Goal: Transaction & Acquisition: Purchase product/service

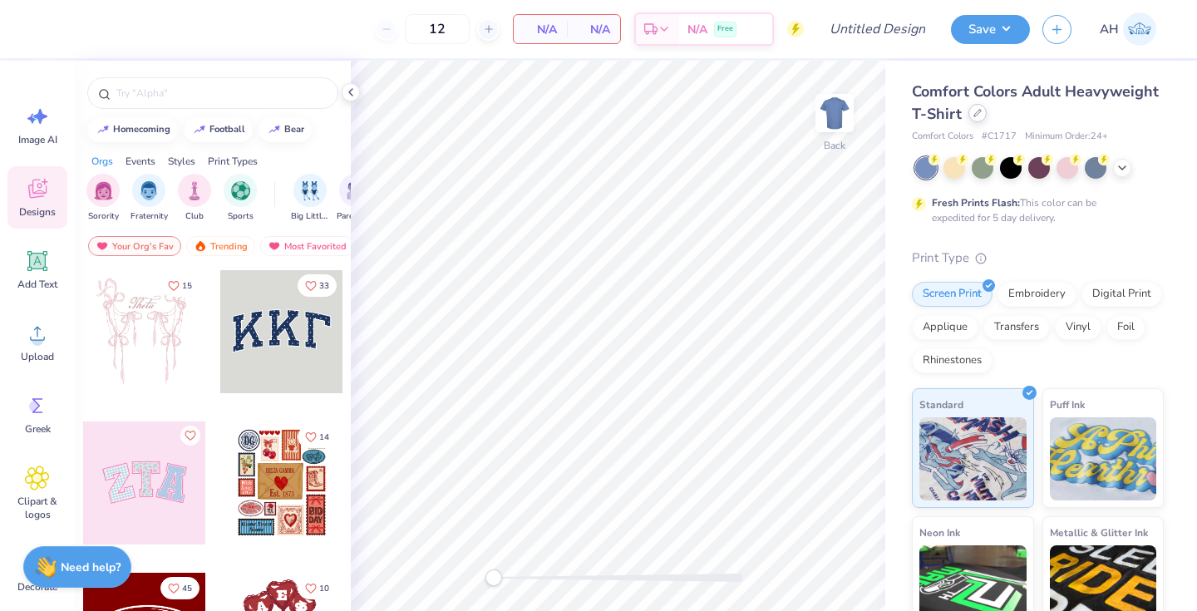
click at [982, 113] on icon at bounding box center [978, 113] width 8 height 8
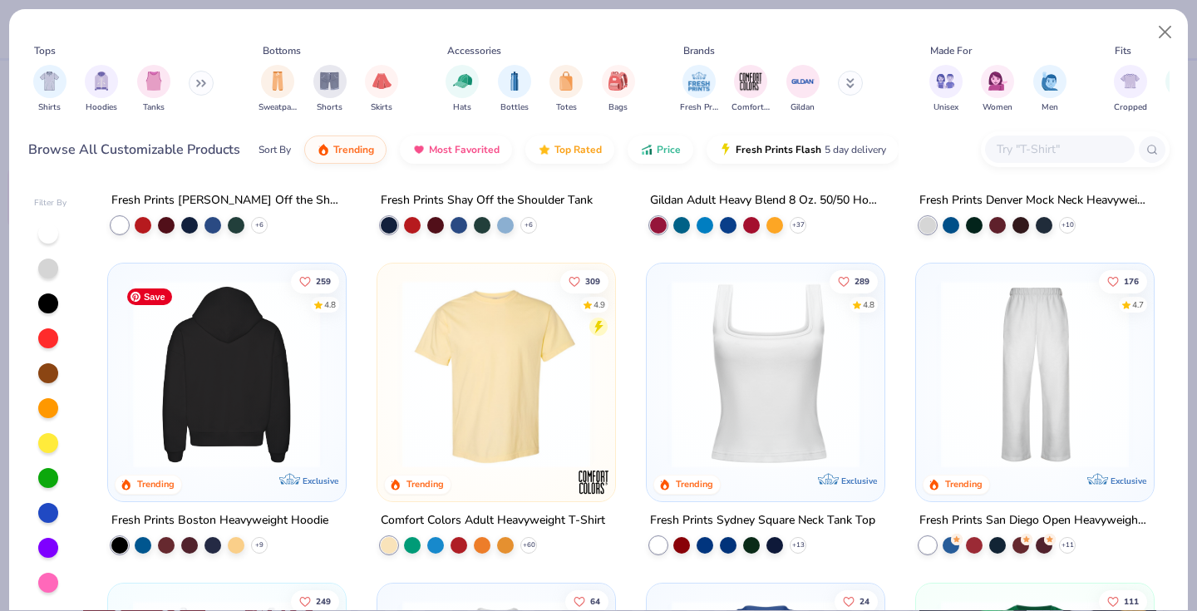
scroll to position [223, 0]
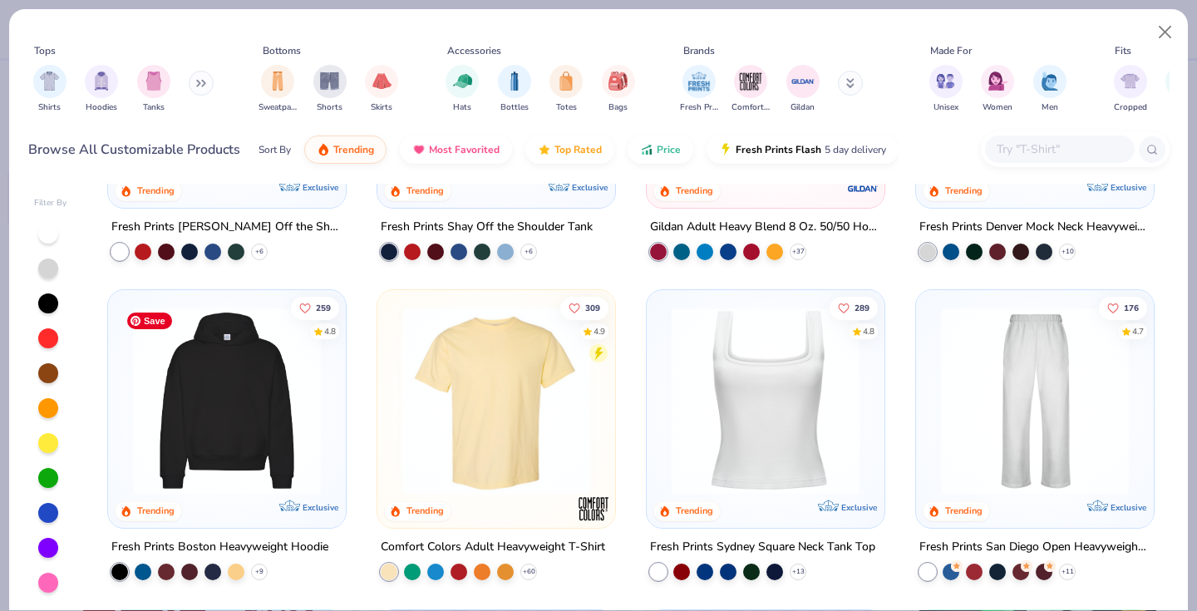
click at [304, 400] on img at bounding box center [227, 401] width 205 height 188
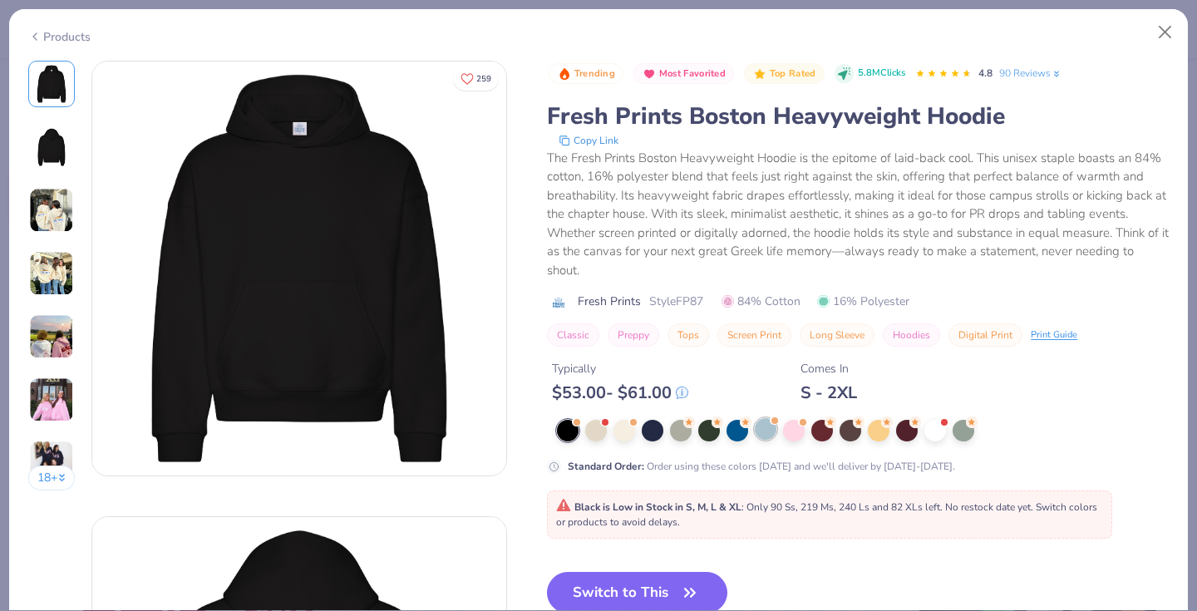
click at [767, 432] on div at bounding box center [766, 429] width 22 height 22
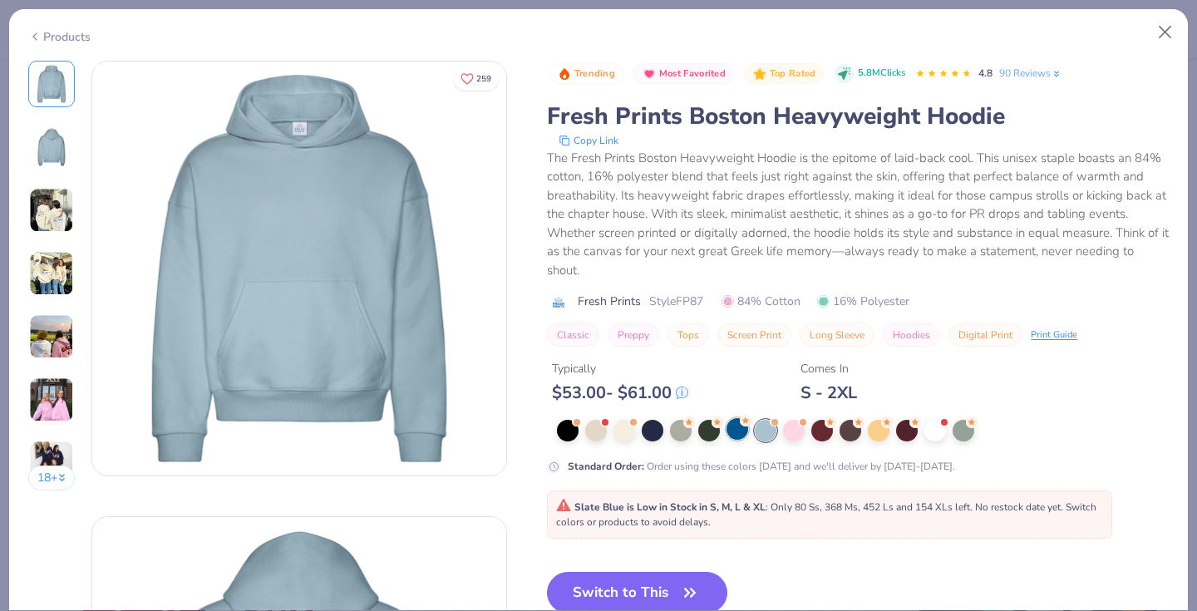
click at [737, 432] on div at bounding box center [738, 429] width 22 height 22
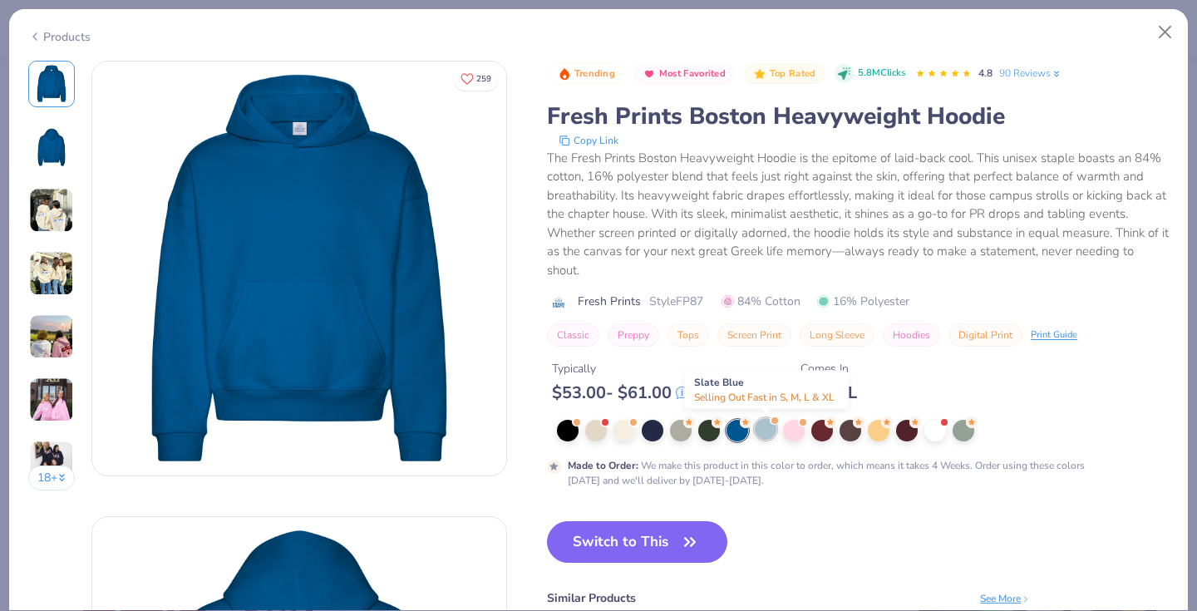
click at [771, 430] on div at bounding box center [766, 429] width 22 height 22
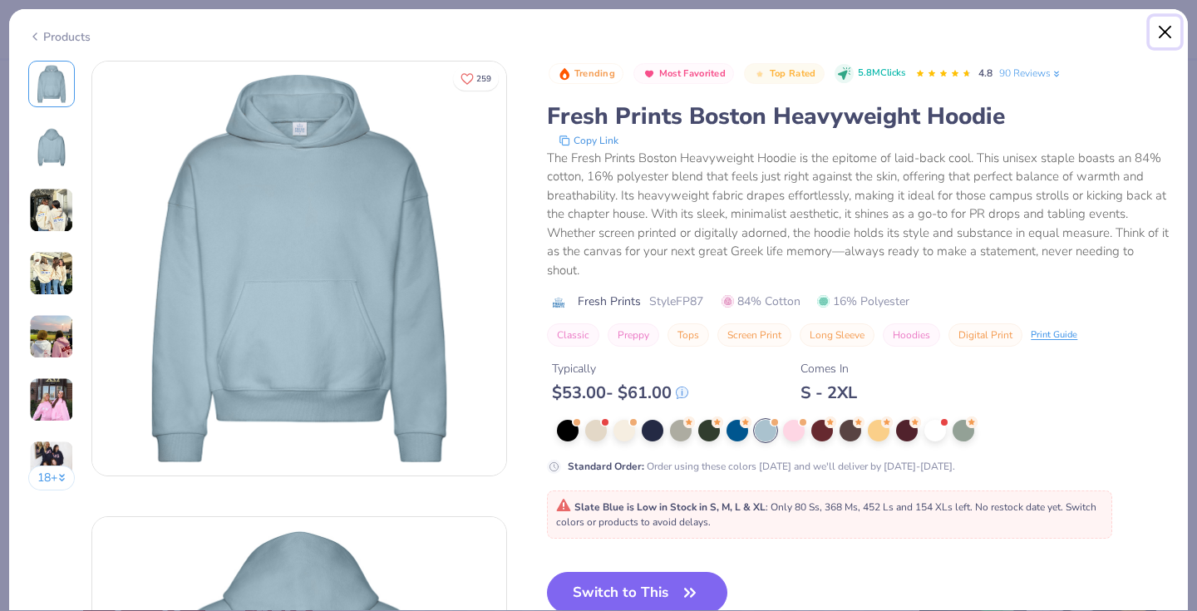
click at [1163, 31] on button "Close" at bounding box center [1166, 33] width 32 height 32
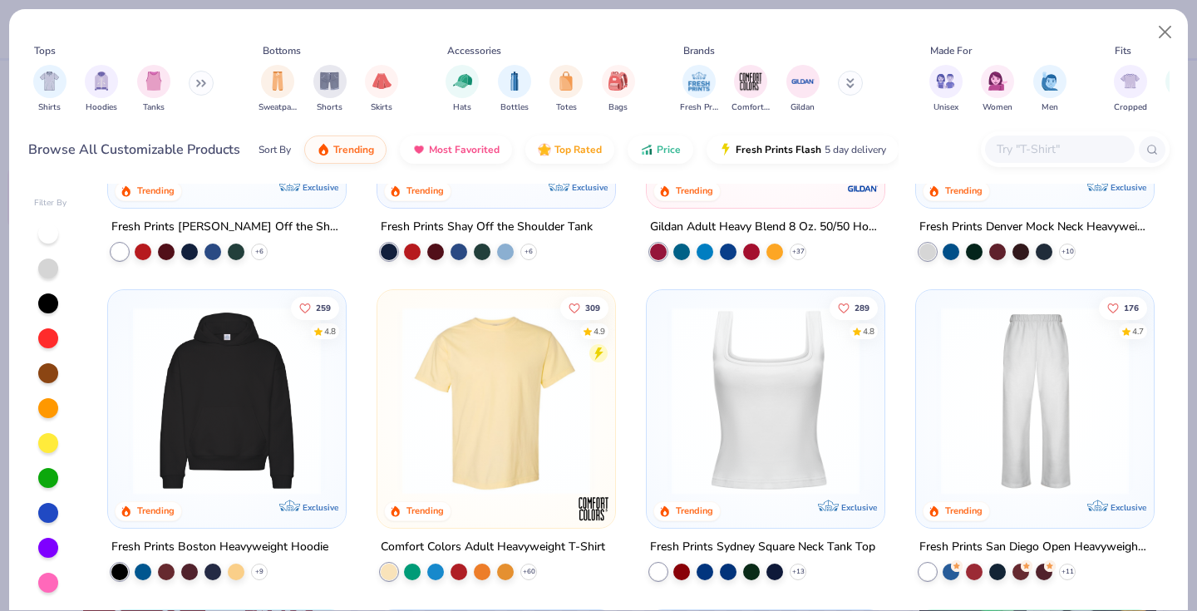
click at [200, 89] on button at bounding box center [201, 83] width 25 height 25
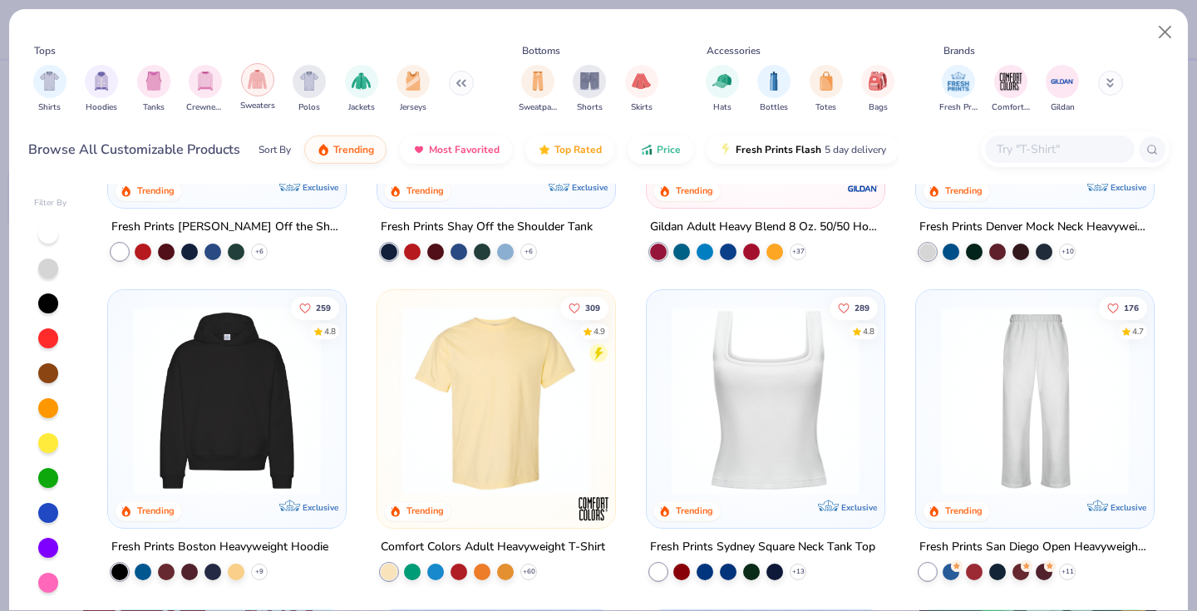
click at [256, 95] on div "filter for Sweaters" at bounding box center [257, 79] width 33 height 33
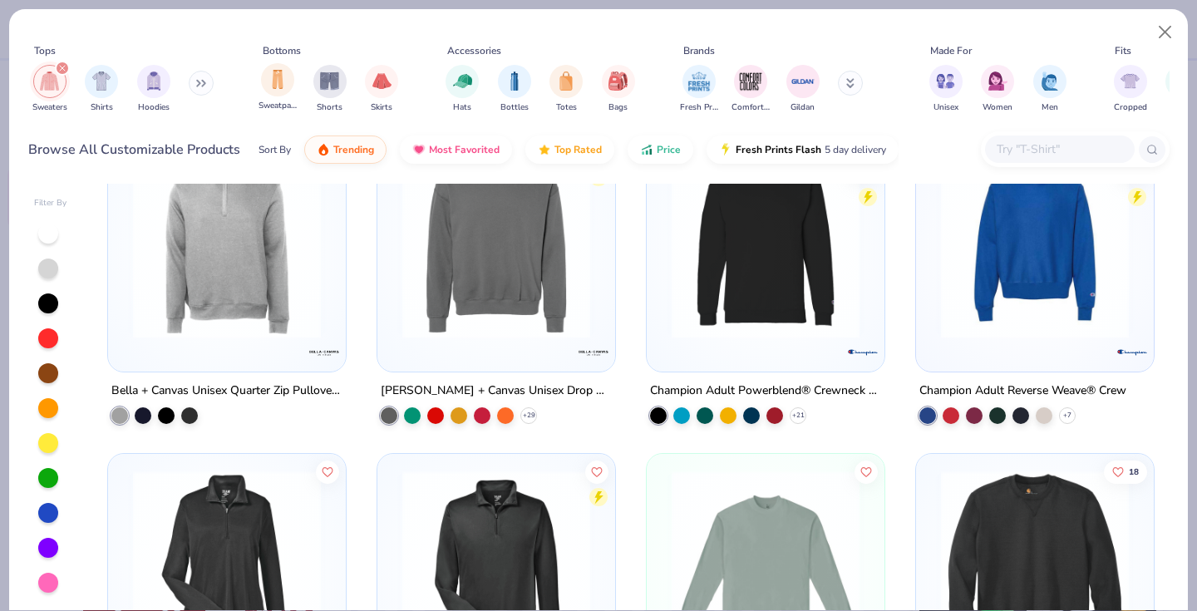
scroll to position [1609, 0]
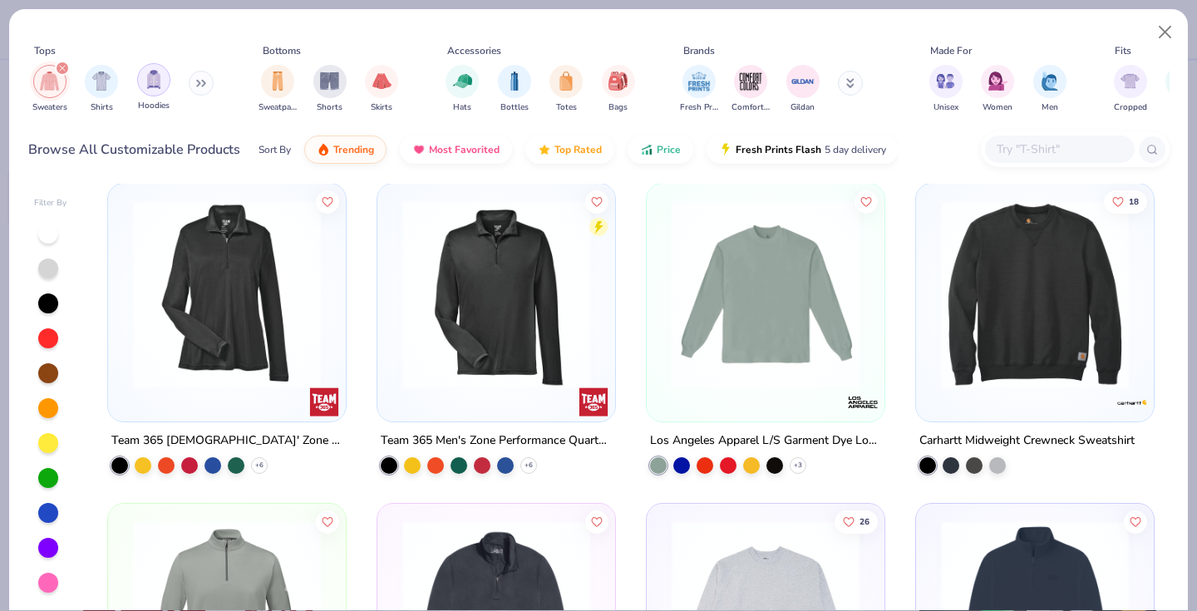
click at [161, 89] on div "filter for Hoodies" at bounding box center [153, 79] width 33 height 33
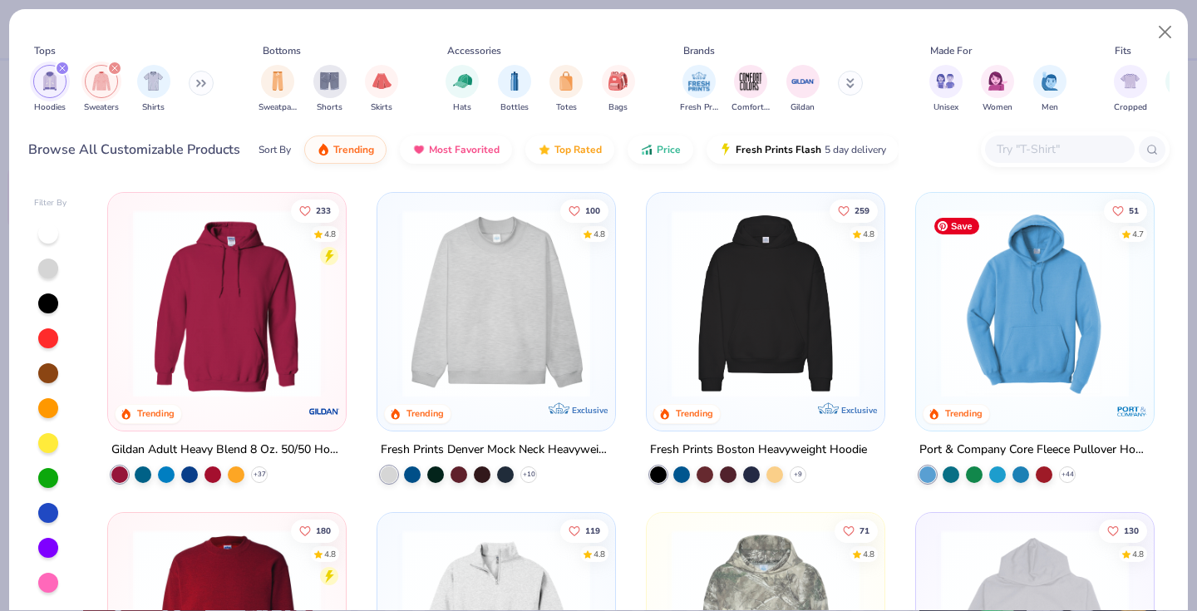
click at [965, 332] on img at bounding box center [1035, 304] width 205 height 188
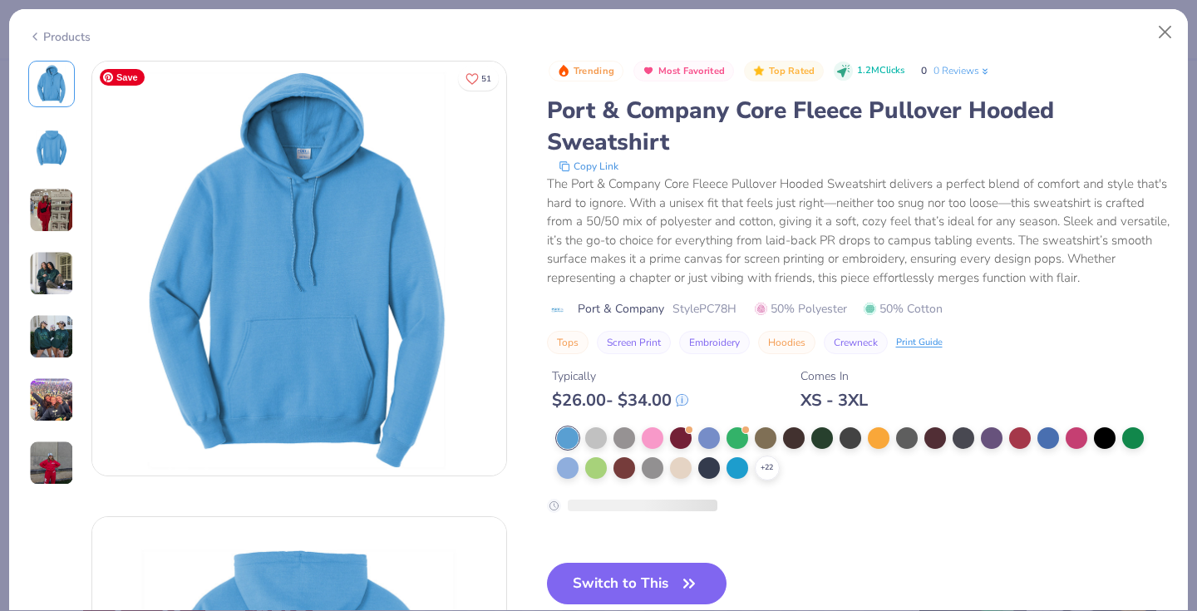
click at [57, 221] on img at bounding box center [51, 210] width 45 height 45
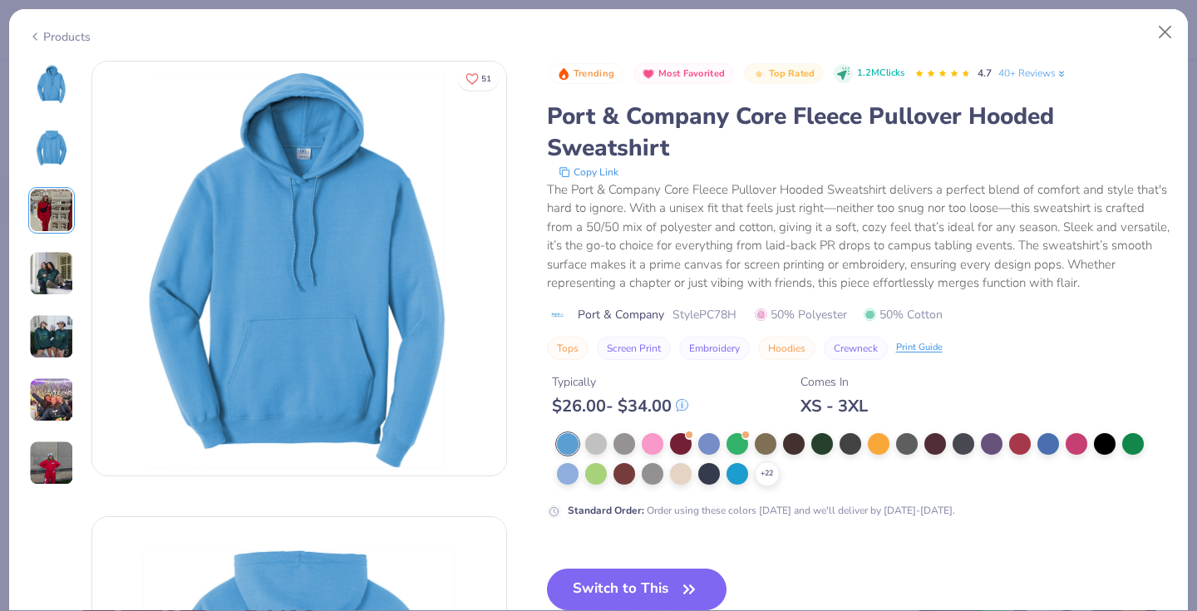
scroll to position [783, 0]
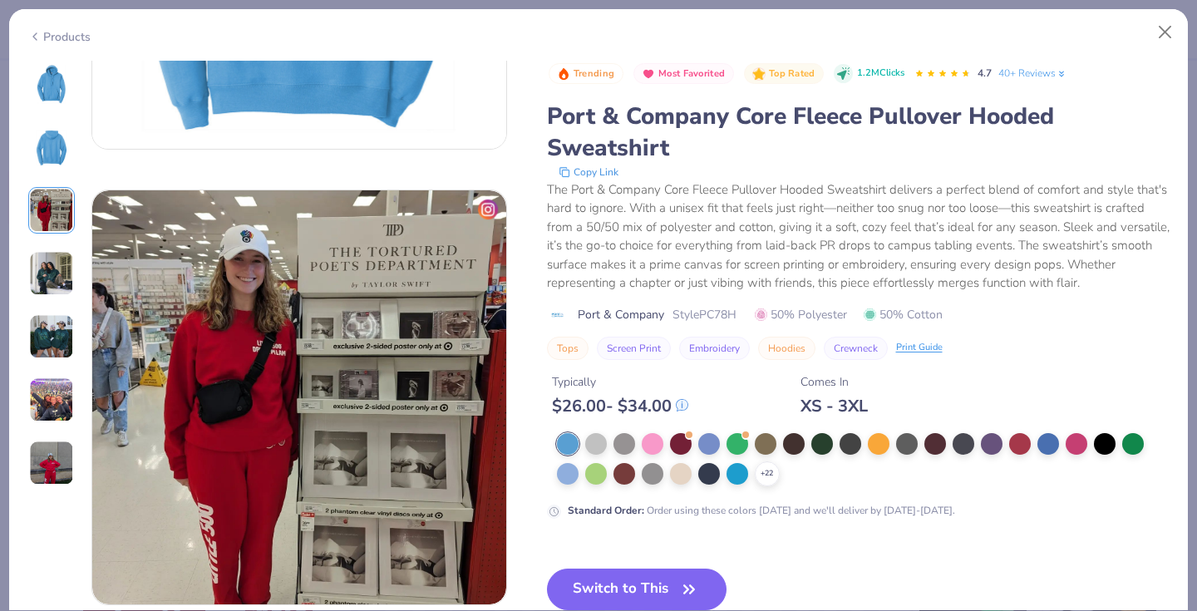
click at [45, 264] on img at bounding box center [51, 273] width 45 height 45
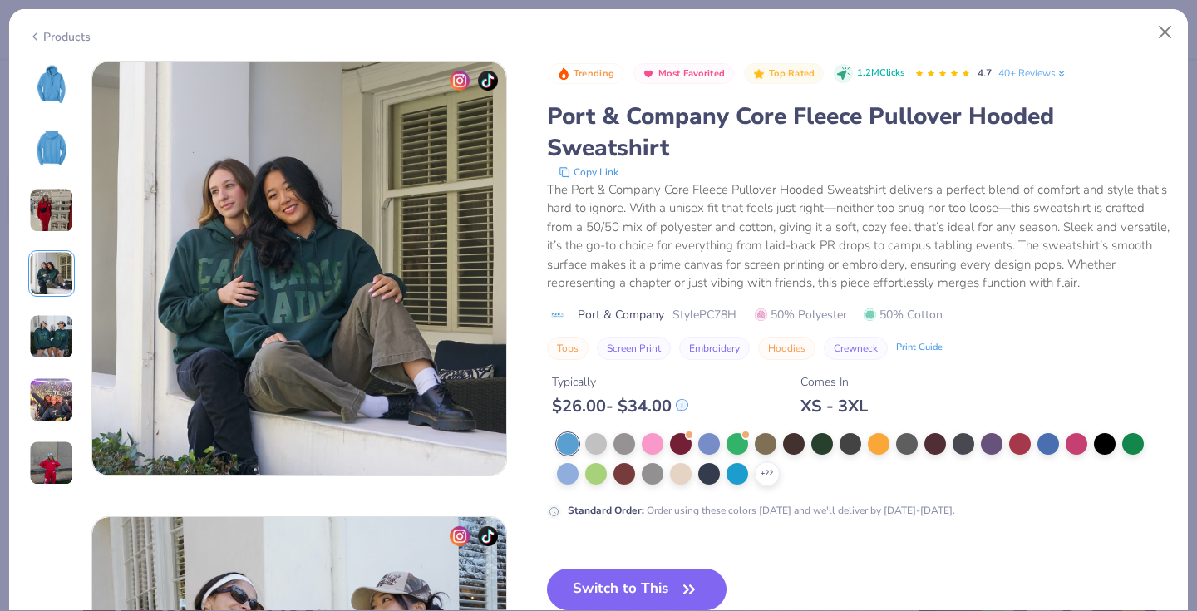
click at [57, 399] on img at bounding box center [51, 400] width 45 height 45
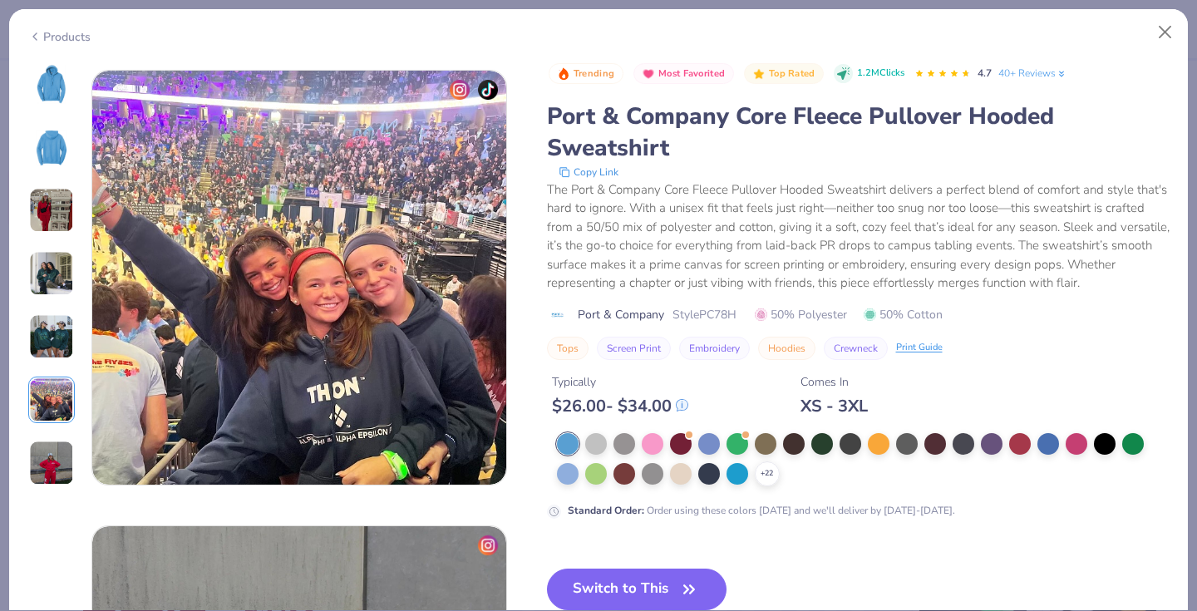
scroll to position [2278, 0]
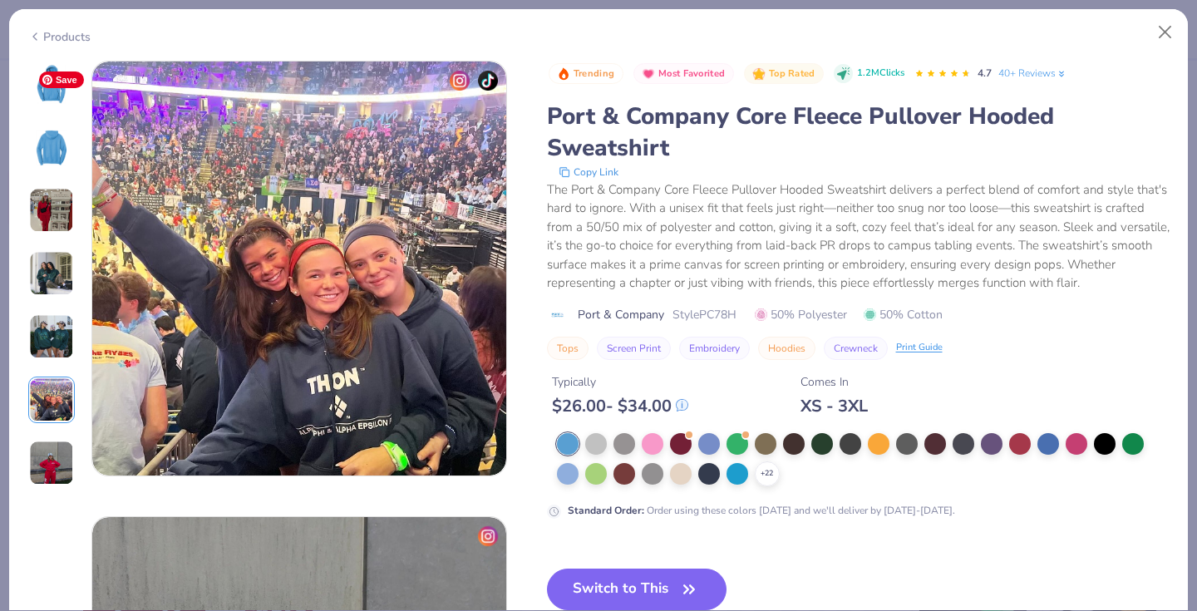
click at [51, 94] on img at bounding box center [52, 84] width 40 height 40
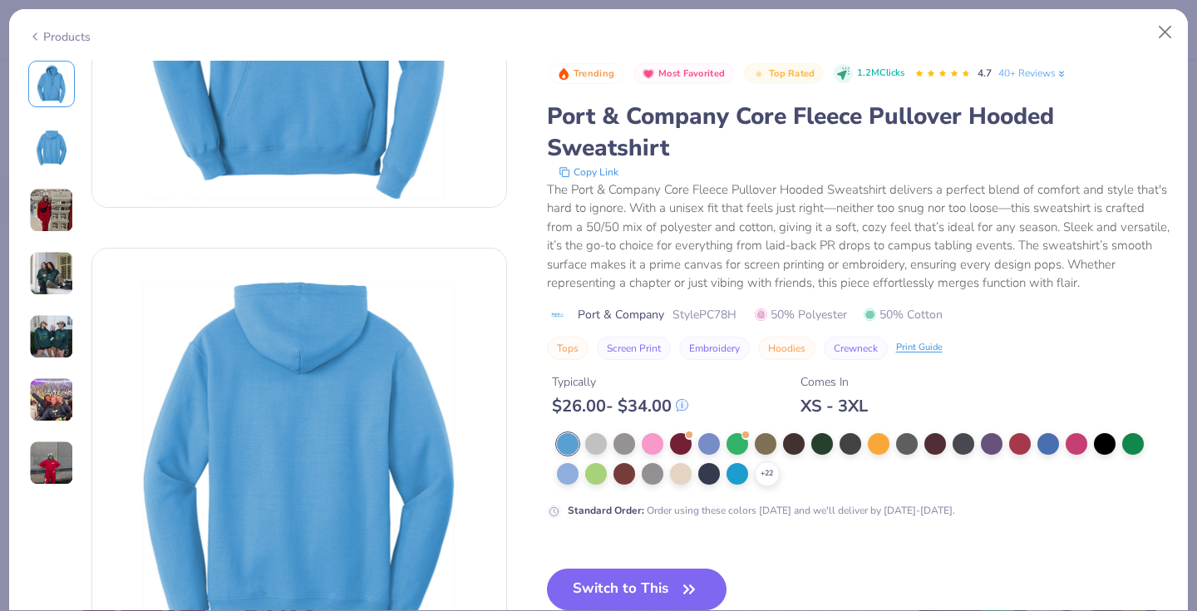
scroll to position [0, 0]
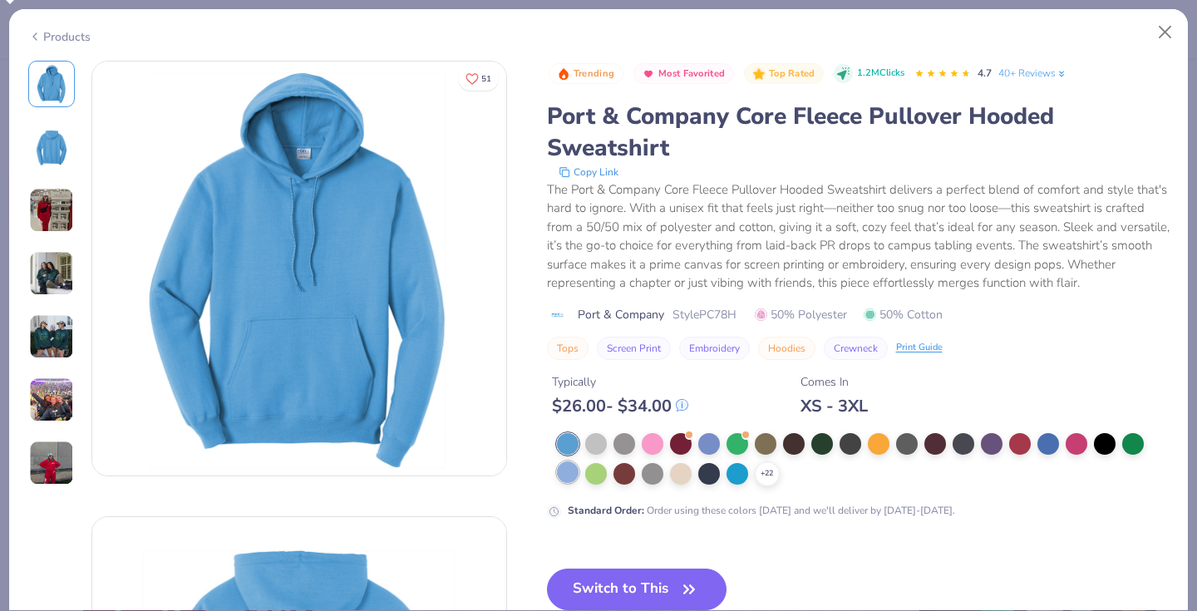
click at [565, 483] on div at bounding box center [568, 473] width 22 height 22
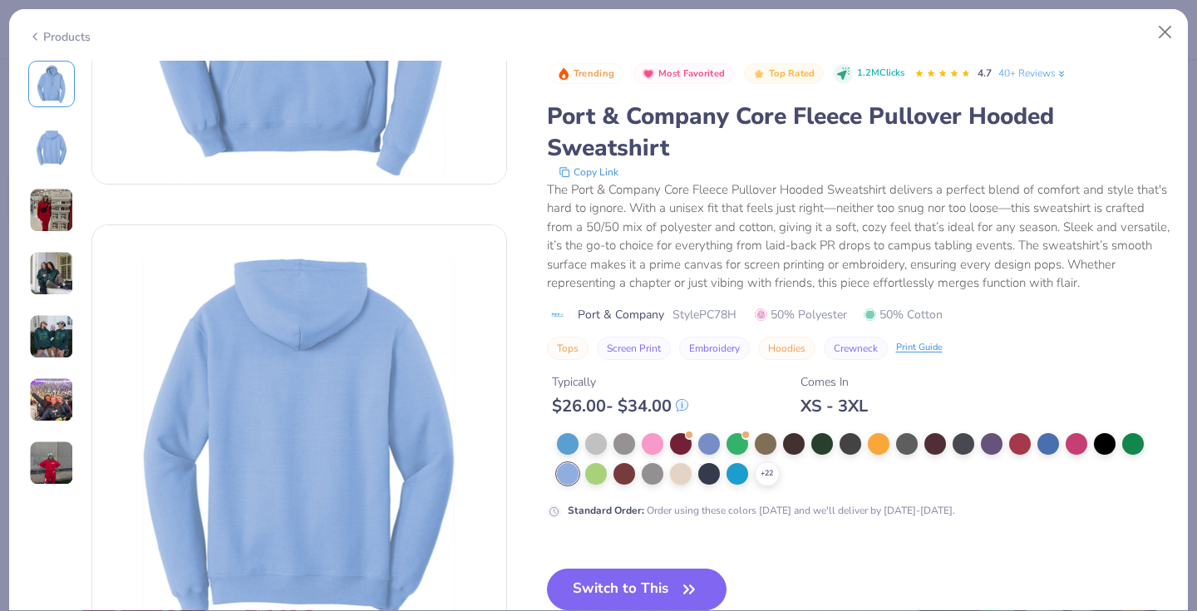
scroll to position [332, 0]
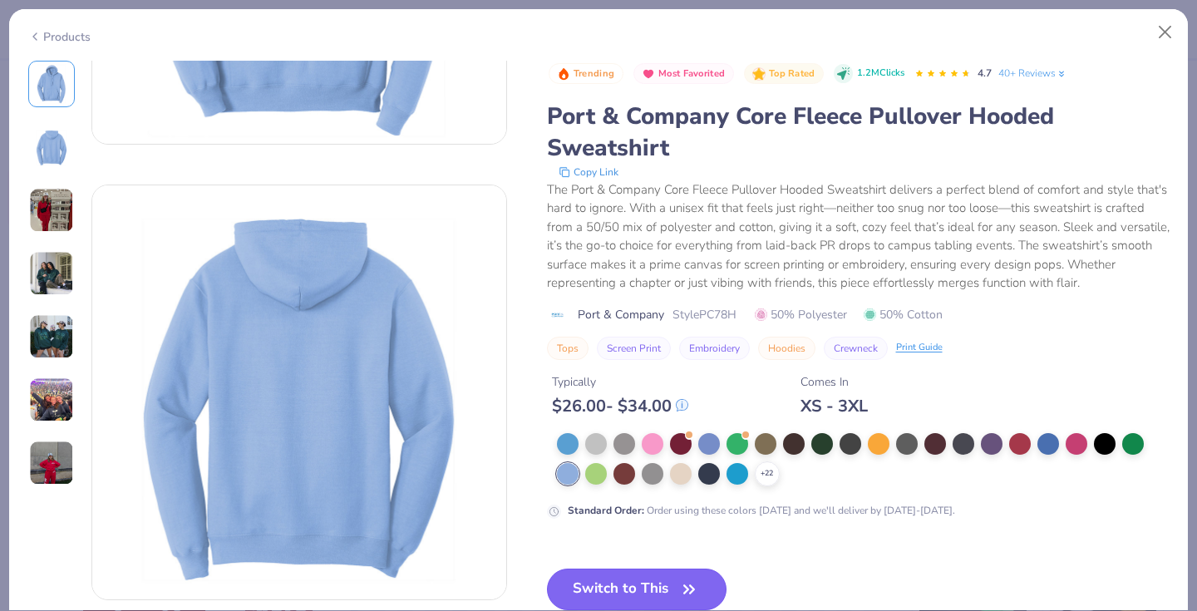
click at [654, 592] on button "Switch to This" at bounding box center [637, 590] width 180 height 42
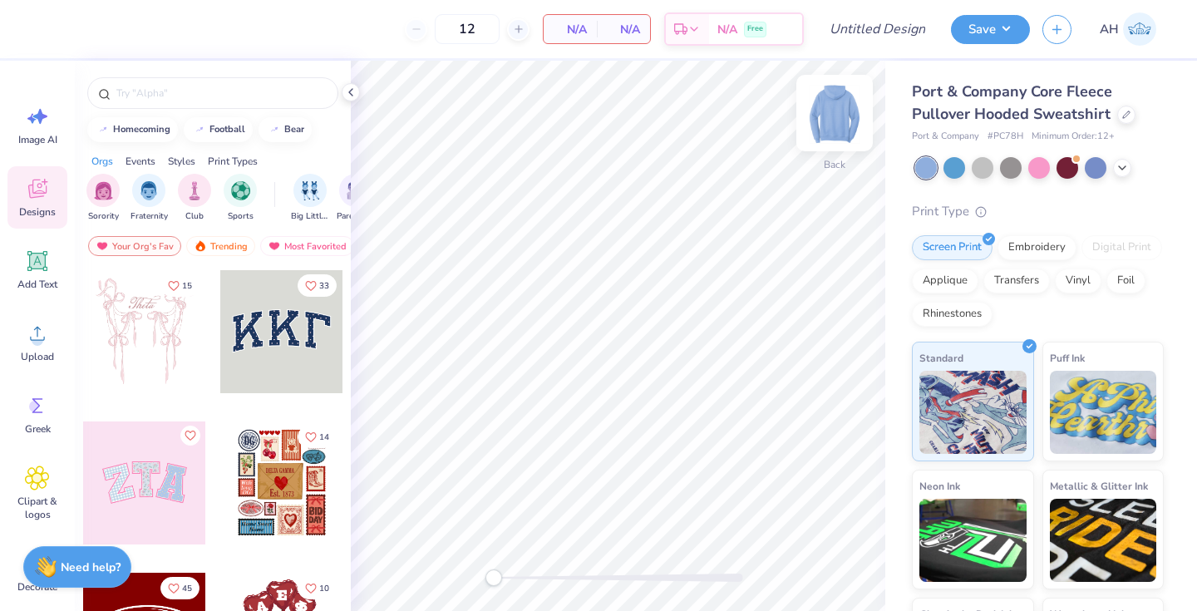
click at [827, 104] on img at bounding box center [835, 113] width 67 height 67
click at [31, 116] on icon at bounding box center [31, 119] width 9 height 10
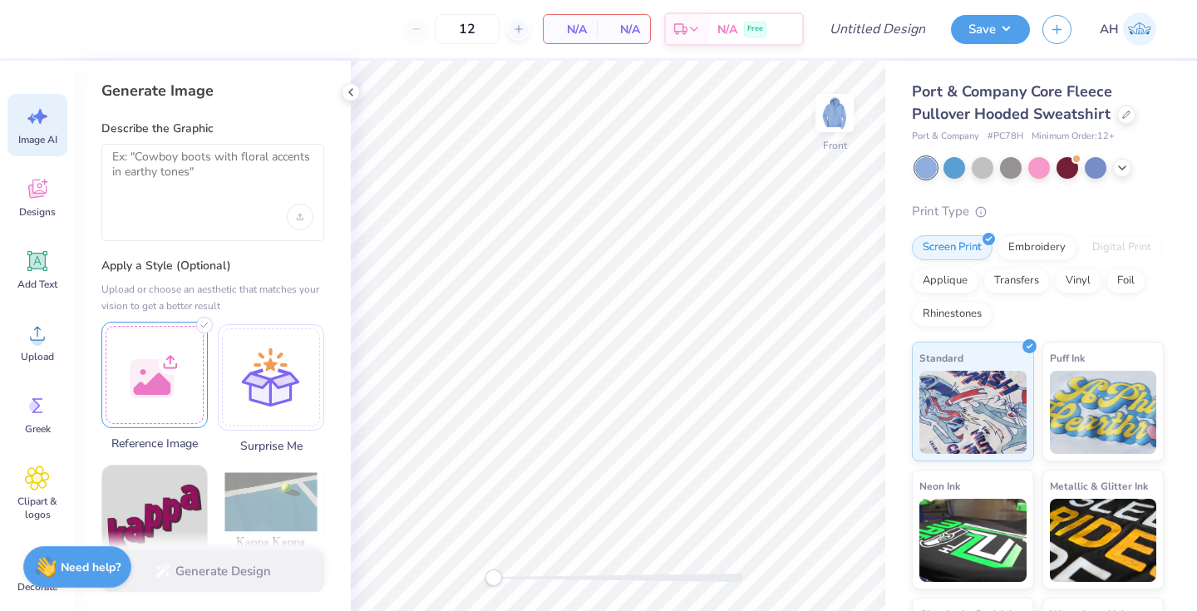
click at [147, 363] on div at bounding box center [154, 375] width 106 height 106
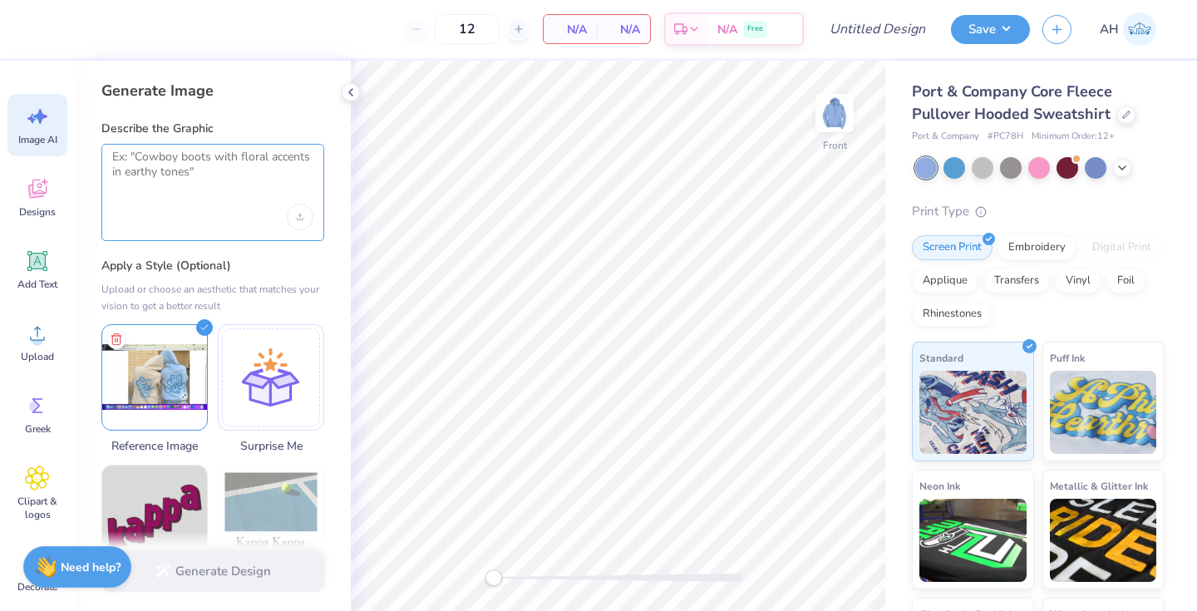
click at [252, 154] on textarea at bounding box center [212, 171] width 201 height 42
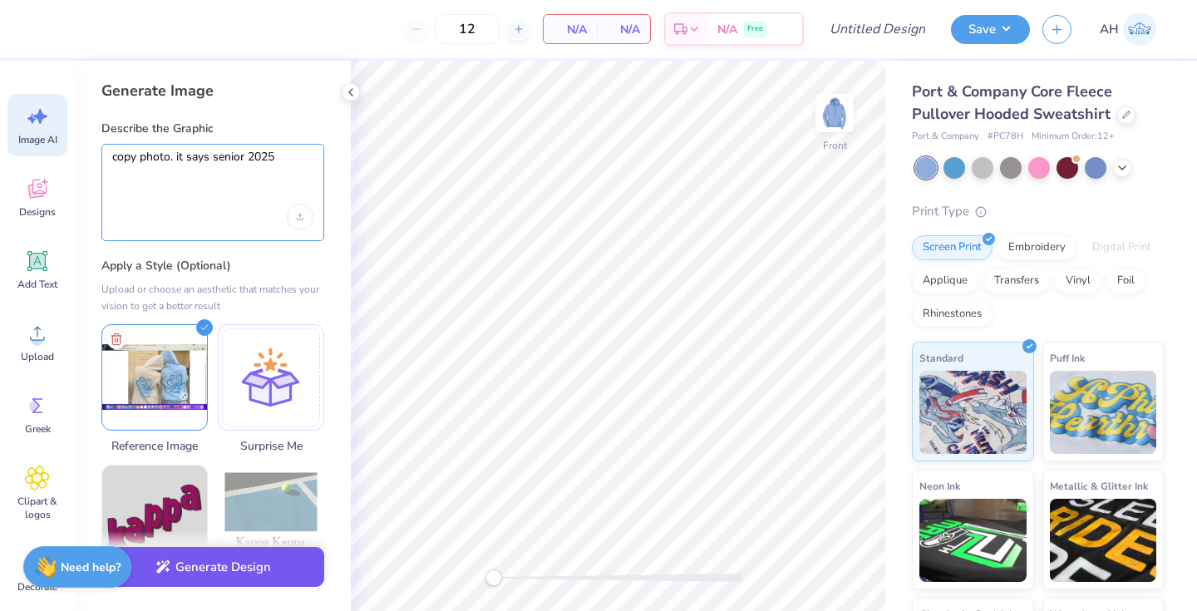
type textarea "copy photo. it says senior 2025"
click at [219, 570] on button "Generate Design" at bounding box center [212, 567] width 223 height 41
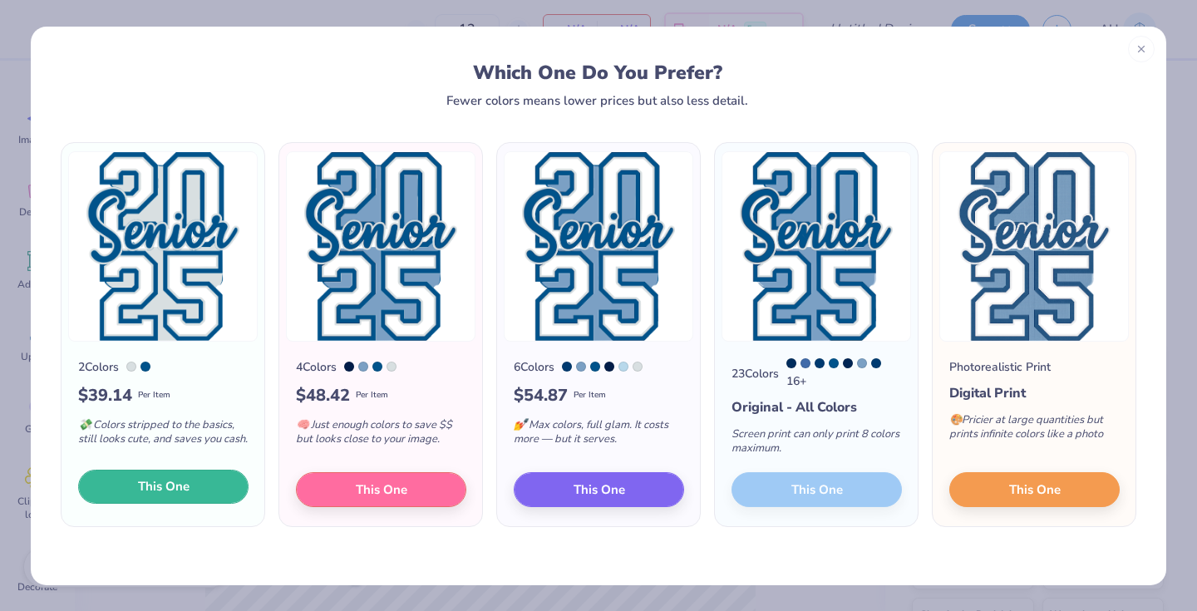
click at [215, 495] on button "This One" at bounding box center [163, 487] width 170 height 35
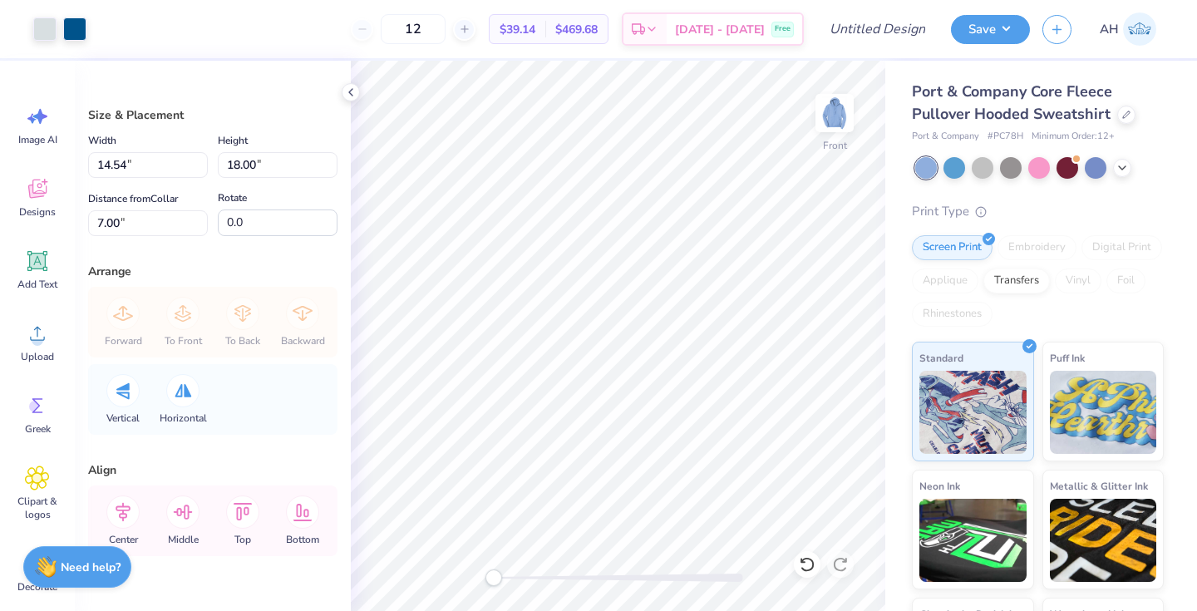
click at [725, 508] on div at bounding box center [598, 305] width 1197 height 611
type input "10.87"
type input "13.46"
type input "8.59"
type input "10.63"
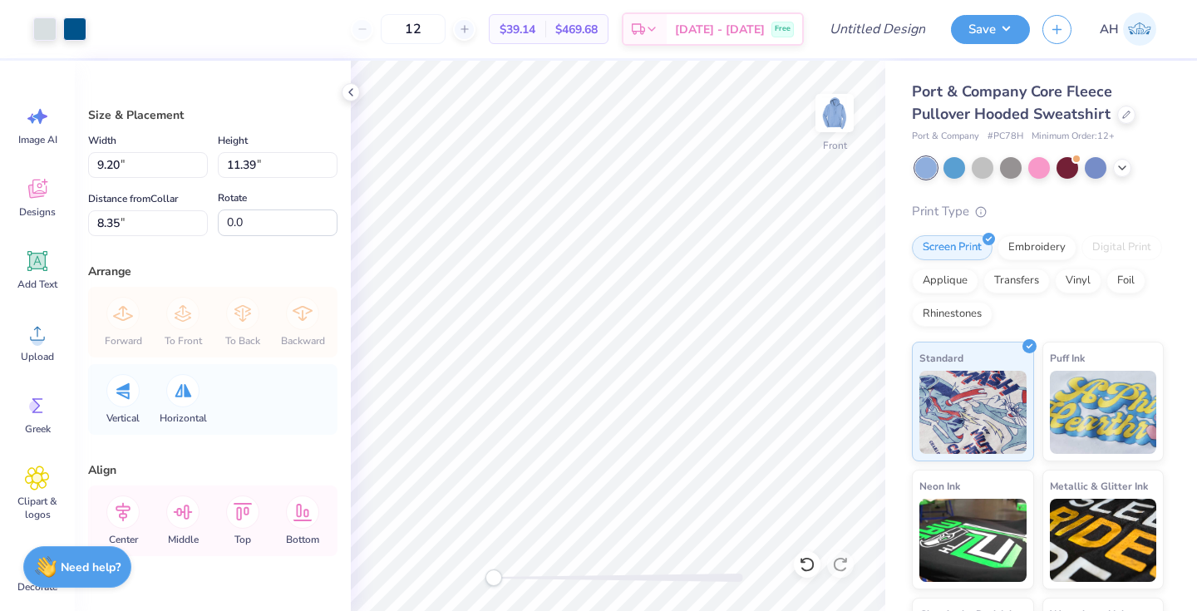
type input "9.20"
type input "11.39"
type input "9.56"
type input "11.83"
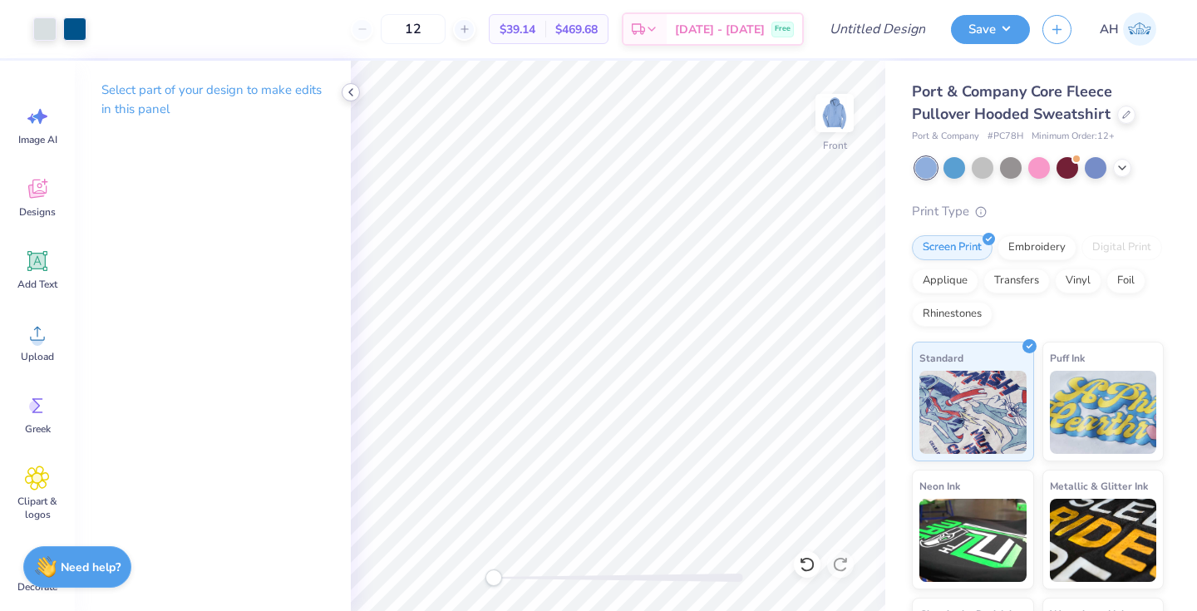
click at [351, 96] on icon at bounding box center [350, 92] width 13 height 13
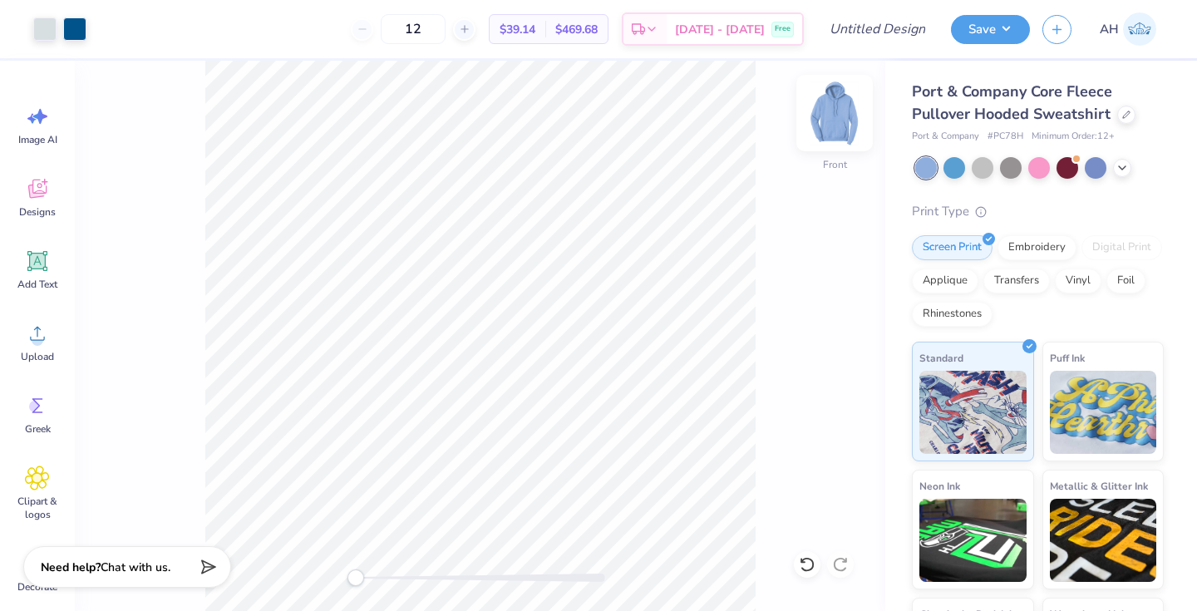
click at [847, 121] on img at bounding box center [835, 113] width 67 height 67
click at [1124, 171] on icon at bounding box center [1122, 166] width 13 height 13
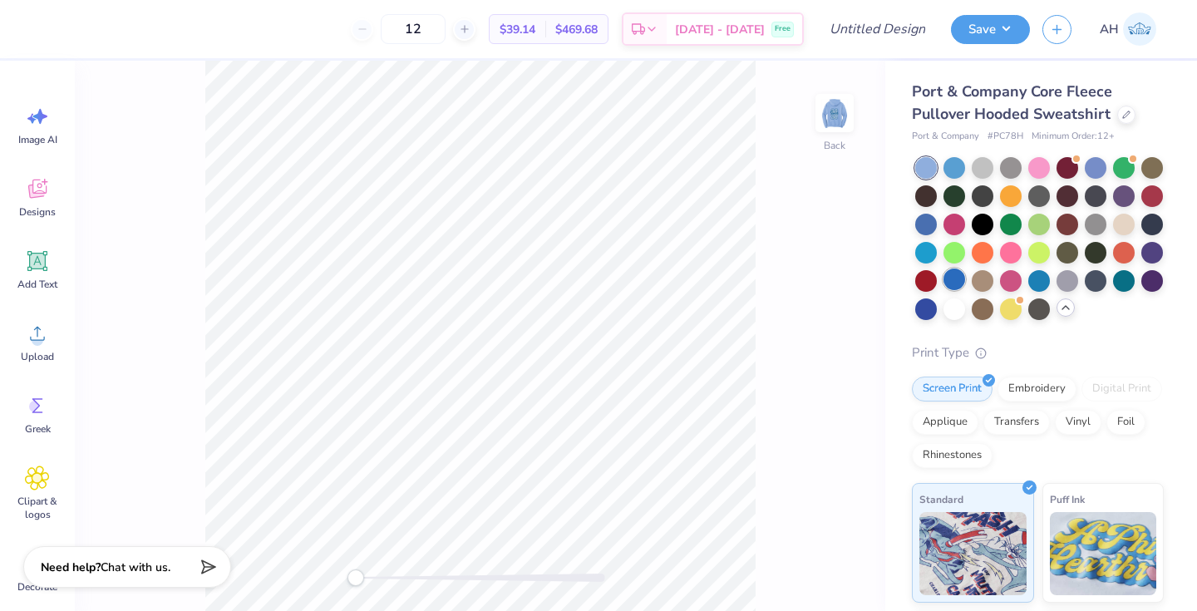
click at [965, 273] on div at bounding box center [955, 280] width 22 height 22
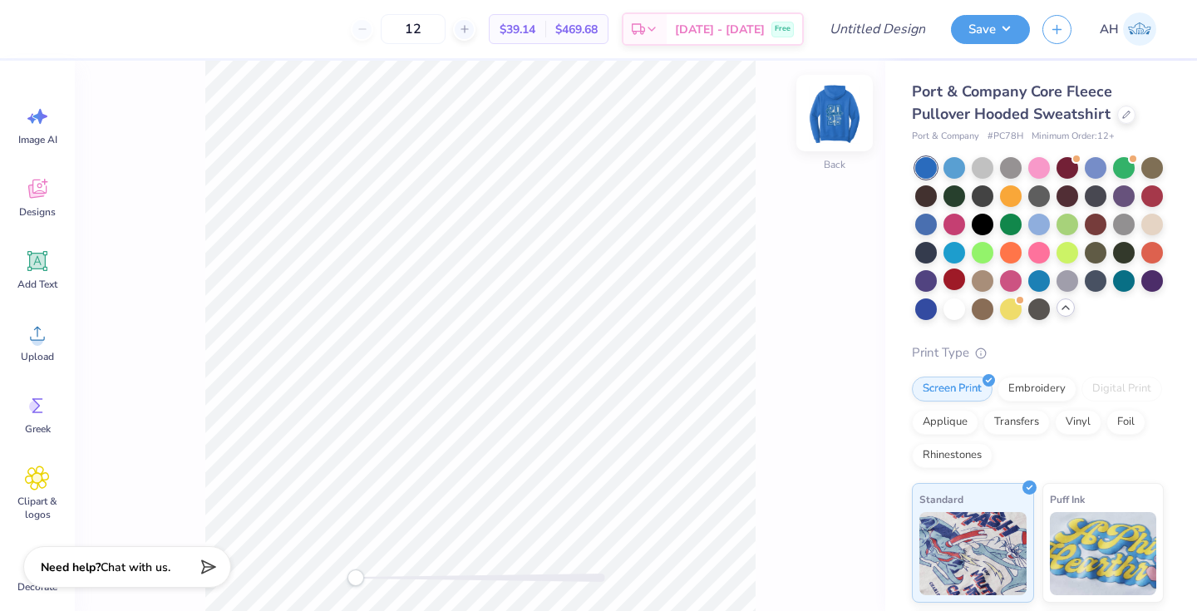
click at [832, 121] on img at bounding box center [835, 113] width 67 height 67
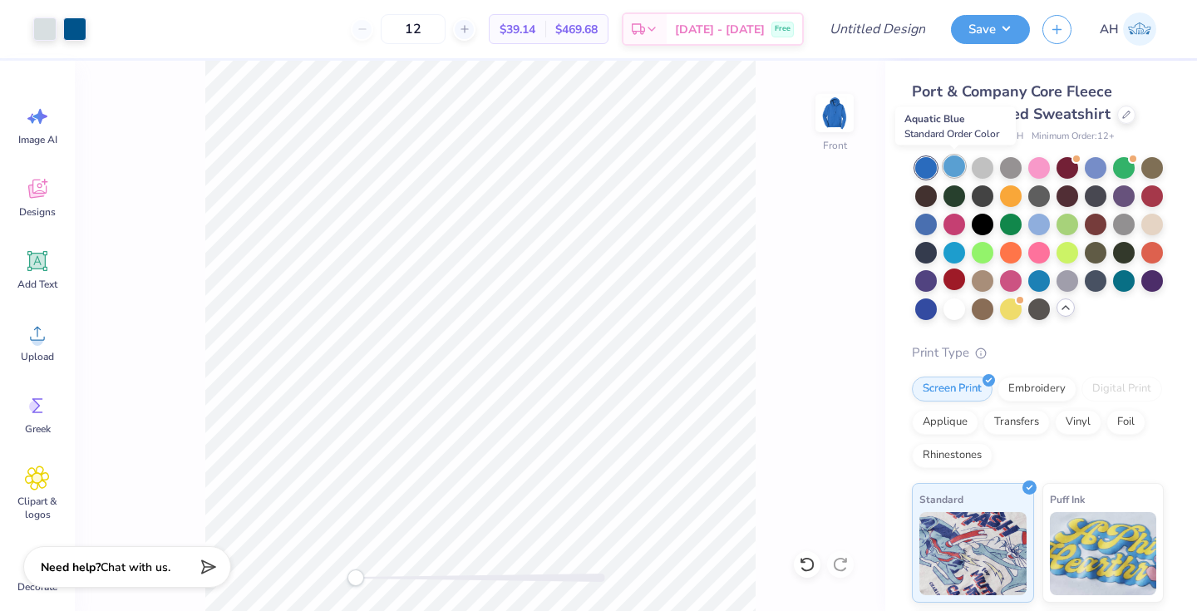
click at [955, 165] on div at bounding box center [955, 167] width 22 height 22
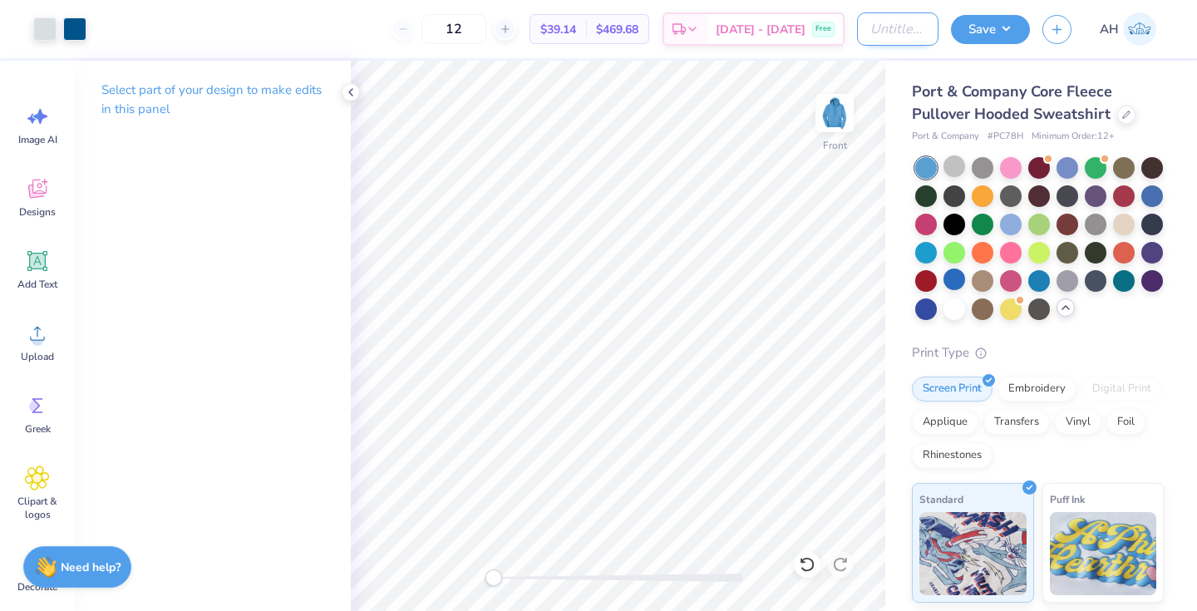
click at [889, 31] on input "Design Title" at bounding box center [897, 28] width 81 height 33
click at [353, 91] on icon at bounding box center [350, 92] width 13 height 13
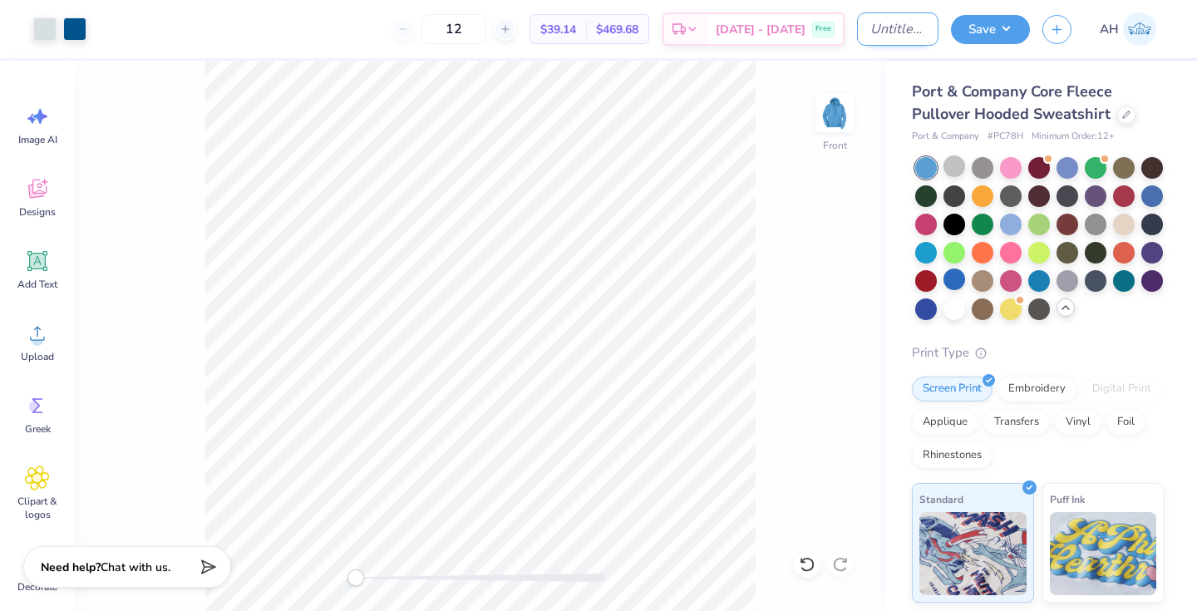
drag, startPoint x: 842, startPoint y: 0, endPoint x: 881, endPoint y: 34, distance: 51.9
click at [876, 33] on input "Design Title" at bounding box center [897, 28] width 81 height 33
click at [881, 34] on input "Design Title" at bounding box center [897, 28] width 81 height 33
click at [891, 27] on input "Design Title" at bounding box center [897, 28] width 81 height 33
click at [892, 27] on input "Design Title" at bounding box center [897, 28] width 81 height 33
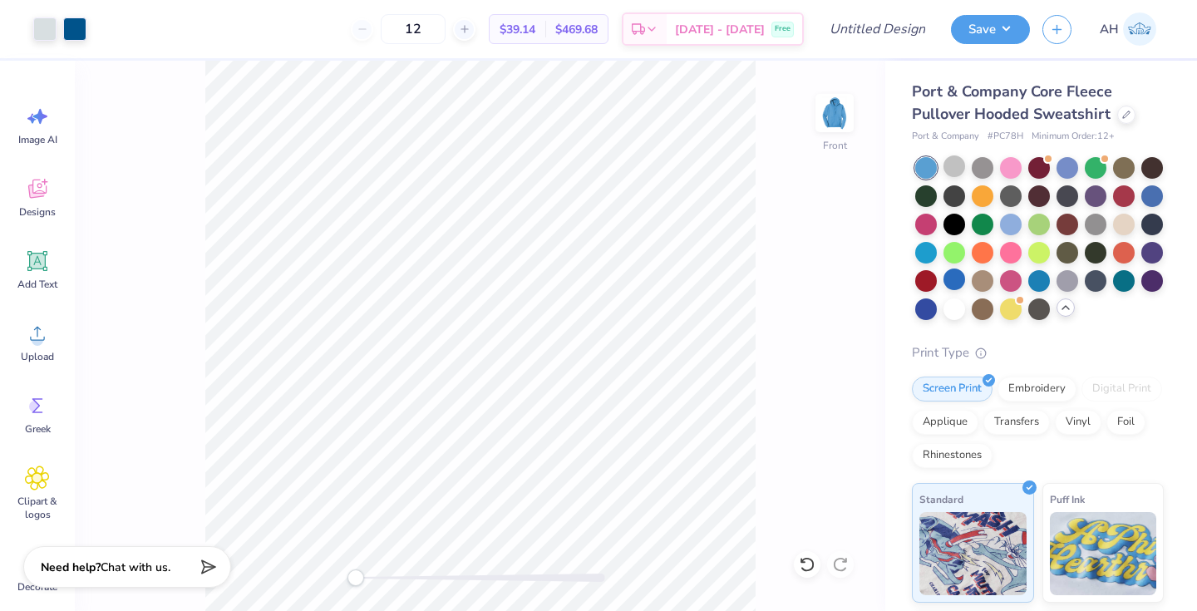
click at [439, 50] on div "12 $39.14 Per Item $469.68 Total Est. Delivery Oct 7 - 10 Free" at bounding box center [451, 29] width 705 height 58
click at [446, 32] on input "12" at bounding box center [413, 29] width 65 height 30
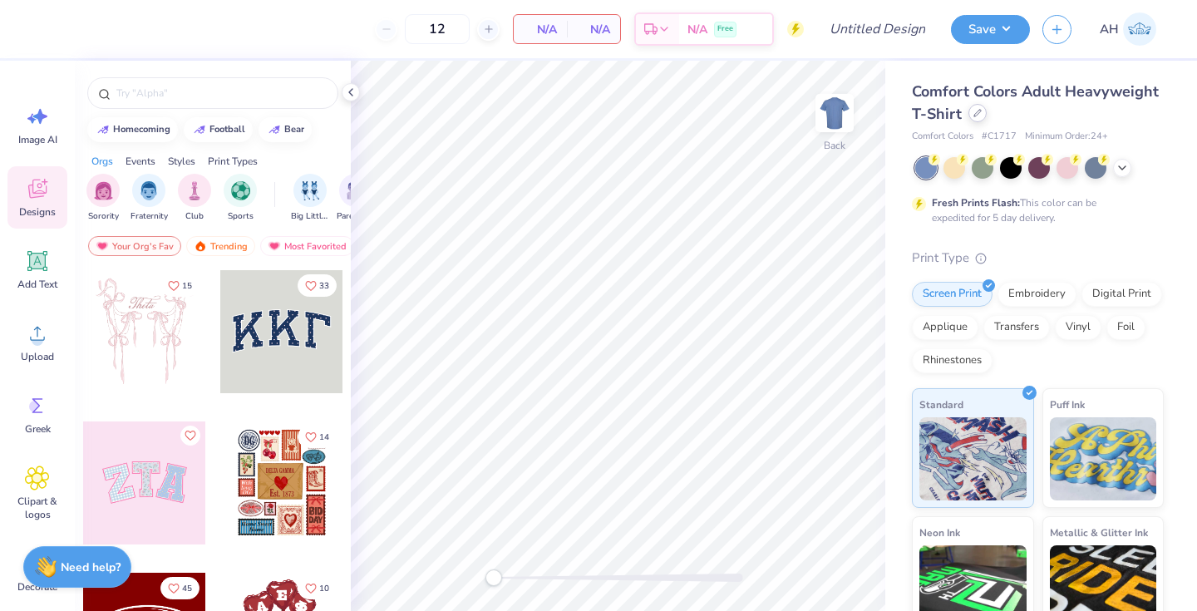
click at [987, 119] on div at bounding box center [978, 113] width 18 height 18
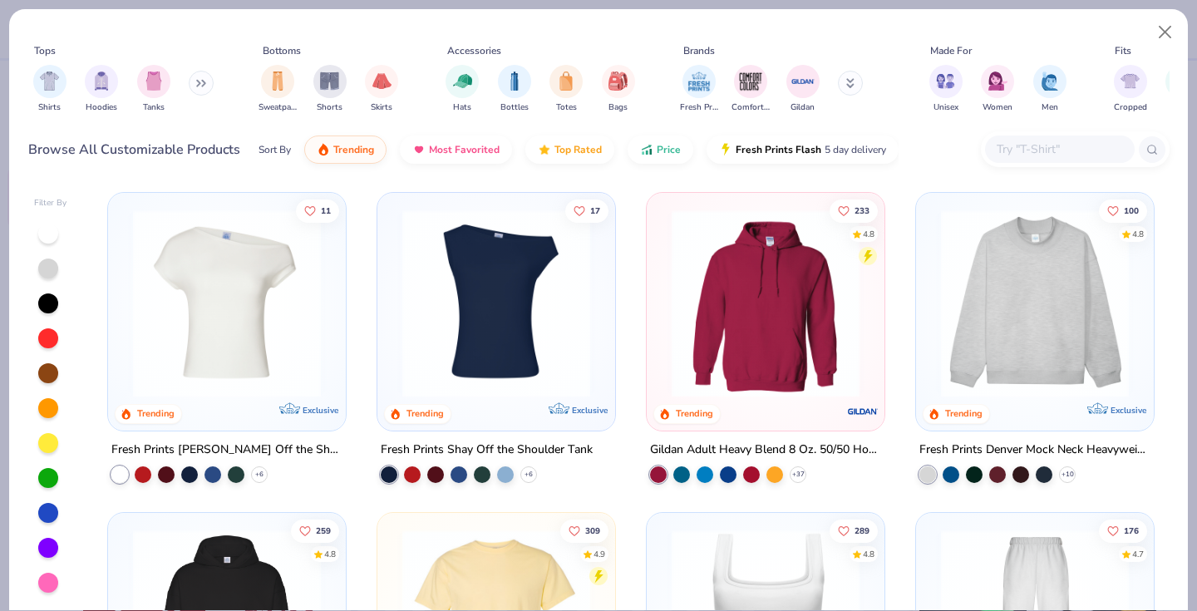
click at [199, 81] on icon at bounding box center [201, 83] width 10 height 8
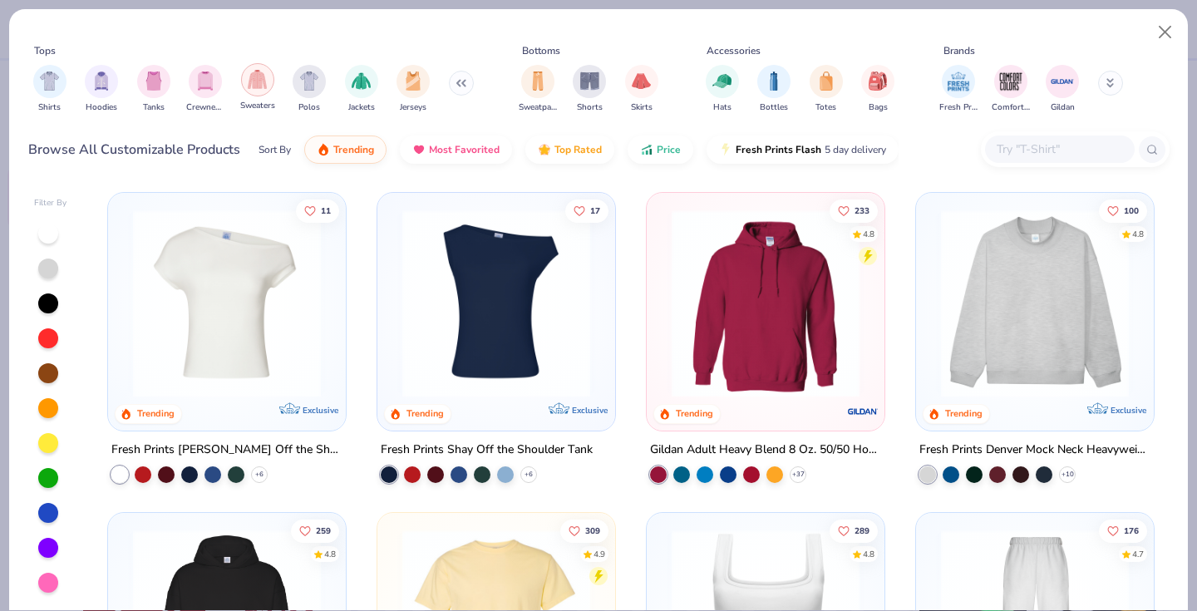
click at [264, 87] on img "filter for Sweaters" at bounding box center [257, 79] width 19 height 19
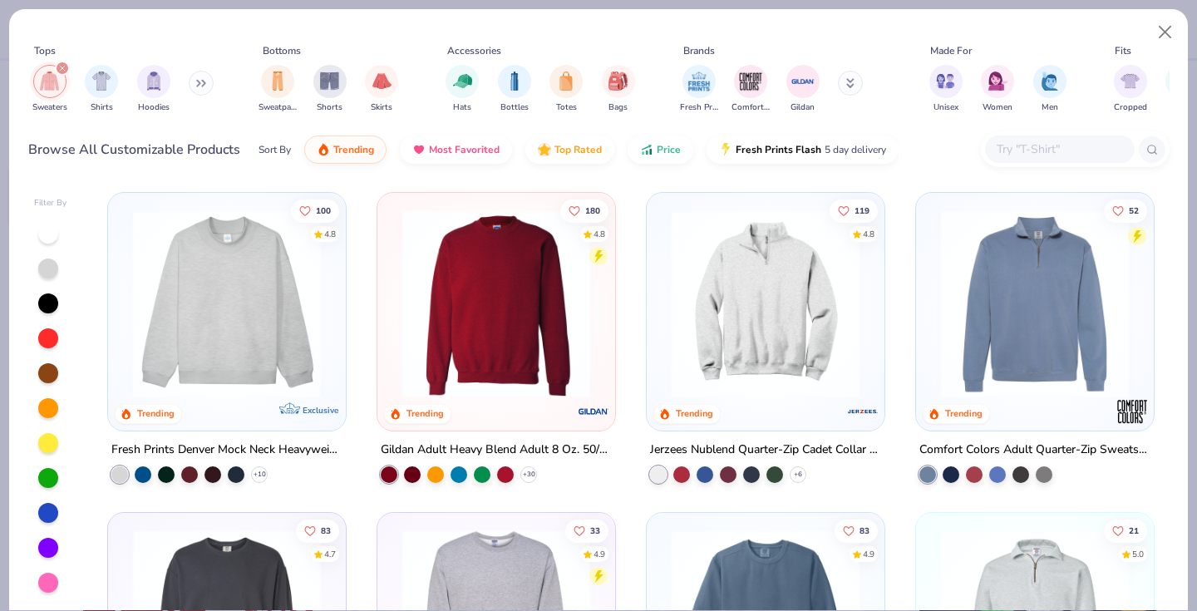
click at [62, 68] on icon "filter for Sweaters" at bounding box center [62, 68] width 5 height 5
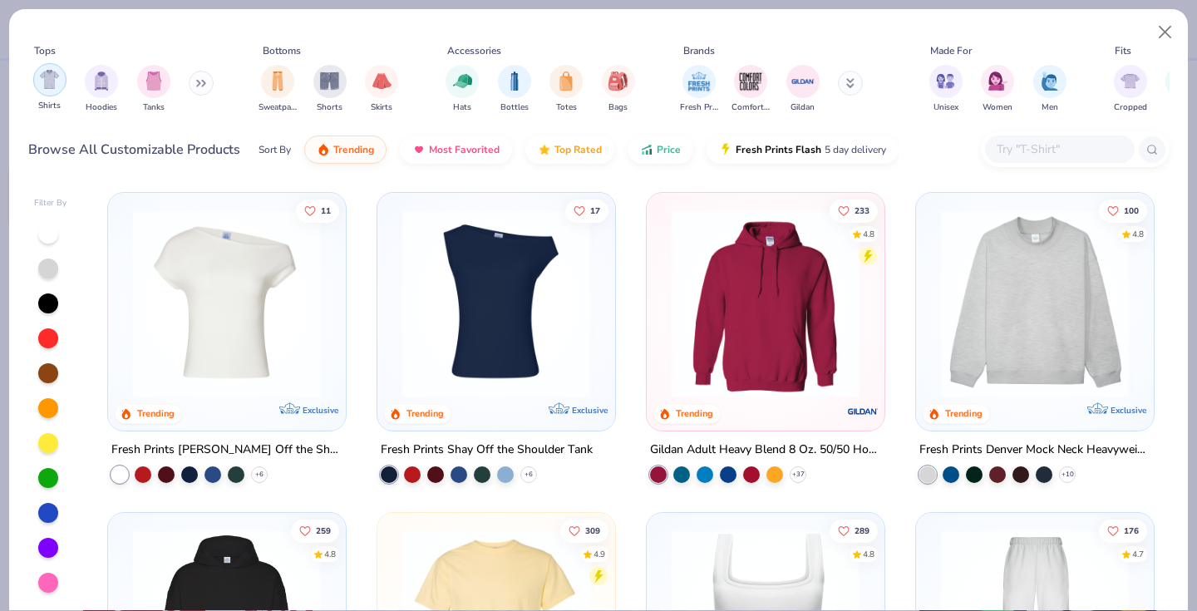
click at [112, 89] on div "filter for Hoodies" at bounding box center [101, 81] width 33 height 33
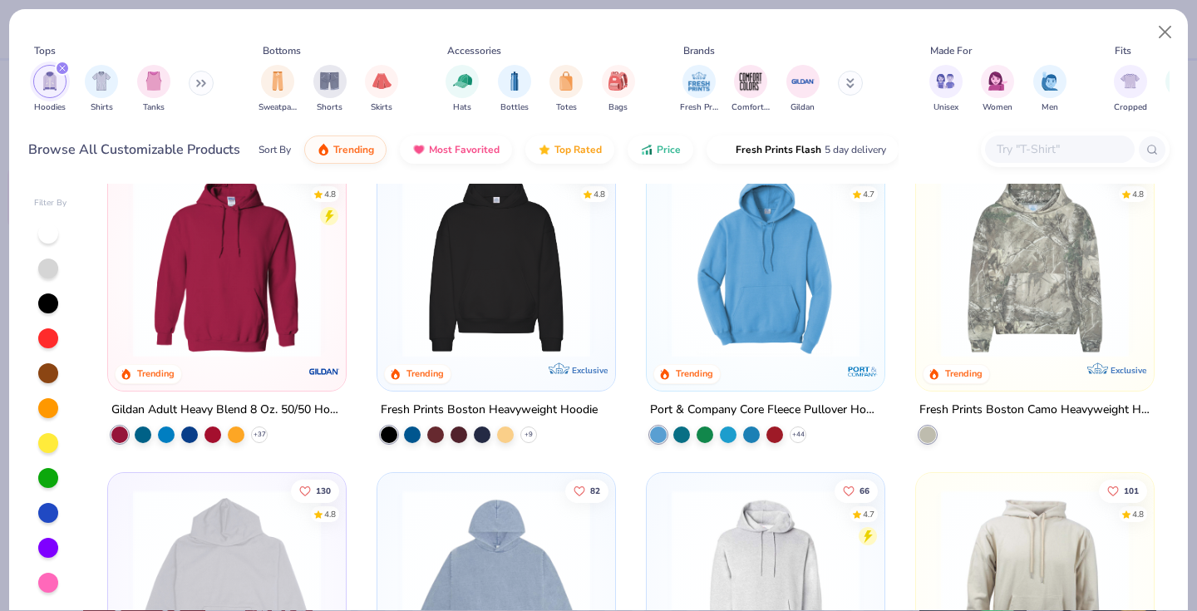
scroll to position [68, 0]
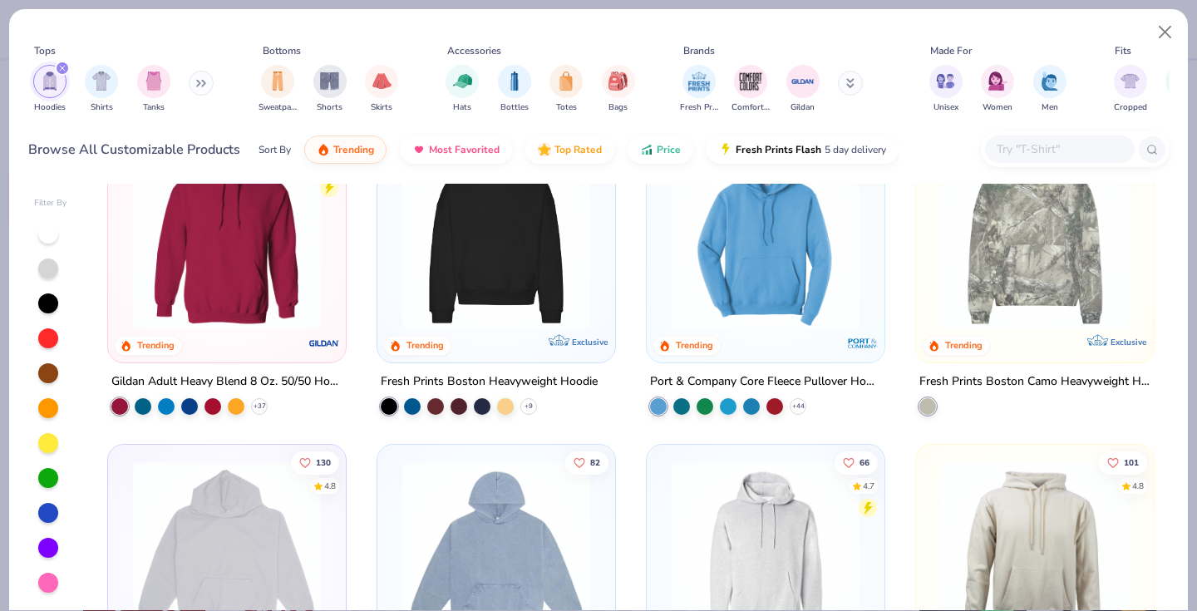
click at [747, 333] on div at bounding box center [765, 239] width 221 height 213
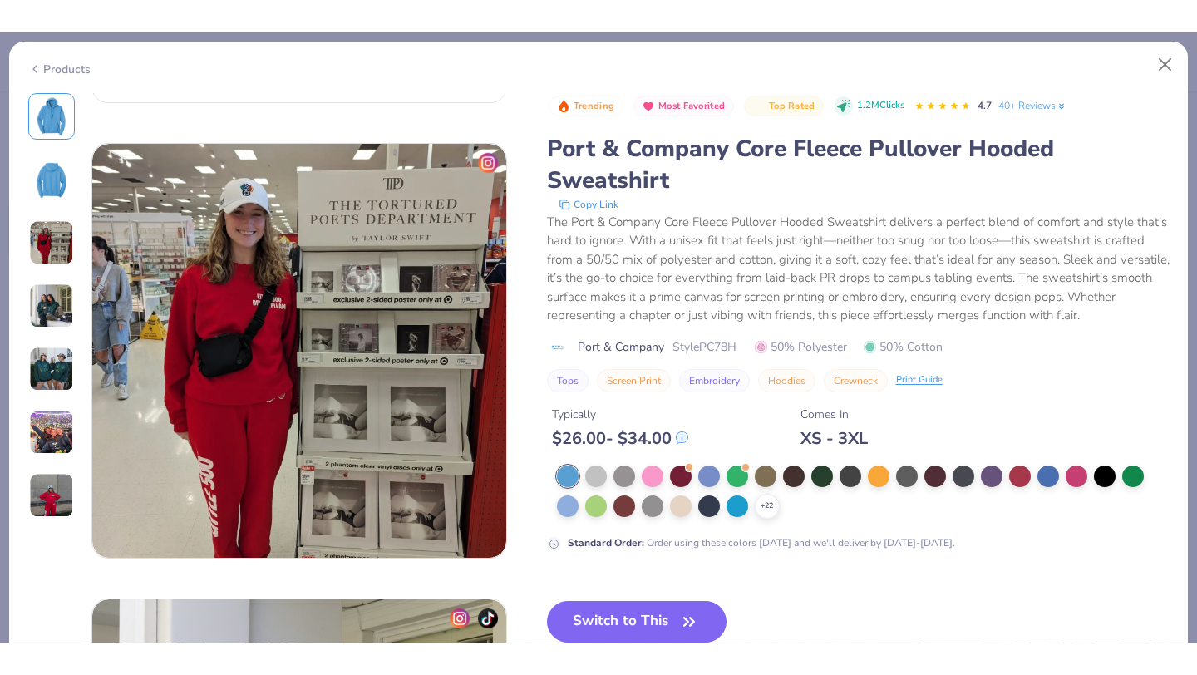
scroll to position [896, 0]
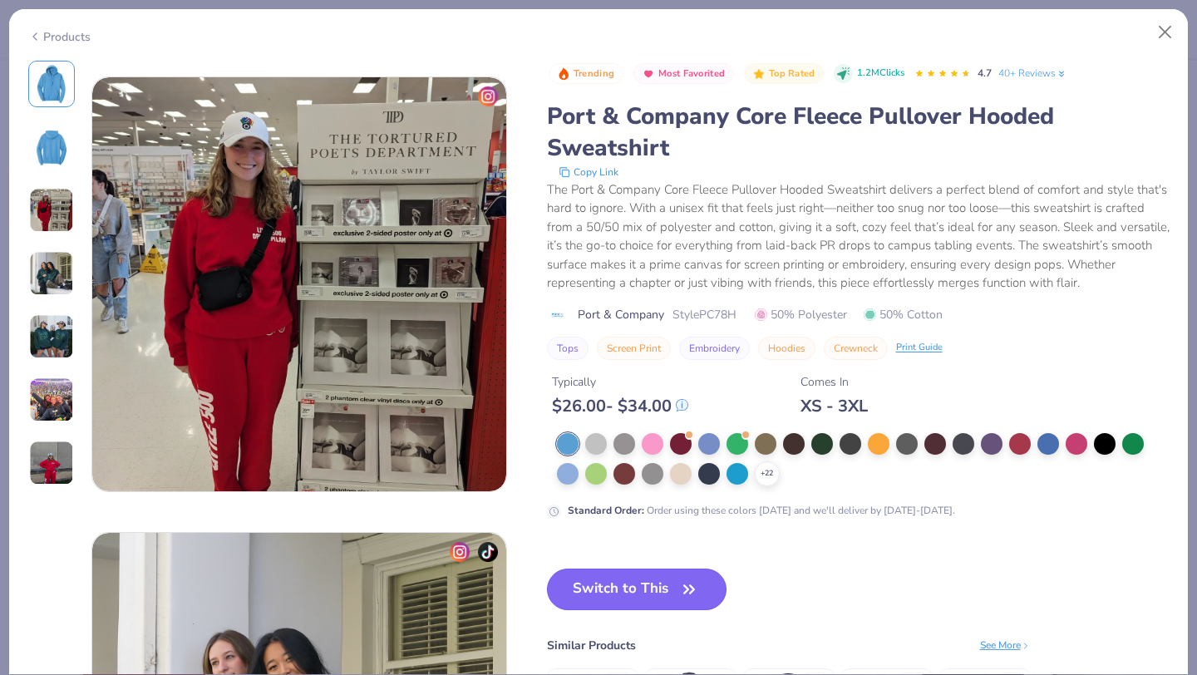
click at [601, 600] on button "Switch to This" at bounding box center [637, 590] width 180 height 42
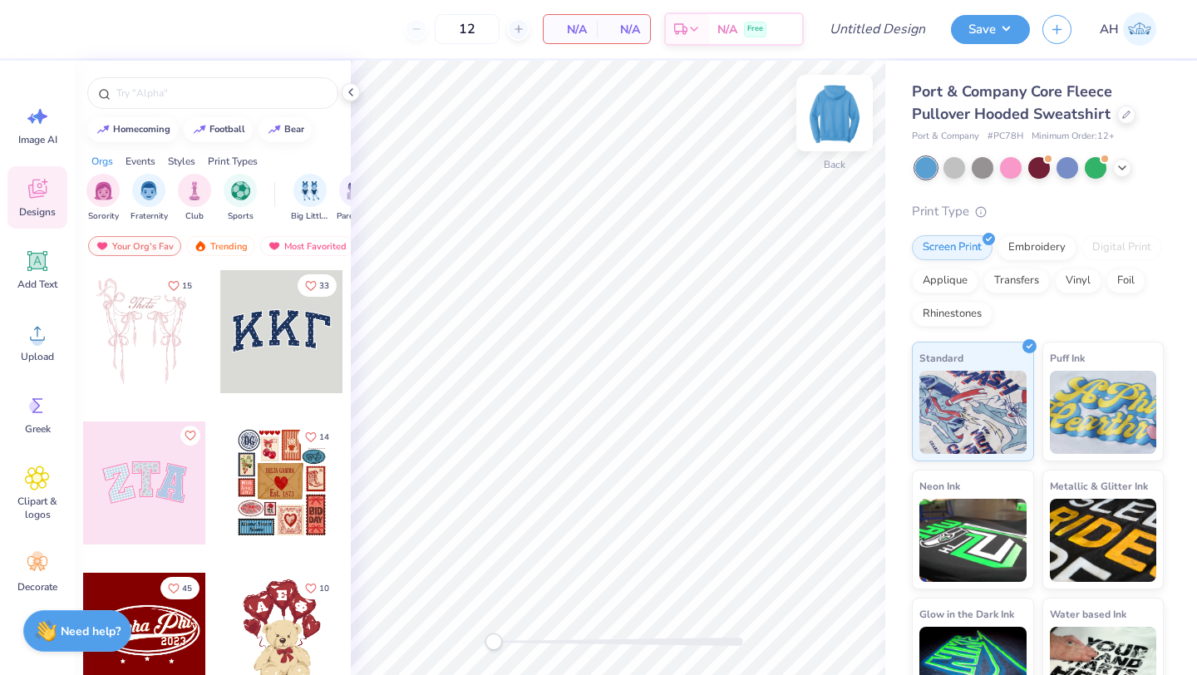
click at [850, 110] on img at bounding box center [835, 113] width 67 height 67
click at [46, 142] on span "Image AI" at bounding box center [37, 139] width 39 height 13
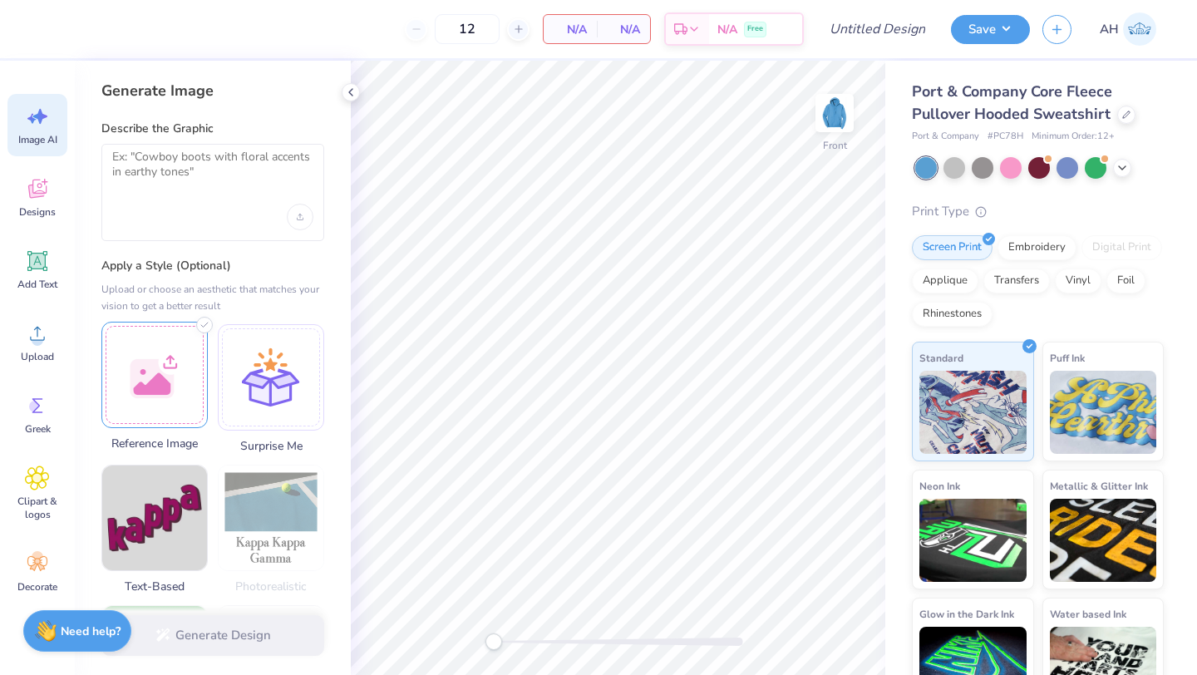
click at [160, 376] on div at bounding box center [154, 375] width 106 height 106
click at [212, 192] on div at bounding box center [212, 192] width 223 height 97
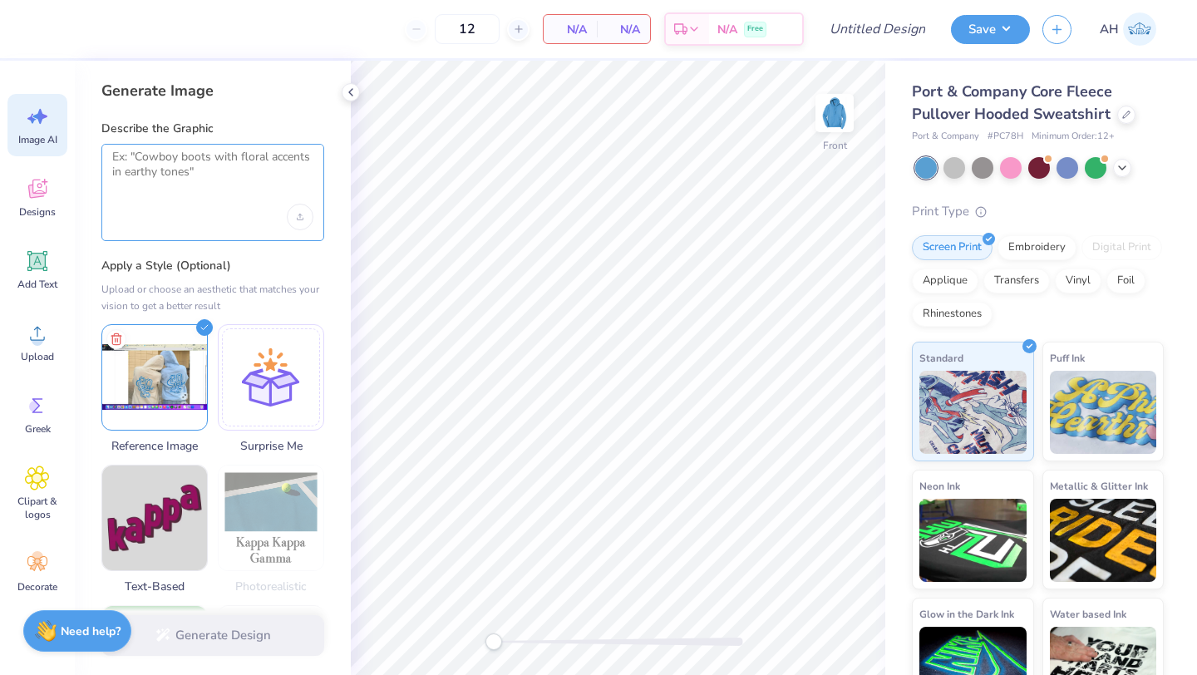
click at [210, 163] on textarea at bounding box center [212, 171] width 201 height 42
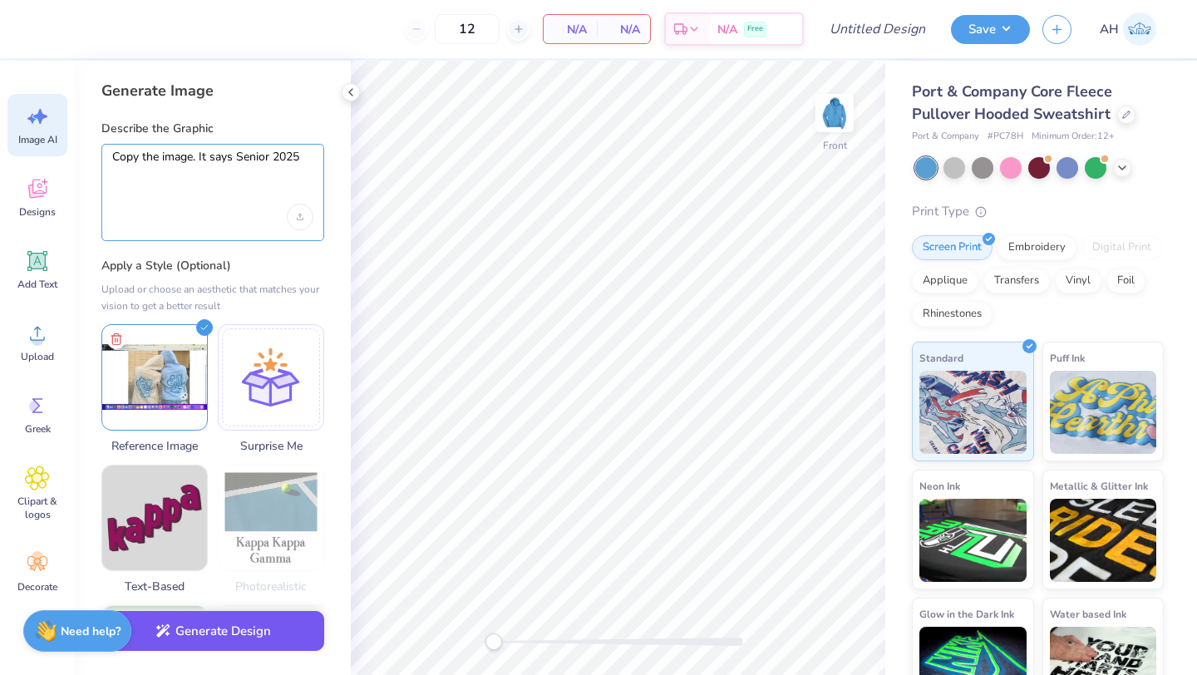
type textarea "Copy the image. It says Senior 2025"
click at [203, 610] on button "Generate Design" at bounding box center [212, 631] width 223 height 41
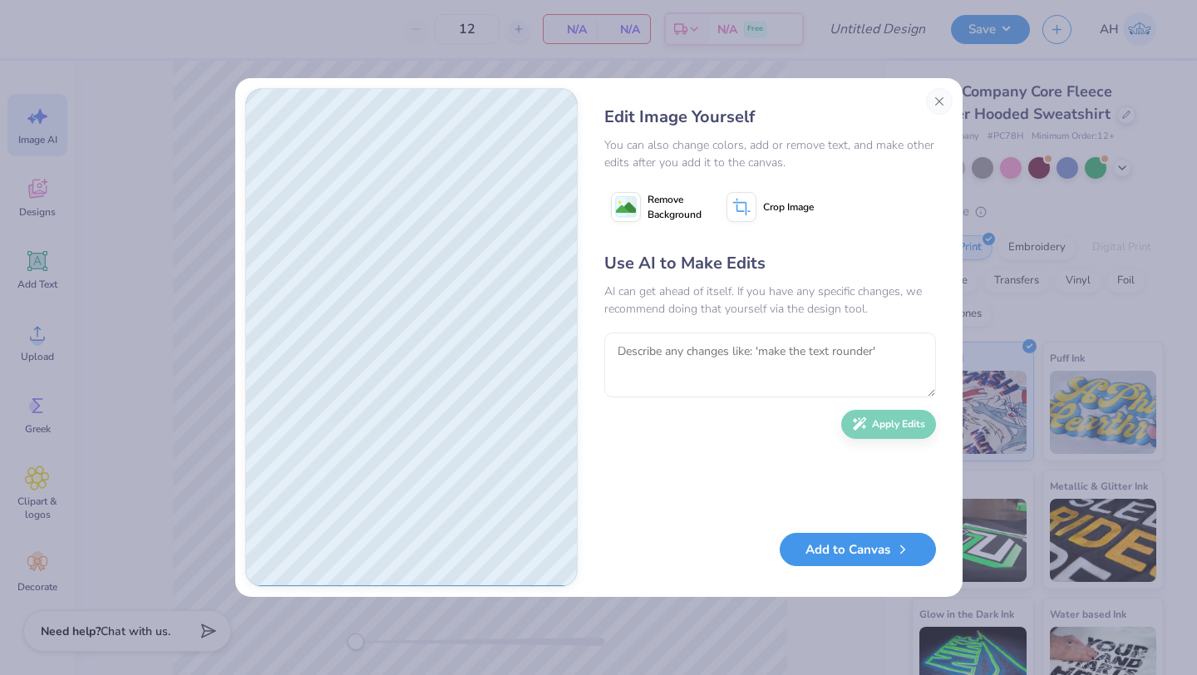
click at [842, 554] on button "Add to Canvas" at bounding box center [858, 550] width 156 height 34
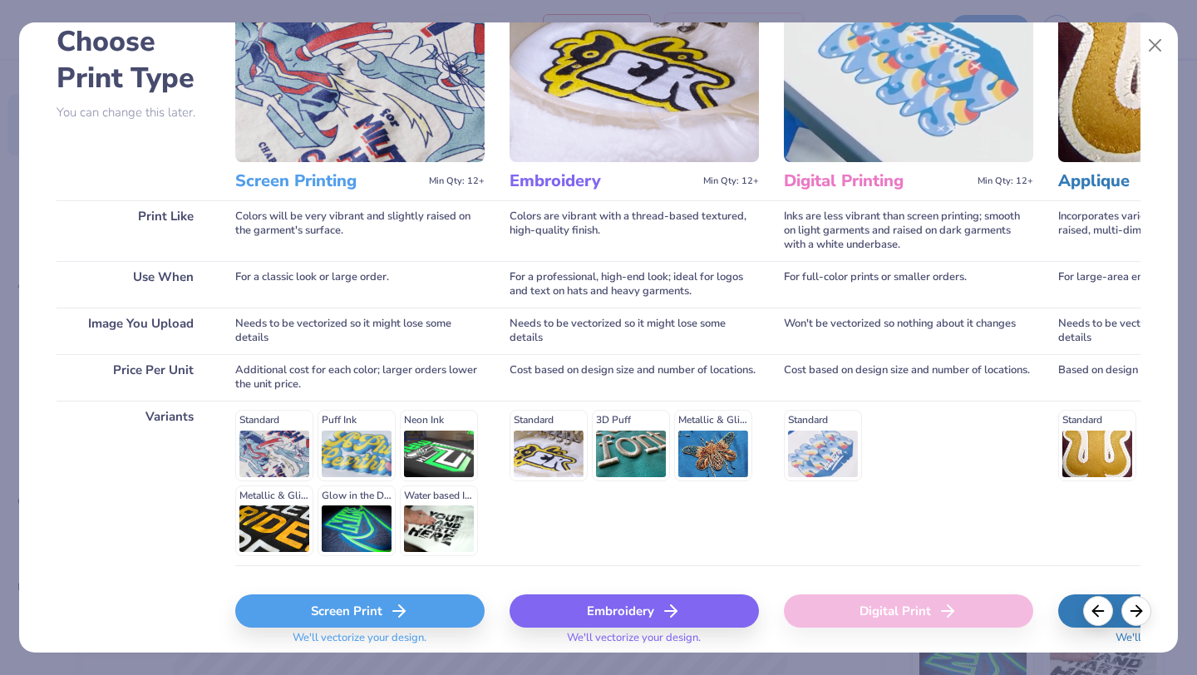
scroll to position [154, 0]
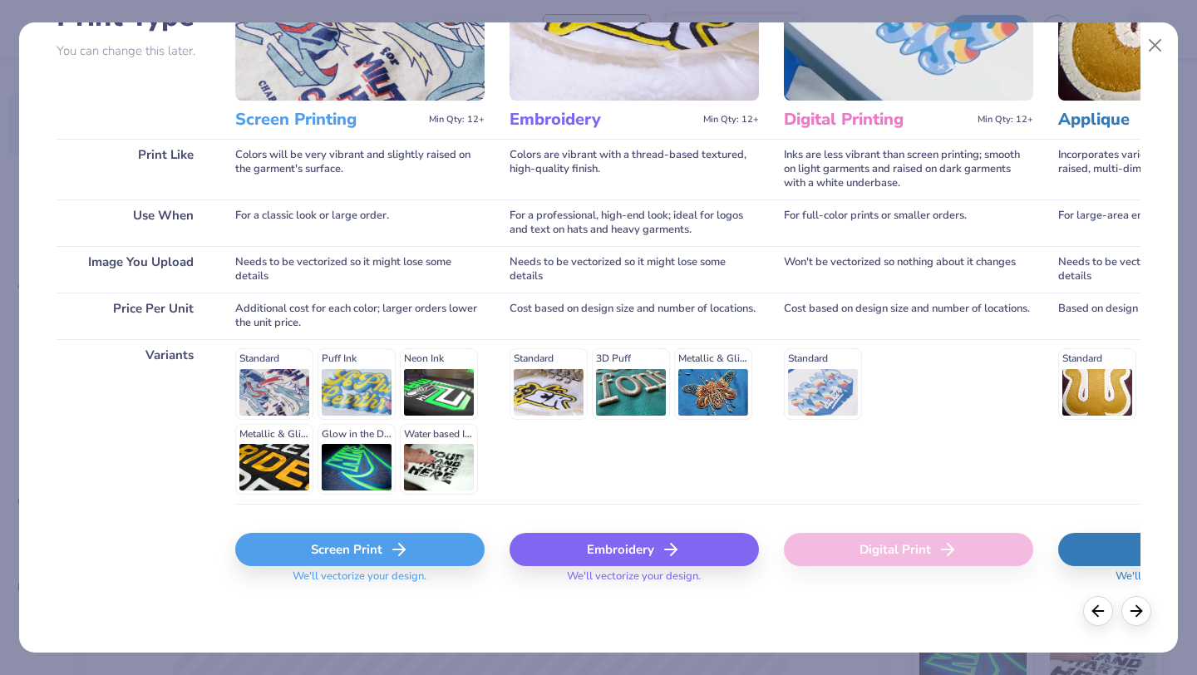
click at [397, 547] on icon at bounding box center [399, 550] width 20 height 20
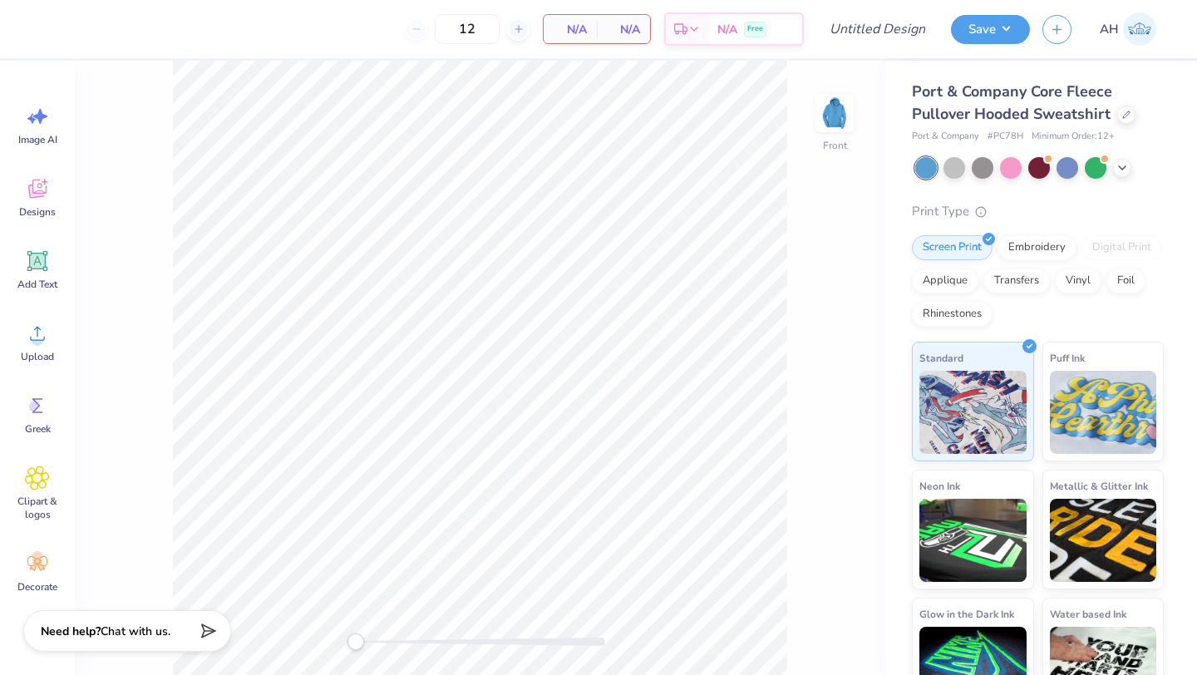
scroll to position [0, 0]
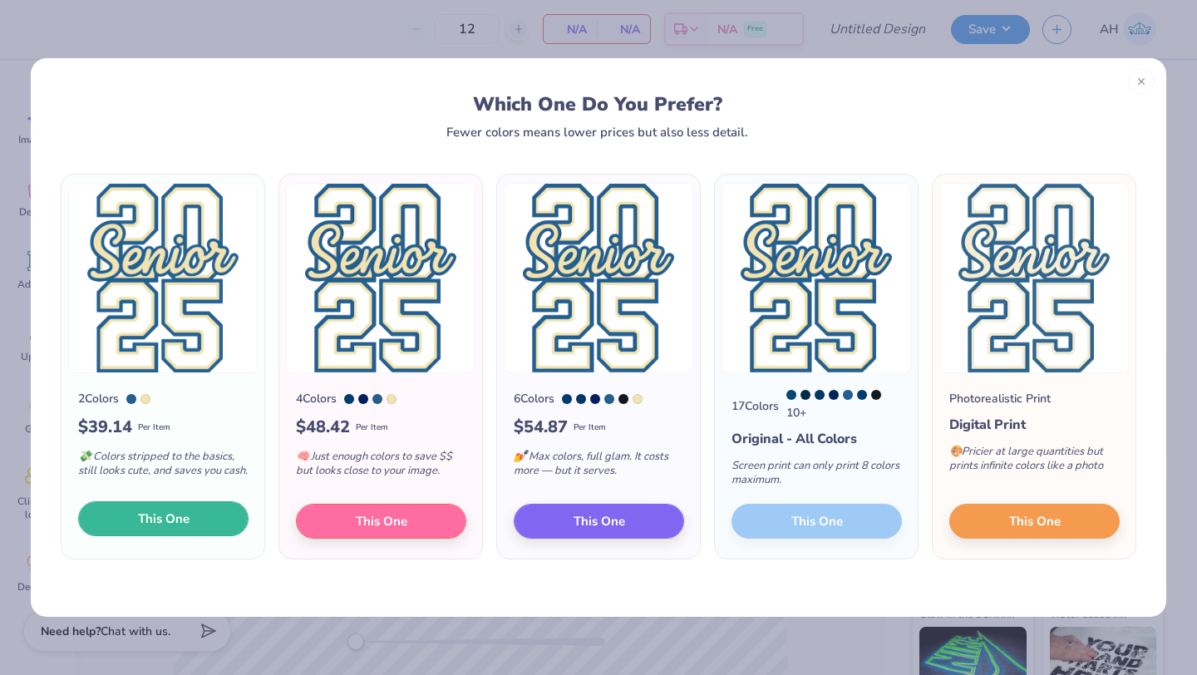
click at [228, 521] on button "This One" at bounding box center [163, 518] width 170 height 35
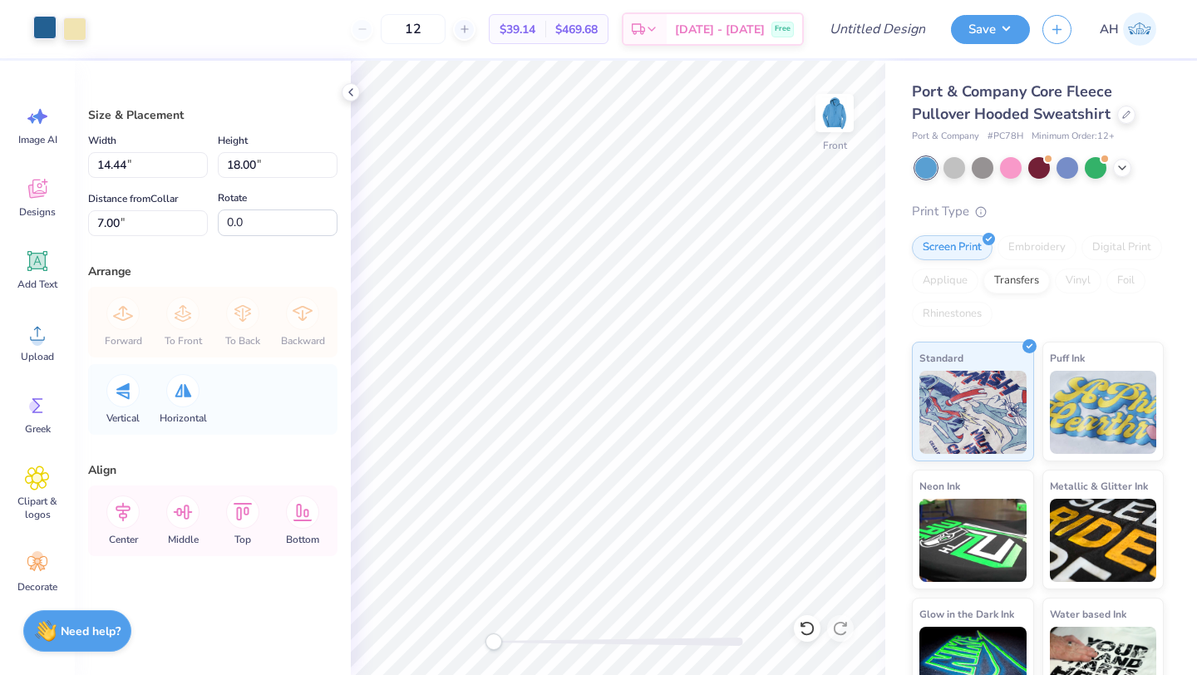
click at [45, 30] on div at bounding box center [44, 27] width 23 height 23
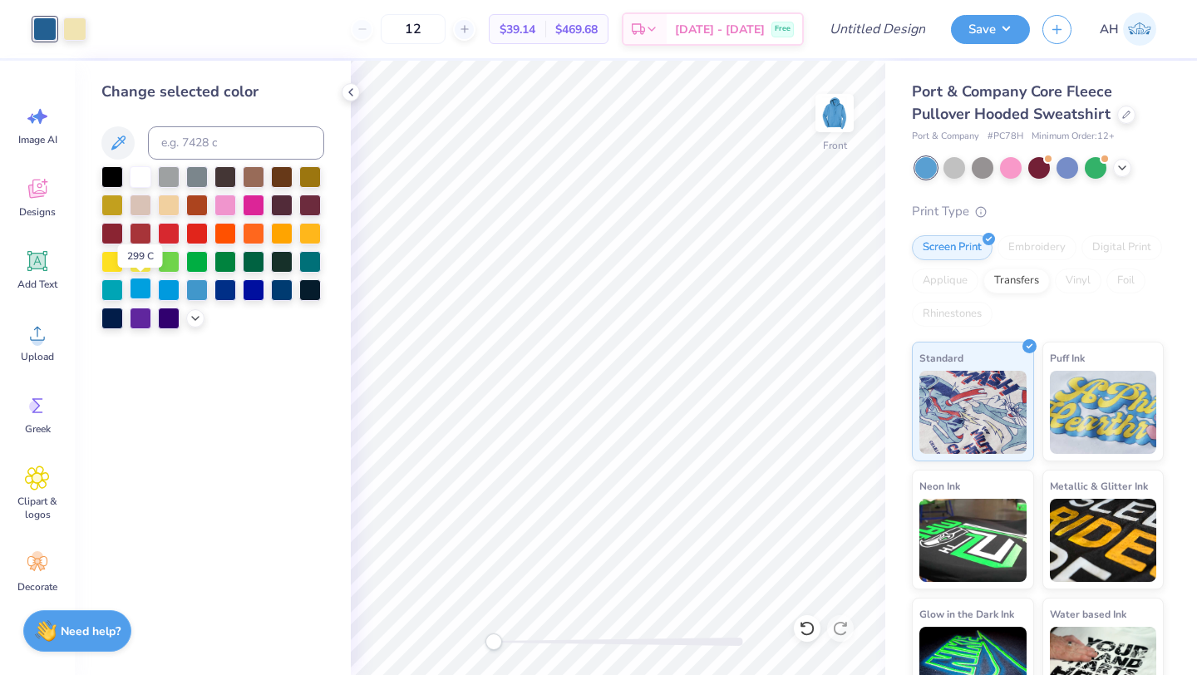
click at [141, 290] on div at bounding box center [141, 289] width 22 height 22
click at [79, 29] on div at bounding box center [74, 27] width 23 height 23
click at [143, 170] on div at bounding box center [141, 176] width 22 height 22
click at [36, 26] on div at bounding box center [44, 27] width 23 height 23
click at [163, 294] on div at bounding box center [169, 289] width 22 height 22
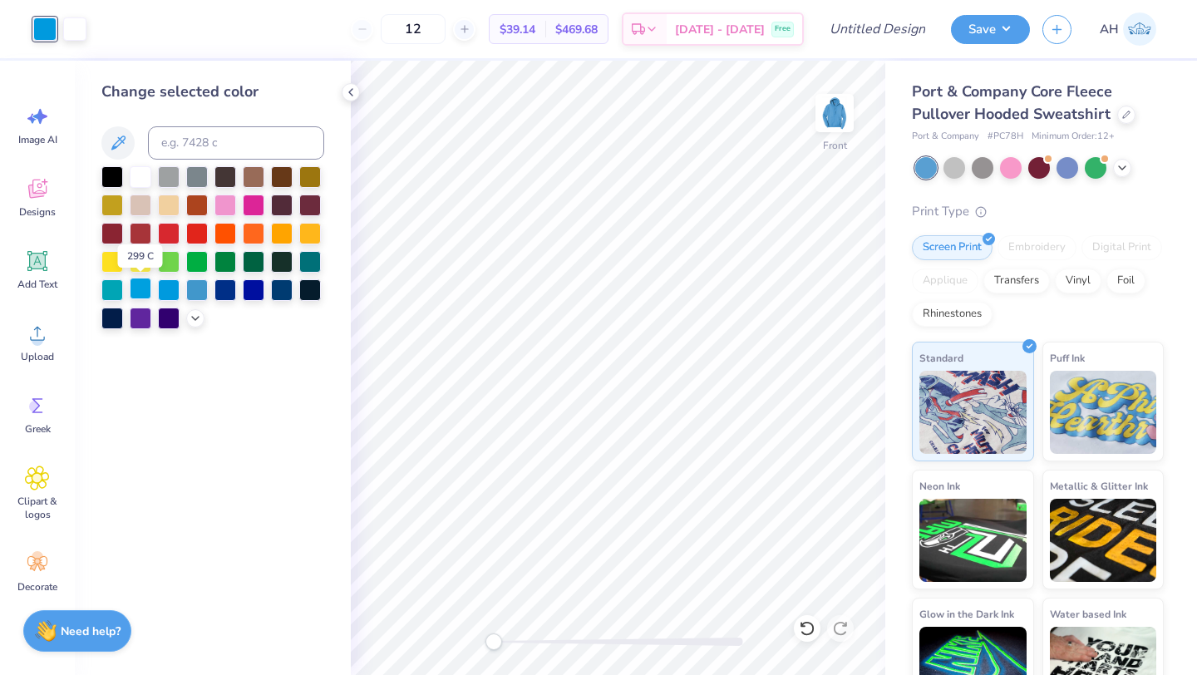
click at [141, 291] on div at bounding box center [141, 289] width 22 height 22
click at [202, 297] on div at bounding box center [197, 289] width 22 height 22
click at [199, 292] on div at bounding box center [197, 289] width 22 height 22
click at [168, 289] on div at bounding box center [169, 289] width 22 height 22
click at [146, 287] on div at bounding box center [141, 289] width 22 height 22
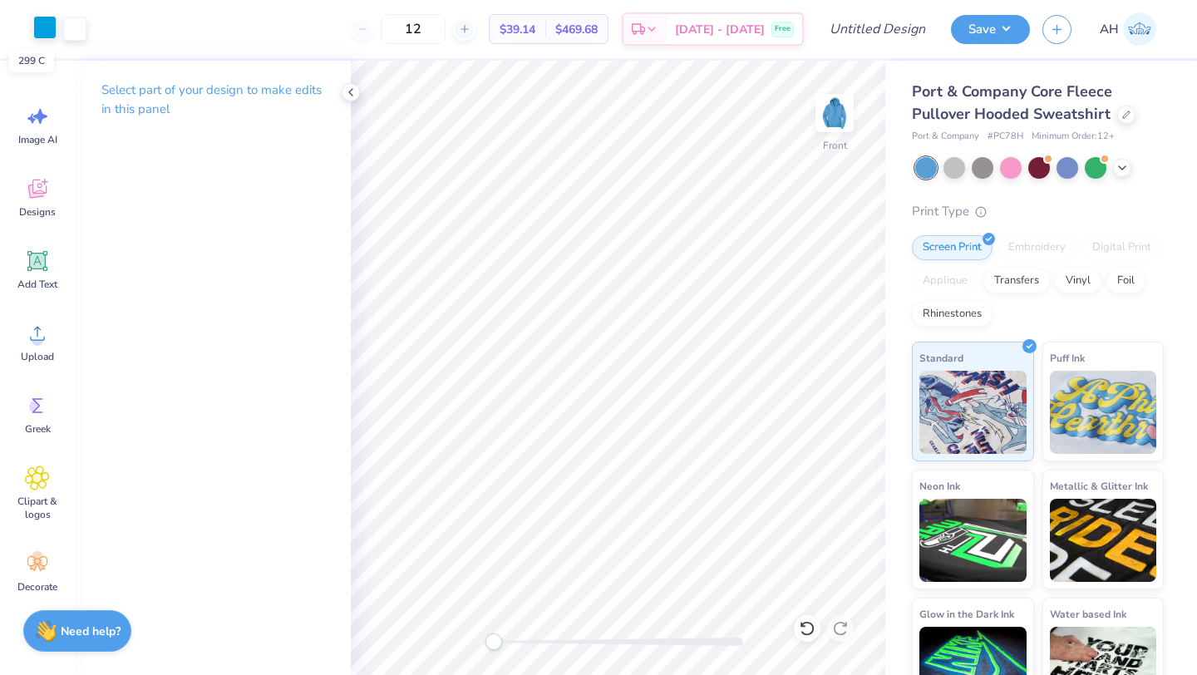
click at [49, 26] on div at bounding box center [44, 27] width 23 height 23
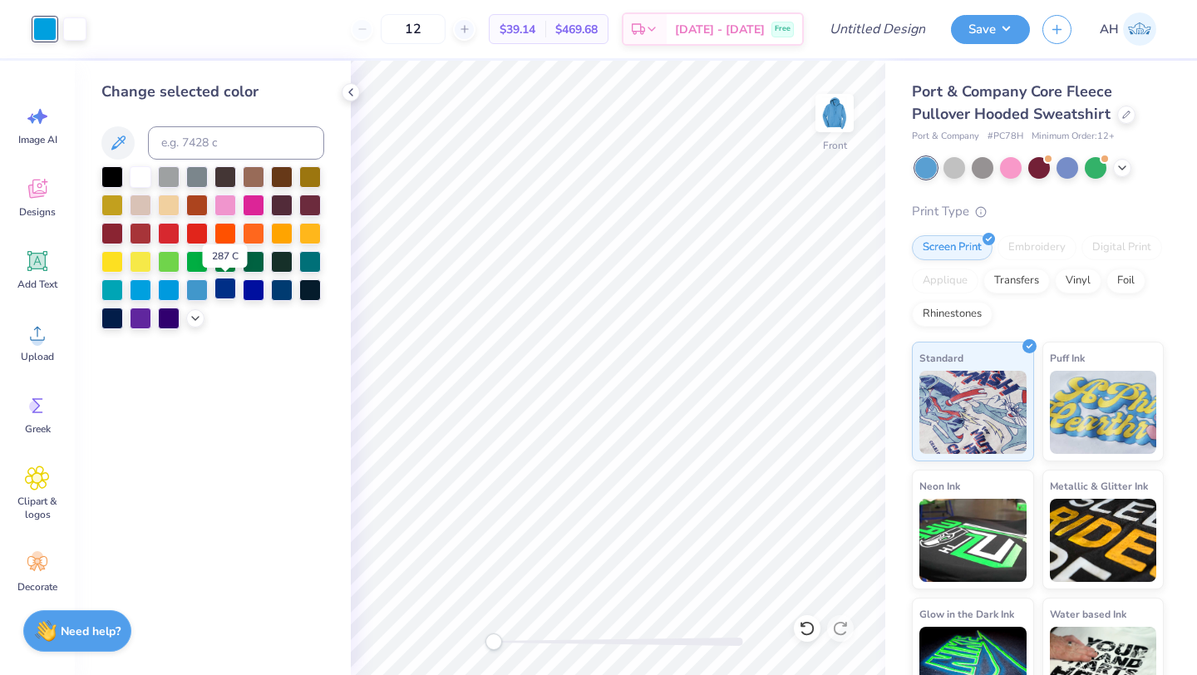
click at [220, 285] on div at bounding box center [226, 289] width 22 height 22
click at [200, 287] on div at bounding box center [197, 289] width 22 height 22
click at [168, 288] on div at bounding box center [169, 289] width 22 height 22
click at [134, 287] on div at bounding box center [141, 289] width 22 height 22
click at [310, 257] on div at bounding box center [310, 260] width 22 height 22
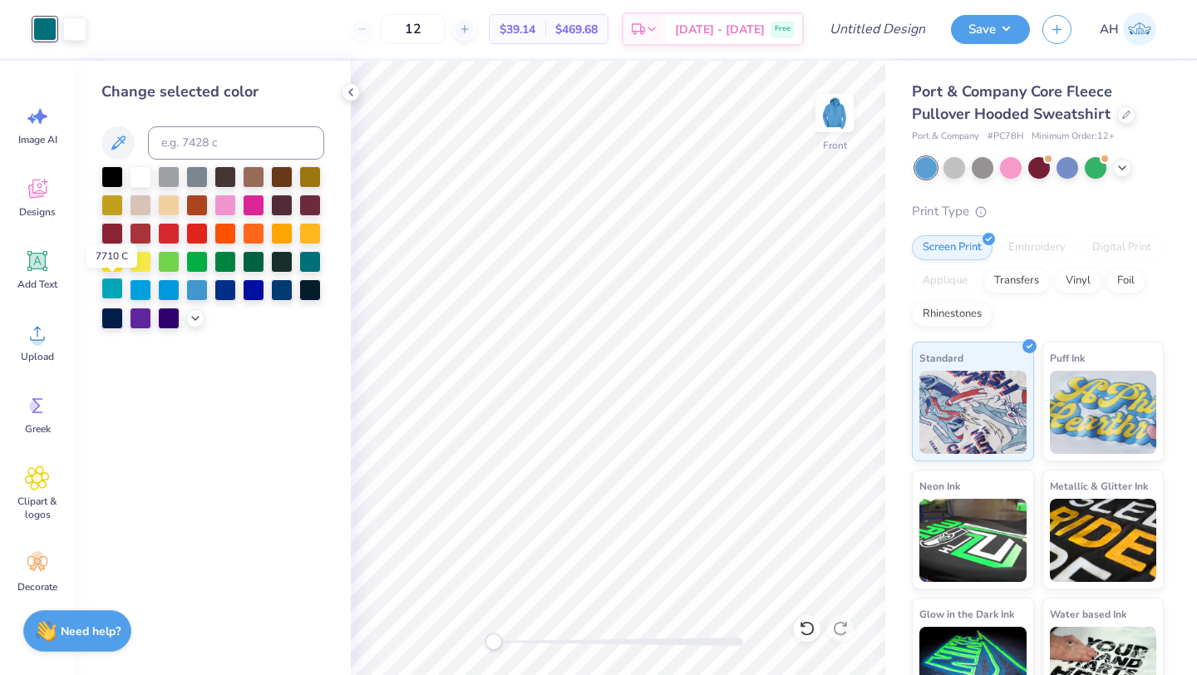
click at [112, 287] on div at bounding box center [112, 289] width 22 height 22
click at [309, 300] on div at bounding box center [310, 290] width 22 height 22
click at [223, 293] on div at bounding box center [226, 289] width 22 height 22
click at [203, 293] on div at bounding box center [197, 289] width 22 height 22
click at [172, 291] on div at bounding box center [169, 289] width 22 height 22
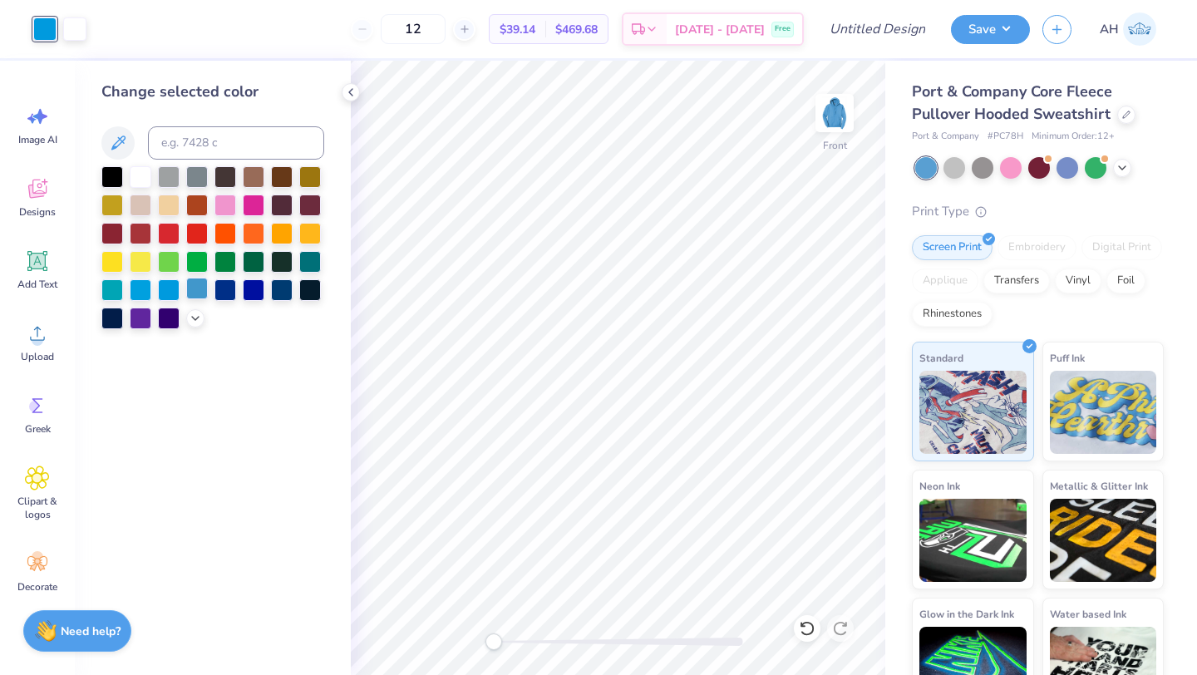
click at [197, 290] on div at bounding box center [197, 289] width 22 height 22
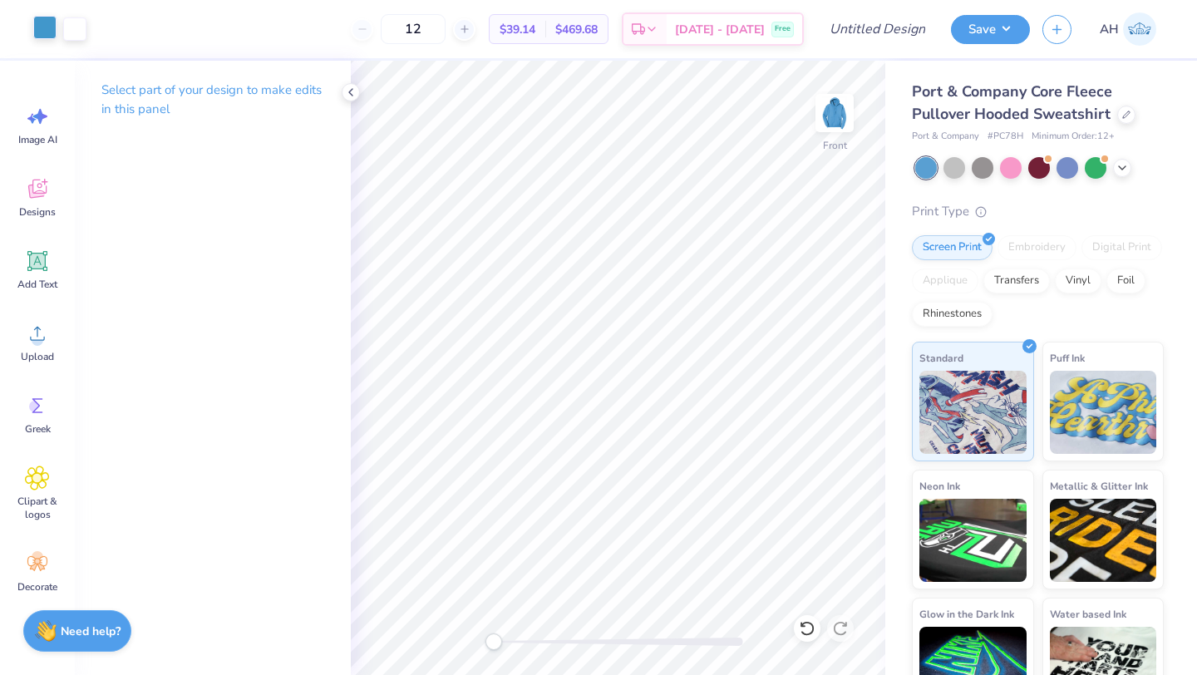
click at [38, 24] on div at bounding box center [44, 27] width 23 height 23
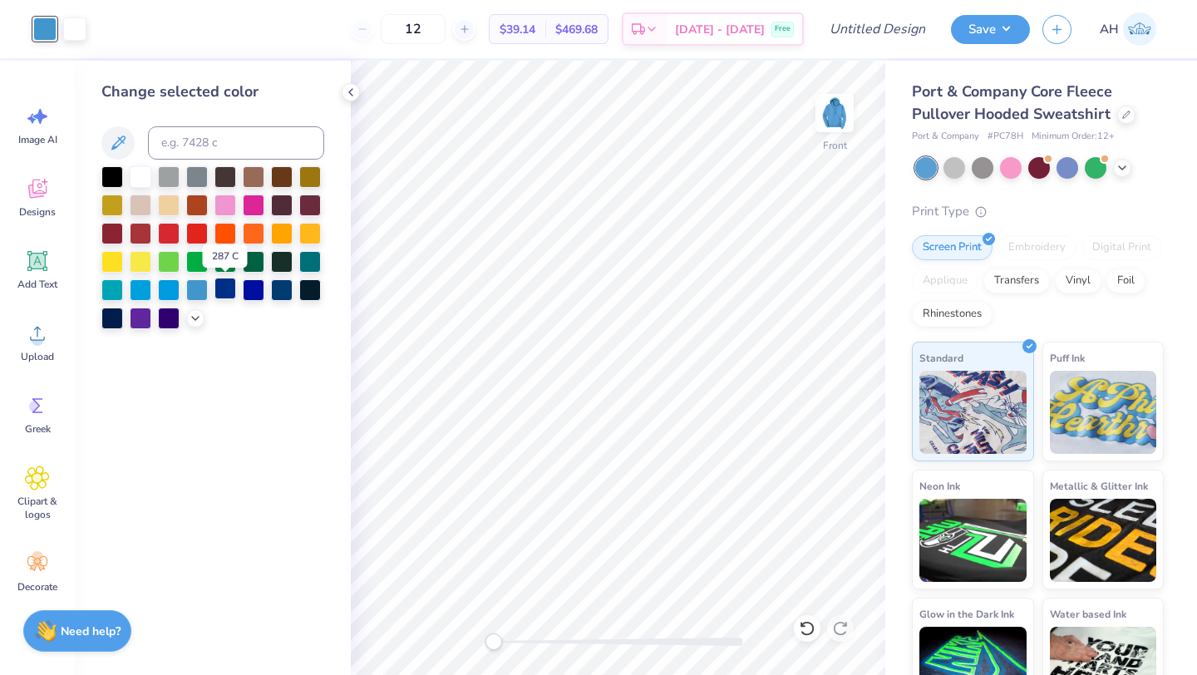
click at [218, 286] on div at bounding box center [226, 289] width 22 height 22
click at [200, 285] on div at bounding box center [197, 289] width 22 height 22
click at [170, 288] on div at bounding box center [169, 289] width 22 height 22
click at [143, 290] on div at bounding box center [141, 289] width 22 height 22
click at [166, 290] on div at bounding box center [169, 289] width 22 height 22
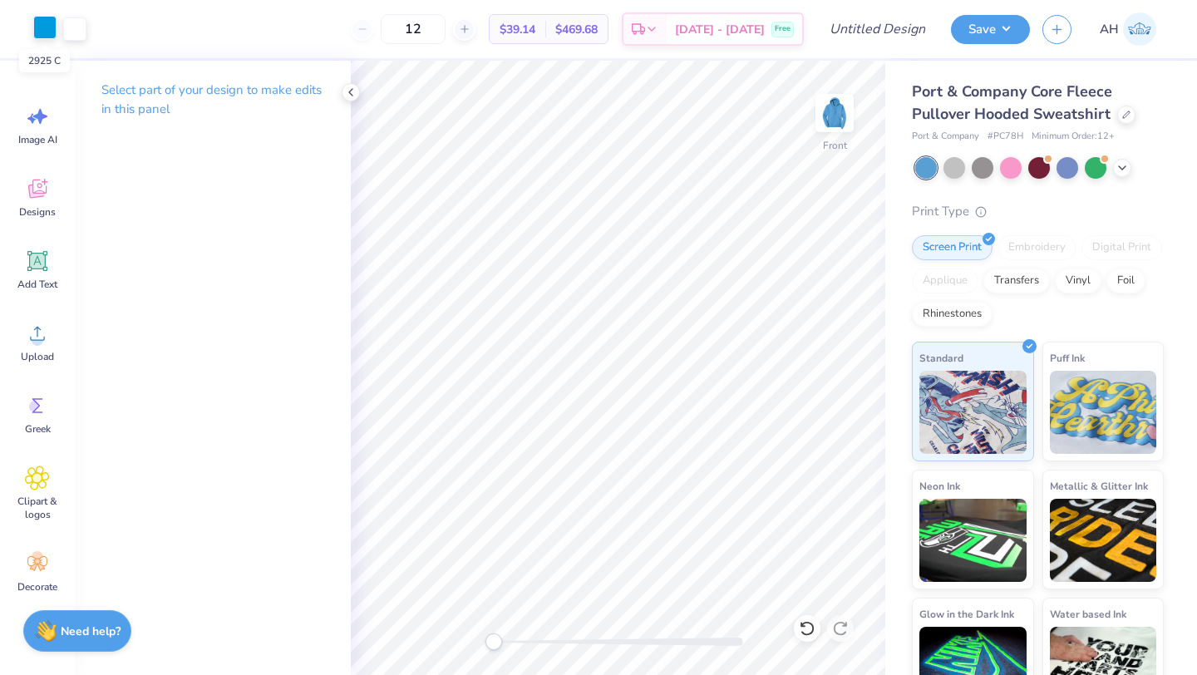
click at [41, 21] on div at bounding box center [44, 27] width 23 height 23
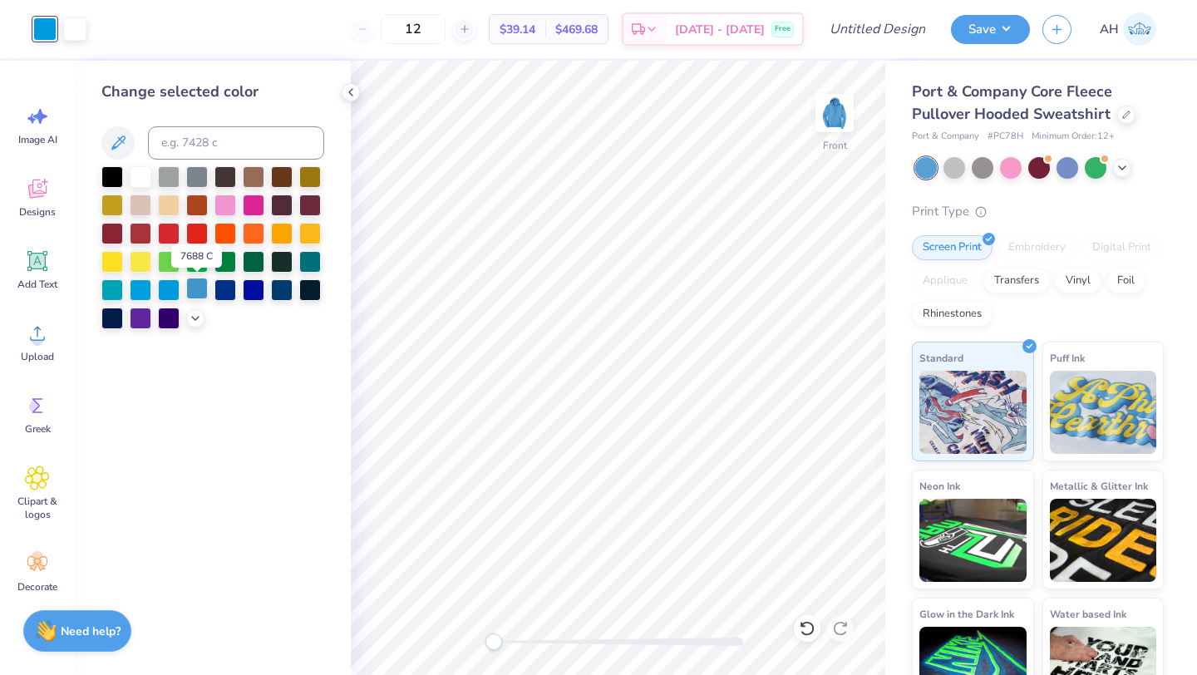
click at [194, 289] on div at bounding box center [197, 289] width 22 height 22
click at [174, 287] on div at bounding box center [169, 289] width 22 height 22
click at [193, 289] on div at bounding box center [197, 289] width 22 height 22
click at [225, 294] on div at bounding box center [226, 289] width 22 height 22
click at [280, 294] on div at bounding box center [282, 289] width 22 height 22
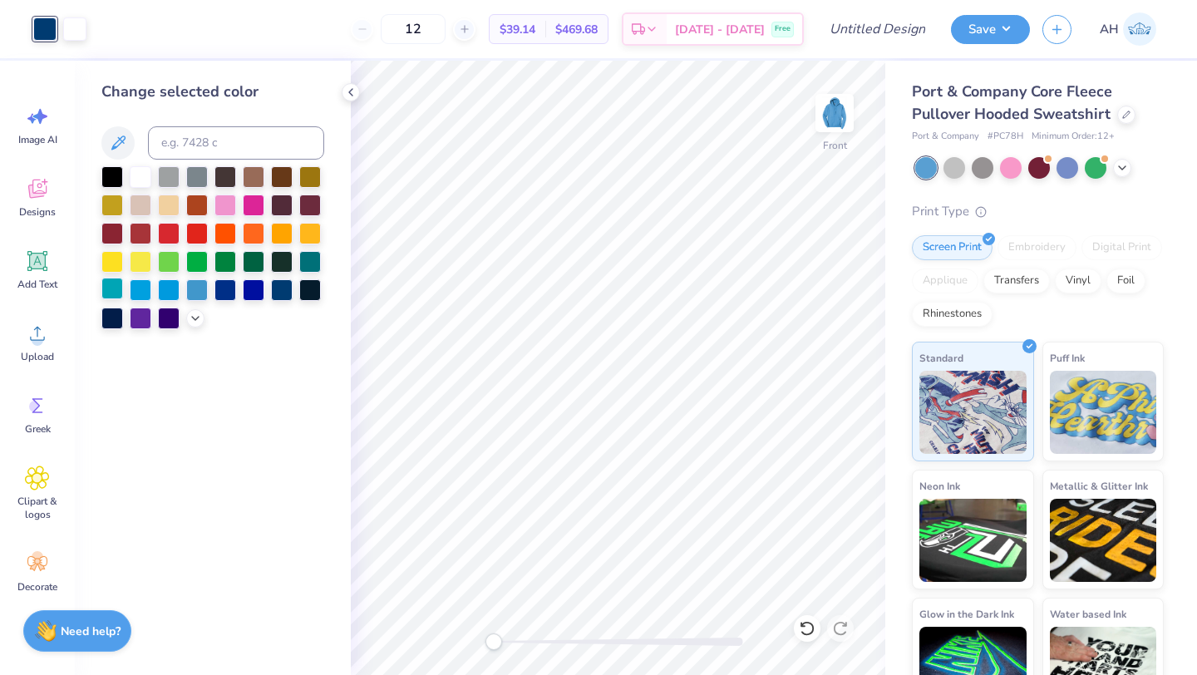
click at [121, 289] on div at bounding box center [112, 289] width 22 height 22
click at [134, 288] on div at bounding box center [141, 289] width 22 height 22
click at [161, 289] on div at bounding box center [169, 289] width 22 height 22
click at [193, 292] on div at bounding box center [197, 289] width 22 height 22
click at [170, 290] on div at bounding box center [169, 289] width 22 height 22
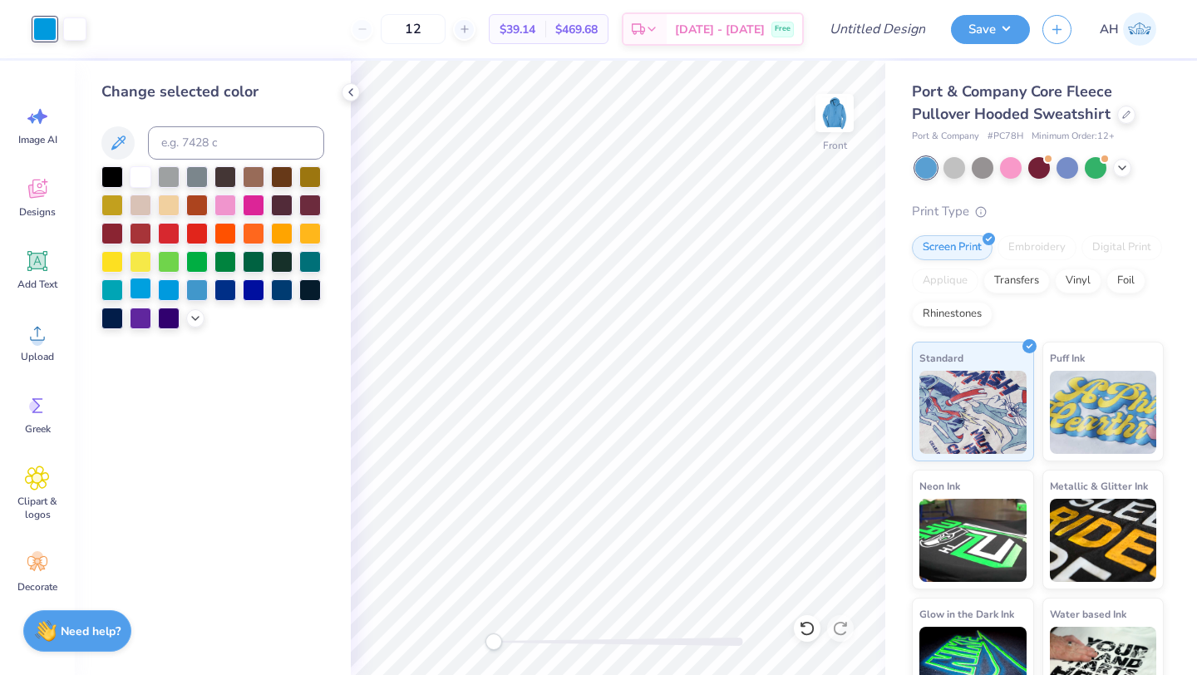
click at [144, 289] on div at bounding box center [141, 289] width 22 height 22
click at [199, 288] on div at bounding box center [197, 289] width 22 height 22
click at [165, 289] on div at bounding box center [169, 289] width 22 height 22
click at [1124, 170] on icon at bounding box center [1122, 166] width 13 height 13
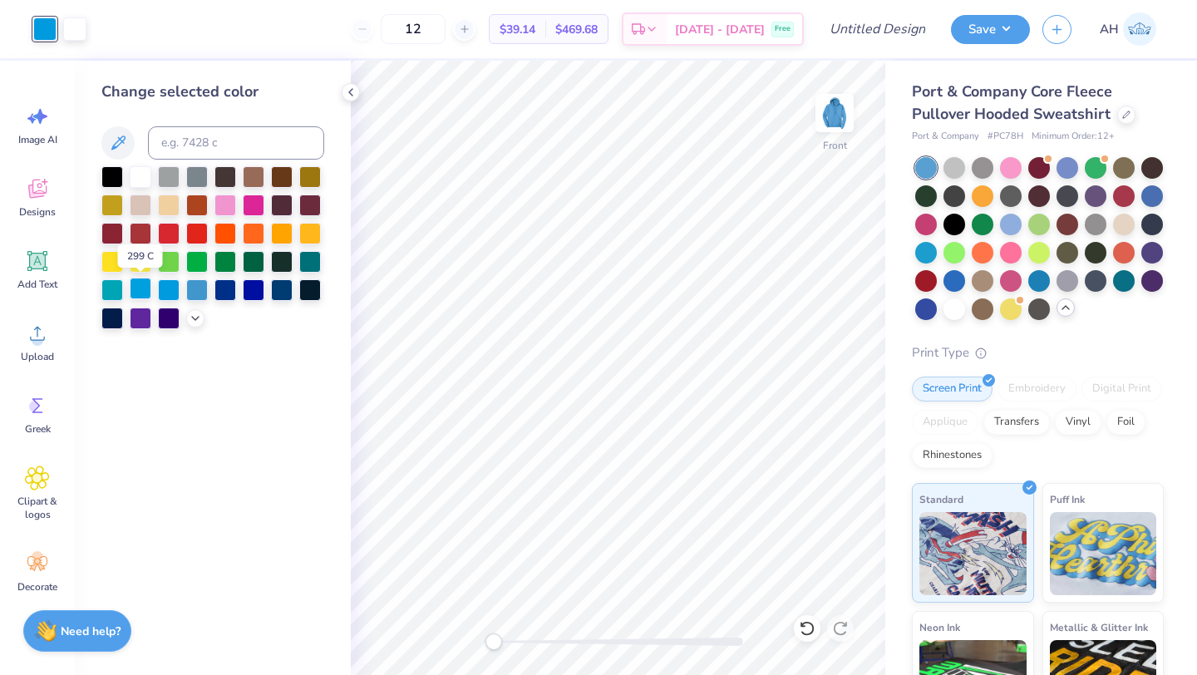
click at [144, 292] on div at bounding box center [141, 289] width 22 height 22
click at [177, 291] on div at bounding box center [169, 289] width 22 height 22
click at [201, 291] on div at bounding box center [197, 289] width 22 height 22
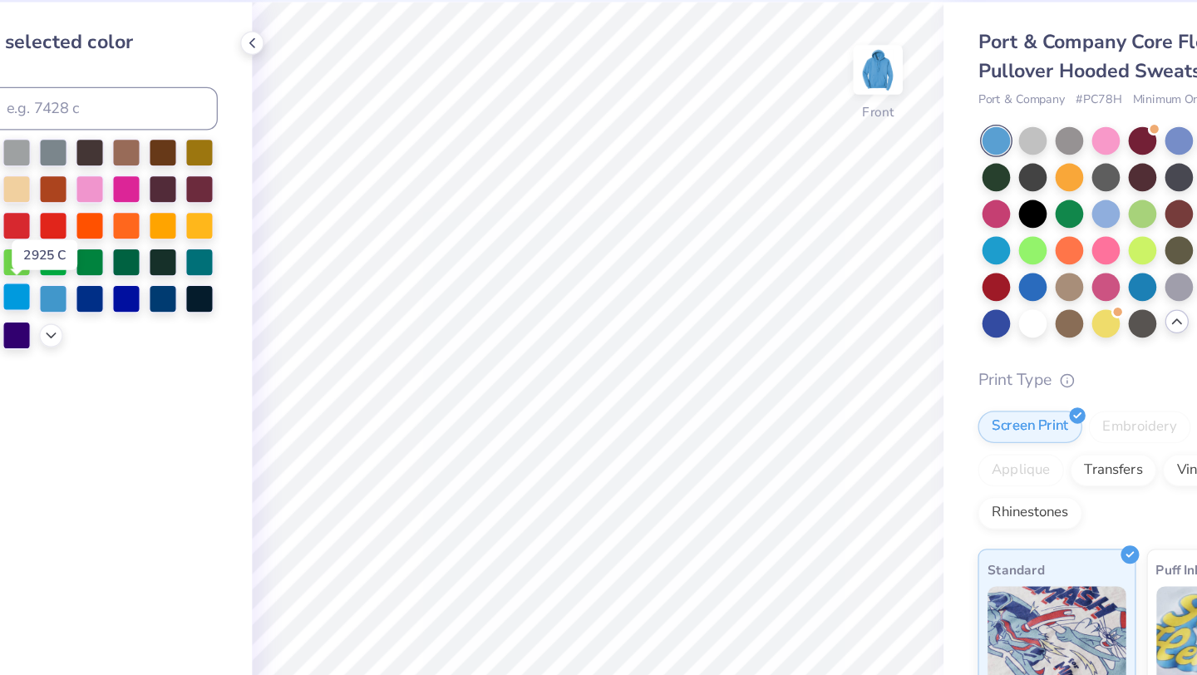
click at [166, 294] on div at bounding box center [169, 289] width 22 height 22
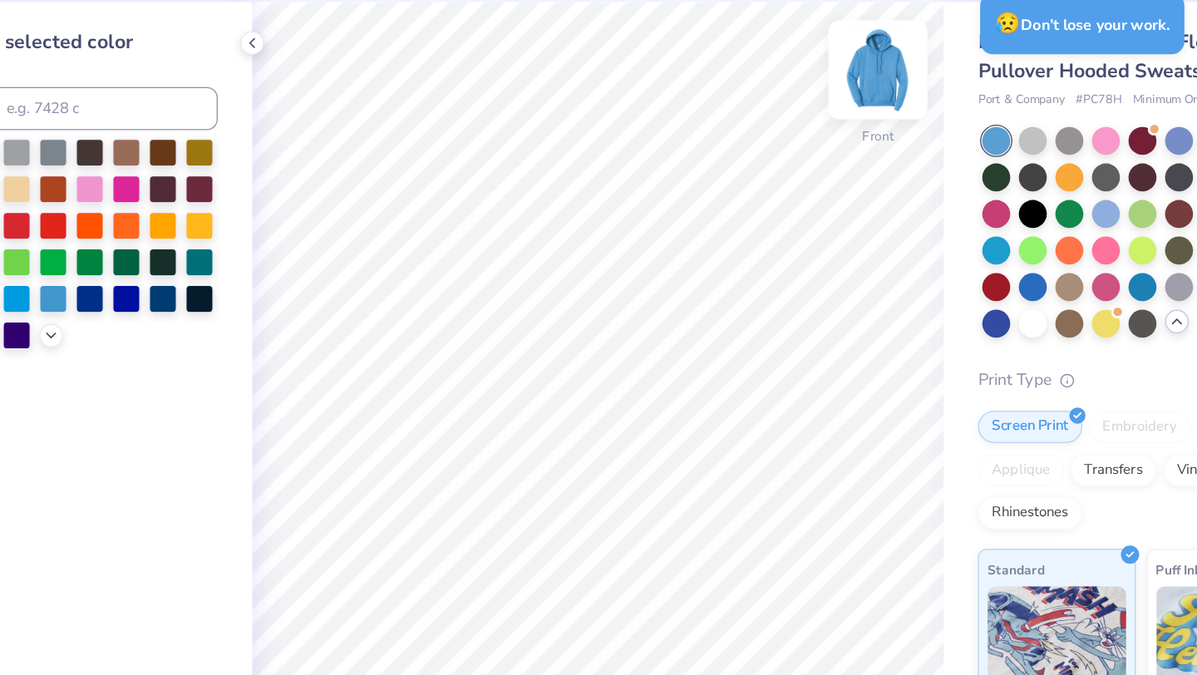
click at [838, 106] on img at bounding box center [835, 113] width 67 height 67
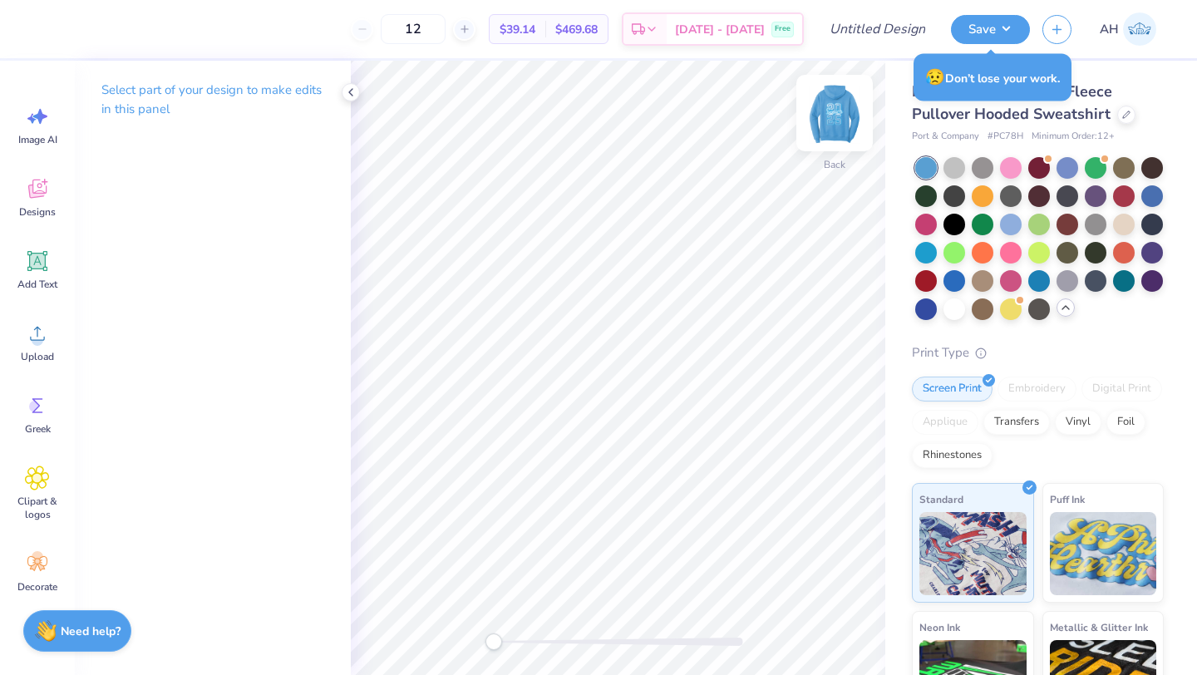
click at [840, 127] on img at bounding box center [835, 113] width 67 height 67
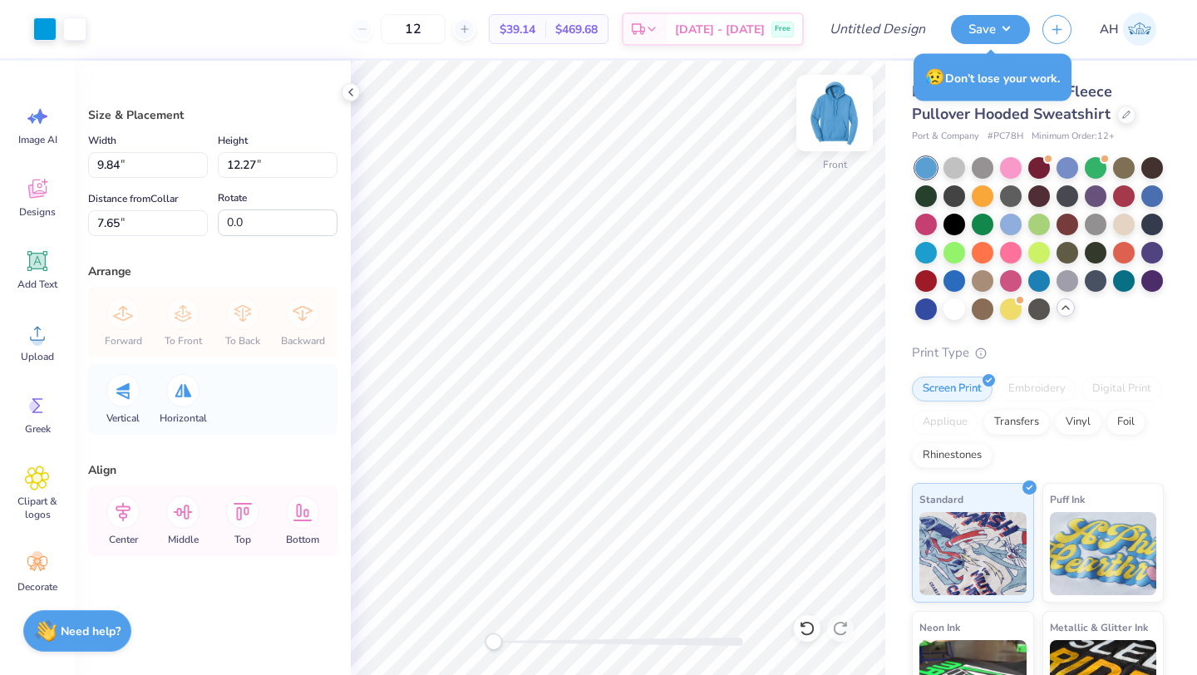
type input "9.58"
type input "11.95"
type input "7.66"
type input "9.25"
type input "11.53"
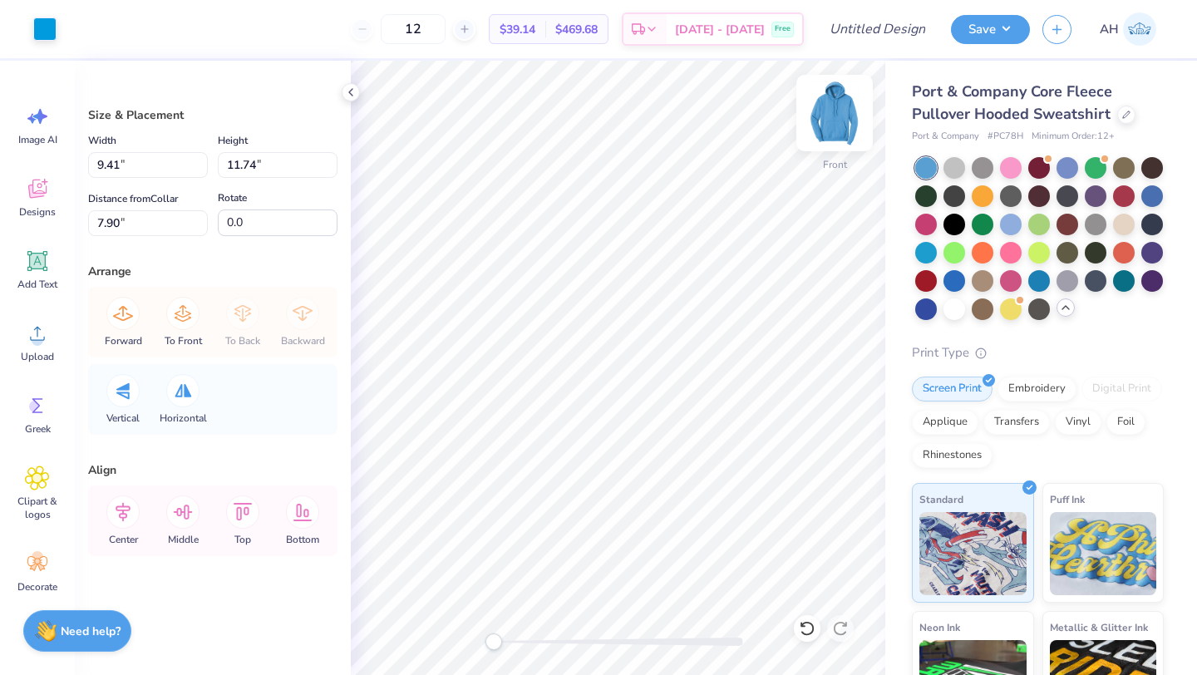
type input "9.41"
type input "11.74"
type input "7.90"
type input "9.54"
type input "11.90"
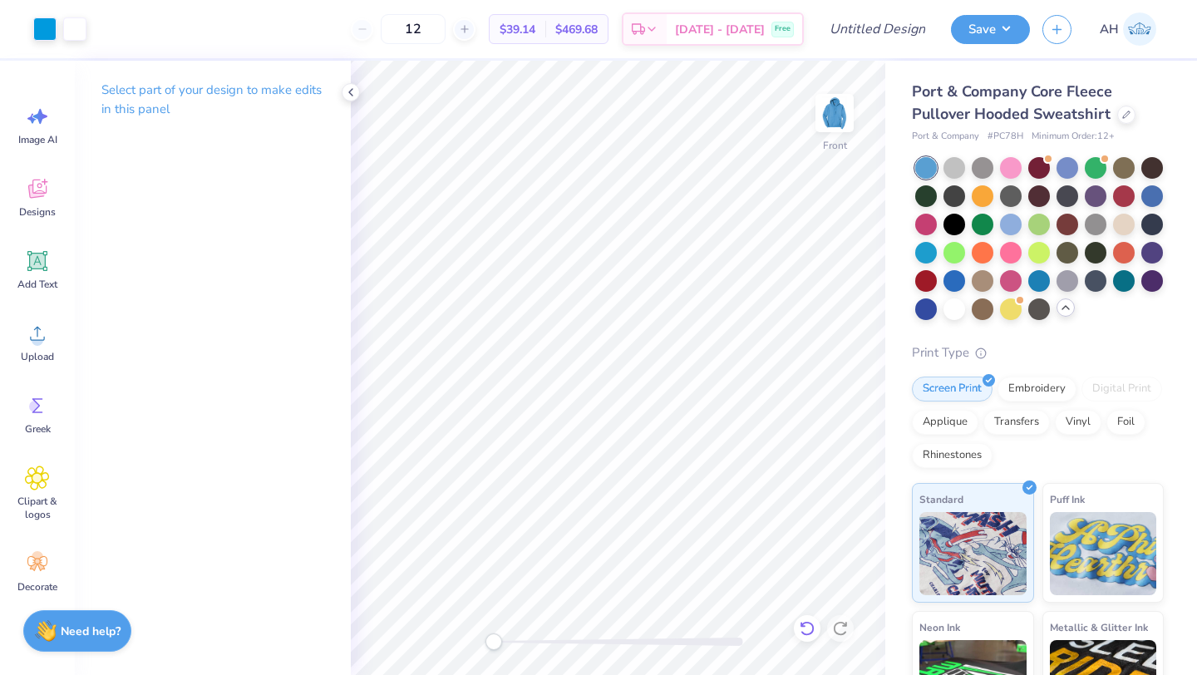
click at [809, 622] on icon at bounding box center [807, 628] width 14 height 15
click at [807, 624] on icon at bounding box center [807, 628] width 17 height 17
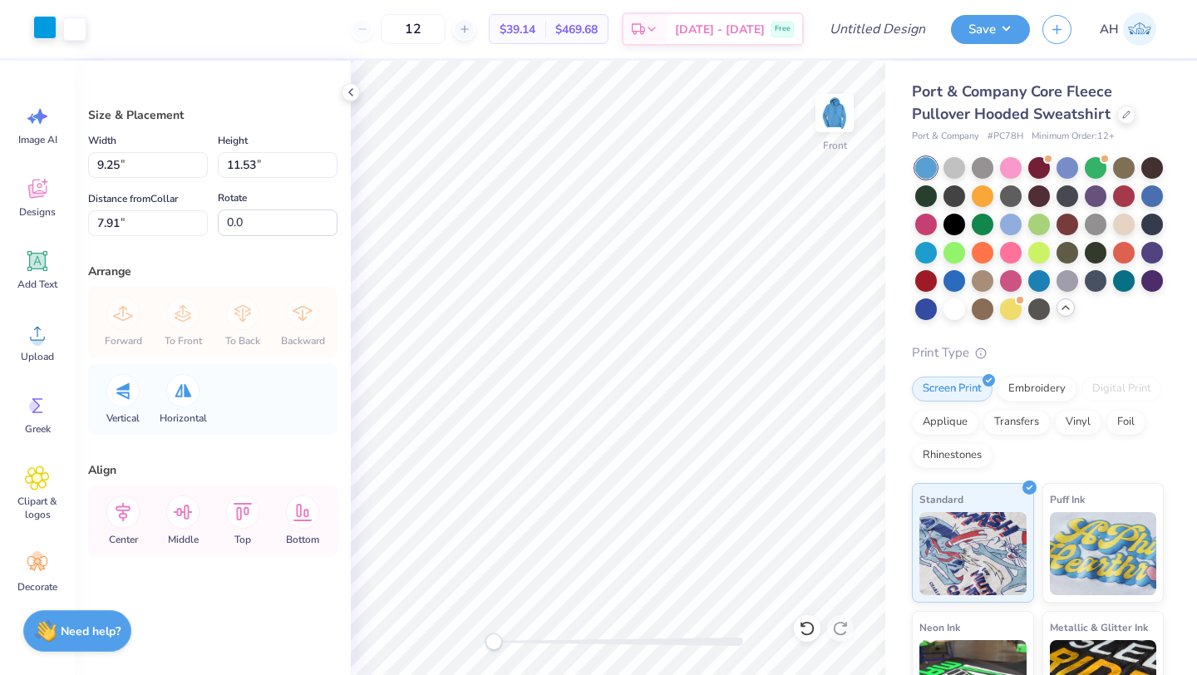
click at [49, 34] on div at bounding box center [44, 27] width 23 height 23
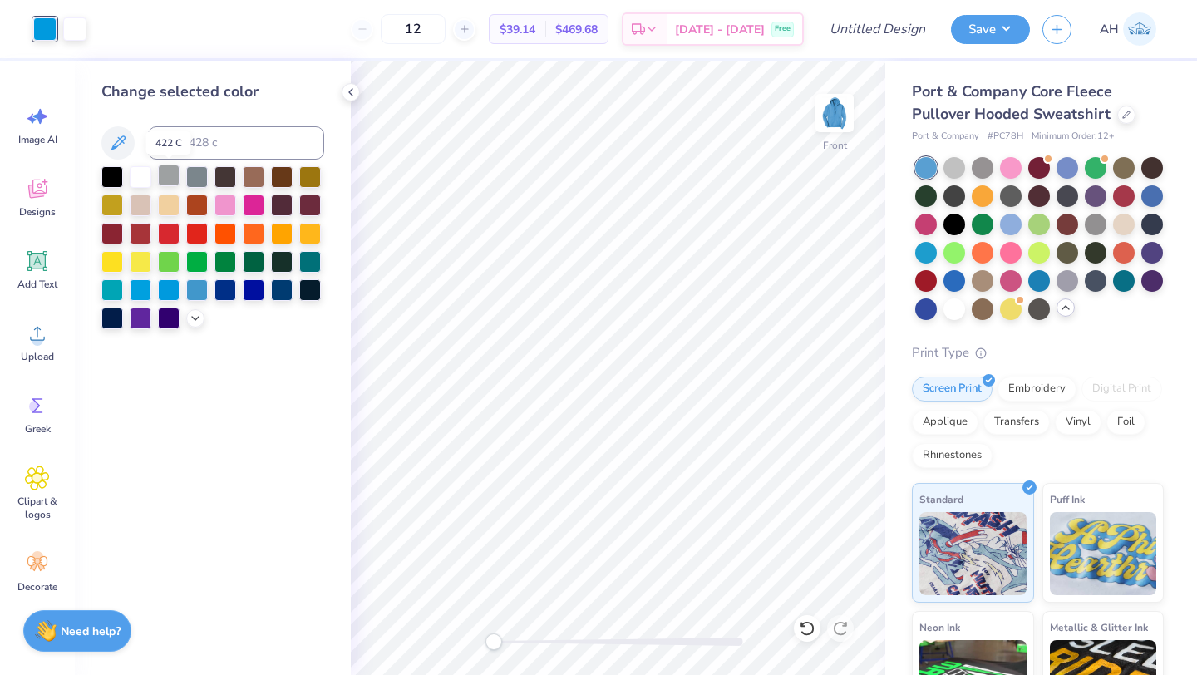
click at [167, 182] on div at bounding box center [169, 176] width 22 height 22
click at [113, 279] on div at bounding box center [112, 289] width 22 height 22
click at [313, 254] on div at bounding box center [310, 260] width 22 height 22
click at [115, 314] on div at bounding box center [112, 317] width 22 height 22
click at [143, 291] on div at bounding box center [141, 289] width 22 height 22
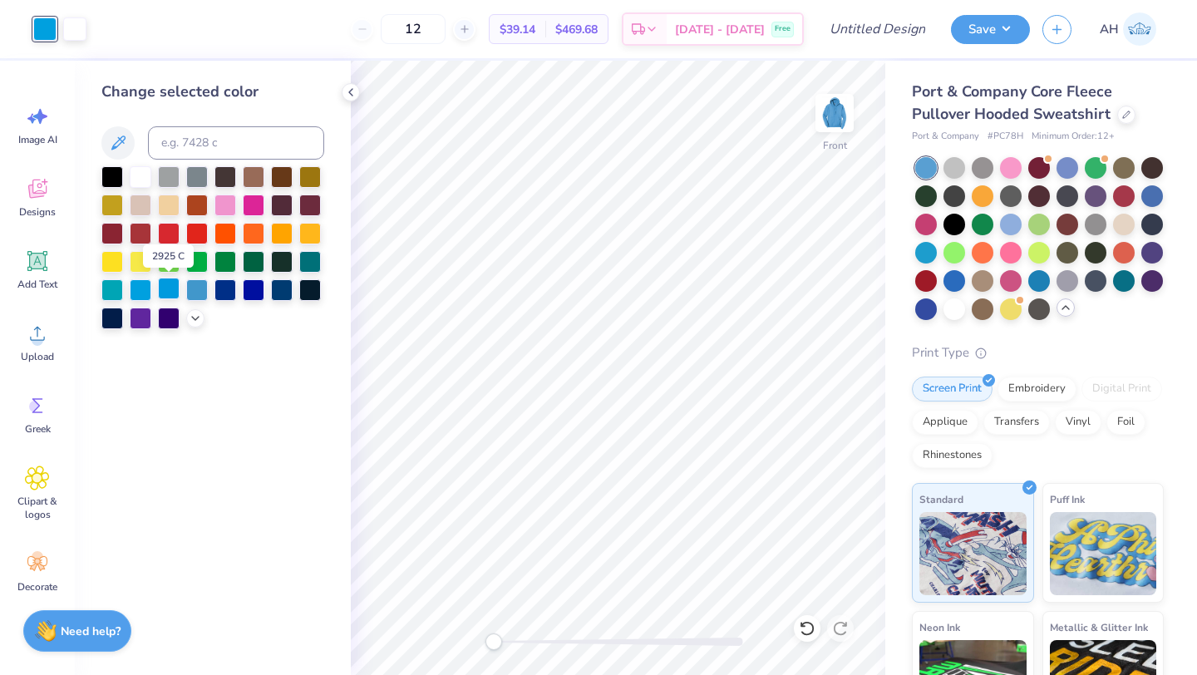
click at [165, 291] on div at bounding box center [169, 289] width 22 height 22
click at [195, 290] on div at bounding box center [197, 289] width 22 height 22
click at [170, 289] on div at bounding box center [169, 289] width 22 height 22
click at [142, 288] on div at bounding box center [141, 289] width 22 height 22
click at [158, 288] on div at bounding box center [169, 289] width 22 height 22
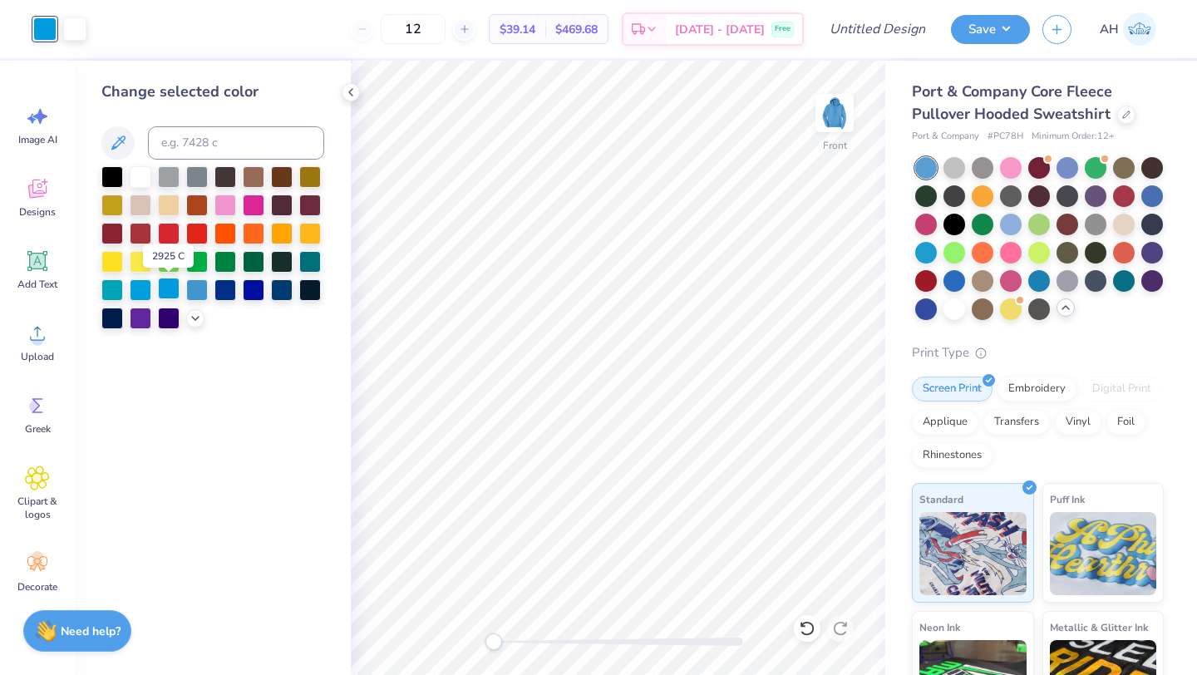
click at [161, 289] on div at bounding box center [169, 289] width 22 height 22
click at [195, 290] on div at bounding box center [197, 289] width 22 height 22
click at [146, 286] on div at bounding box center [141, 289] width 22 height 22
click at [165, 288] on div at bounding box center [169, 289] width 22 height 22
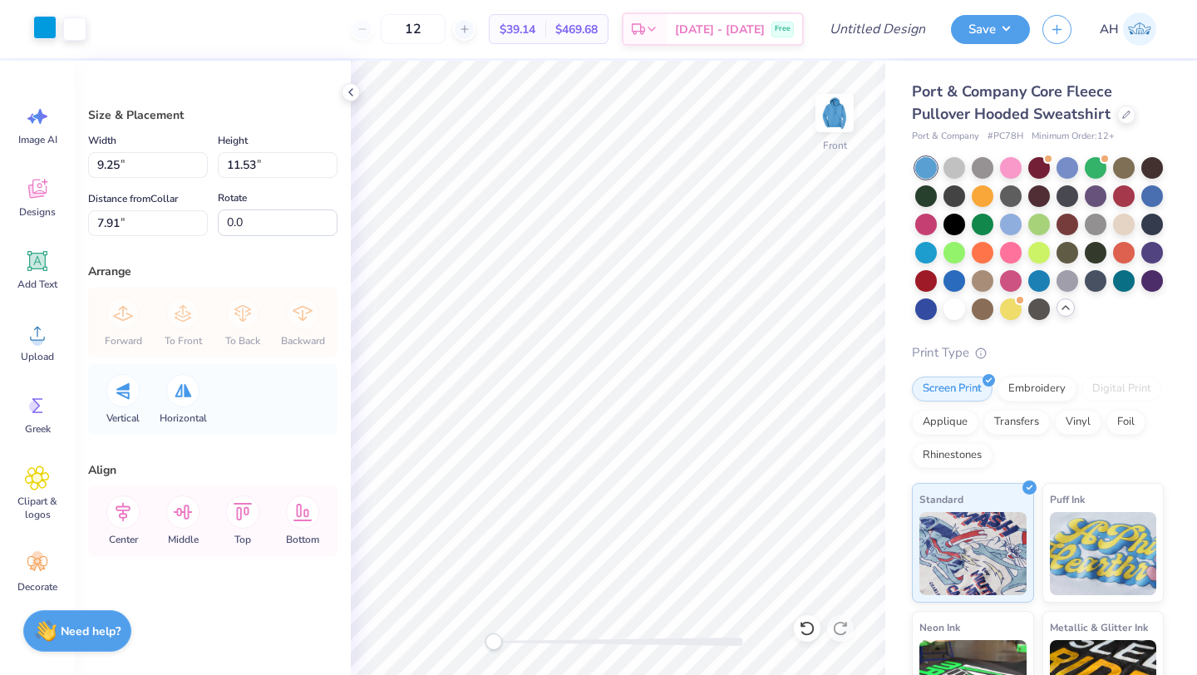
click at [52, 33] on div at bounding box center [44, 27] width 23 height 23
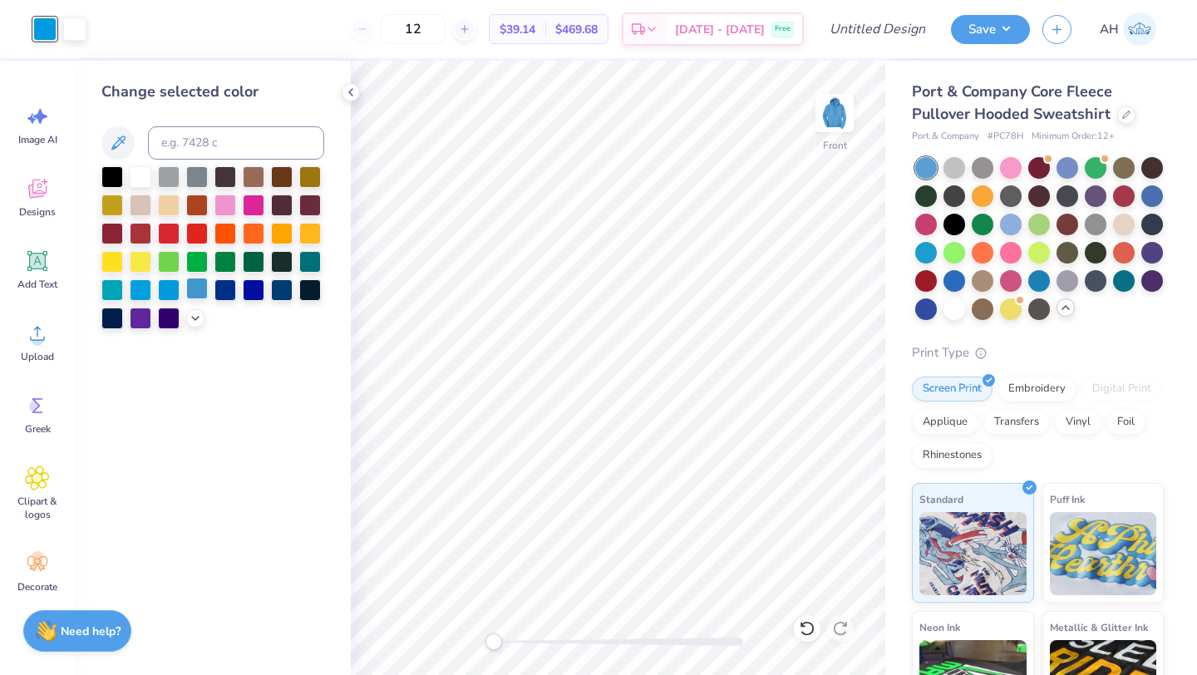
click at [194, 299] on div at bounding box center [197, 289] width 22 height 22
click at [168, 294] on div at bounding box center [169, 289] width 22 height 22
click at [143, 290] on div at bounding box center [141, 289] width 22 height 22
click at [194, 297] on div at bounding box center [197, 289] width 22 height 22
click at [170, 295] on div at bounding box center [169, 289] width 22 height 22
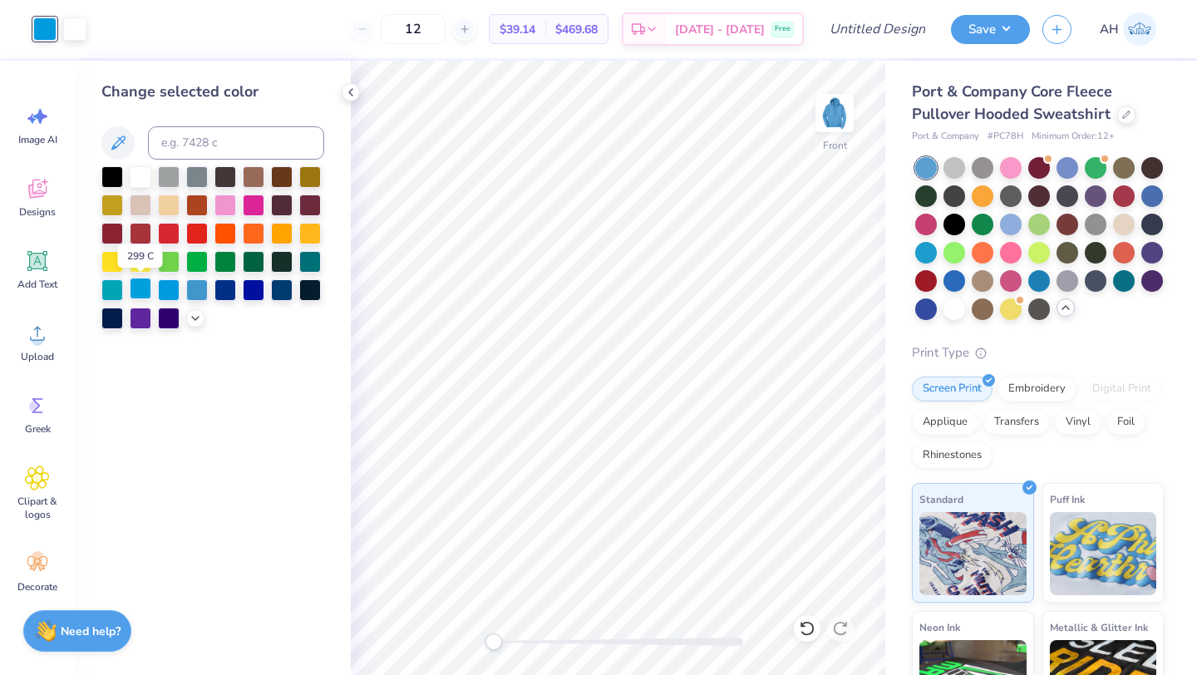
click at [137, 290] on div at bounding box center [141, 289] width 22 height 22
click at [173, 291] on div at bounding box center [169, 289] width 22 height 22
click at [197, 294] on div at bounding box center [197, 289] width 22 height 22
click at [175, 291] on div at bounding box center [169, 289] width 22 height 22
click at [78, 27] on div at bounding box center [74, 27] width 23 height 23
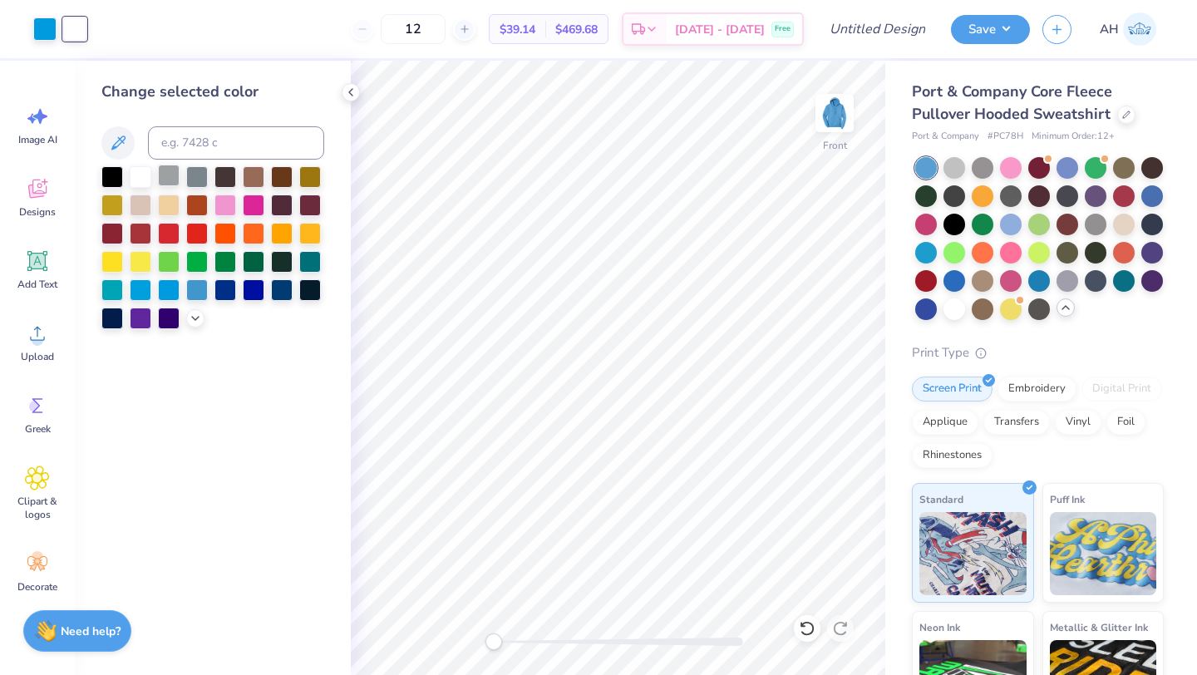
click at [170, 179] on div at bounding box center [169, 176] width 22 height 22
click at [40, 27] on div at bounding box center [44, 27] width 23 height 23
click at [136, 175] on div at bounding box center [141, 176] width 22 height 22
click at [75, 32] on div at bounding box center [74, 27] width 23 height 23
click at [145, 284] on div at bounding box center [141, 289] width 22 height 22
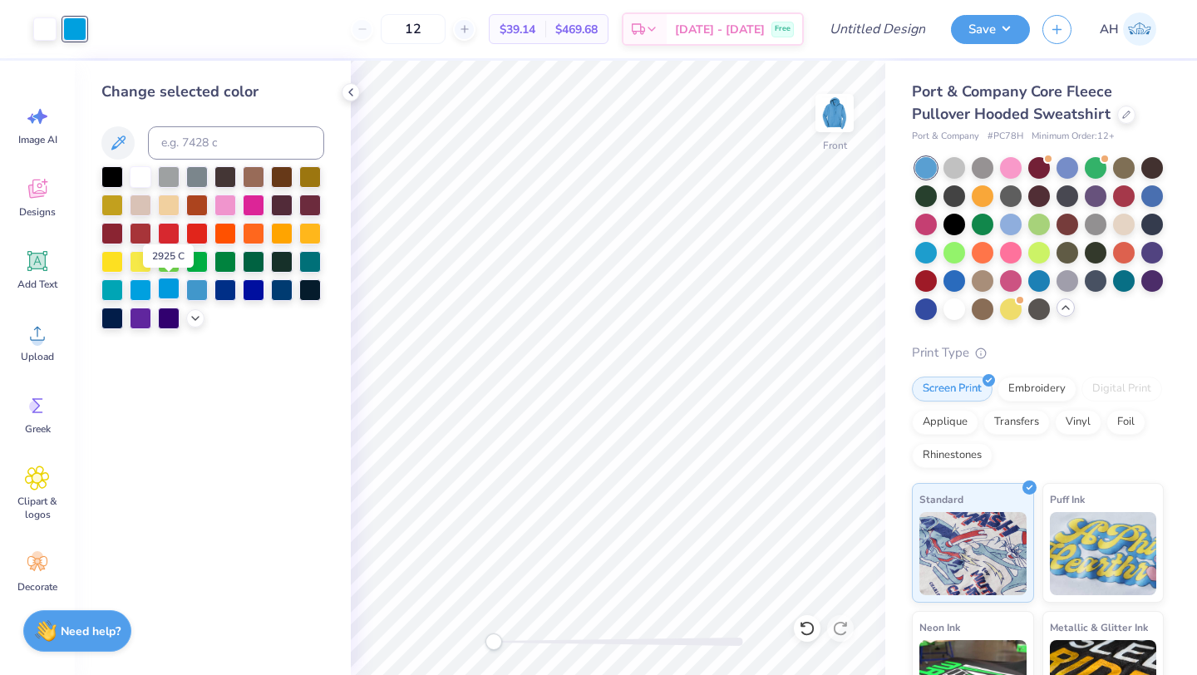
click at [169, 286] on div at bounding box center [169, 289] width 22 height 22
click at [195, 288] on div at bounding box center [197, 289] width 22 height 22
click at [167, 292] on div at bounding box center [169, 289] width 22 height 22
click at [145, 289] on div at bounding box center [141, 289] width 22 height 22
click at [145, 291] on div at bounding box center [141, 289] width 22 height 22
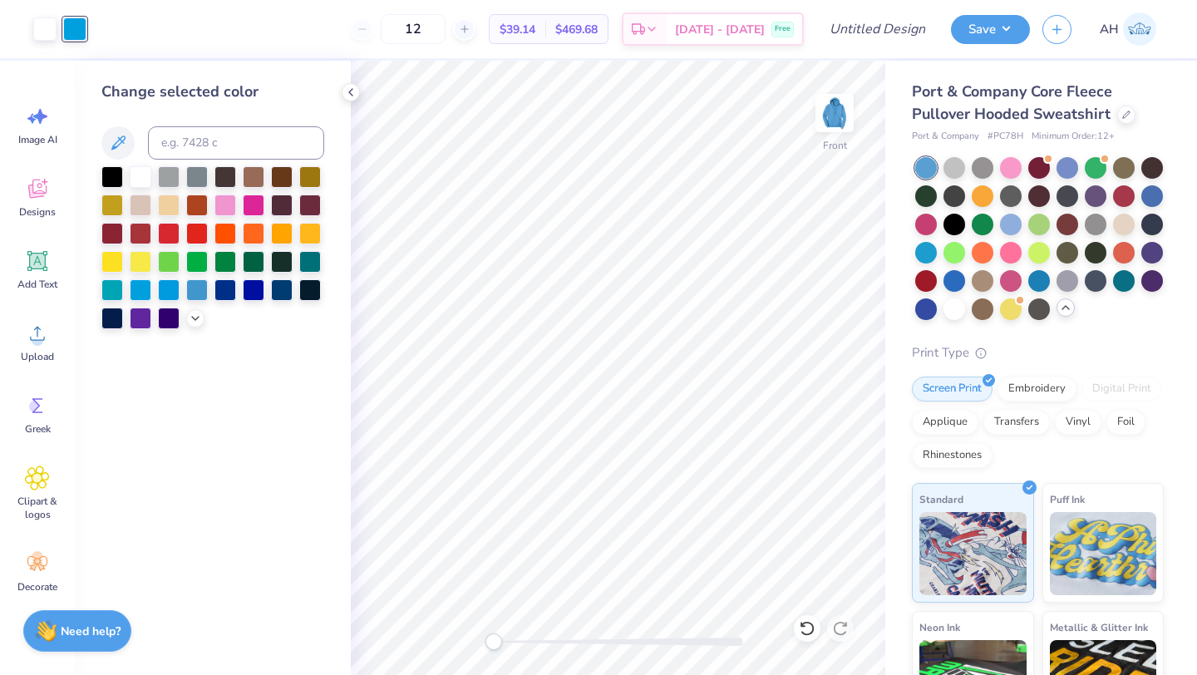
click at [208, 406] on div "Change selected color" at bounding box center [213, 368] width 276 height 615
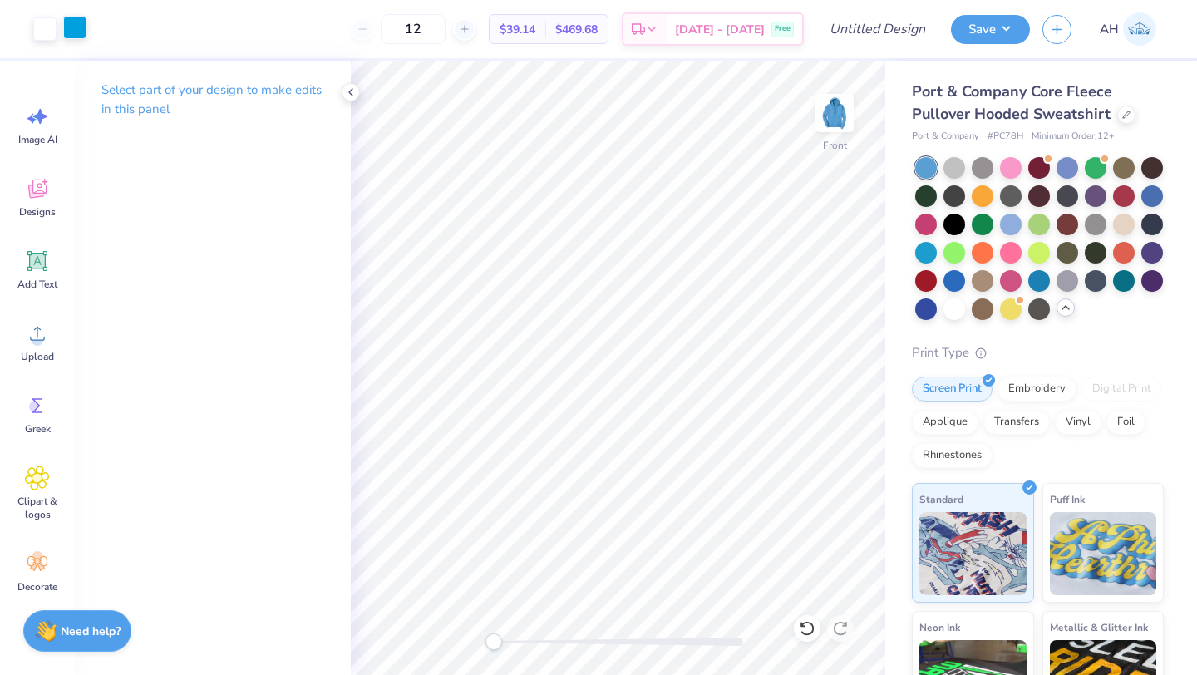
click at [77, 33] on div at bounding box center [74, 27] width 23 height 23
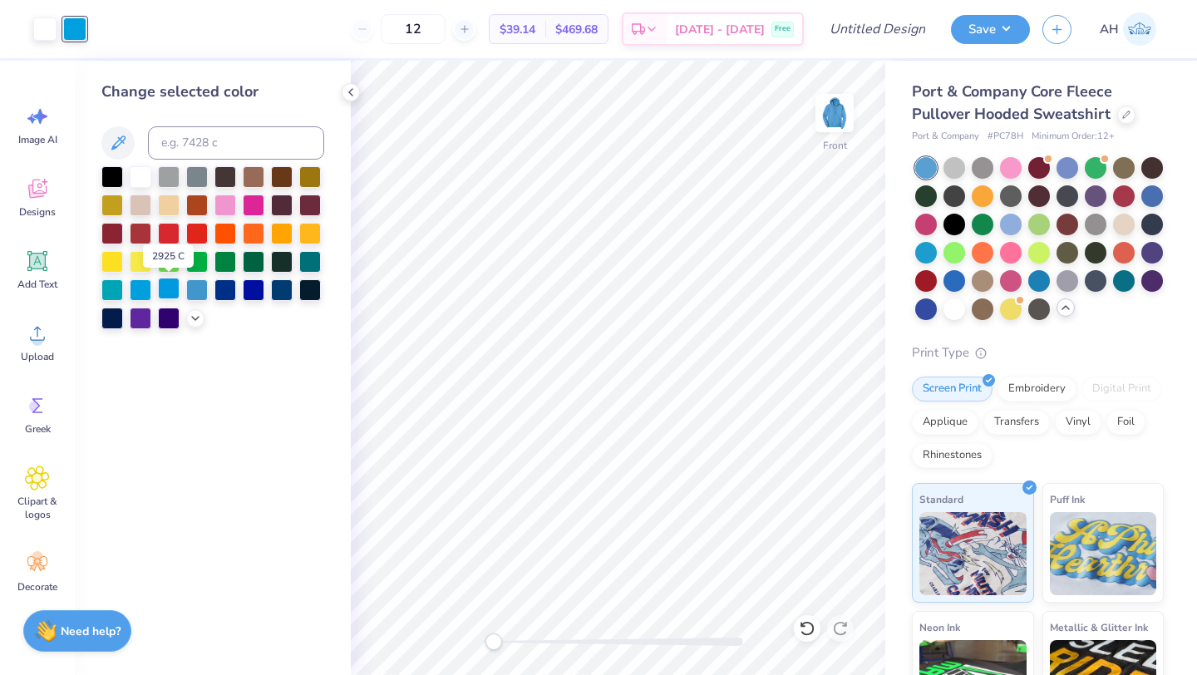
click at [170, 287] on div at bounding box center [169, 289] width 22 height 22
click at [196, 295] on div at bounding box center [197, 289] width 22 height 22
click at [231, 294] on div at bounding box center [226, 289] width 22 height 22
click at [207, 290] on div at bounding box center [197, 289] width 22 height 22
click at [175, 289] on div at bounding box center [169, 289] width 22 height 22
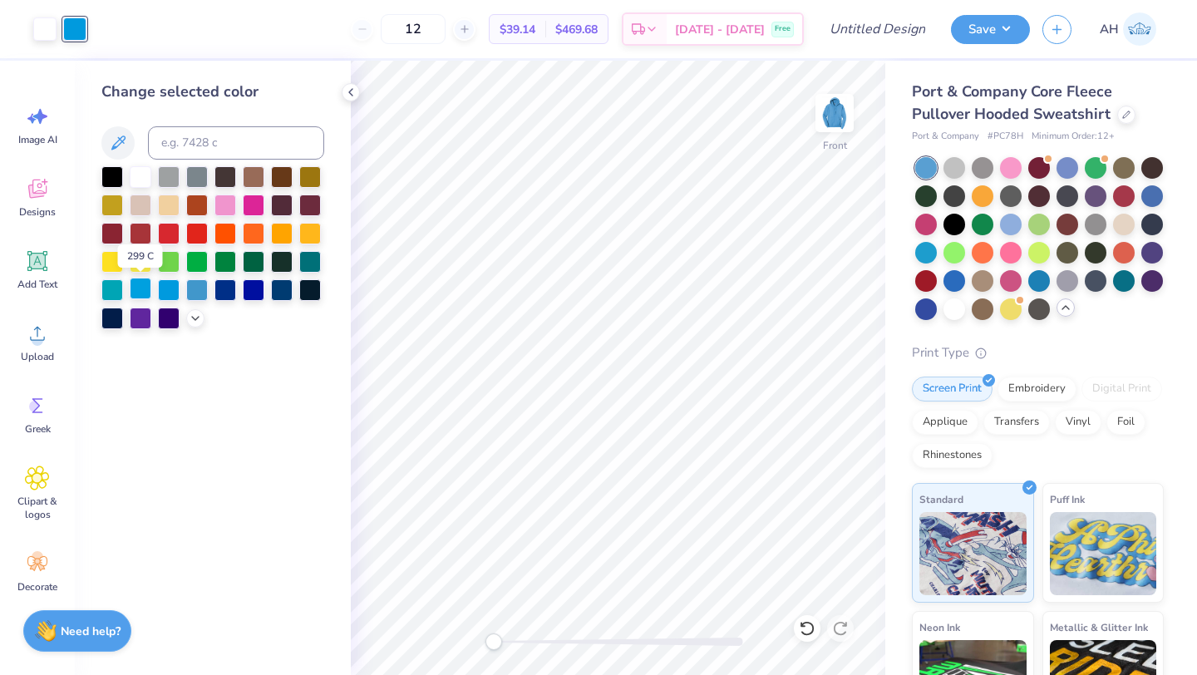
click at [148, 287] on div at bounding box center [141, 289] width 22 height 22
click at [168, 290] on div at bounding box center [169, 289] width 22 height 22
click at [139, 217] on div at bounding box center [212, 247] width 223 height 163
click at [139, 224] on div at bounding box center [141, 232] width 22 height 22
click at [52, 28] on div at bounding box center [44, 27] width 23 height 23
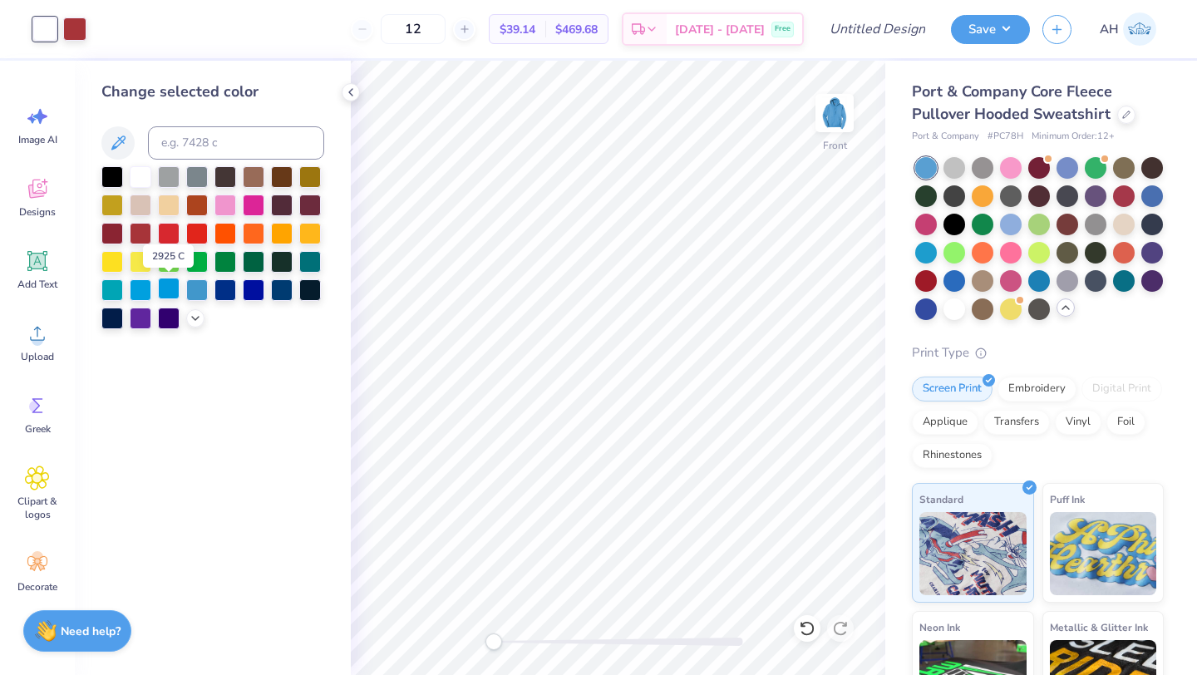
click at [169, 291] on div at bounding box center [169, 289] width 22 height 22
click at [73, 36] on div at bounding box center [74, 27] width 23 height 23
click at [139, 175] on div at bounding box center [141, 176] width 22 height 22
click at [47, 24] on div at bounding box center [44, 27] width 23 height 23
click at [246, 417] on div "Change selected color" at bounding box center [213, 368] width 276 height 615
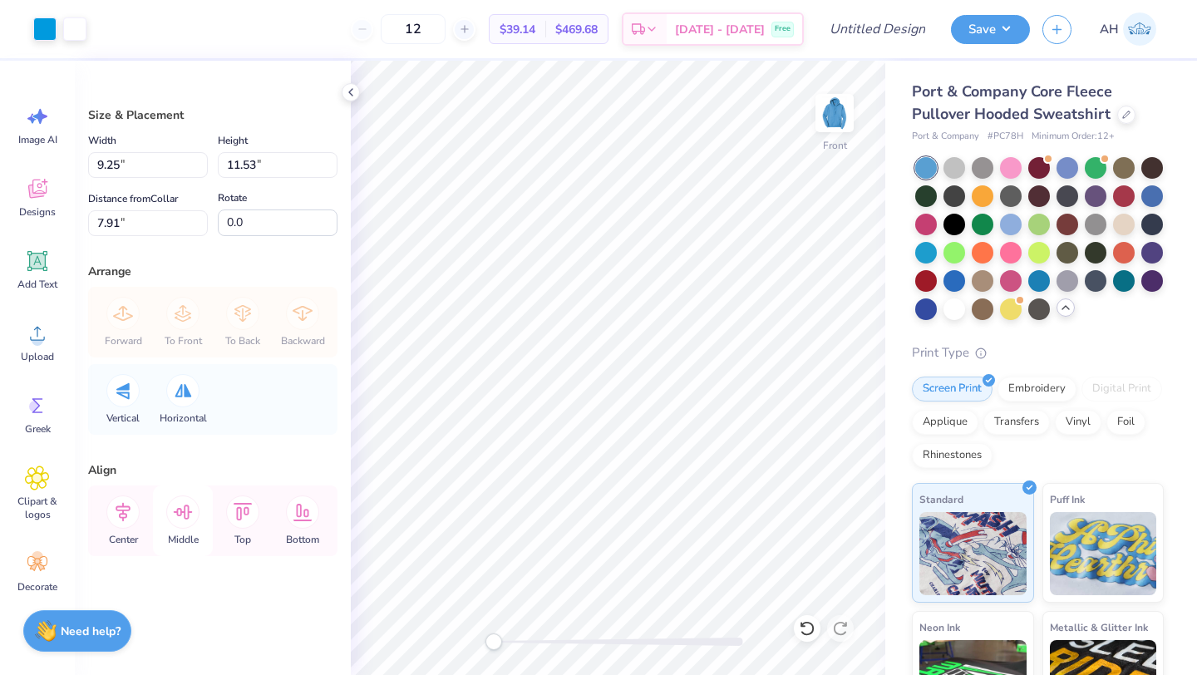
click at [172, 507] on icon at bounding box center [182, 512] width 33 height 33
click at [234, 517] on icon at bounding box center [242, 512] width 33 height 33
click at [137, 511] on icon at bounding box center [122, 512] width 33 height 33
click at [200, 515] on div "Middle" at bounding box center [183, 521] width 60 height 71
click at [121, 513] on icon at bounding box center [123, 512] width 15 height 19
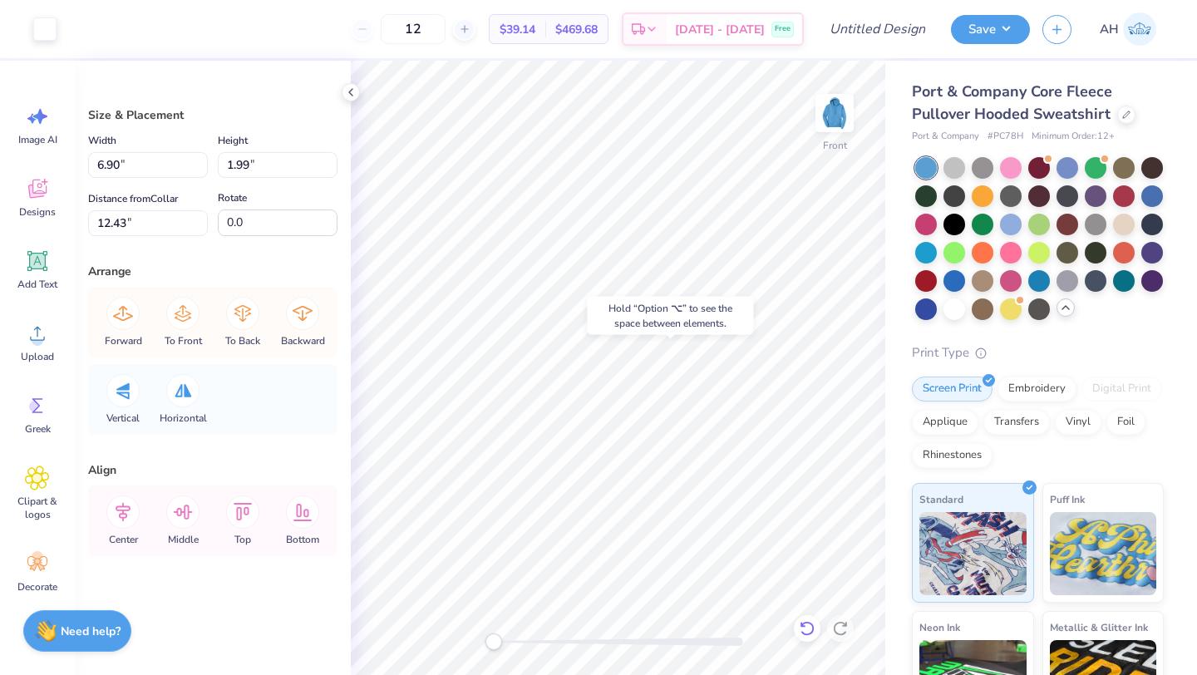
click at [811, 629] on icon at bounding box center [807, 628] width 17 height 17
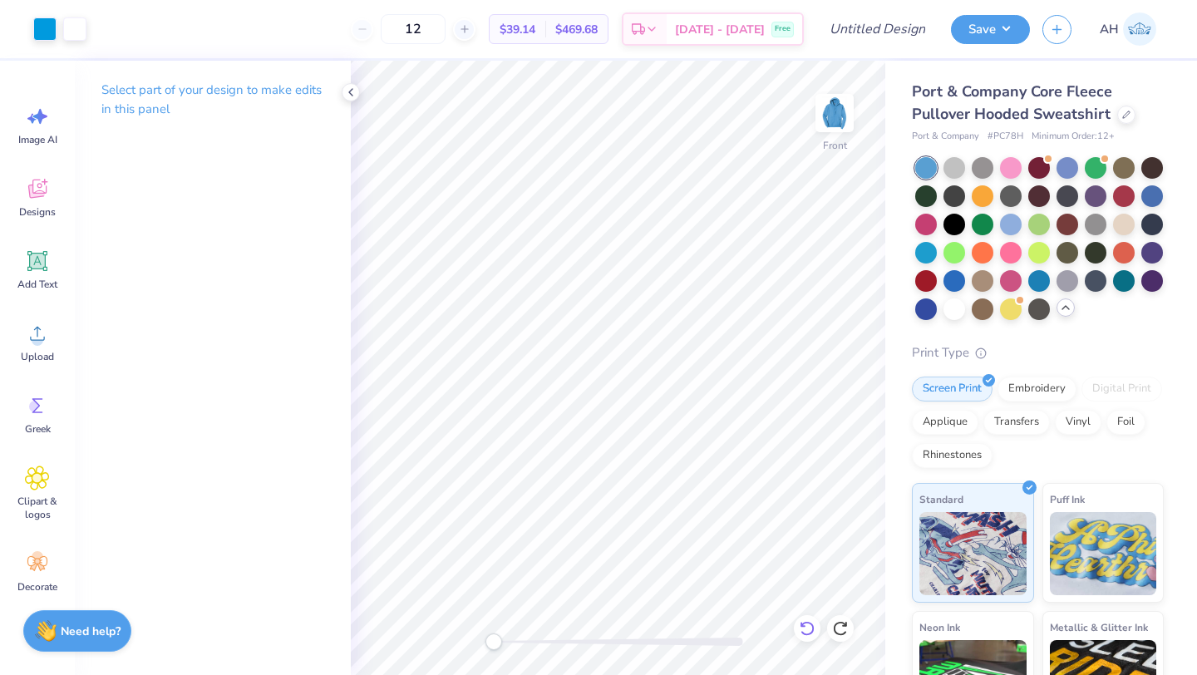
click at [799, 620] on icon at bounding box center [807, 628] width 17 height 17
click at [799, 621] on icon at bounding box center [807, 628] width 17 height 17
click at [1142, 205] on div at bounding box center [1153, 195] width 22 height 22
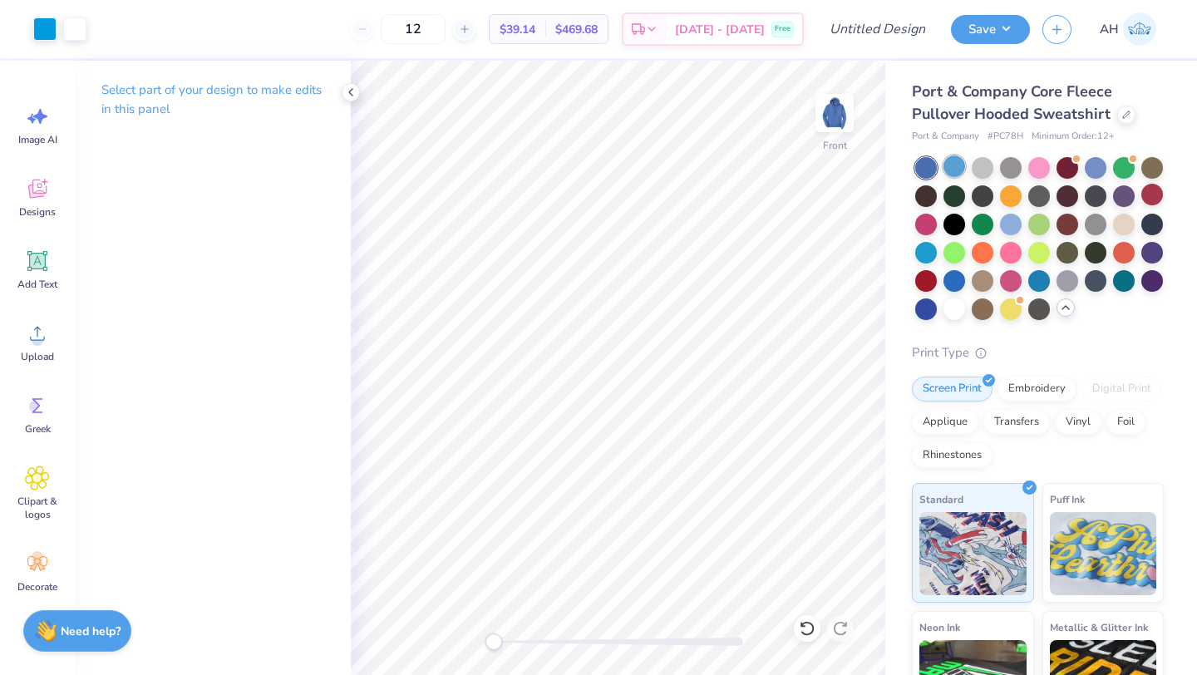
click at [950, 169] on div at bounding box center [955, 167] width 22 height 22
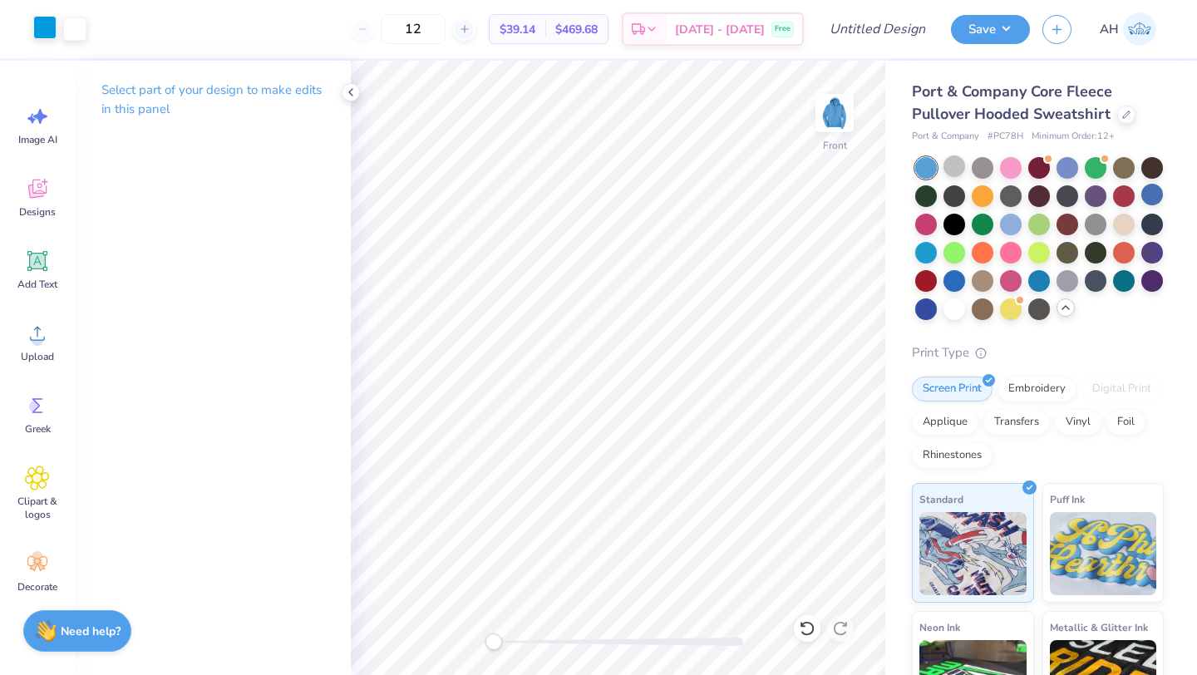
click at [52, 32] on div at bounding box center [44, 27] width 23 height 23
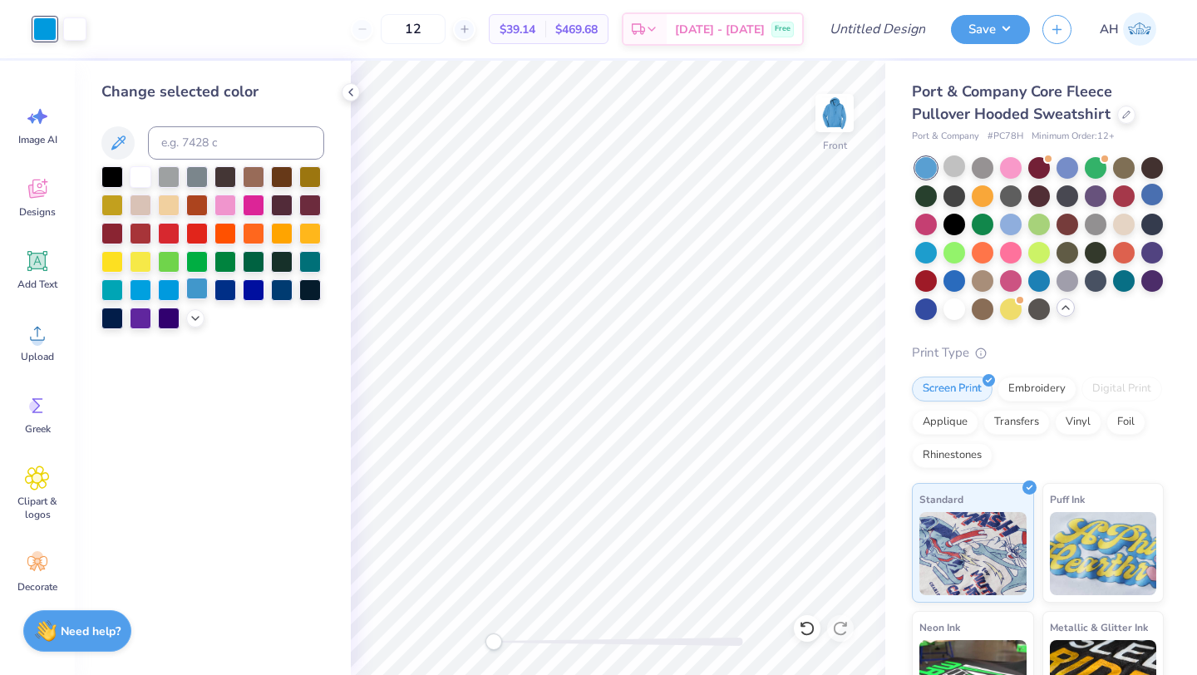
click at [195, 292] on div at bounding box center [197, 289] width 22 height 22
click at [1022, 231] on div at bounding box center [1011, 223] width 22 height 22
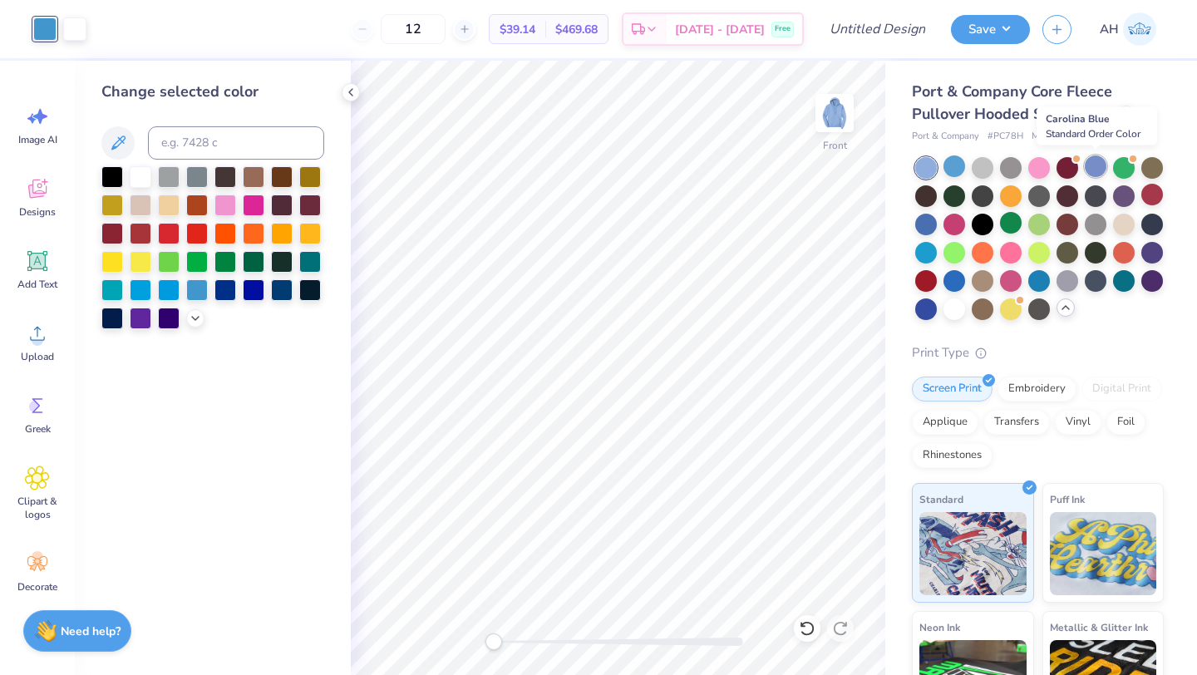
click at [1095, 162] on div at bounding box center [1096, 167] width 22 height 22
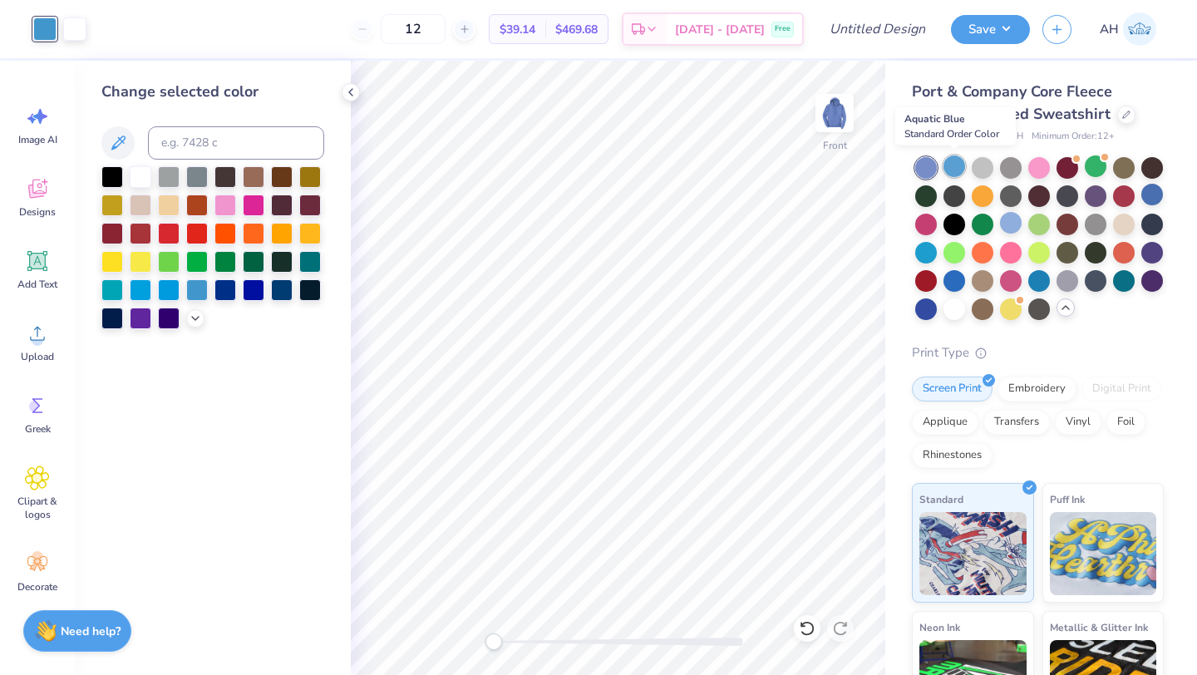
click at [948, 164] on div at bounding box center [955, 167] width 22 height 22
click at [1022, 217] on div at bounding box center [1011, 223] width 22 height 22
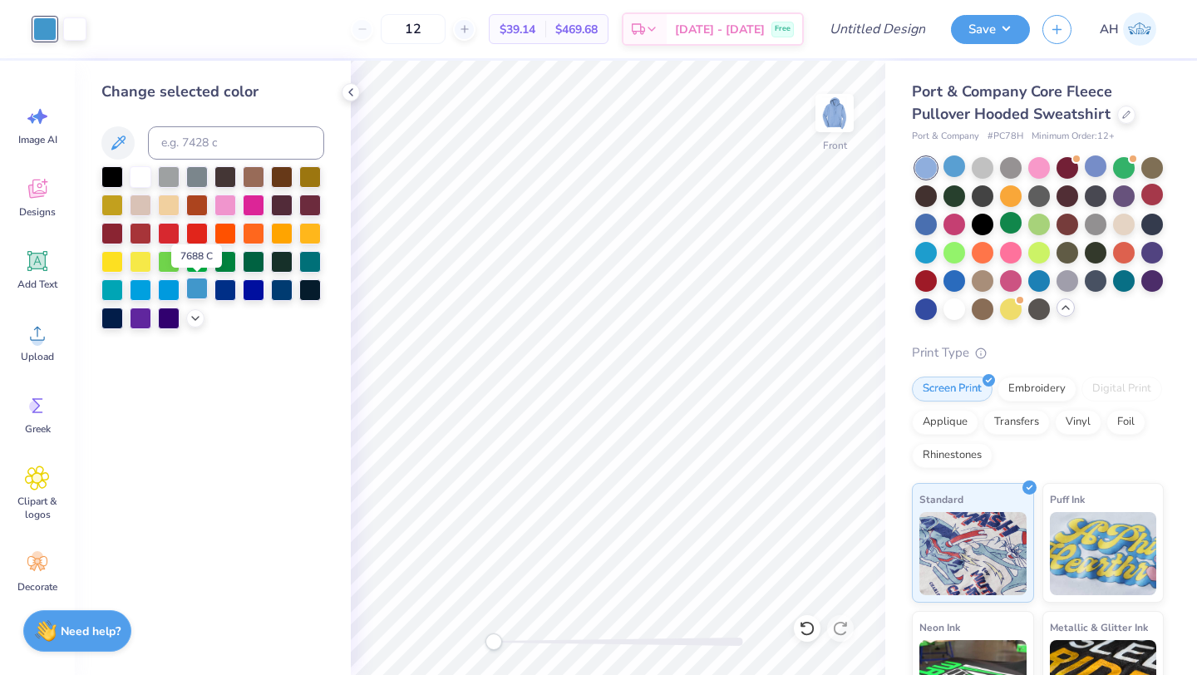
click at [191, 289] on div at bounding box center [197, 289] width 22 height 22
click at [136, 285] on div at bounding box center [141, 289] width 22 height 22
click at [173, 285] on div at bounding box center [169, 289] width 22 height 22
click at [197, 291] on div at bounding box center [197, 289] width 22 height 22
click at [189, 320] on icon at bounding box center [195, 316] width 13 height 13
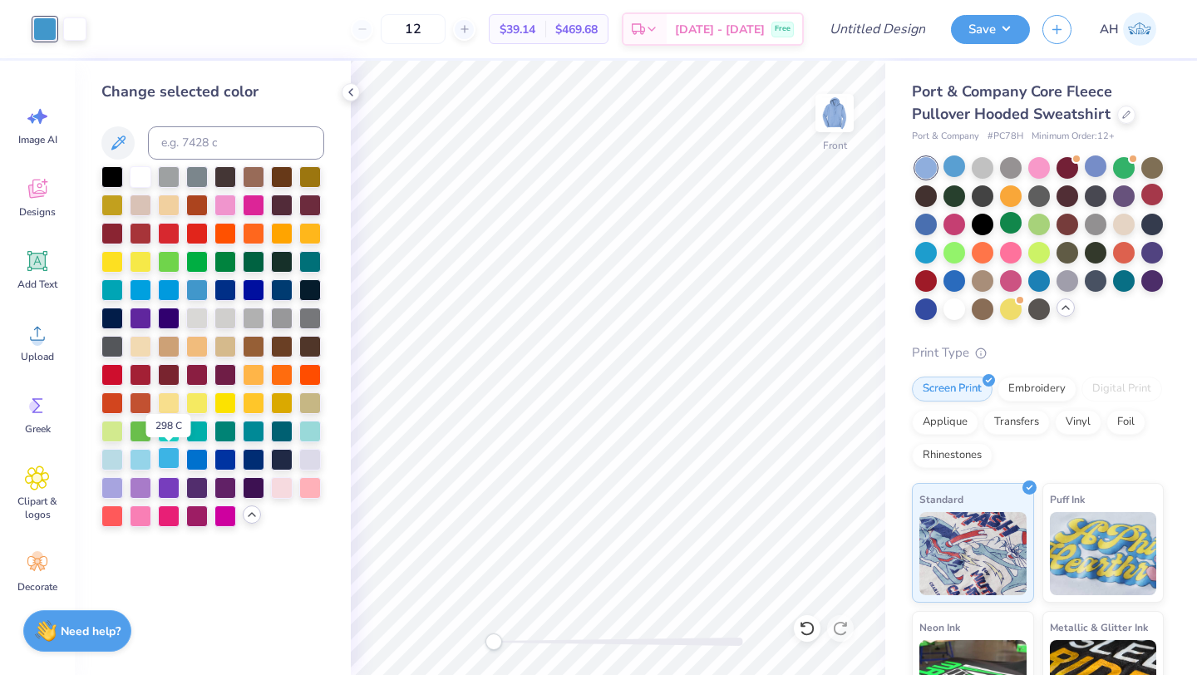
click at [174, 464] on div at bounding box center [169, 458] width 22 height 22
click at [201, 450] on div at bounding box center [197, 458] width 22 height 22
click at [172, 452] on div at bounding box center [169, 458] width 22 height 22
click at [196, 458] on div at bounding box center [197, 458] width 22 height 22
click at [218, 455] on div at bounding box center [226, 458] width 22 height 22
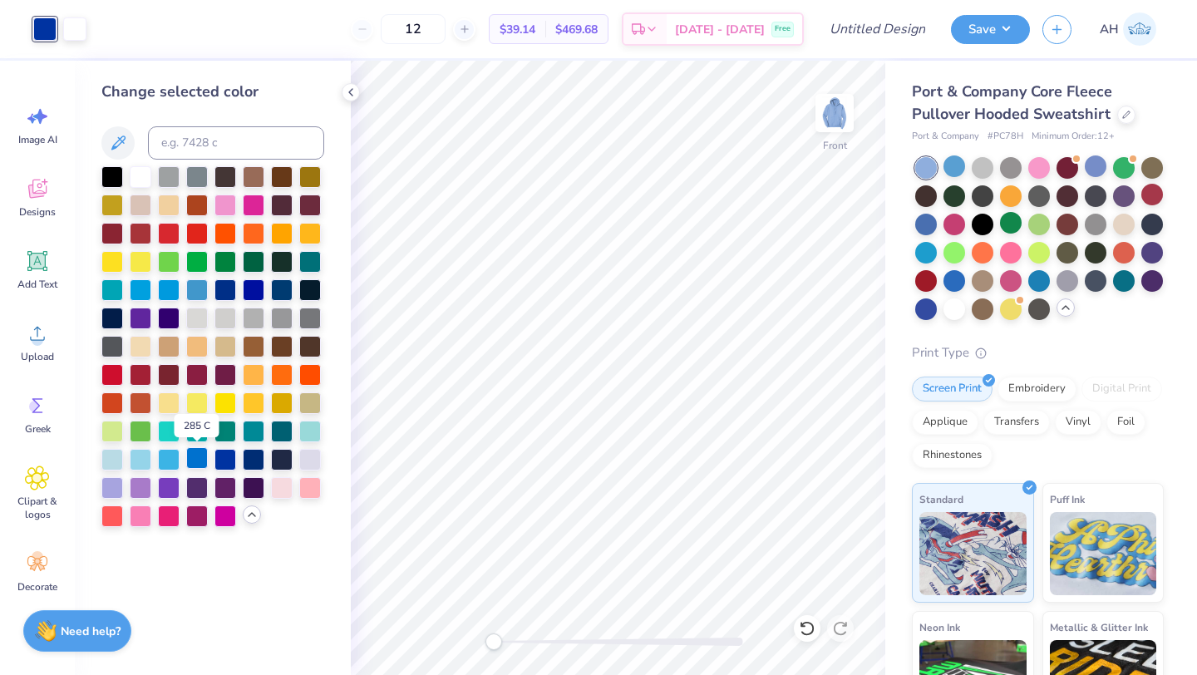
click at [200, 459] on div at bounding box center [197, 458] width 22 height 22
click at [160, 287] on div at bounding box center [169, 289] width 22 height 22
click at [172, 448] on div at bounding box center [169, 458] width 22 height 22
click at [191, 452] on div at bounding box center [197, 458] width 22 height 22
click at [305, 432] on div at bounding box center [310, 430] width 22 height 22
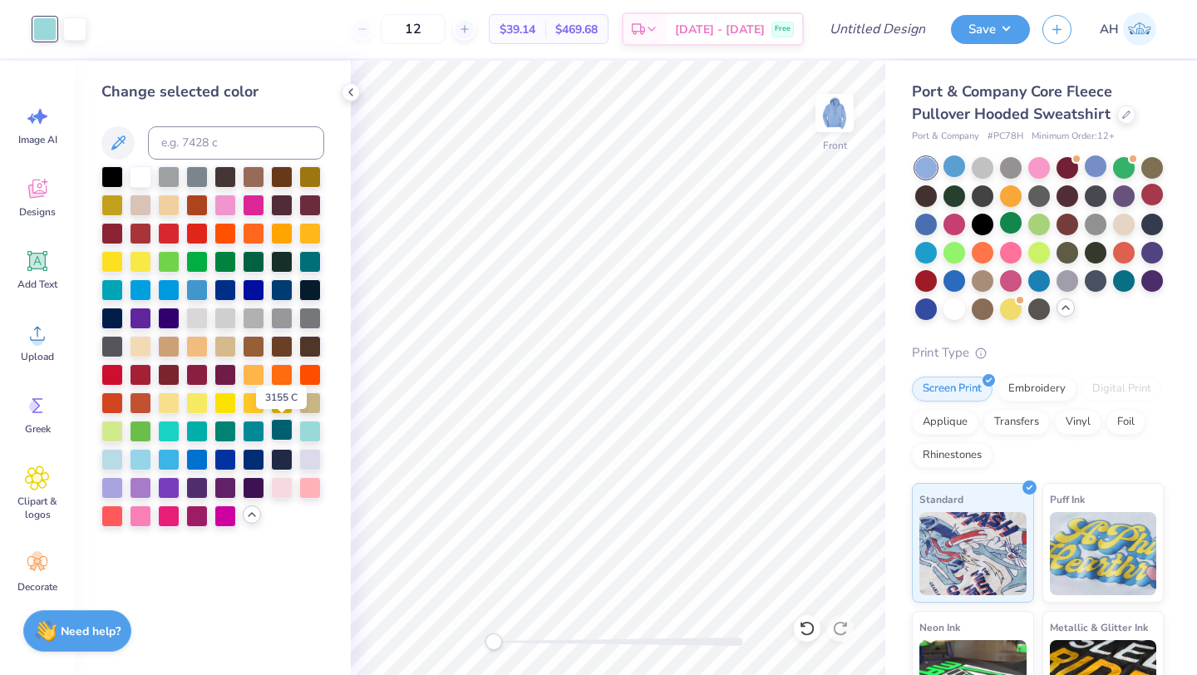
click at [292, 433] on div at bounding box center [282, 430] width 22 height 22
click at [256, 460] on div at bounding box center [254, 458] width 22 height 22
click at [201, 292] on div at bounding box center [197, 289] width 22 height 22
click at [171, 292] on div at bounding box center [169, 289] width 22 height 22
click at [151, 291] on div at bounding box center [141, 289] width 22 height 22
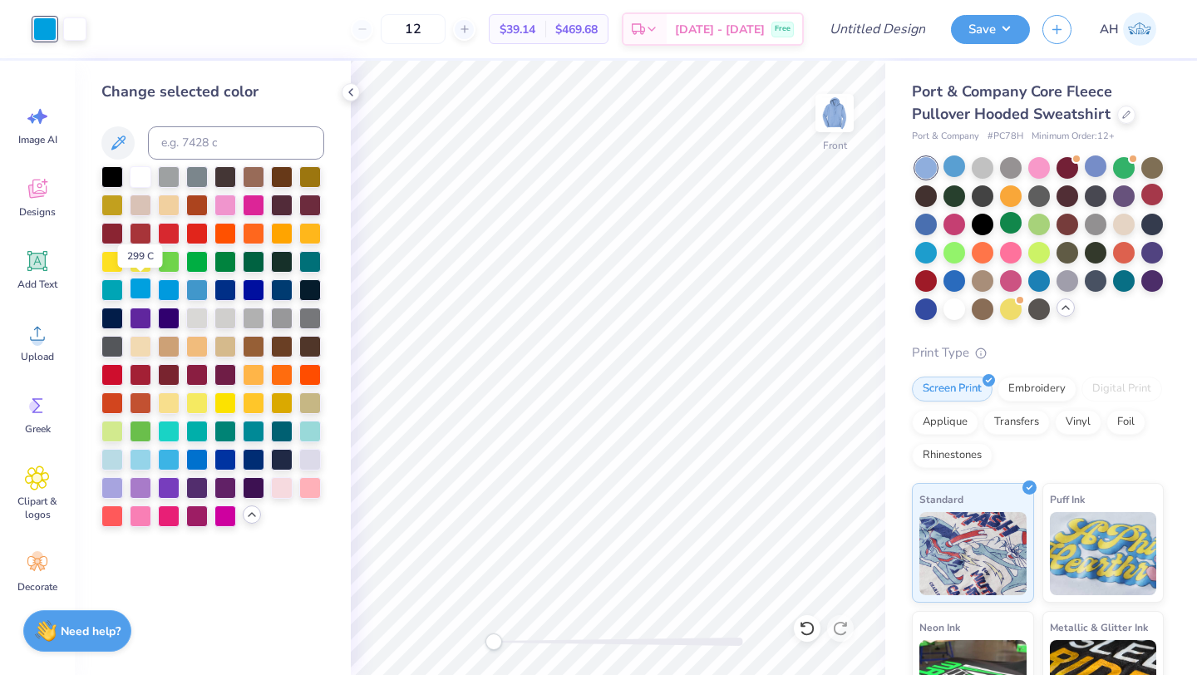
click at [144, 290] on div at bounding box center [141, 289] width 22 height 22
click at [174, 290] on div at bounding box center [169, 289] width 22 height 22
click at [198, 290] on div at bounding box center [197, 289] width 22 height 22
click at [139, 457] on div at bounding box center [141, 458] width 22 height 22
click at [113, 461] on div at bounding box center [112, 458] width 22 height 22
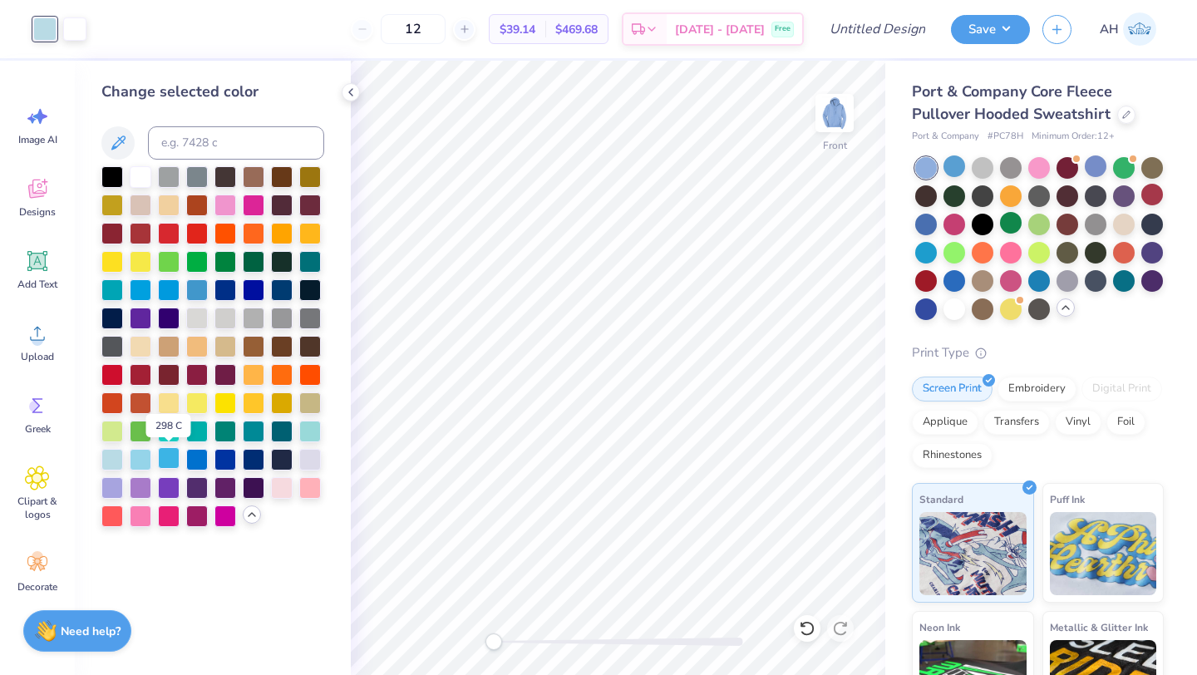
click at [171, 453] on div at bounding box center [169, 458] width 22 height 22
click at [203, 457] on div at bounding box center [197, 458] width 22 height 22
click at [190, 288] on div at bounding box center [197, 289] width 22 height 22
click at [177, 288] on div at bounding box center [169, 289] width 22 height 22
click at [146, 293] on div at bounding box center [141, 289] width 22 height 22
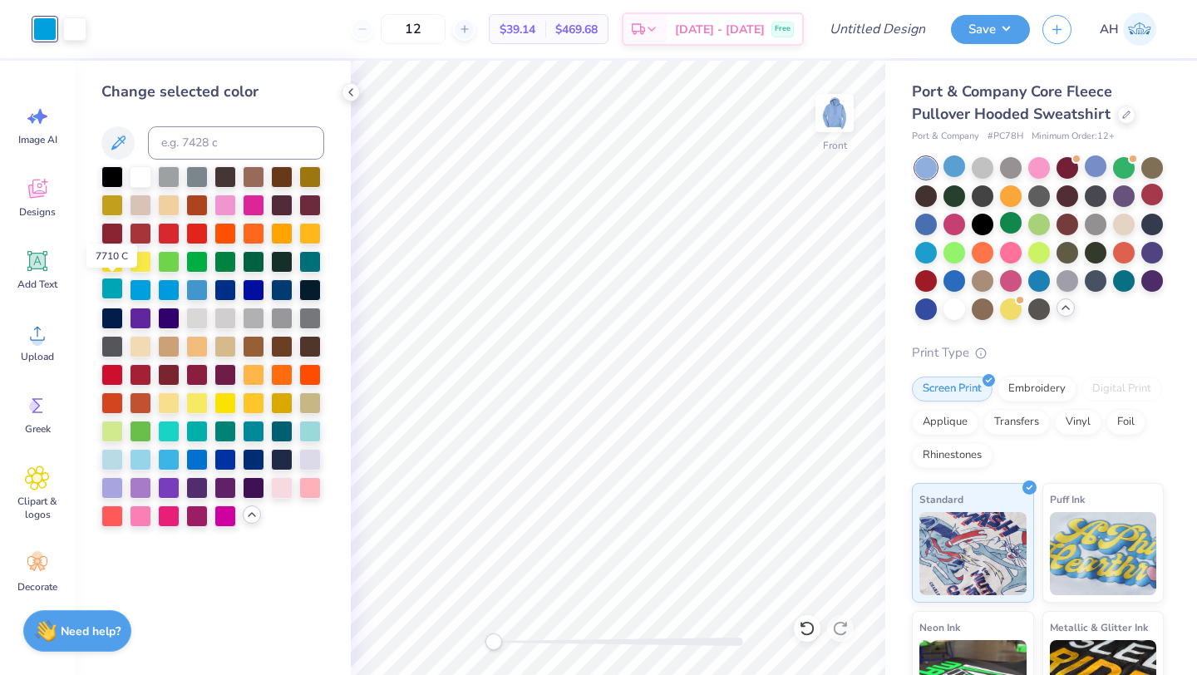
click at [116, 289] on div at bounding box center [112, 289] width 22 height 22
click at [315, 429] on div at bounding box center [310, 430] width 22 height 22
click at [167, 457] on div at bounding box center [169, 458] width 22 height 22
click at [141, 455] on div at bounding box center [141, 458] width 22 height 22
click at [200, 454] on div at bounding box center [197, 458] width 22 height 22
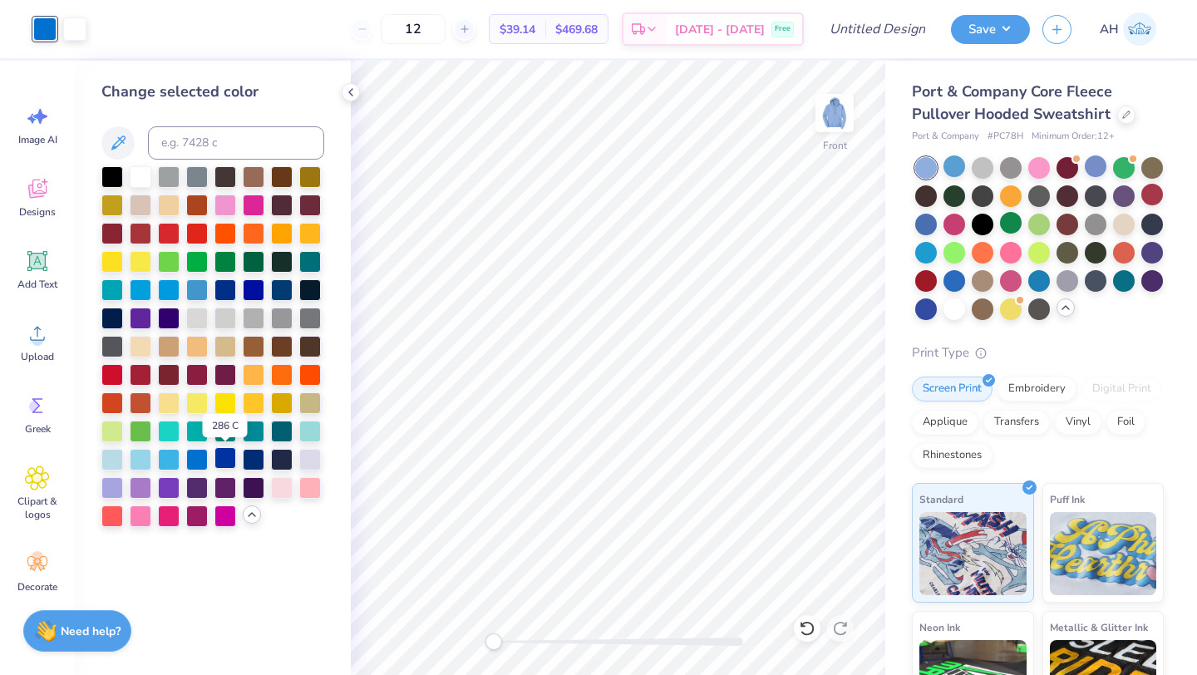
click at [222, 457] on div at bounding box center [226, 458] width 22 height 22
click at [170, 452] on div at bounding box center [169, 458] width 22 height 22
click at [204, 284] on div at bounding box center [197, 289] width 22 height 22
click at [173, 288] on div at bounding box center [169, 289] width 22 height 22
click at [191, 288] on div at bounding box center [197, 289] width 22 height 22
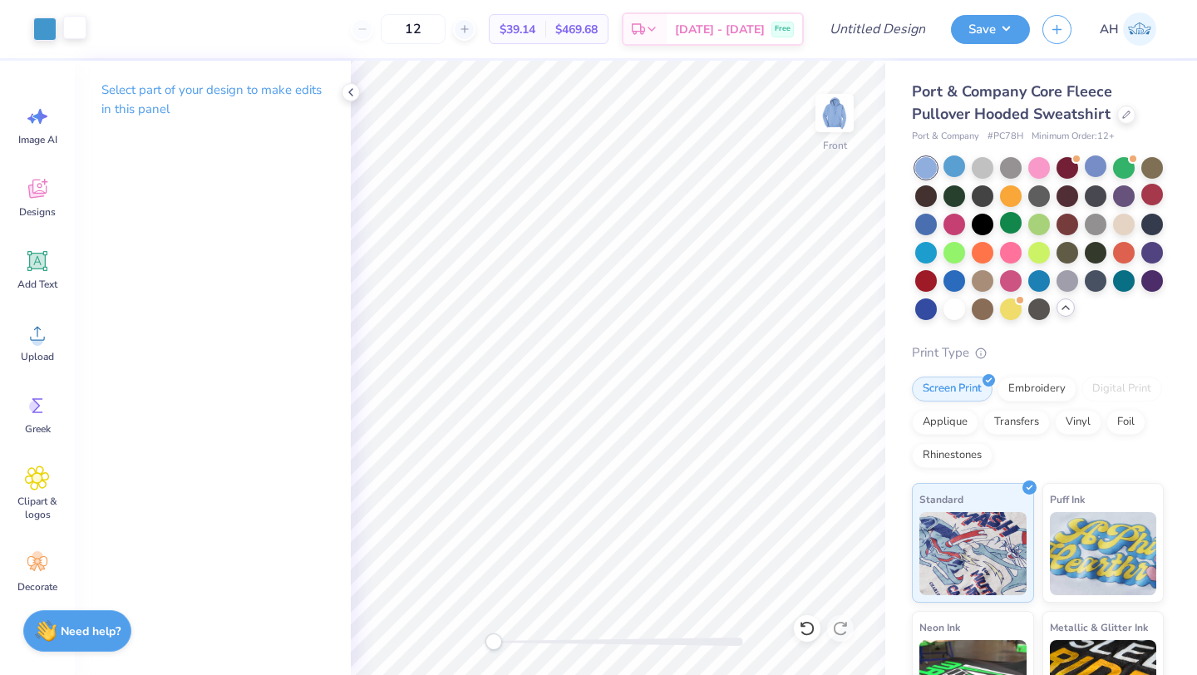
click at [81, 32] on div at bounding box center [74, 27] width 23 height 23
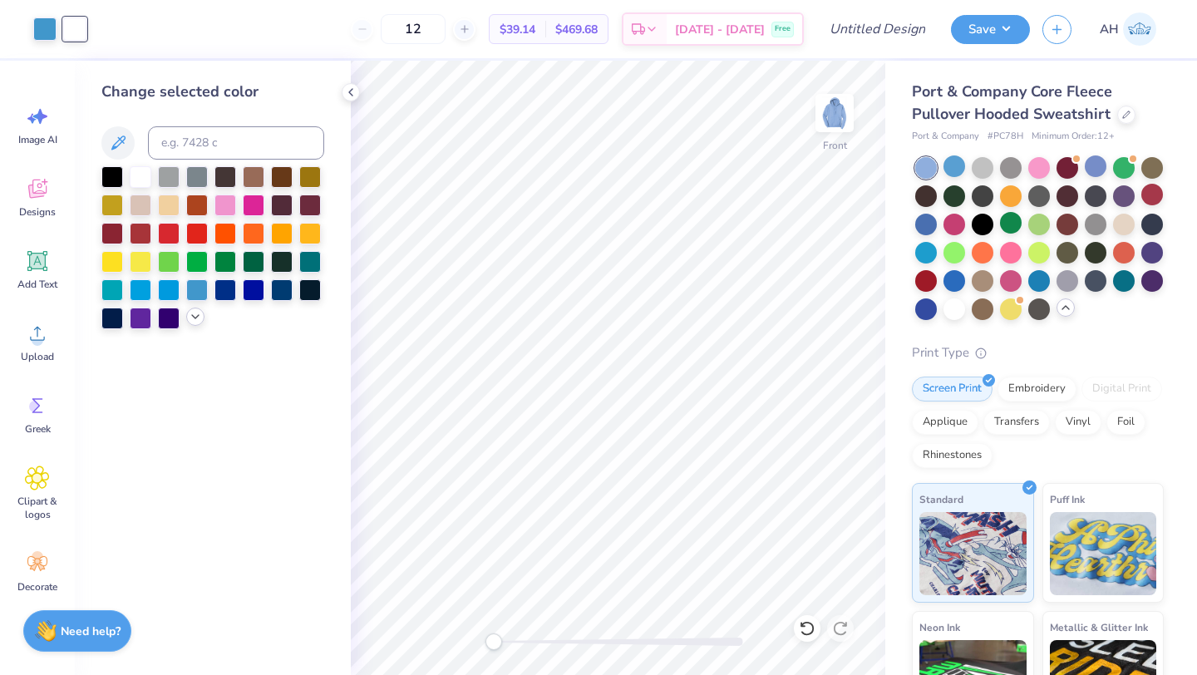
click at [196, 314] on icon at bounding box center [195, 316] width 13 height 13
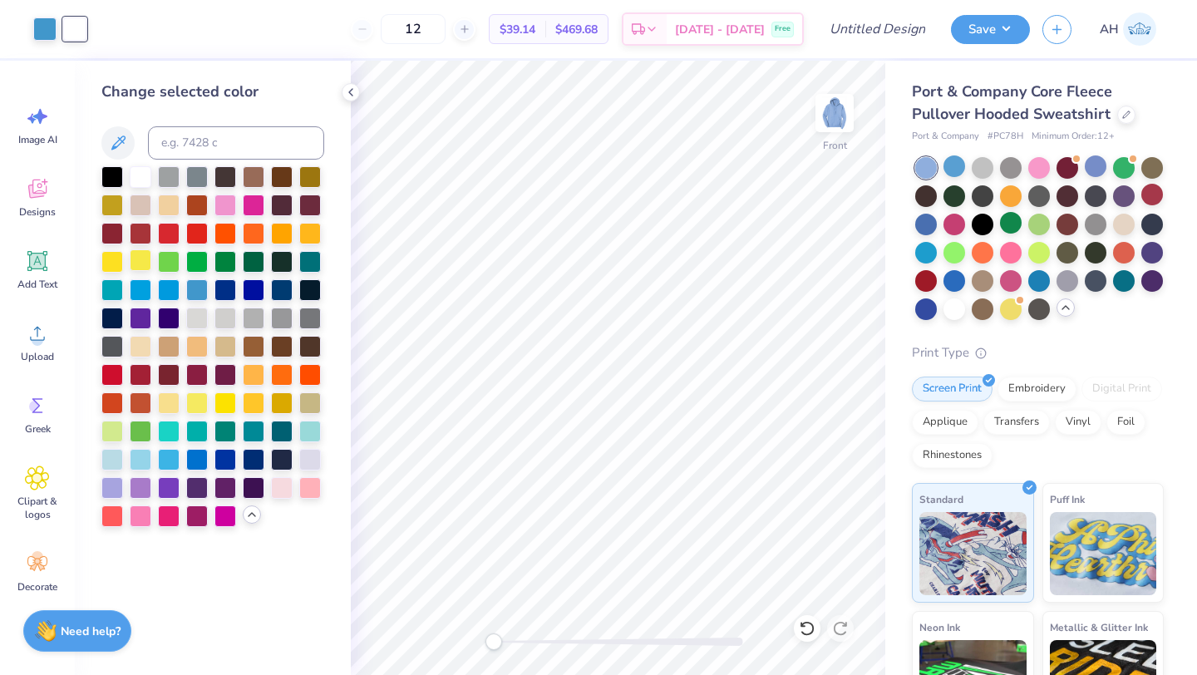
click at [133, 260] on div at bounding box center [141, 260] width 22 height 22
click at [166, 396] on div at bounding box center [169, 402] width 22 height 22
click at [141, 171] on div at bounding box center [141, 176] width 22 height 22
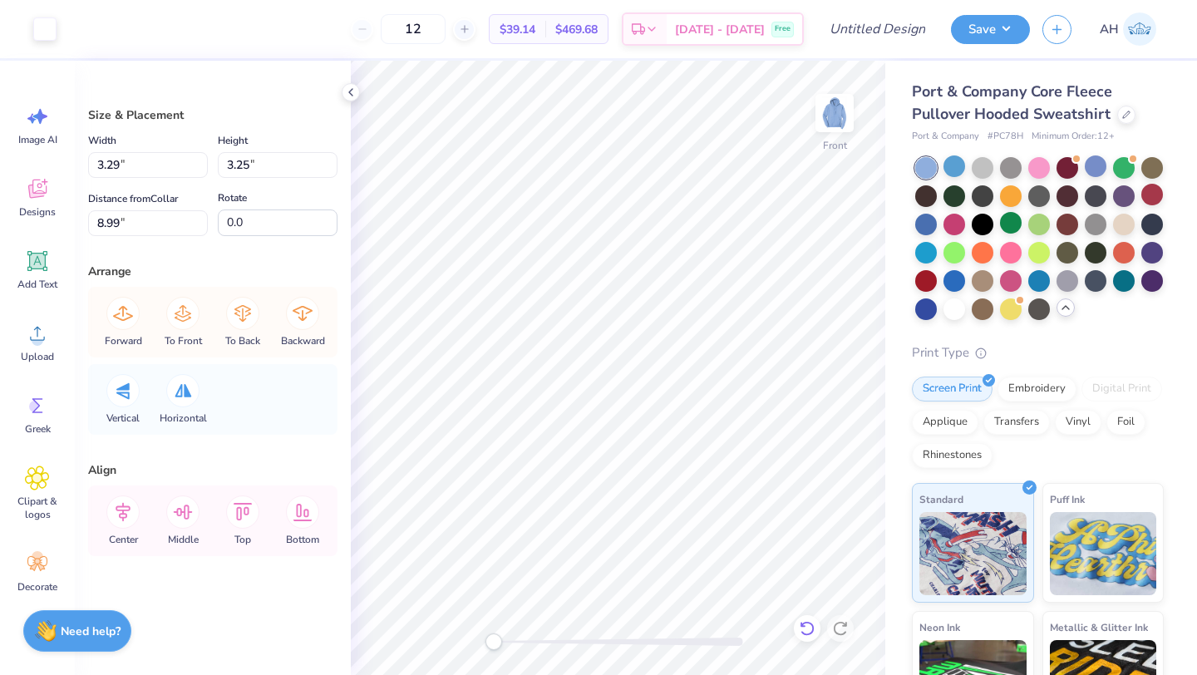
click at [805, 625] on icon at bounding box center [807, 628] width 17 height 17
type input "8.74"
click at [805, 625] on icon at bounding box center [807, 628] width 17 height 17
click at [838, 631] on icon at bounding box center [840, 628] width 17 height 17
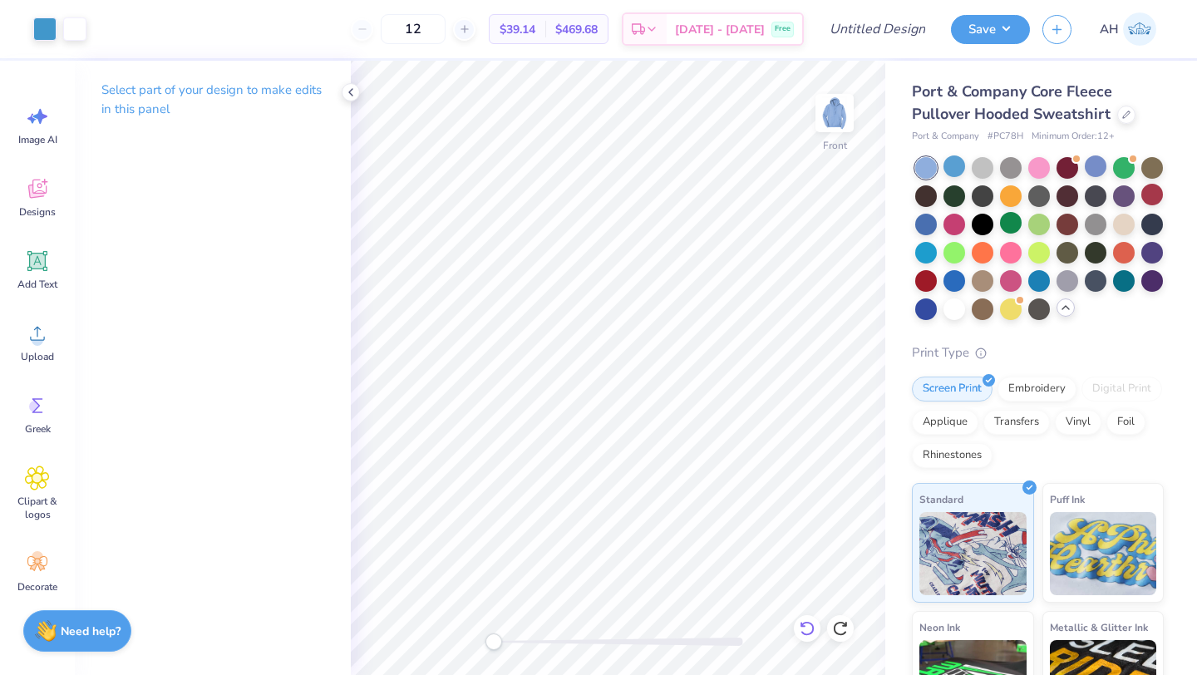
click at [809, 620] on icon at bounding box center [807, 628] width 17 height 17
click at [809, 627] on icon at bounding box center [807, 628] width 17 height 17
click at [840, 621] on icon at bounding box center [840, 628] width 17 height 17
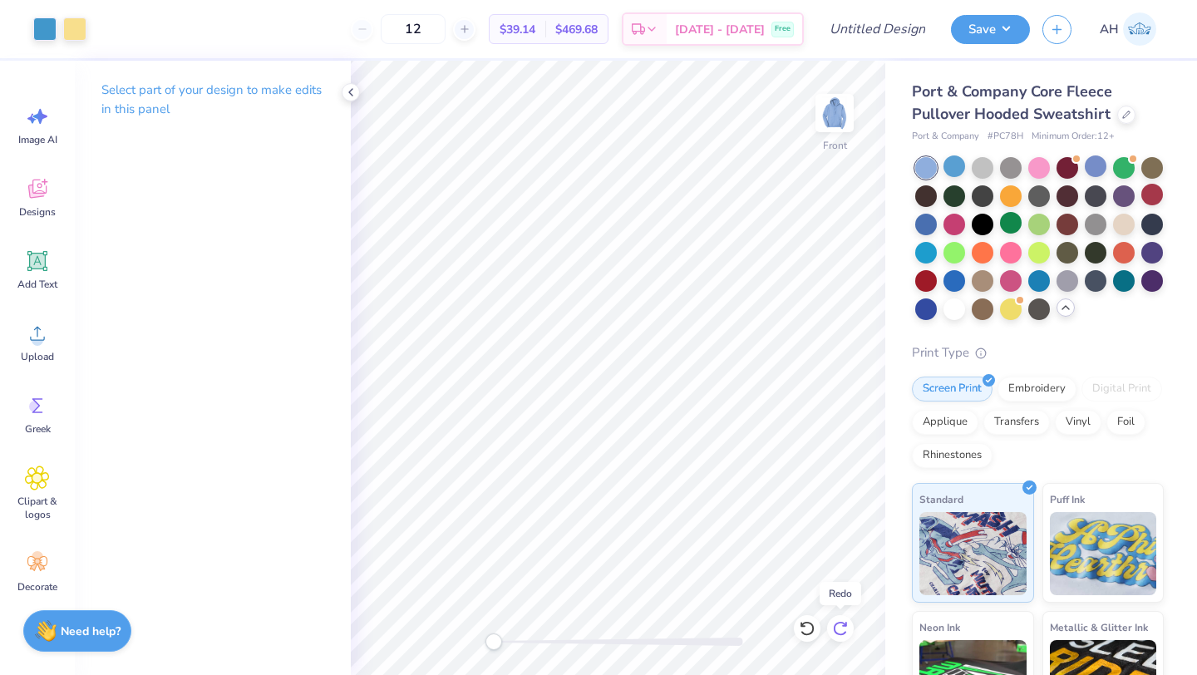
click at [841, 621] on icon at bounding box center [840, 628] width 17 height 17
click at [841, 622] on icon at bounding box center [840, 628] width 14 height 15
click at [799, 633] on icon at bounding box center [807, 628] width 17 height 17
click at [802, 630] on icon at bounding box center [807, 628] width 17 height 17
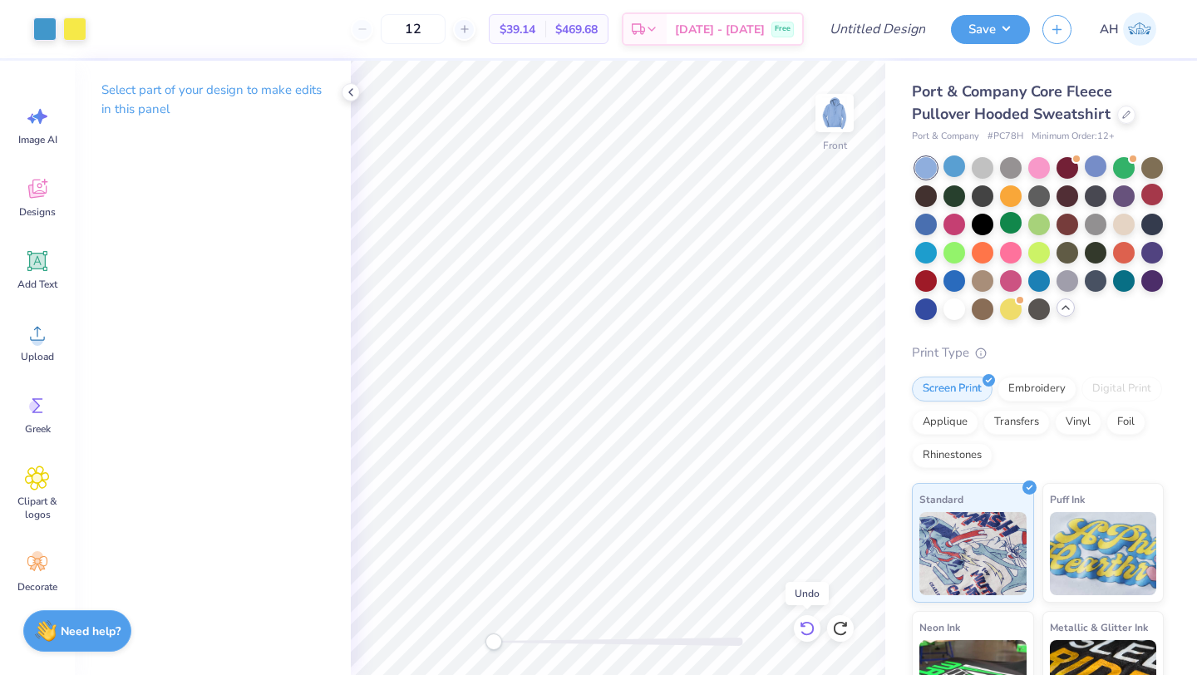
click at [802, 630] on icon at bounding box center [807, 628] width 17 height 17
click at [803, 629] on icon at bounding box center [807, 628] width 17 height 17
click at [836, 629] on icon at bounding box center [840, 628] width 17 height 17
click at [837, 627] on icon at bounding box center [840, 628] width 17 height 17
click at [838, 627] on icon at bounding box center [840, 628] width 17 height 17
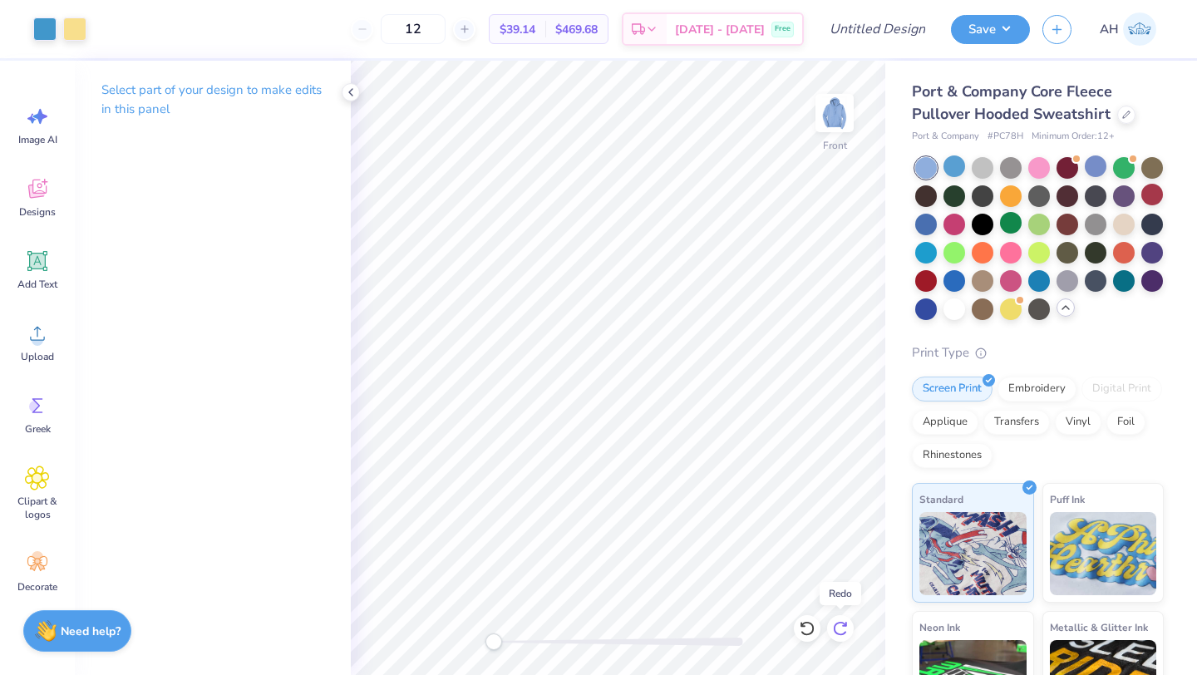
click at [839, 627] on icon at bounding box center [840, 628] width 17 height 17
click at [812, 629] on icon at bounding box center [807, 628] width 17 height 17
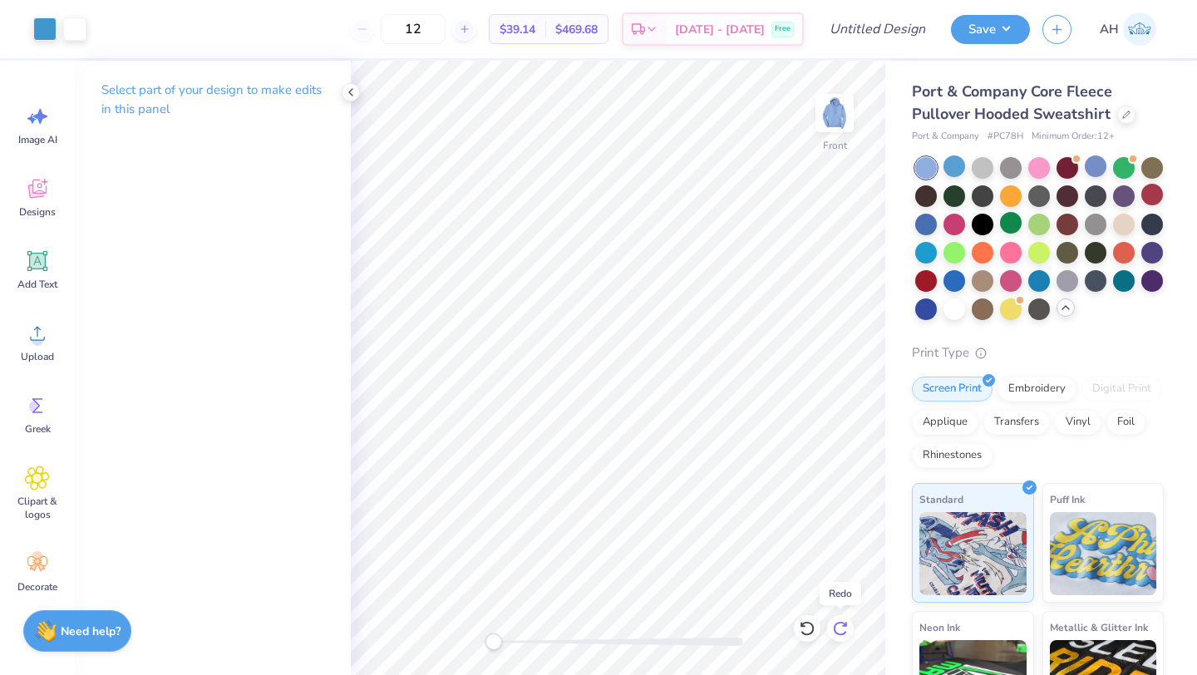
click at [838, 626] on icon at bounding box center [840, 628] width 17 height 17
click at [838, 625] on icon at bounding box center [840, 628] width 17 height 17
click at [839, 626] on icon at bounding box center [840, 628] width 17 height 17
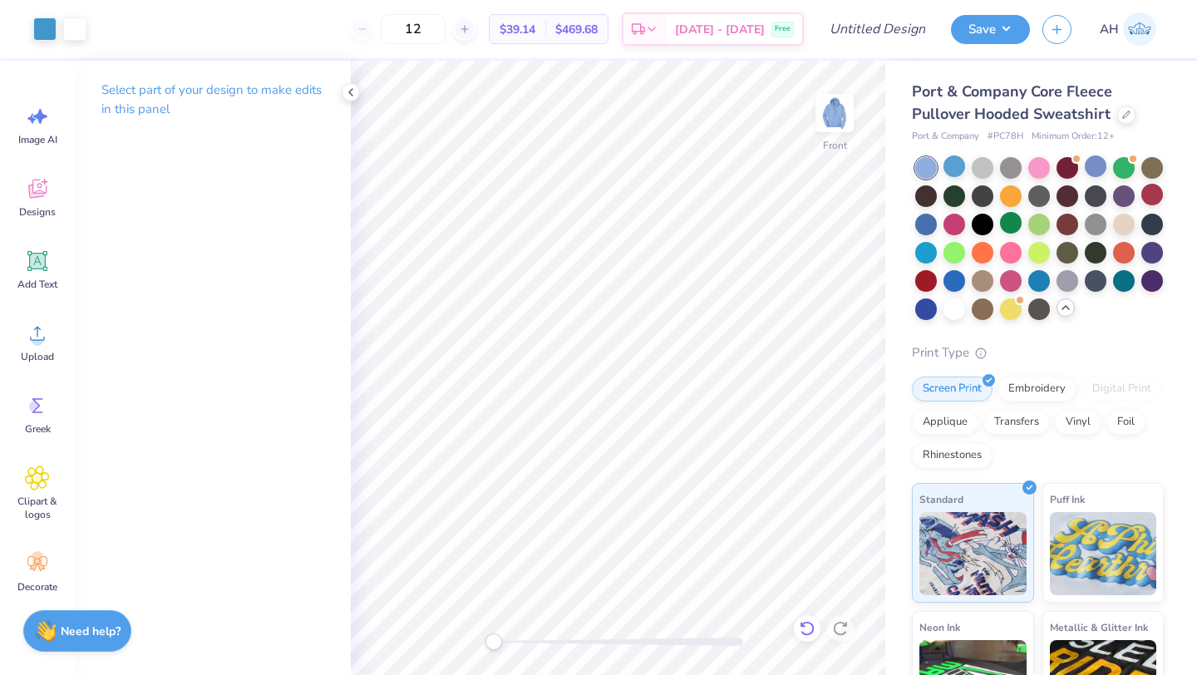
click at [811, 633] on icon at bounding box center [807, 628] width 14 height 15
click at [810, 632] on icon at bounding box center [807, 628] width 17 height 17
click at [911, 32] on input "Design Title" at bounding box center [897, 28] width 81 height 33
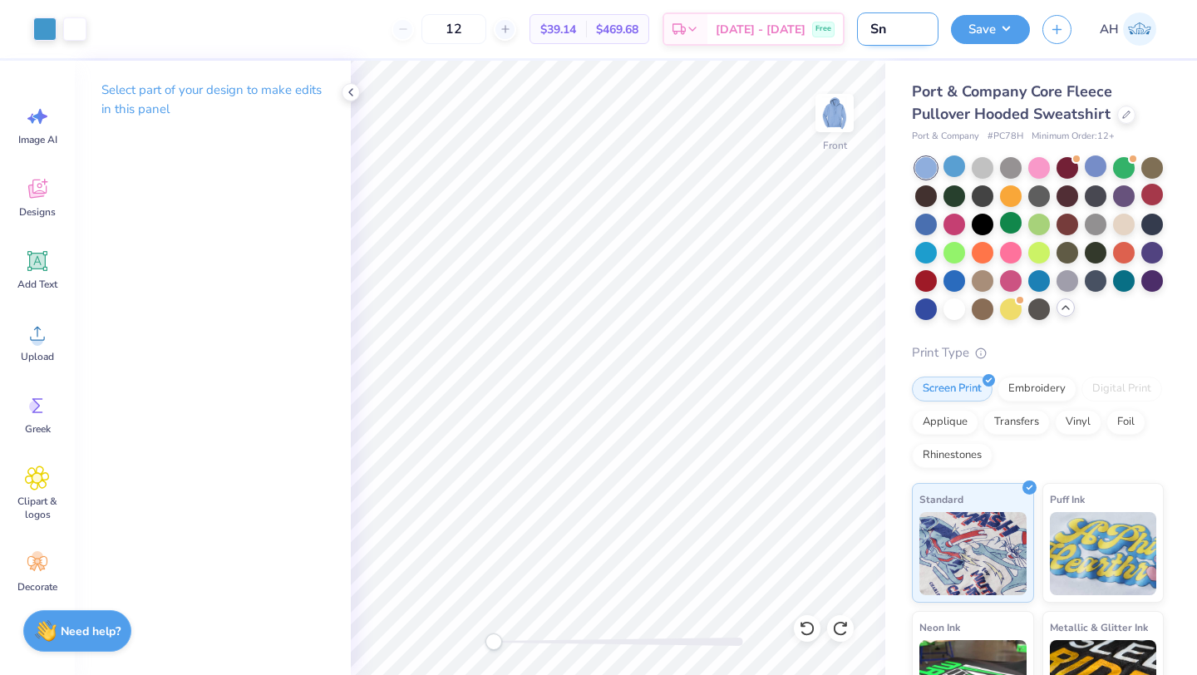
type input "S"
type input "Senior NU Hoodie"
click at [988, 32] on button "Save" at bounding box center [990, 26] width 79 height 29
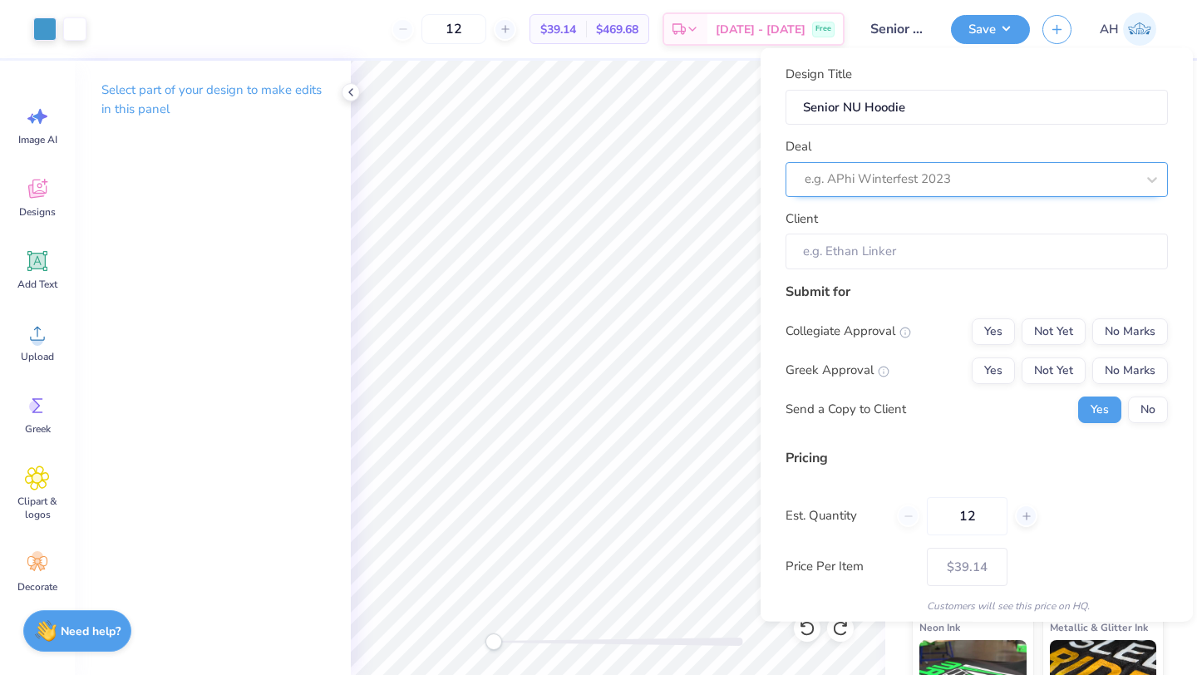
click at [934, 177] on div at bounding box center [970, 179] width 331 height 22
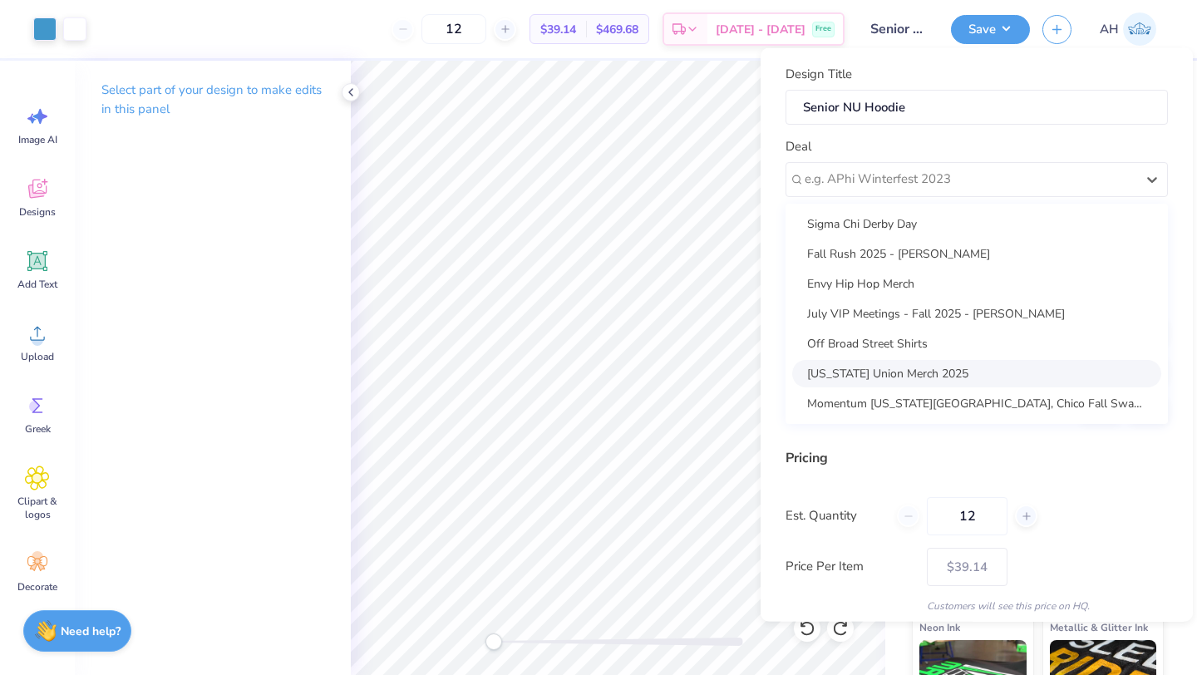
click at [894, 364] on div "Nevada Union Merch 2025" at bounding box center [976, 372] width 369 height 27
type input "Acacia Barnum"
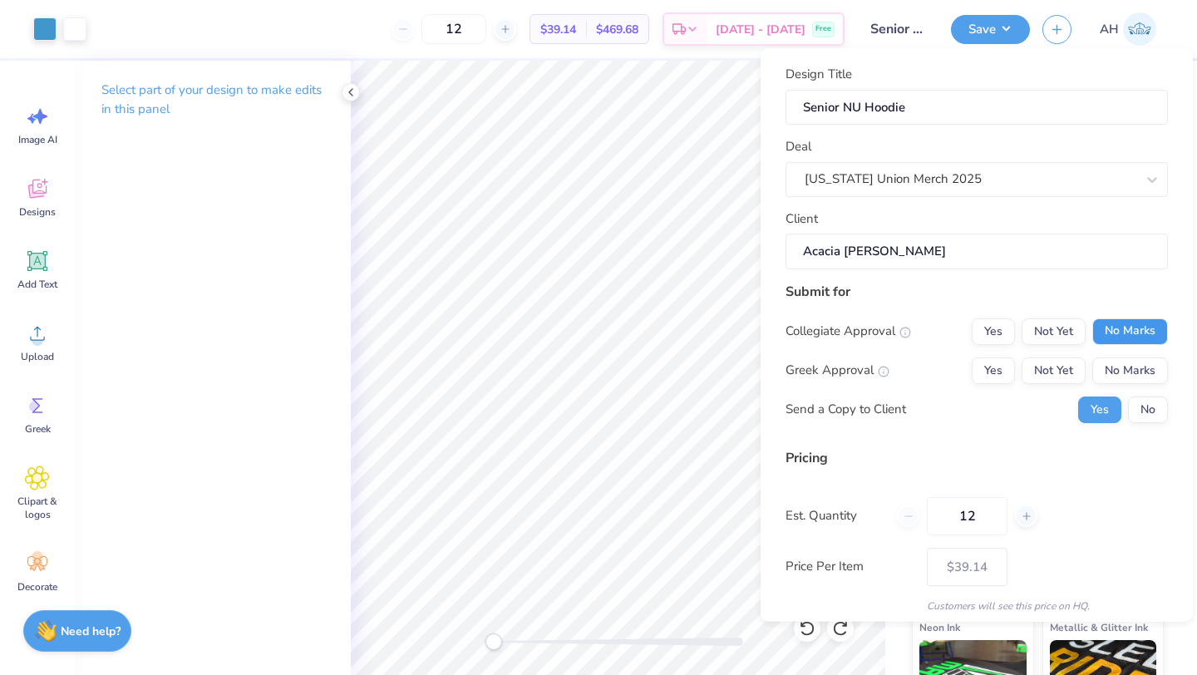
click at [1093, 328] on button "No Marks" at bounding box center [1131, 331] width 76 height 27
click at [1094, 368] on button "No Marks" at bounding box center [1131, 370] width 76 height 27
type input "$39.14"
click at [1133, 412] on button "No" at bounding box center [1148, 409] width 40 height 27
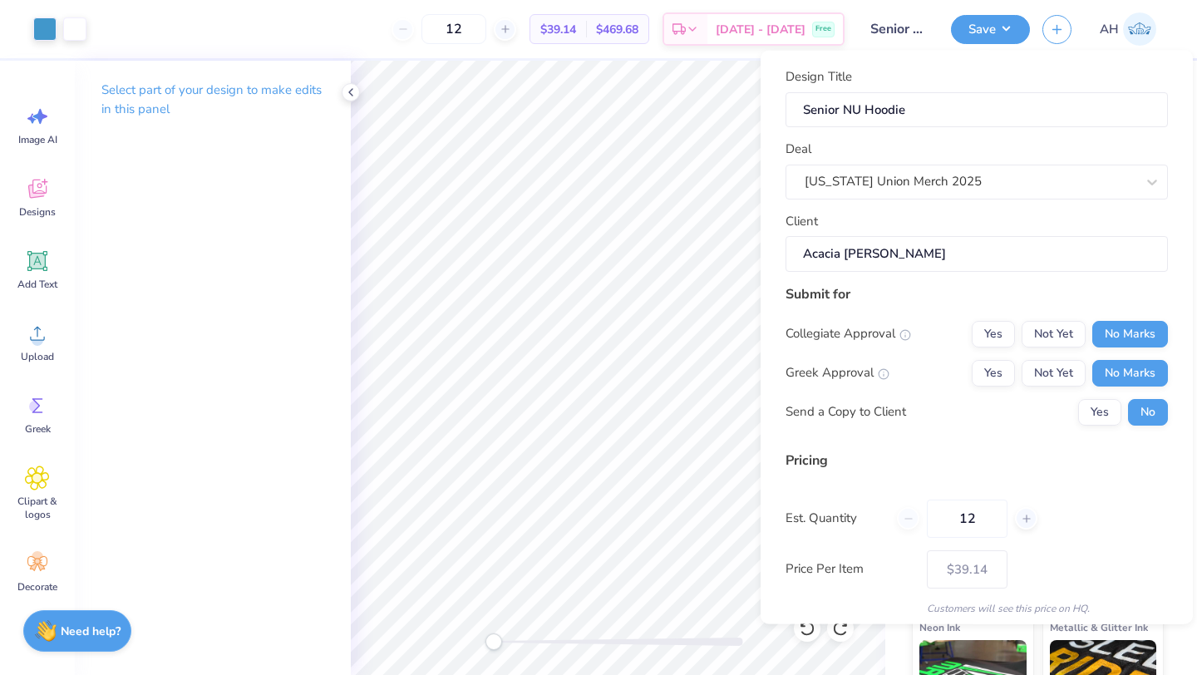
scroll to position [36, 0]
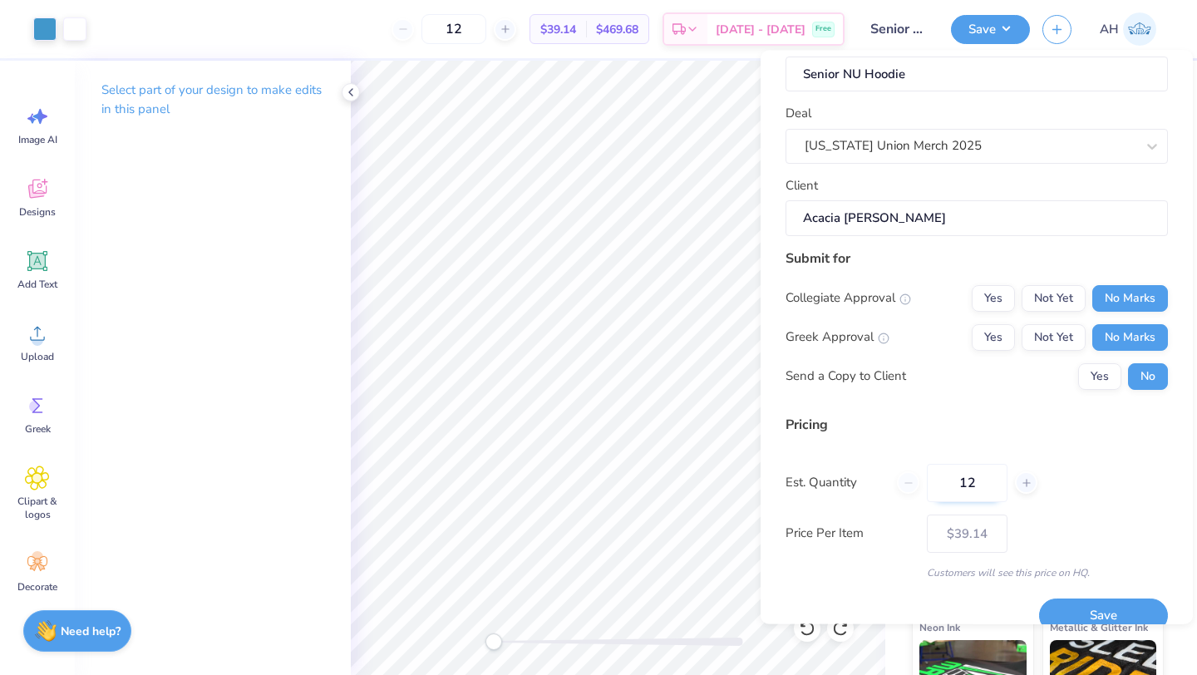
click at [975, 483] on input "12" at bounding box center [967, 482] width 81 height 38
type input "1"
type input "0"
type input "01"
type input "1"
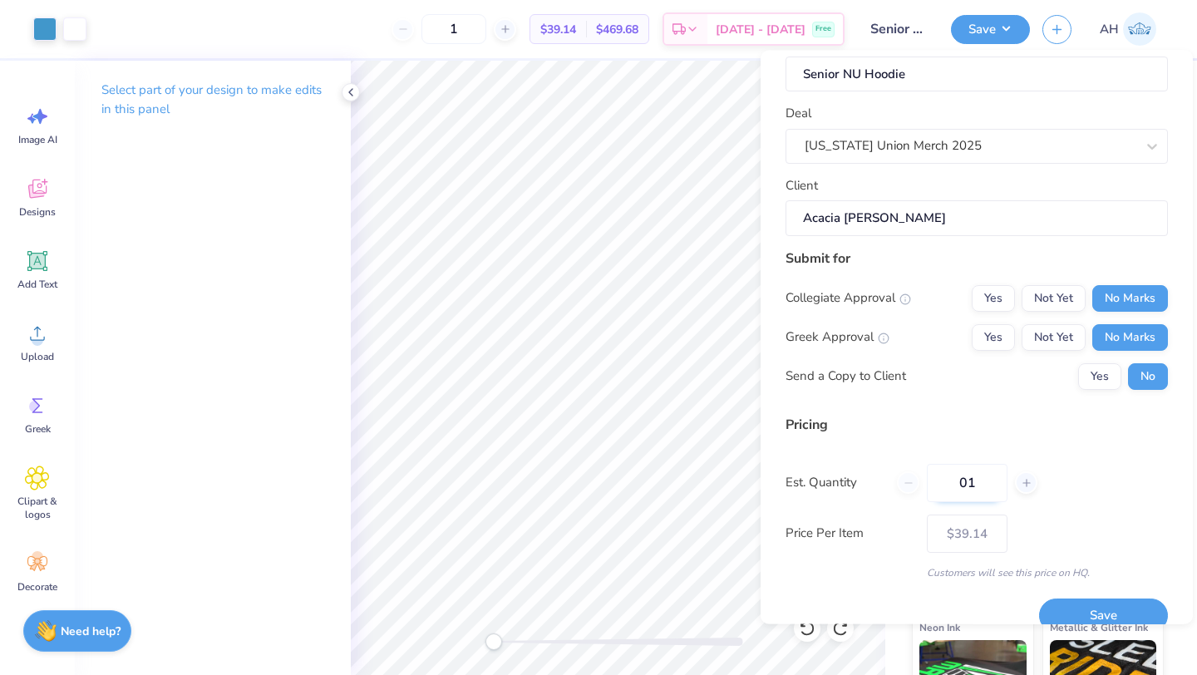
type input "0"
type input "0100"
type input "100"
type input "$23.07"
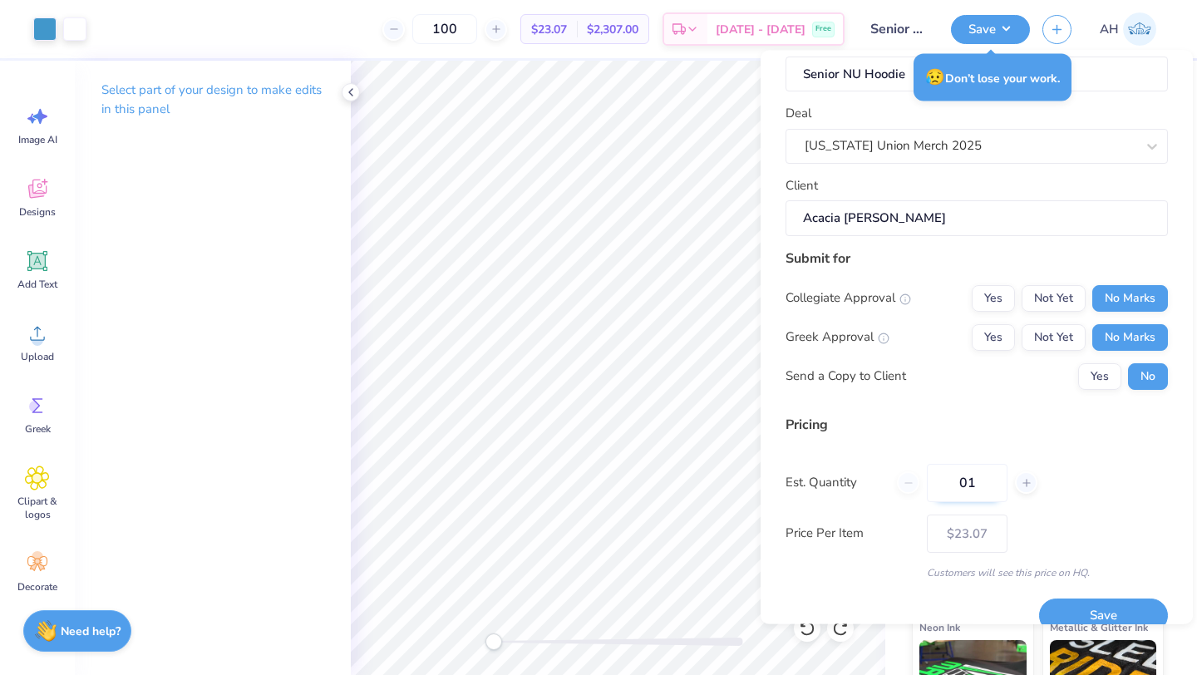
type input "0"
type input "12"
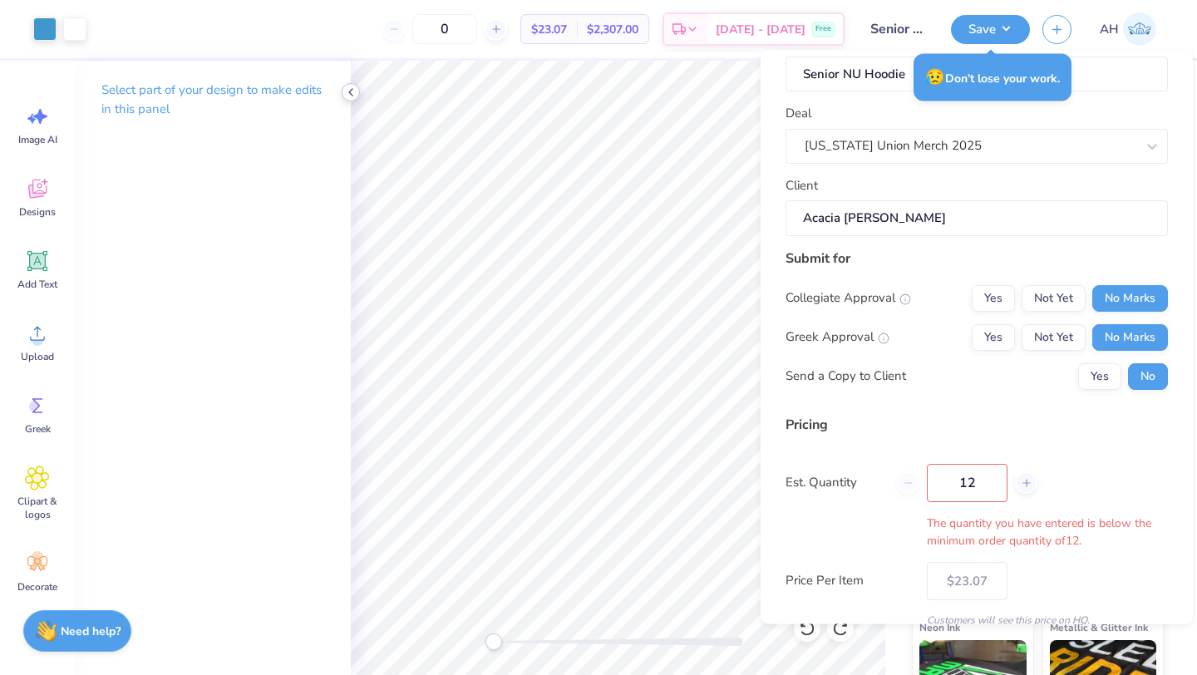
click at [353, 92] on icon at bounding box center [350, 92] width 13 height 13
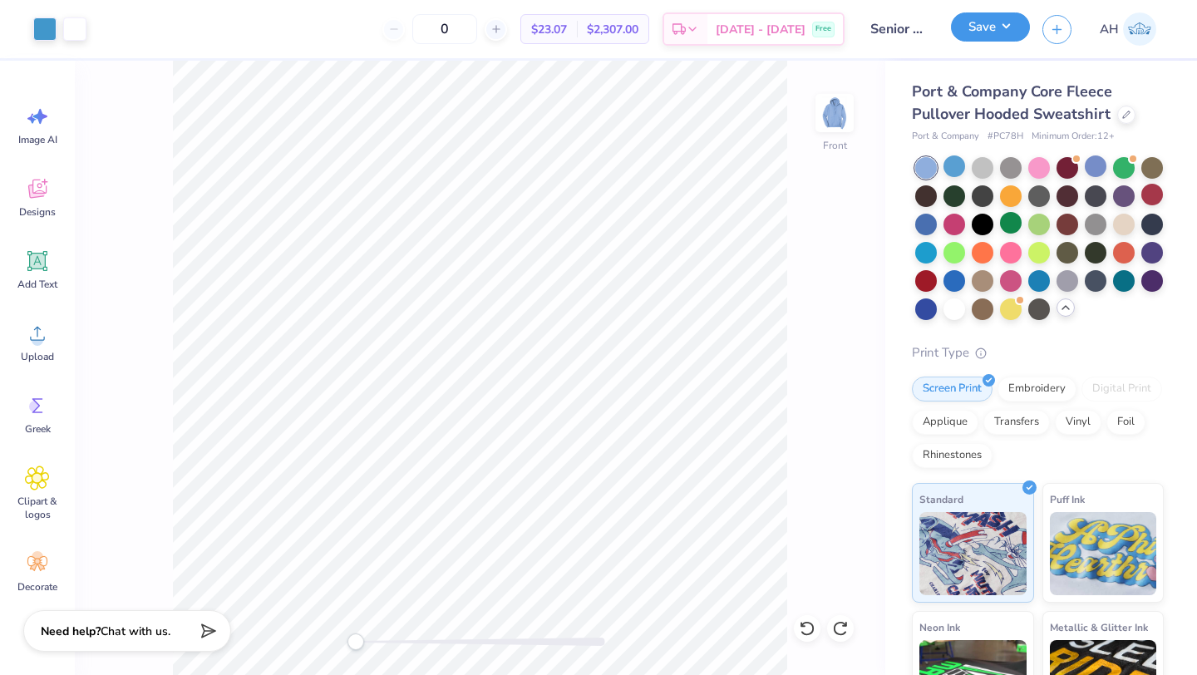
click at [992, 34] on button "Save" at bounding box center [990, 26] width 79 height 29
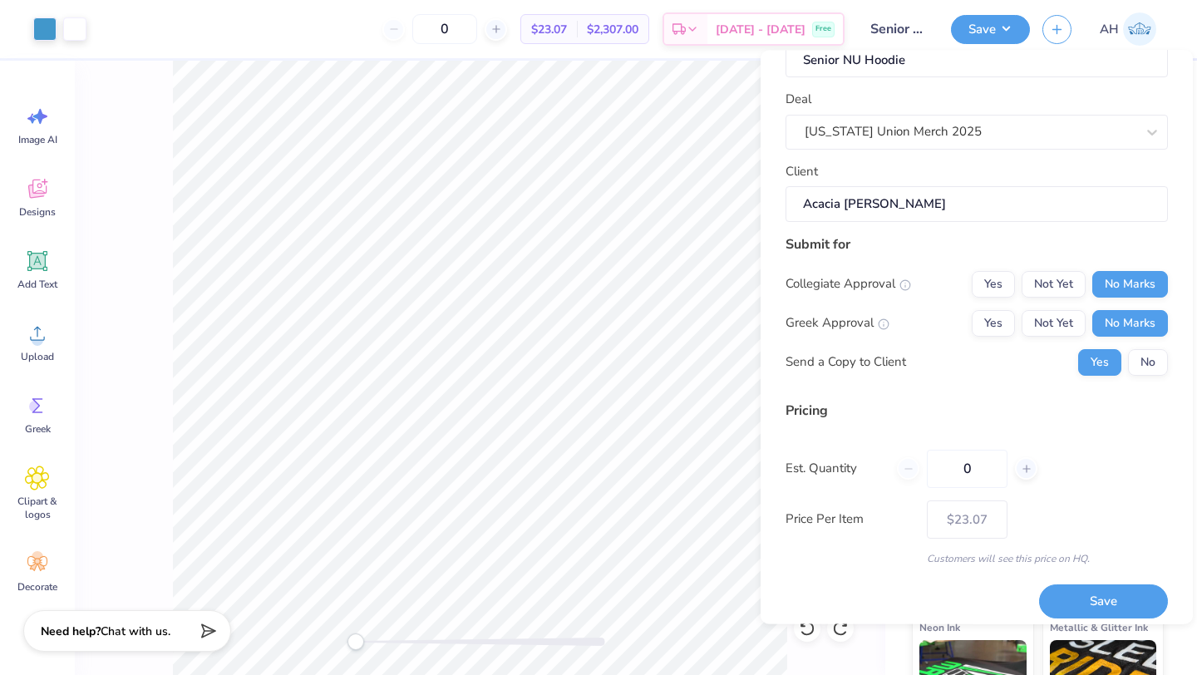
scroll to position [60, 0]
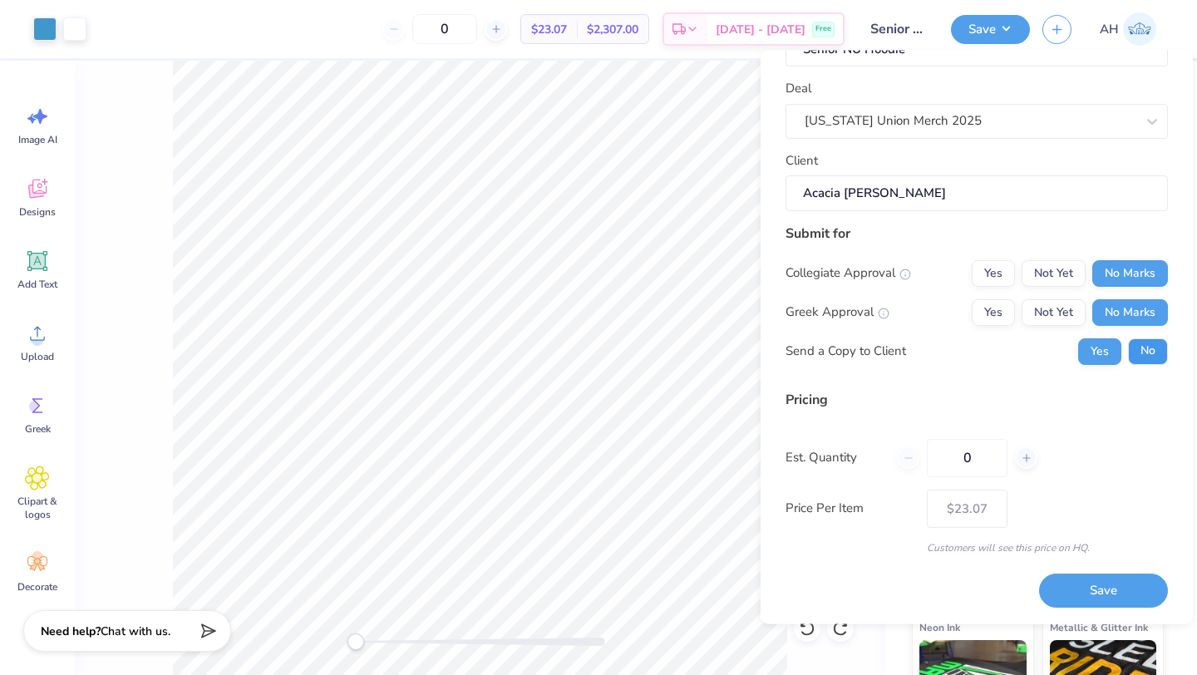
click at [1128, 355] on button "No" at bounding box center [1148, 351] width 40 height 27
click at [1091, 585] on button "Save" at bounding box center [1103, 592] width 129 height 34
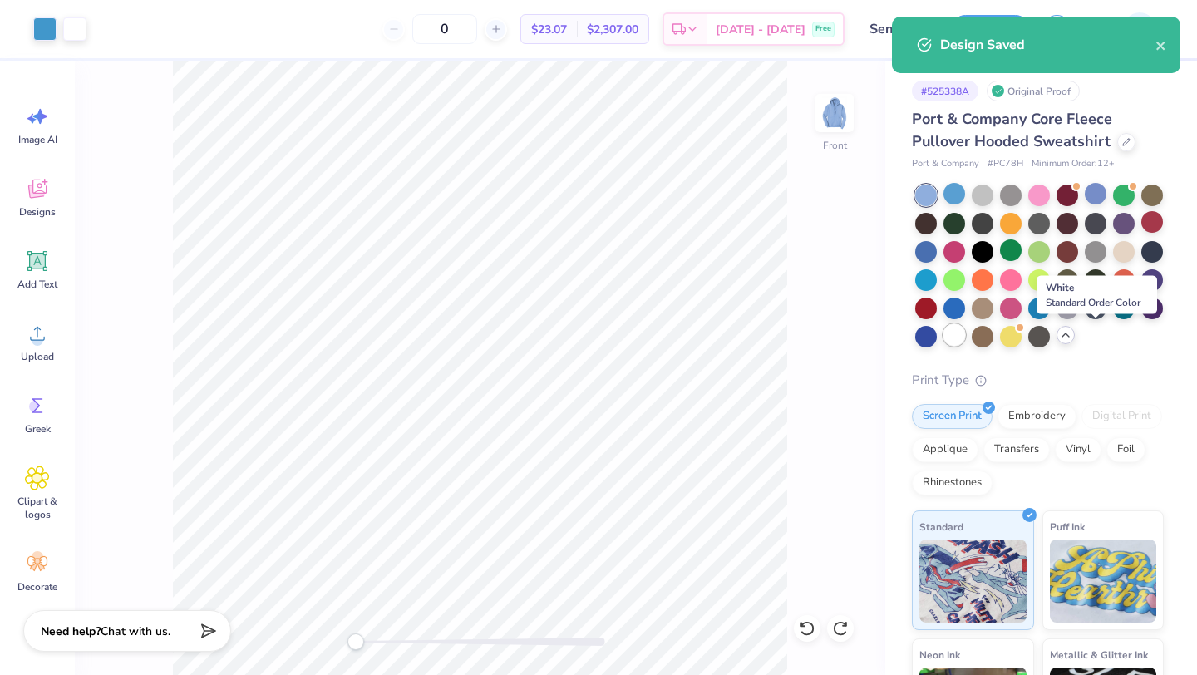
click at [965, 333] on div at bounding box center [955, 335] width 22 height 22
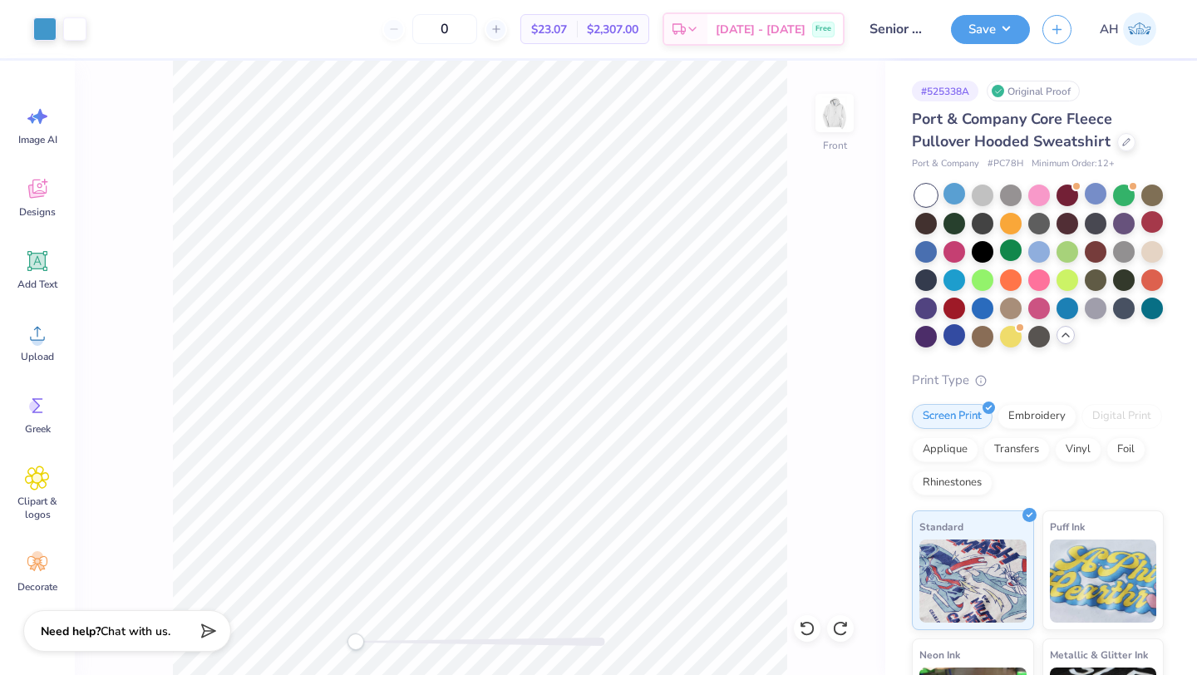
click at [1059, 342] on icon at bounding box center [1065, 334] width 13 height 13
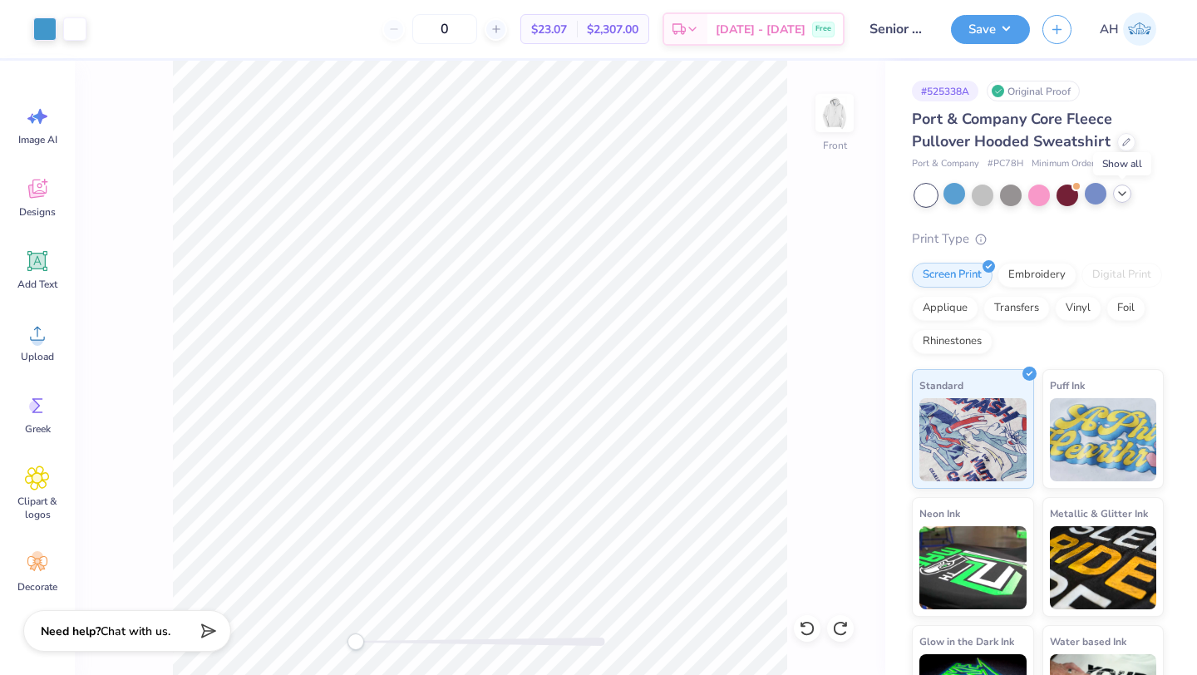
click at [1125, 195] on icon at bounding box center [1122, 193] width 13 height 13
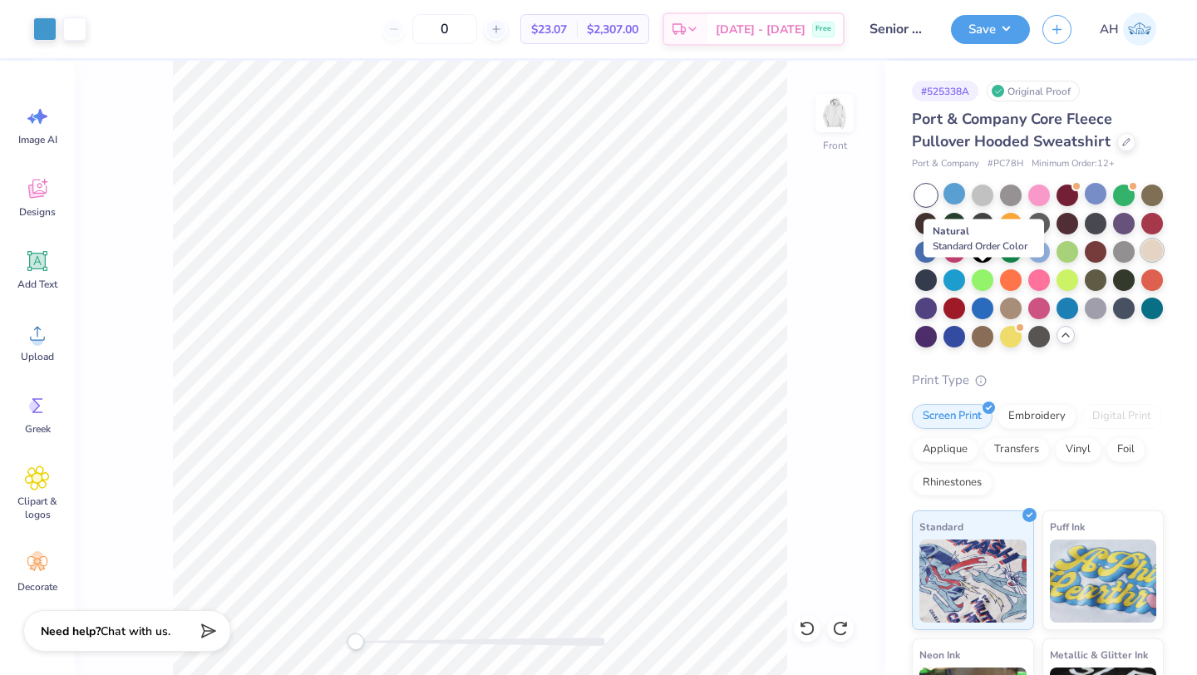
click at [1142, 261] on div at bounding box center [1153, 250] width 22 height 22
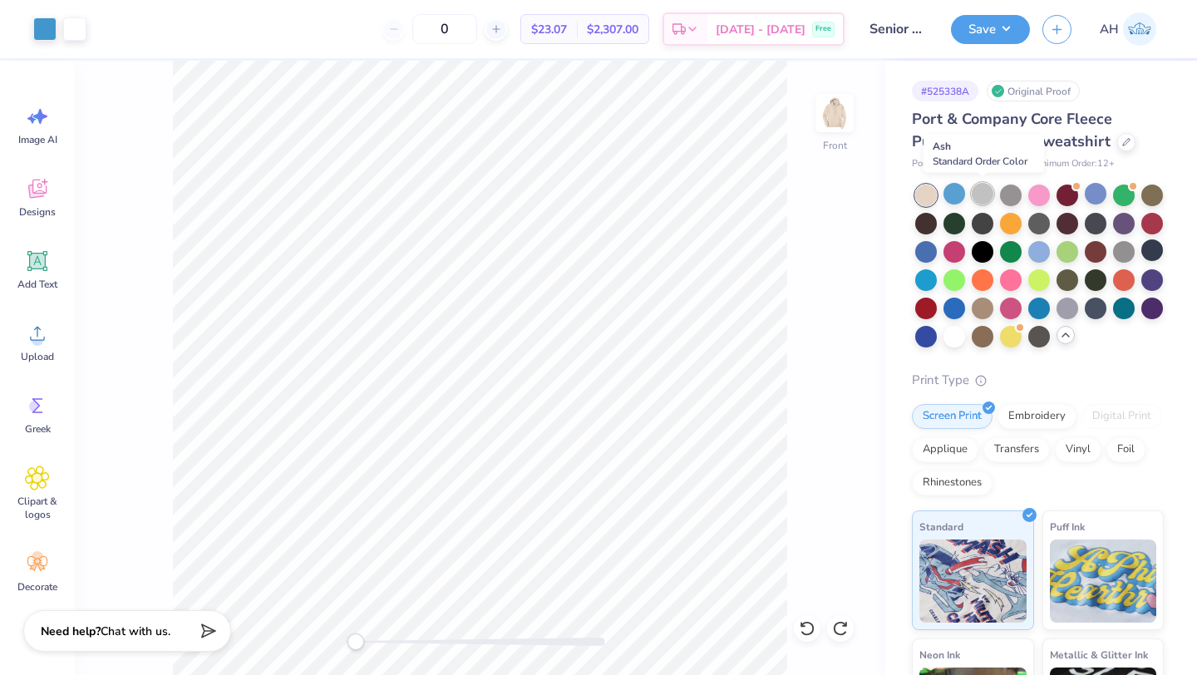
click at [988, 199] on div at bounding box center [983, 194] width 22 height 22
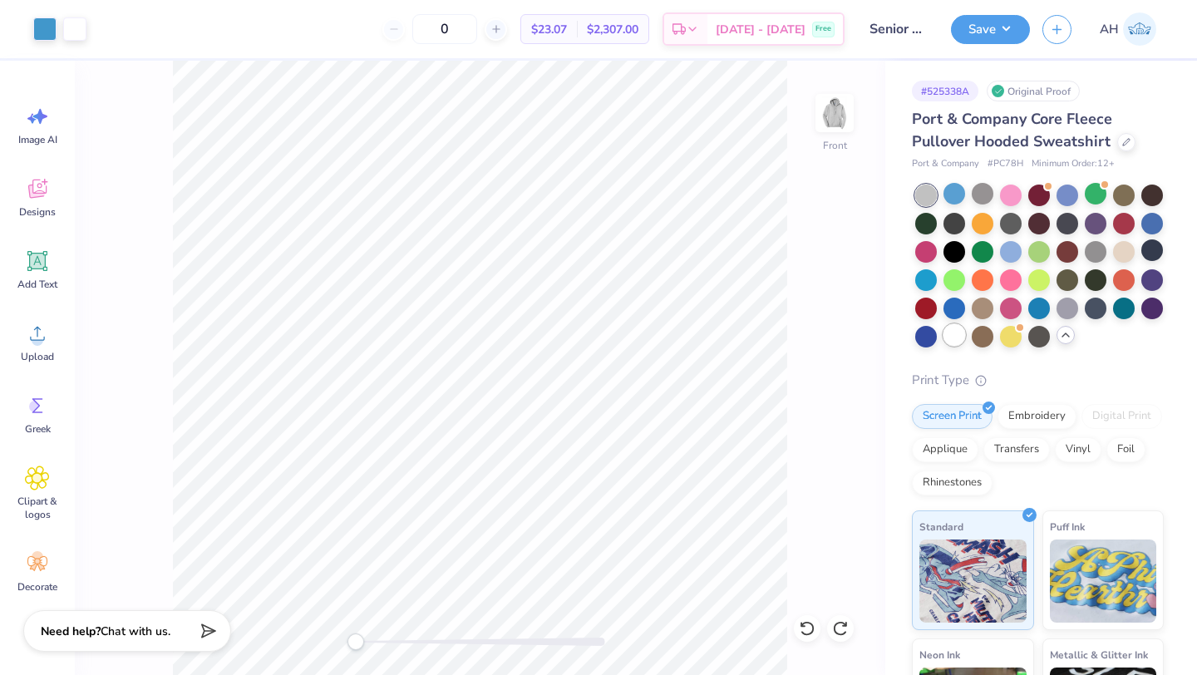
click at [965, 335] on div at bounding box center [955, 335] width 22 height 22
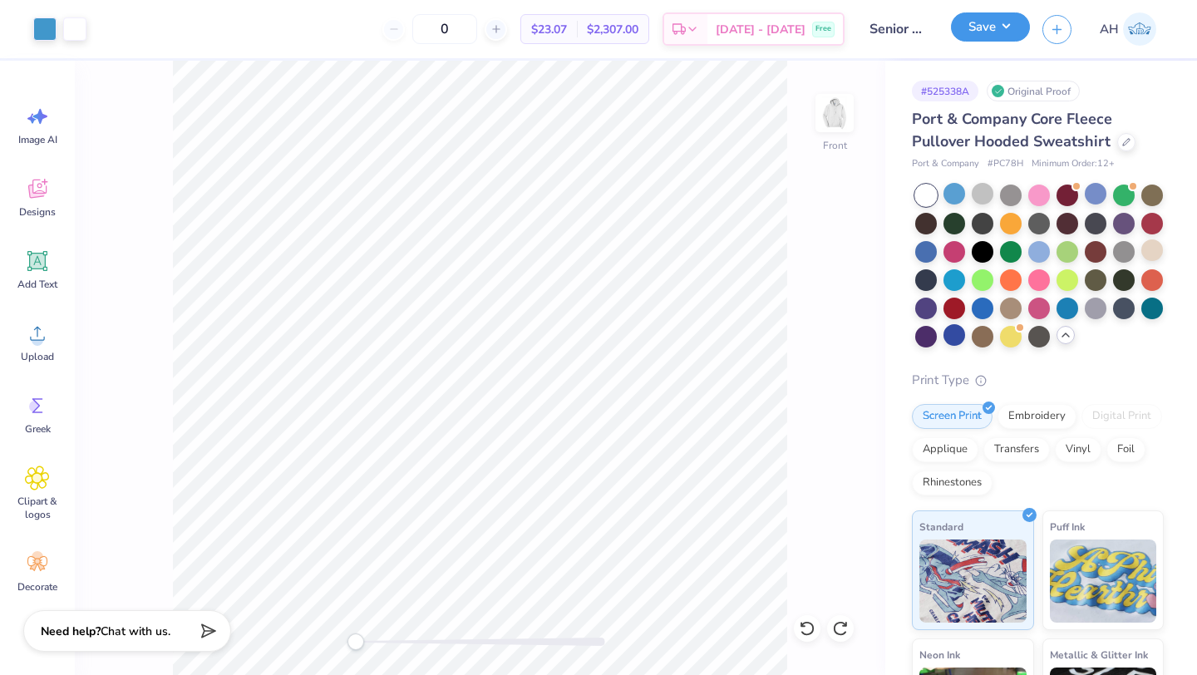
click at [979, 38] on button "Save" at bounding box center [990, 26] width 79 height 29
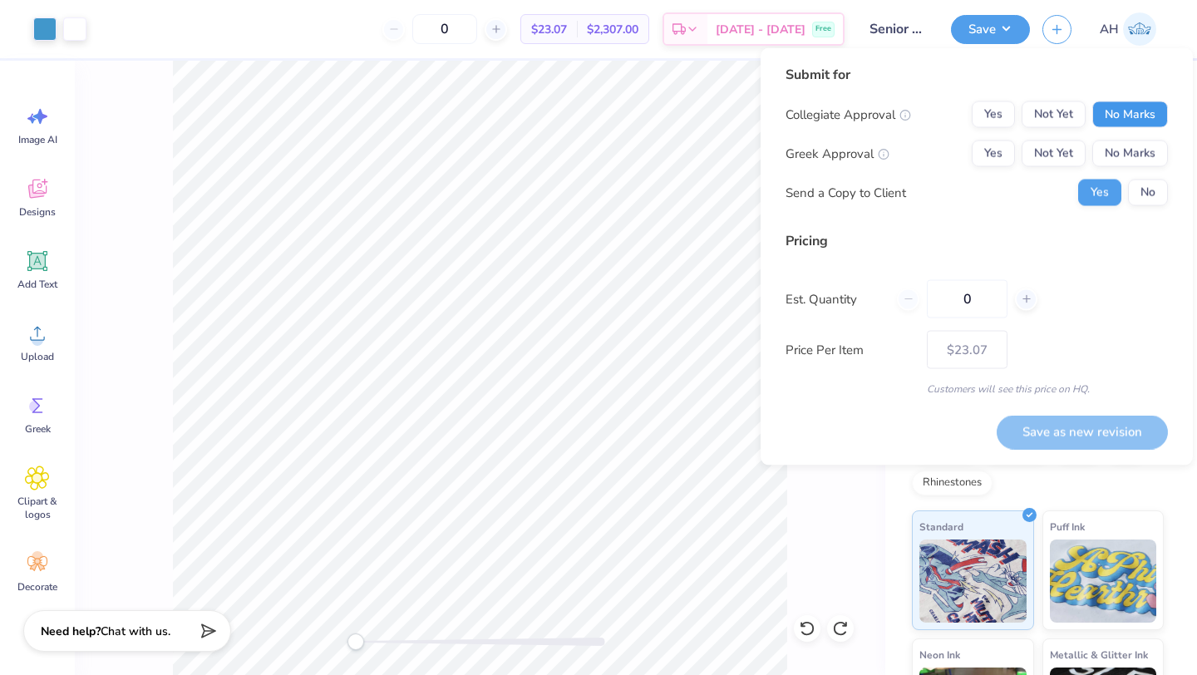
click at [1100, 104] on button "No Marks" at bounding box center [1131, 114] width 76 height 27
click at [1100, 161] on button "No Marks" at bounding box center [1131, 154] width 76 height 27
click at [1158, 206] on div "Submit for Collegiate Approval Yes Not Yet No Marks Greek Approval Yes Not Yet …" at bounding box center [977, 142] width 383 height 154
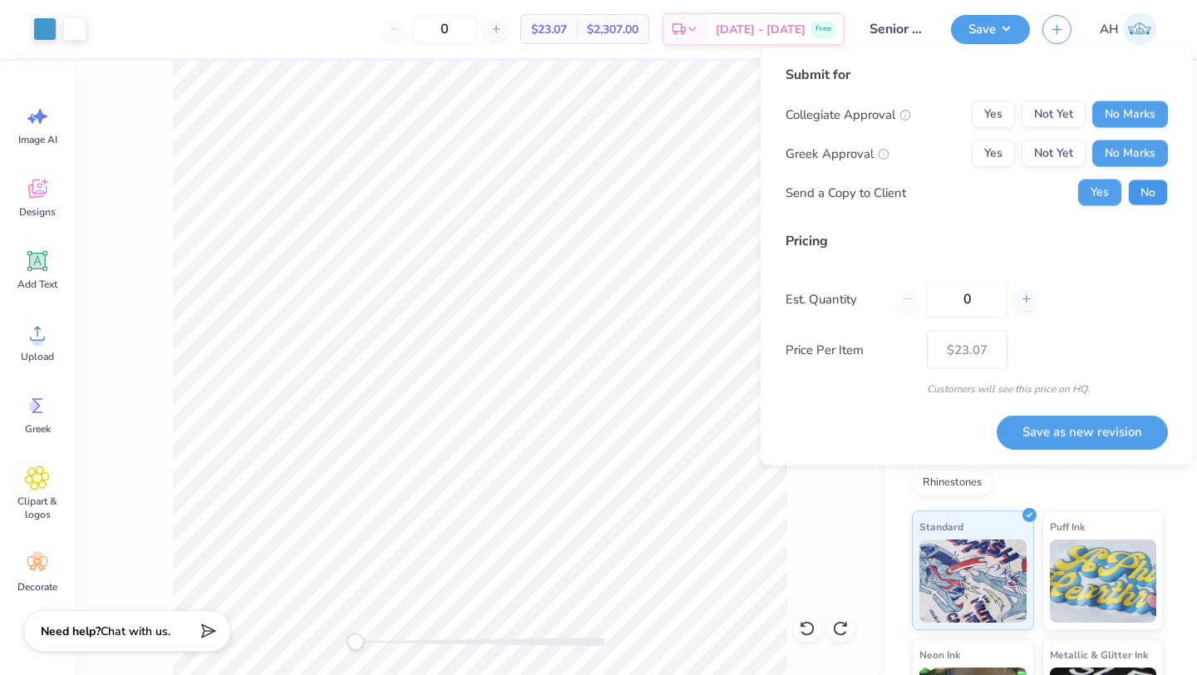
click at [1155, 200] on button "No" at bounding box center [1148, 193] width 40 height 27
click at [1080, 430] on button "Save as new revision" at bounding box center [1082, 432] width 171 height 34
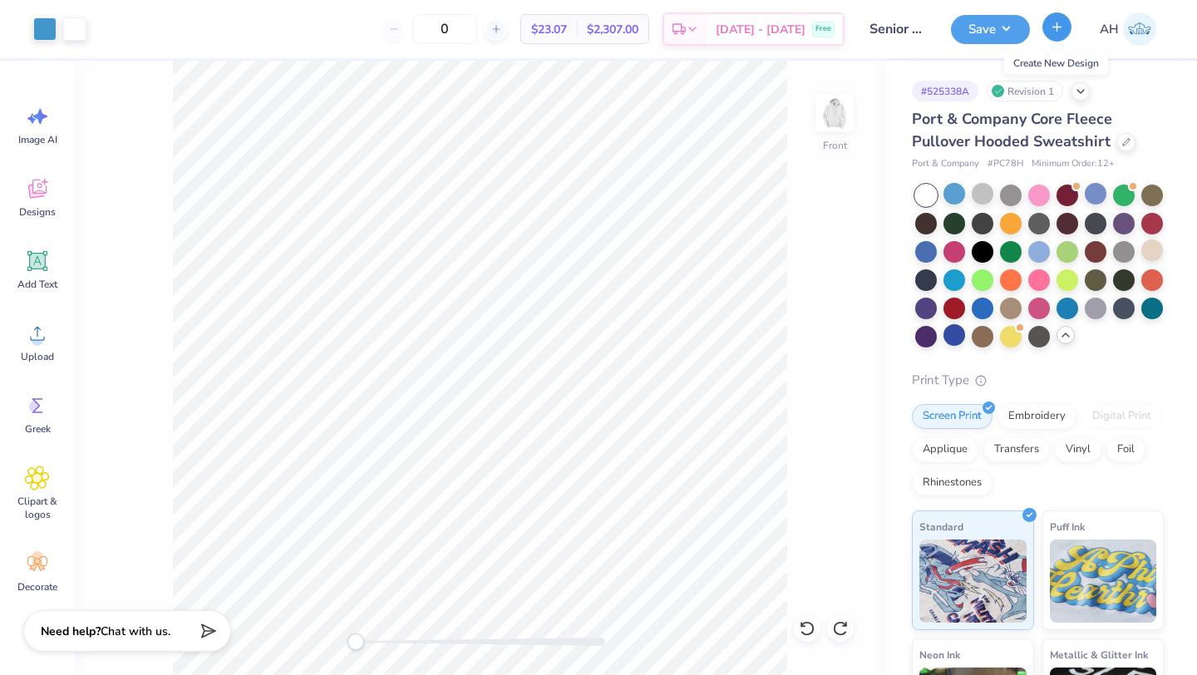
click at [1056, 27] on line "button" at bounding box center [1058, 27] width 8 height 0
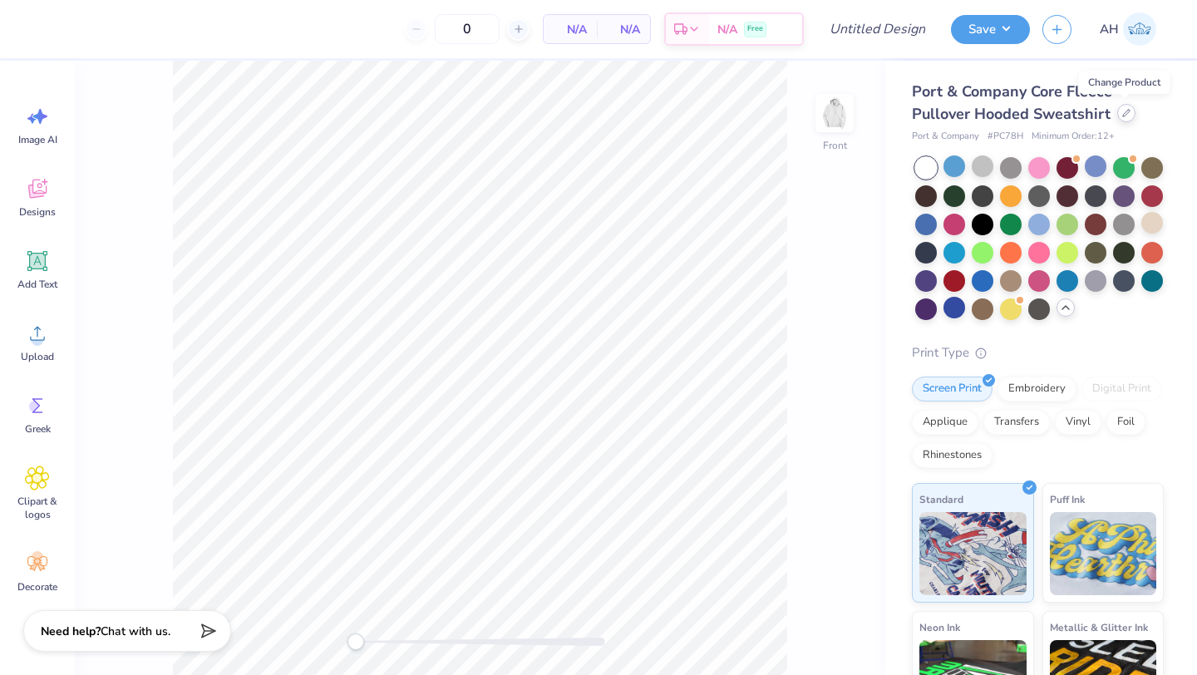
click at [1124, 116] on icon at bounding box center [1127, 113] width 8 height 8
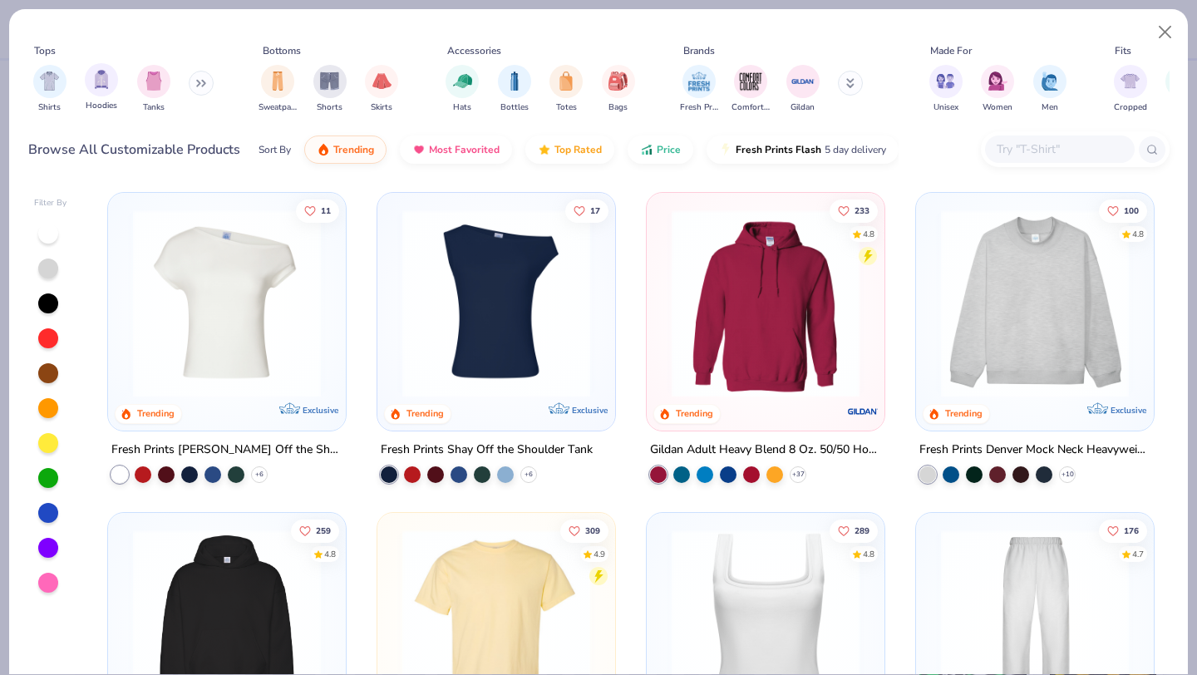
click at [116, 94] on div "Hoodies" at bounding box center [101, 87] width 33 height 49
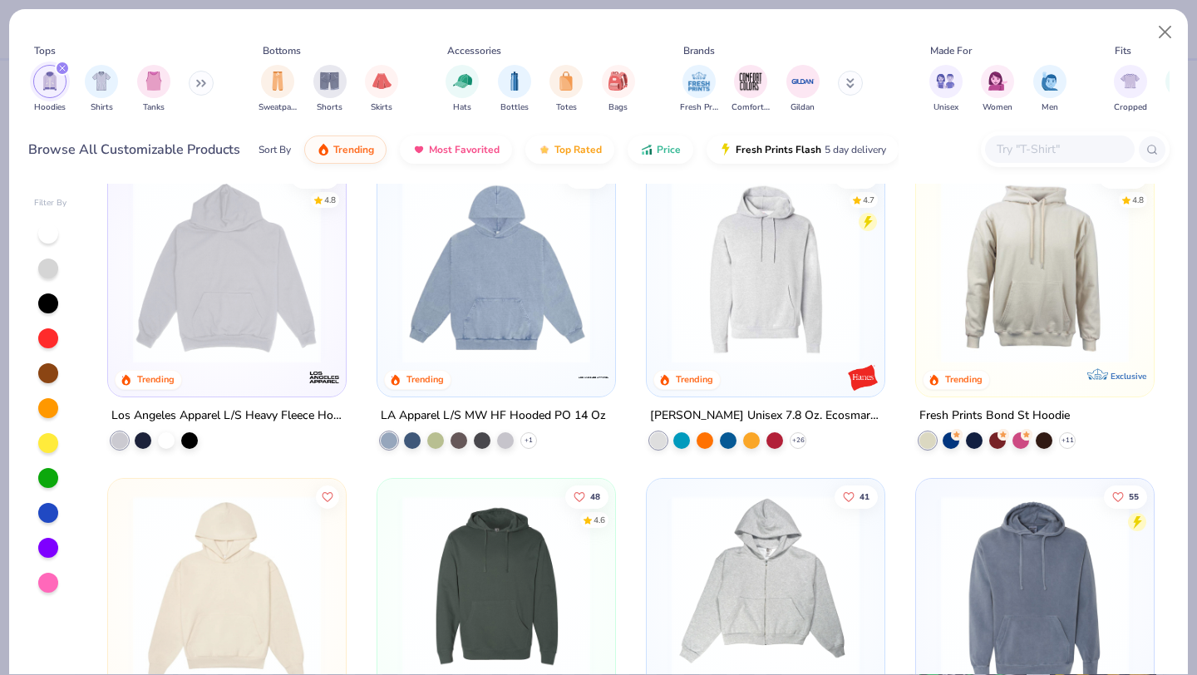
scroll to position [355, 0]
click at [441, 340] on img at bounding box center [496, 269] width 205 height 188
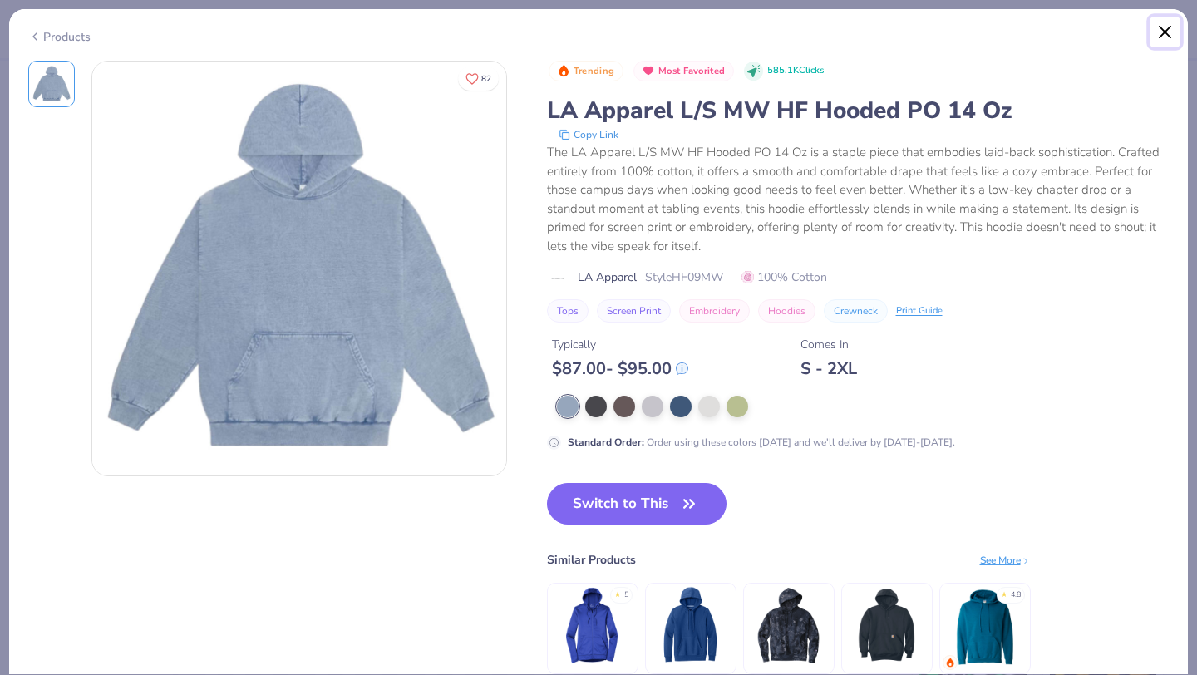
click at [1165, 33] on button "Close" at bounding box center [1166, 33] width 32 height 32
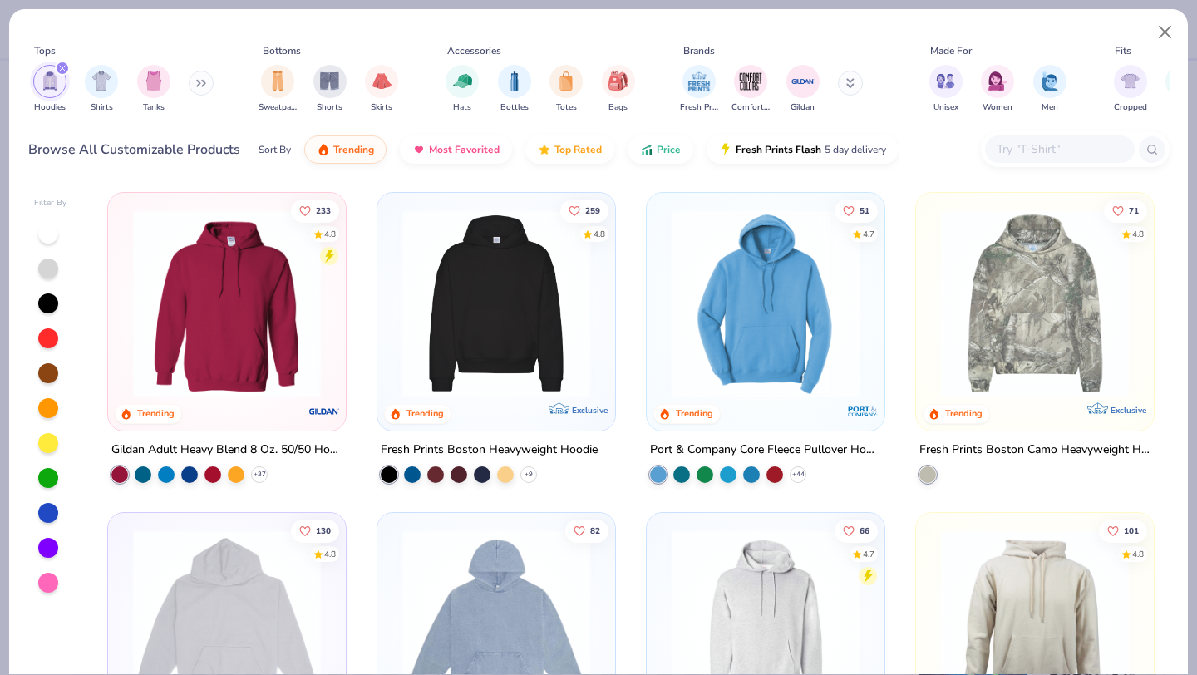
click at [753, 350] on img at bounding box center [766, 304] width 205 height 188
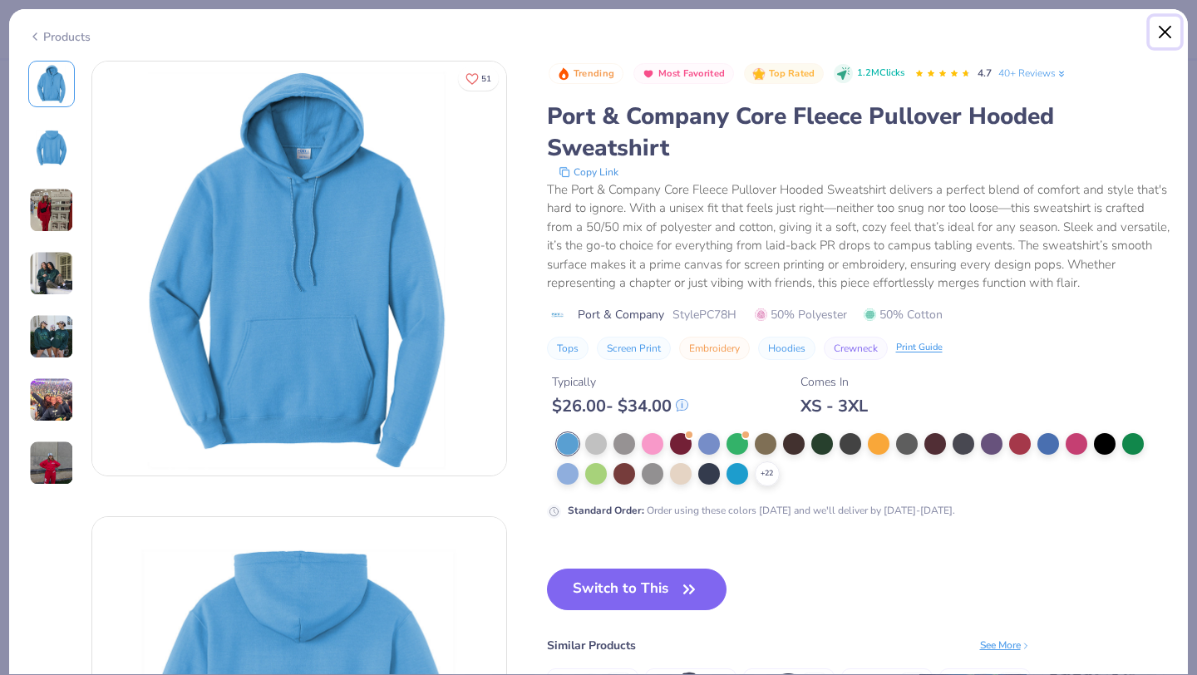
click at [1172, 36] on button "Close" at bounding box center [1166, 33] width 32 height 32
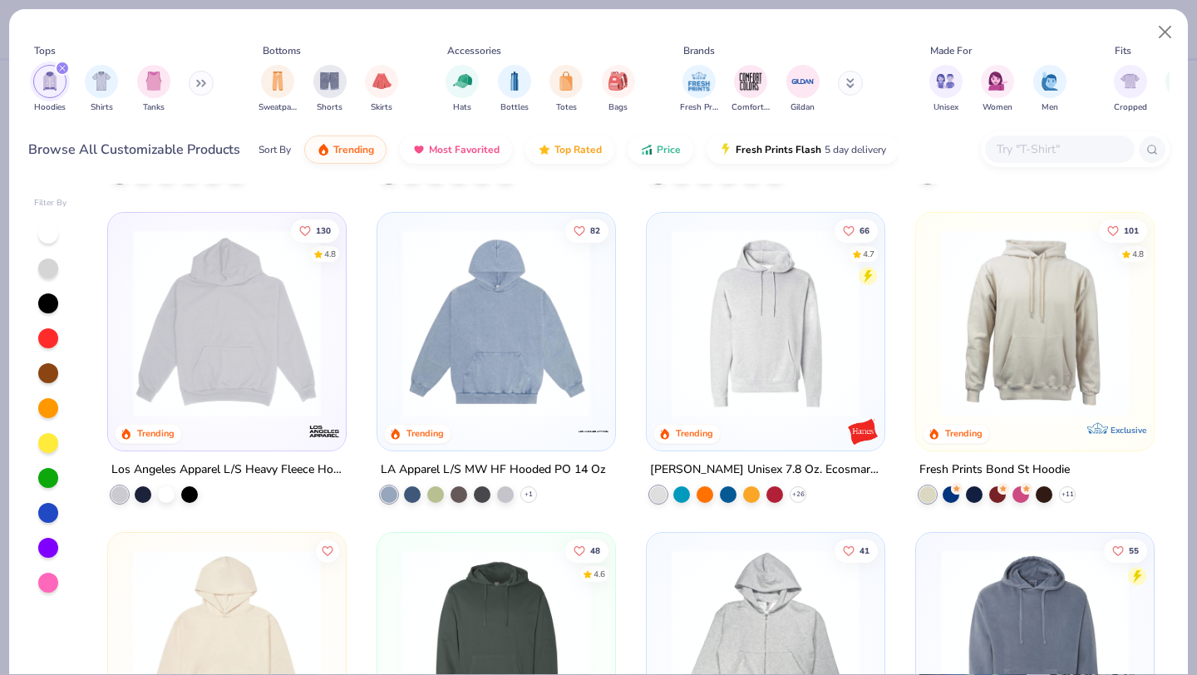
scroll to position [325, 0]
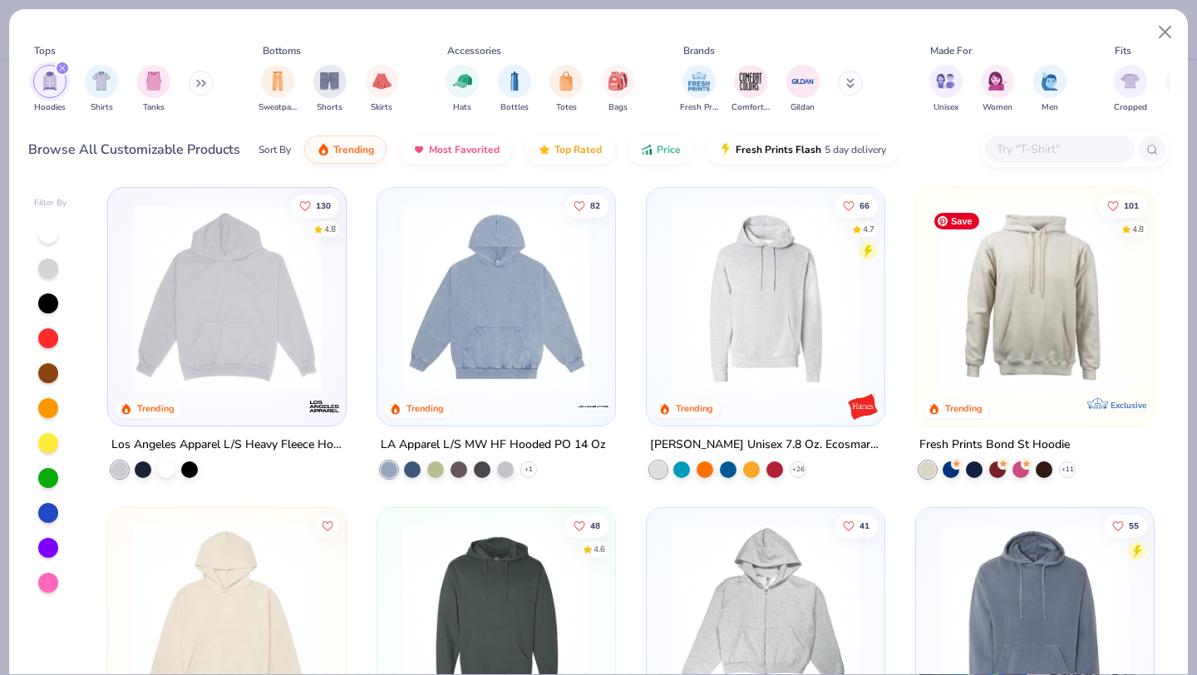
click at [975, 363] on img at bounding box center [1035, 299] width 205 height 188
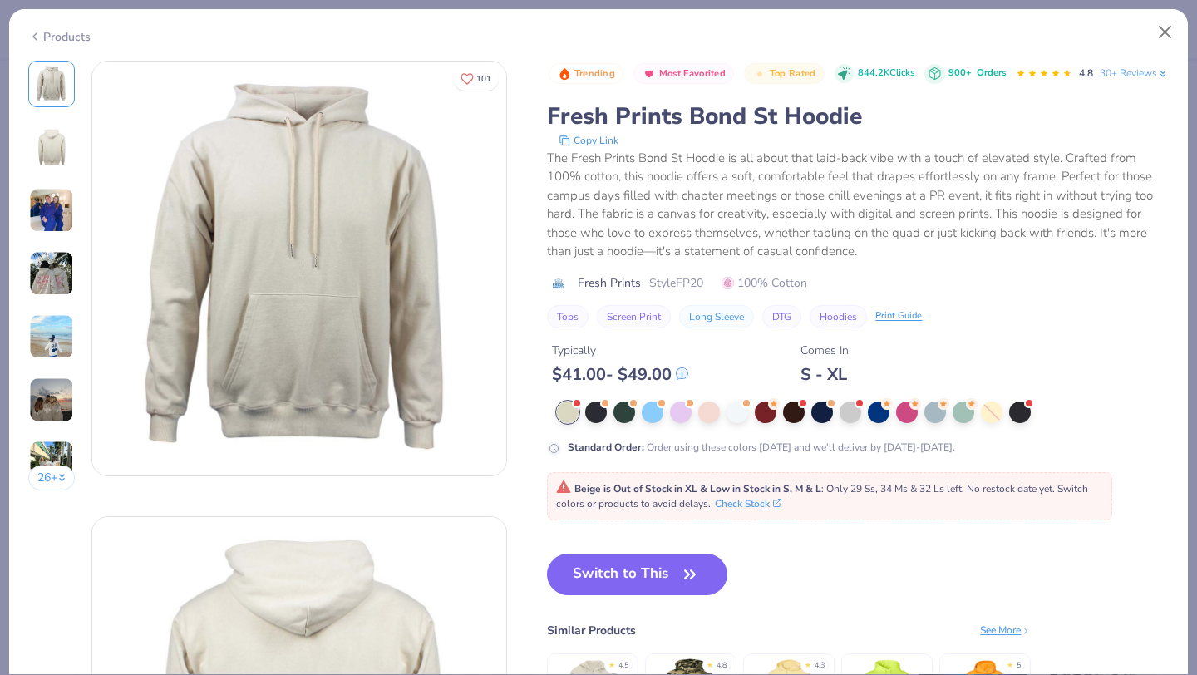
click at [50, 196] on img at bounding box center [51, 210] width 45 height 45
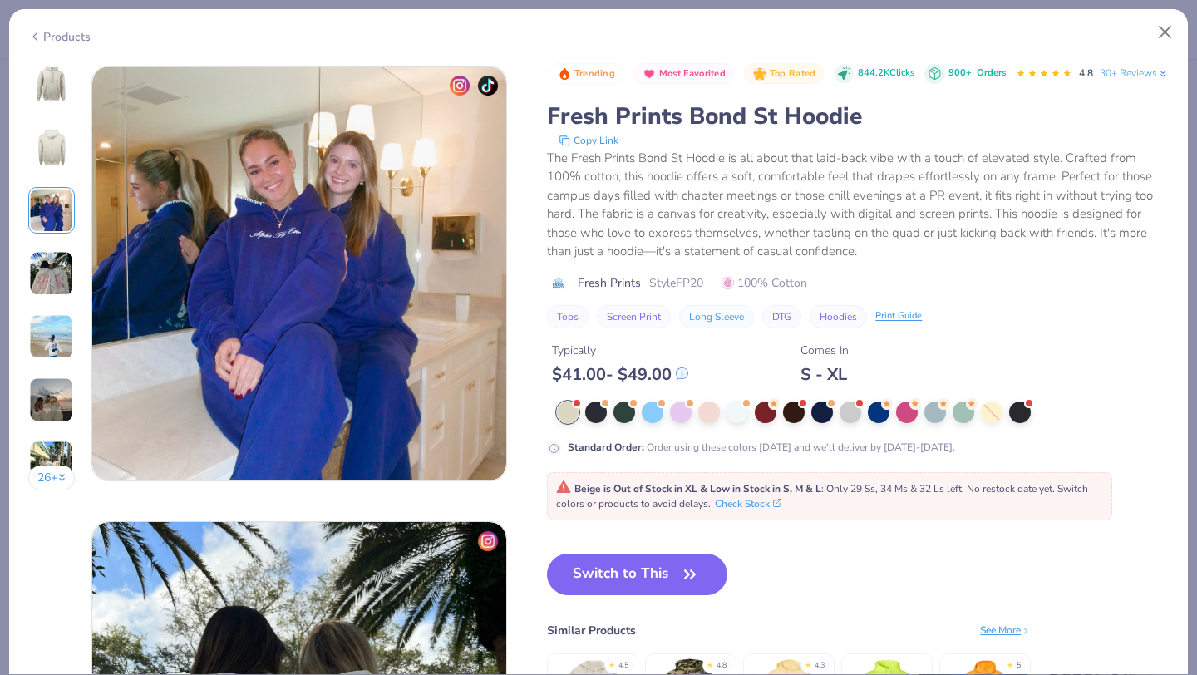
scroll to position [911, 0]
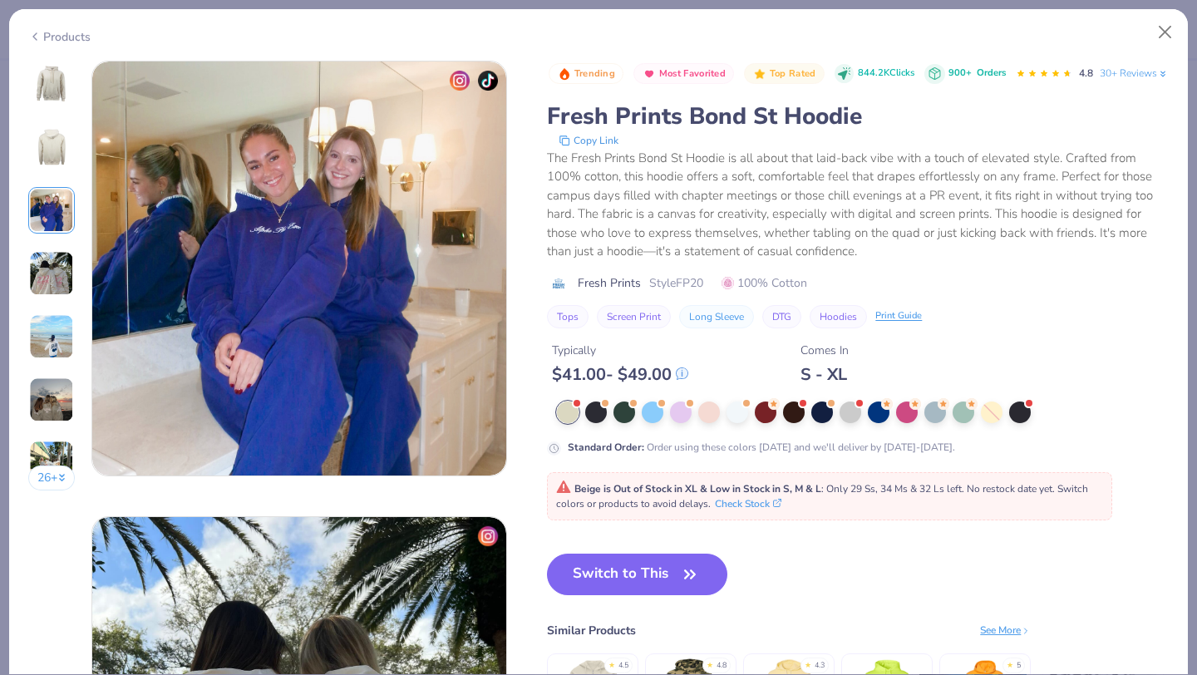
click at [61, 148] on img at bounding box center [52, 147] width 40 height 40
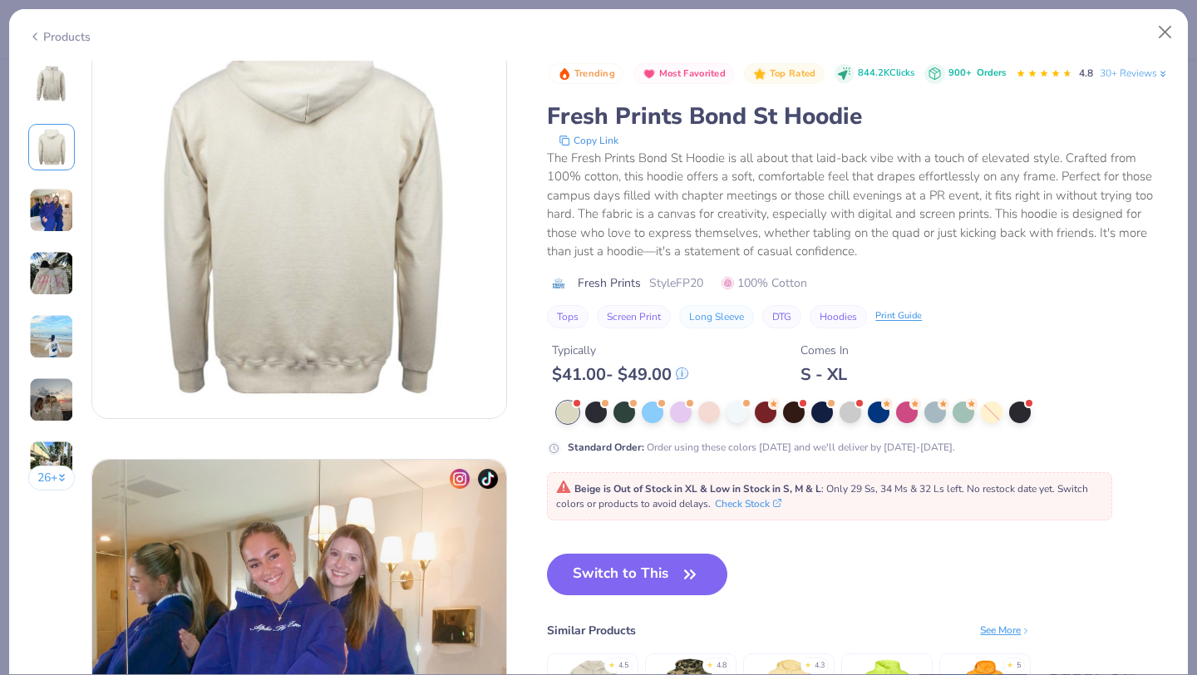
scroll to position [456, 0]
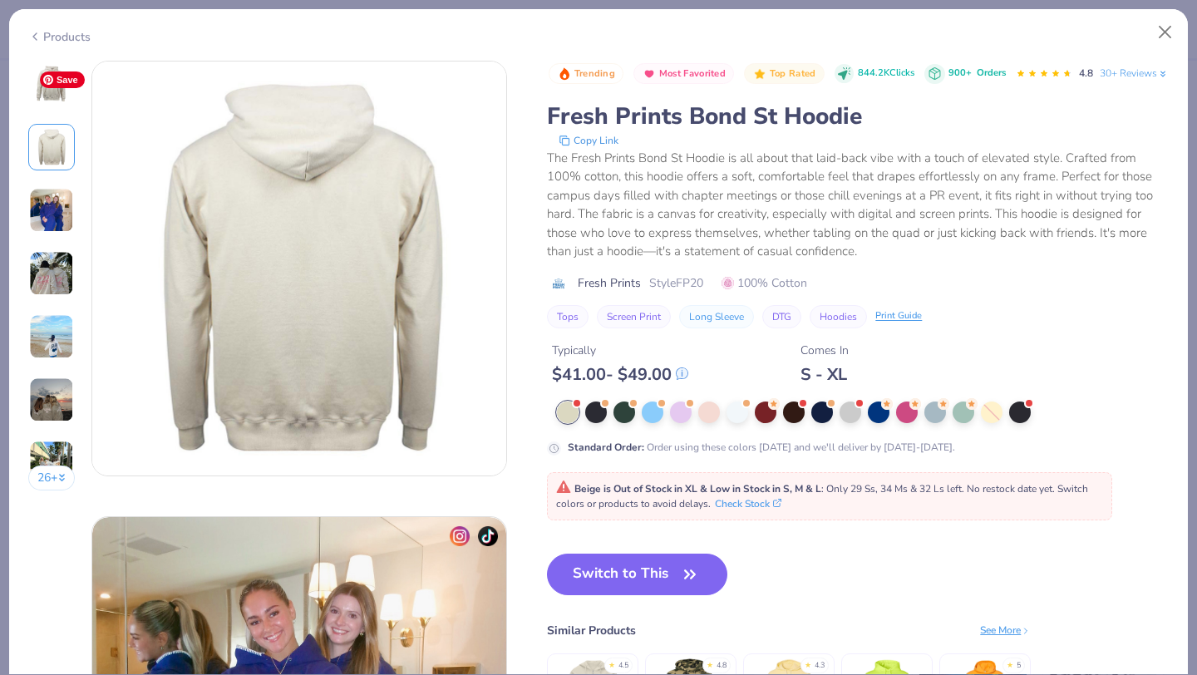
click at [58, 81] on span "Save" at bounding box center [62, 80] width 45 height 17
click at [57, 86] on span "Save" at bounding box center [62, 80] width 45 height 17
click at [57, 335] on img at bounding box center [51, 336] width 45 height 45
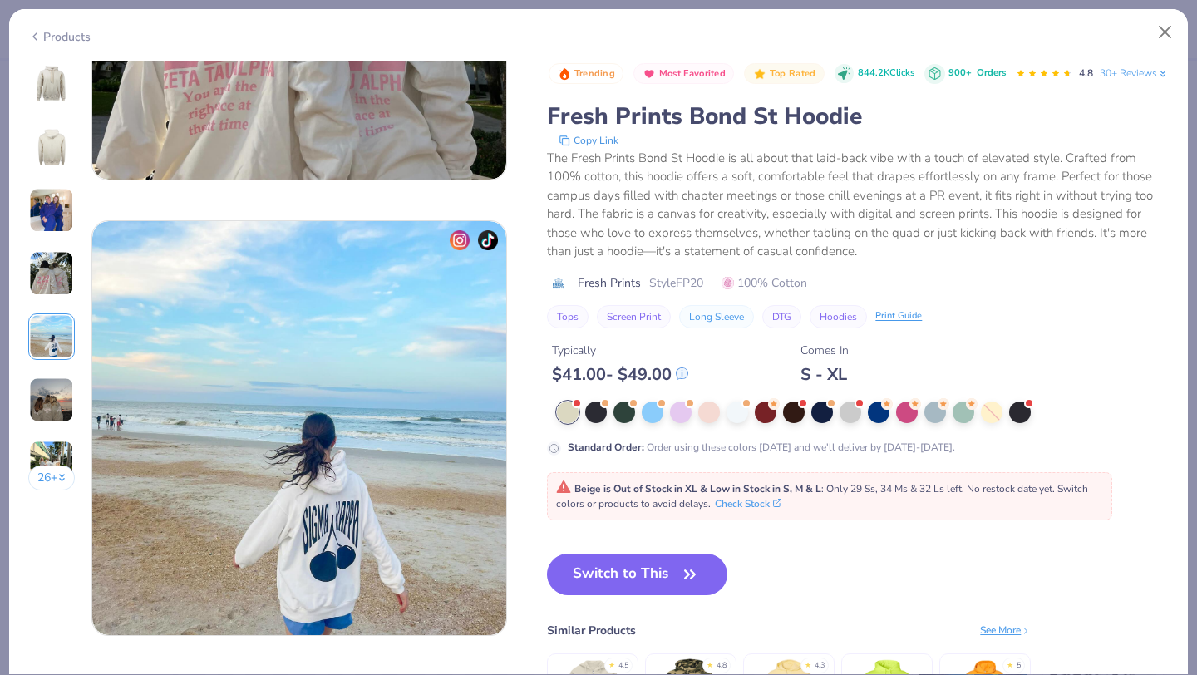
scroll to position [1823, 0]
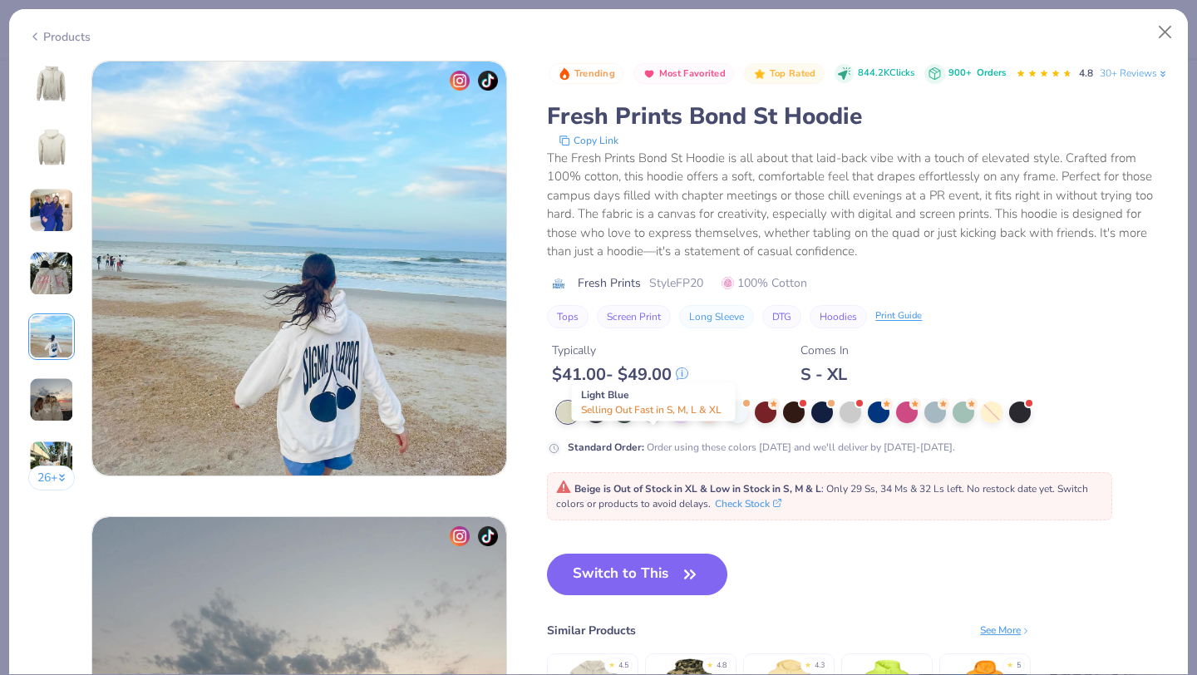
click at [650, 422] on div at bounding box center [653, 411] width 22 height 22
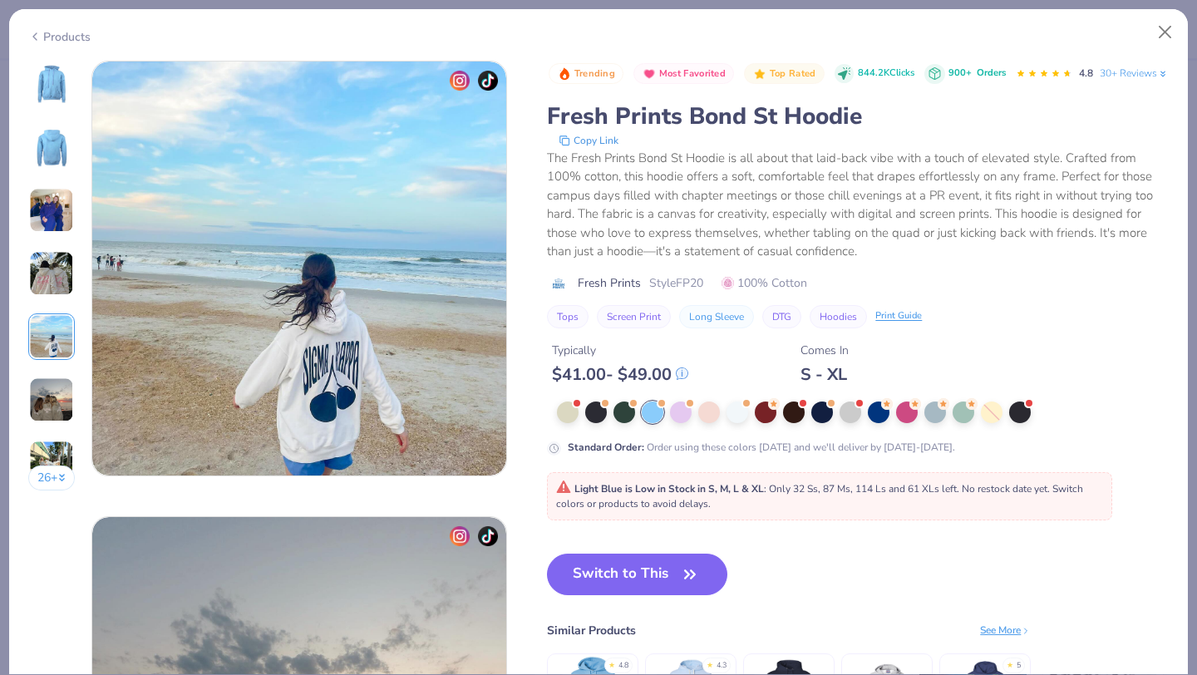
click at [58, 90] on img at bounding box center [52, 84] width 40 height 40
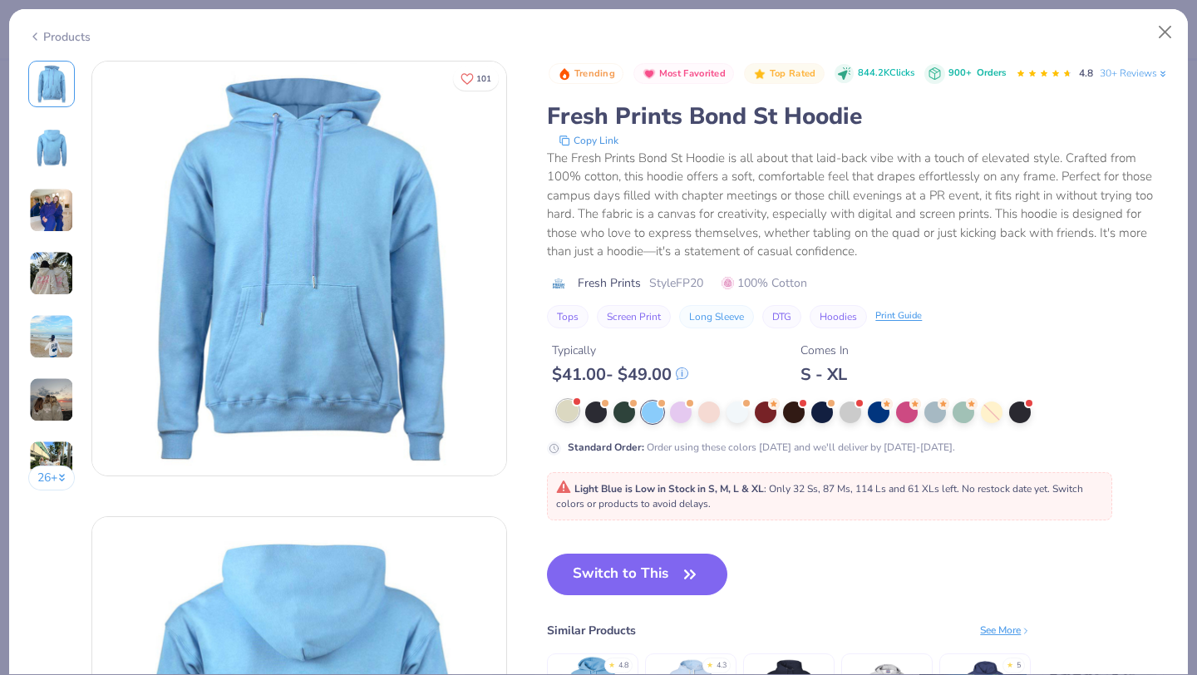
click at [562, 422] on div at bounding box center [568, 411] width 22 height 22
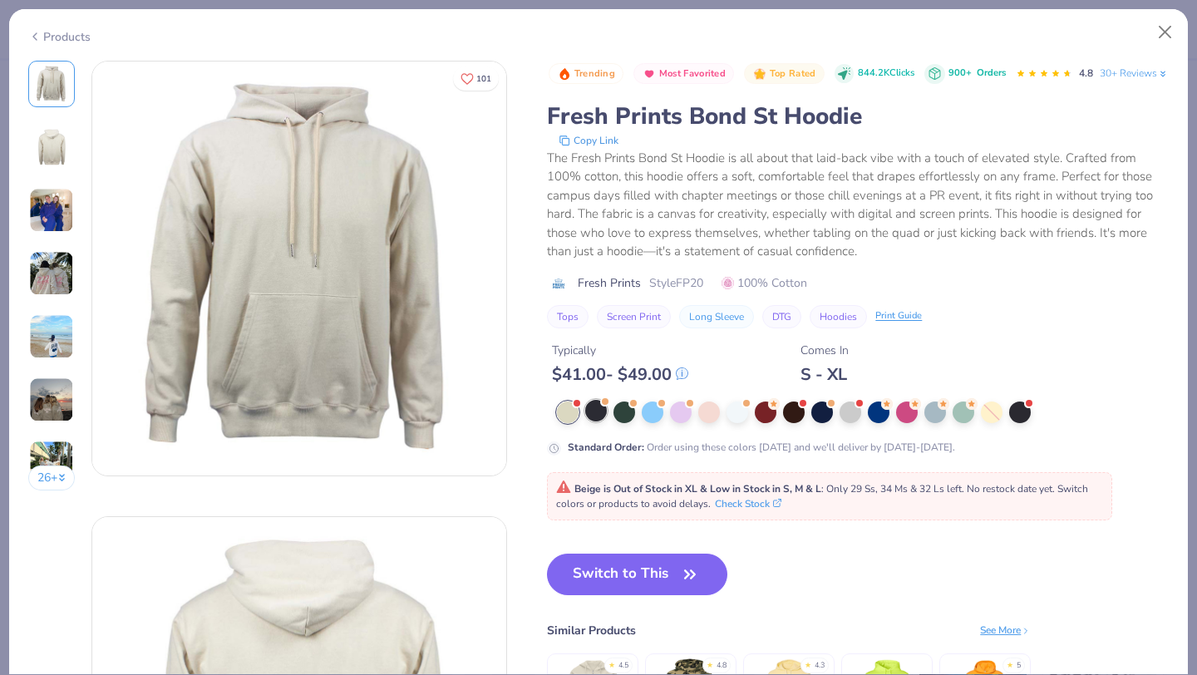
click at [600, 422] on div at bounding box center [596, 411] width 22 height 22
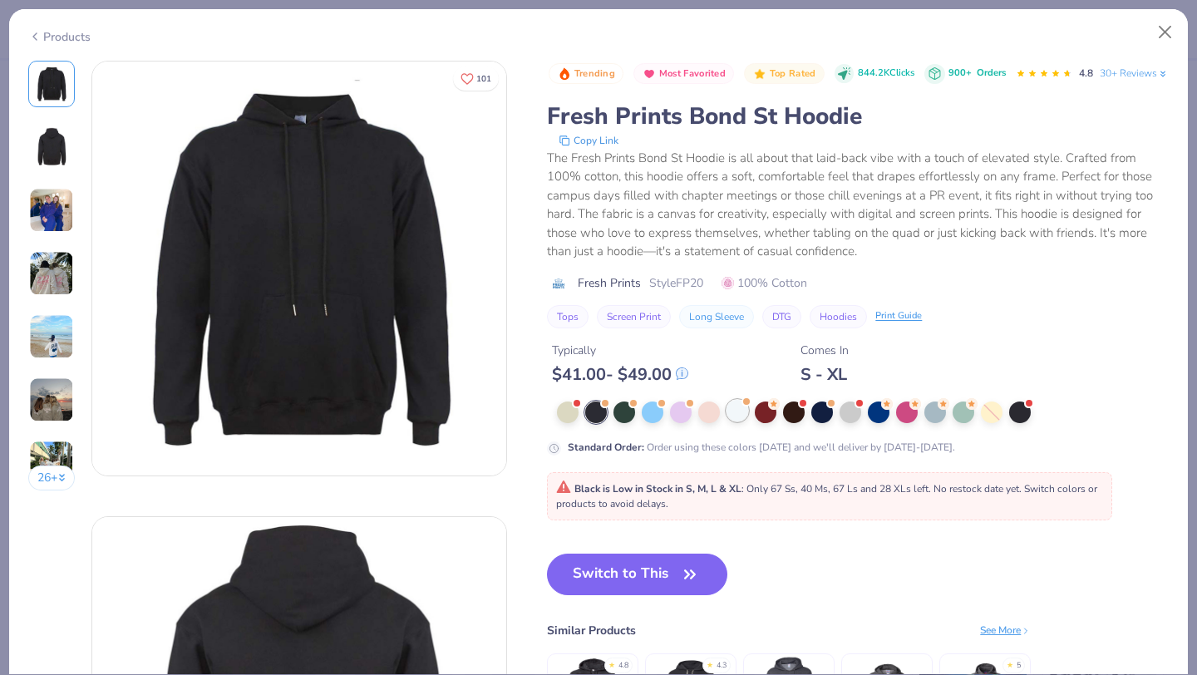
click at [742, 422] on div at bounding box center [738, 411] width 22 height 22
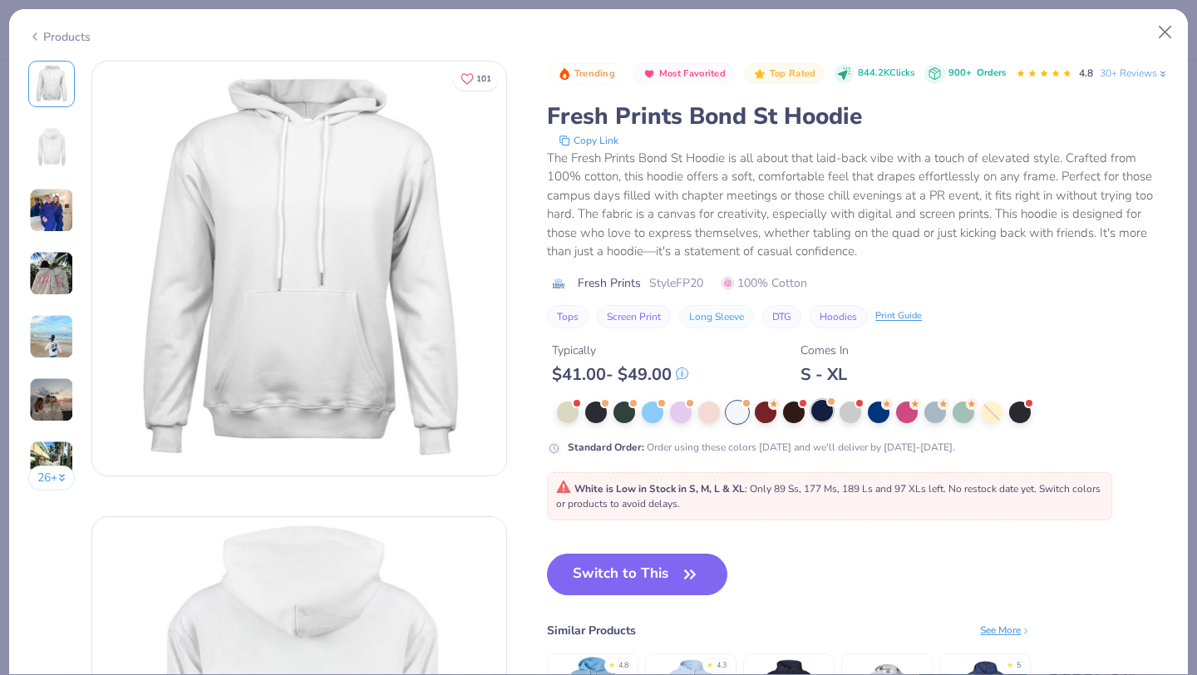
click at [816, 422] on div at bounding box center [823, 411] width 22 height 22
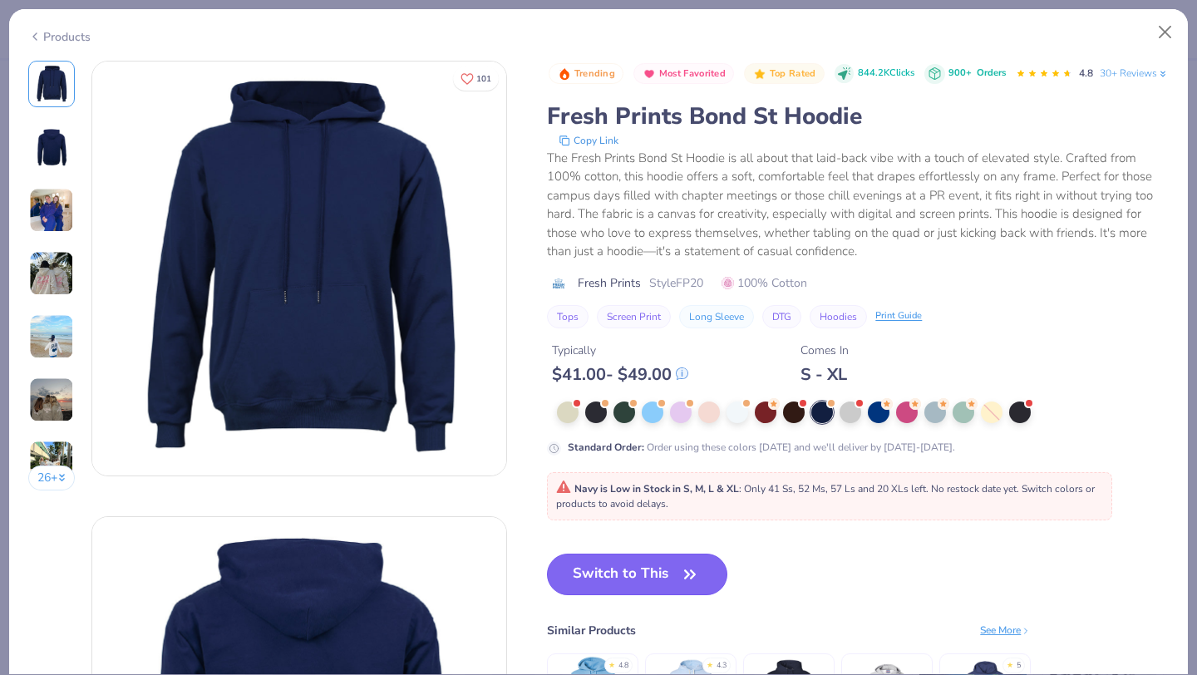
click at [624, 595] on button "Switch to This" at bounding box center [637, 575] width 180 height 42
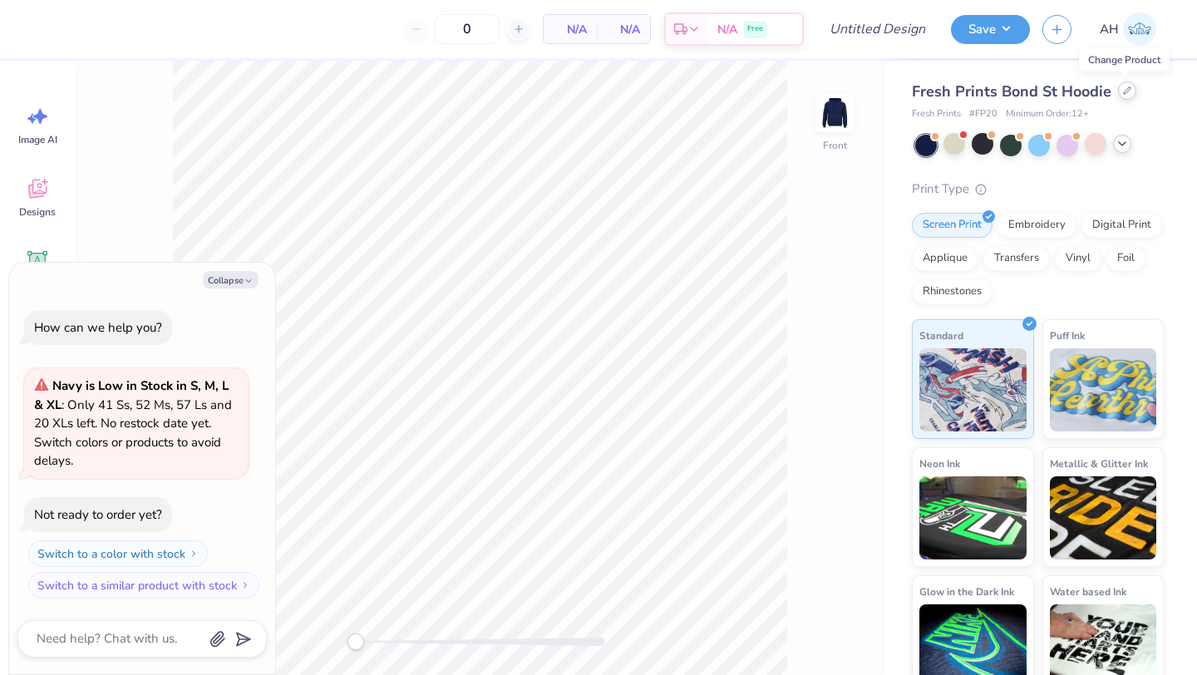
click at [1118, 91] on div at bounding box center [1127, 90] width 18 height 18
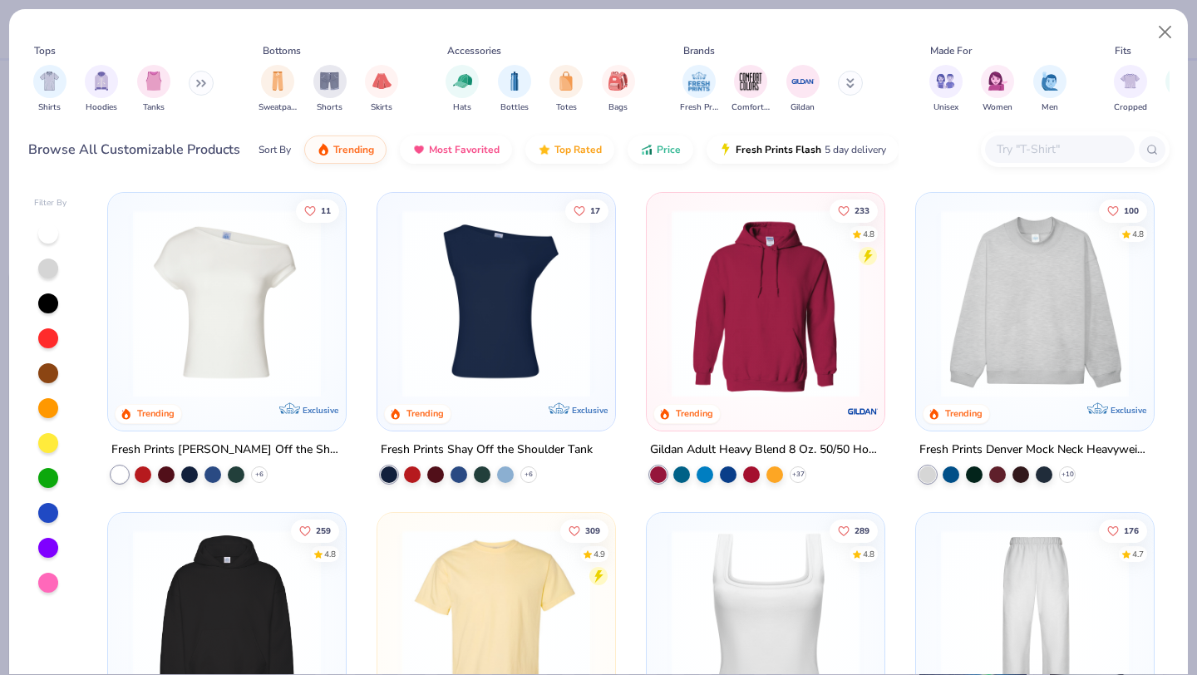
scroll to position [22, 0]
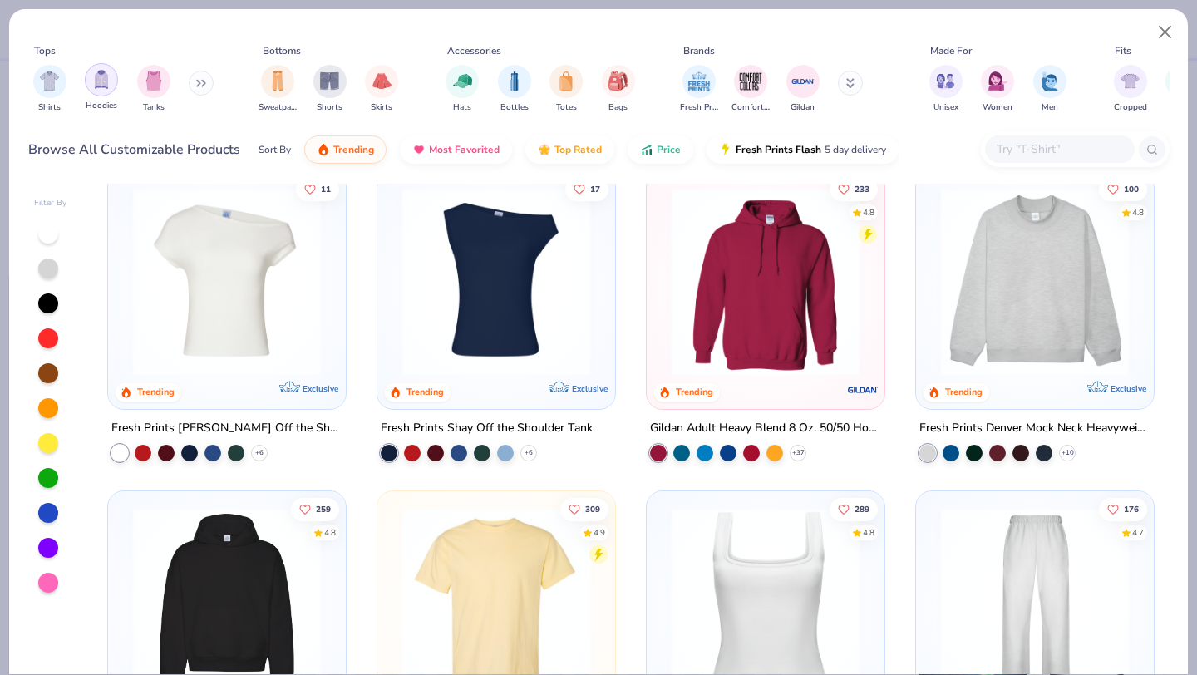
click at [116, 84] on div "filter for Hoodies" at bounding box center [101, 79] width 33 height 33
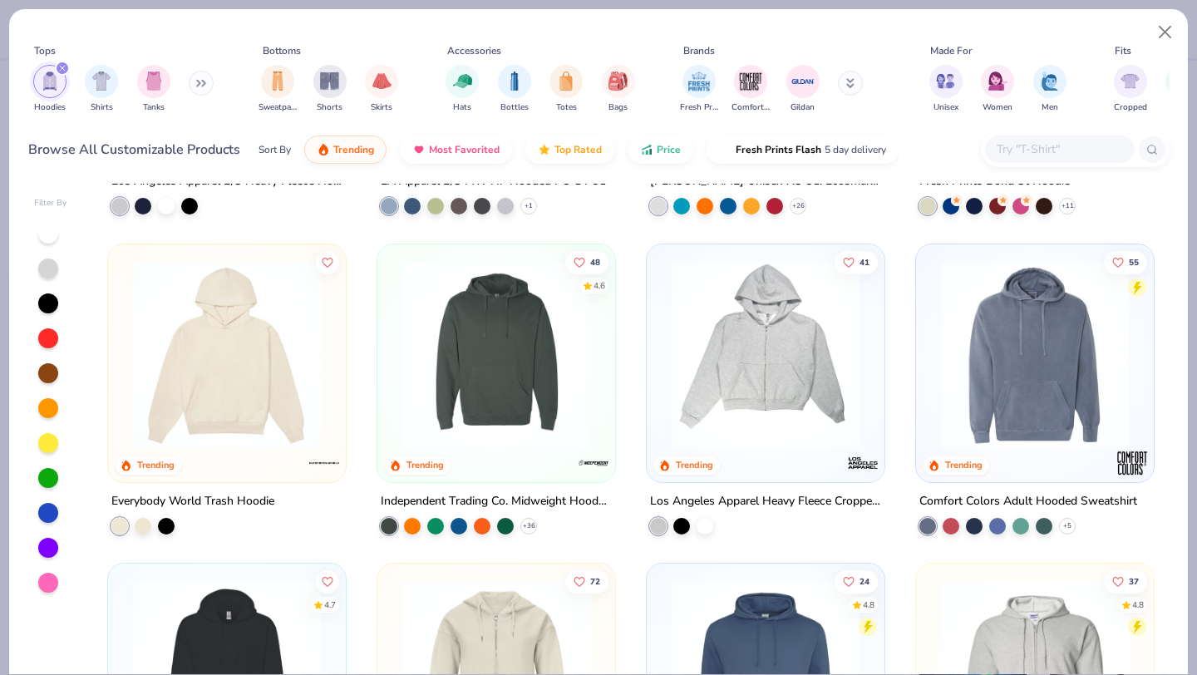
scroll to position [590, 0]
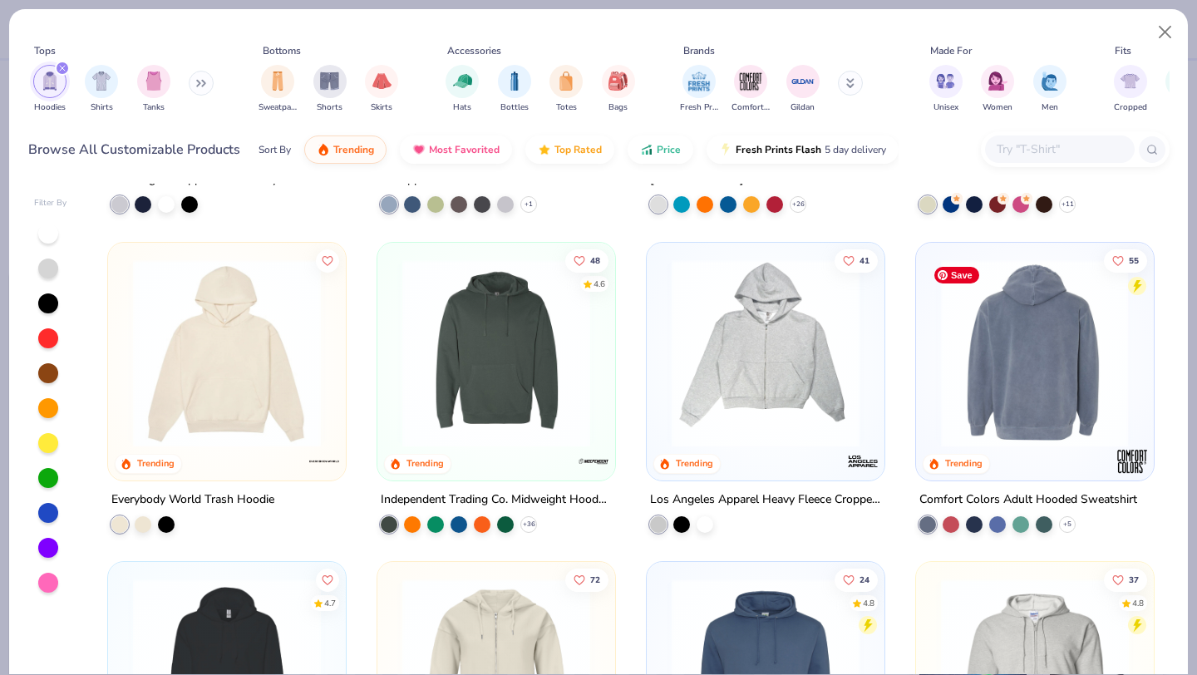
click at [933, 359] on img at bounding box center [830, 353] width 205 height 188
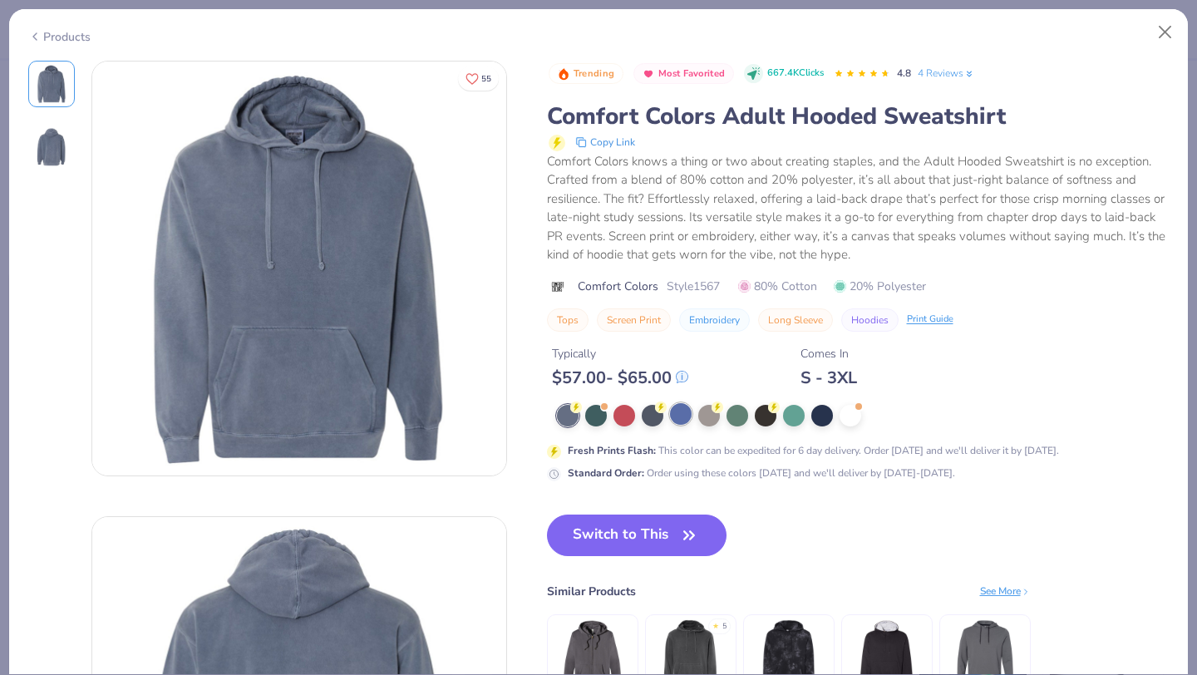
click at [682, 411] on div at bounding box center [681, 414] width 22 height 22
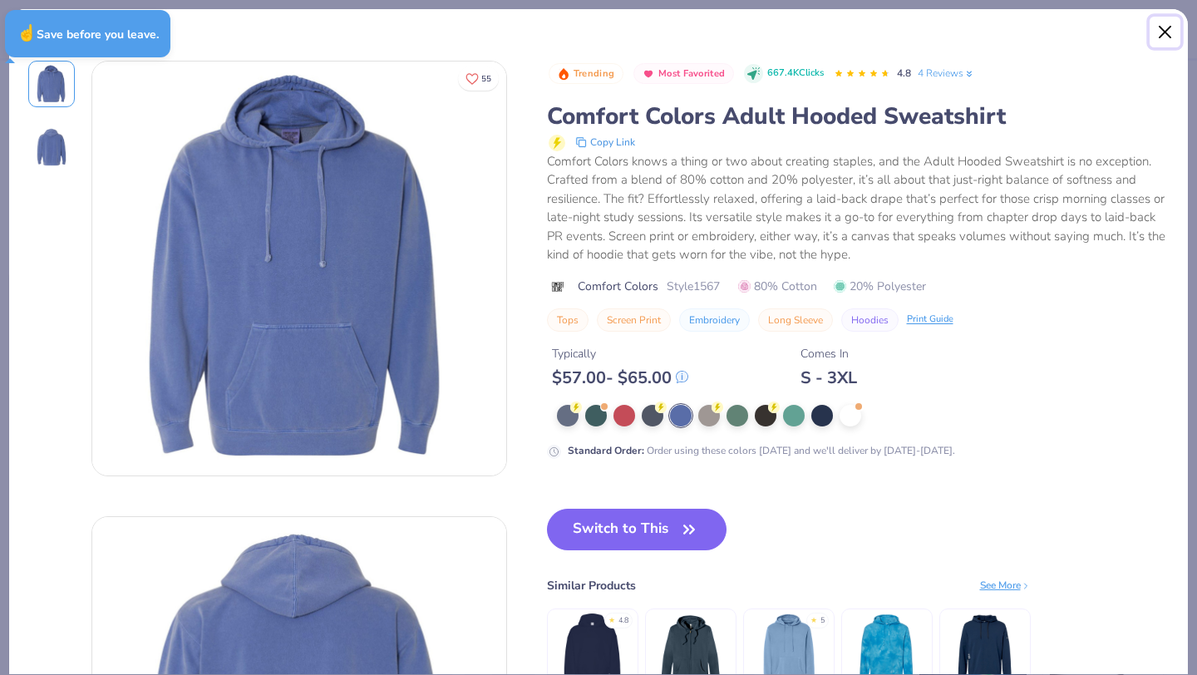
click at [1164, 31] on button "Close" at bounding box center [1166, 33] width 32 height 32
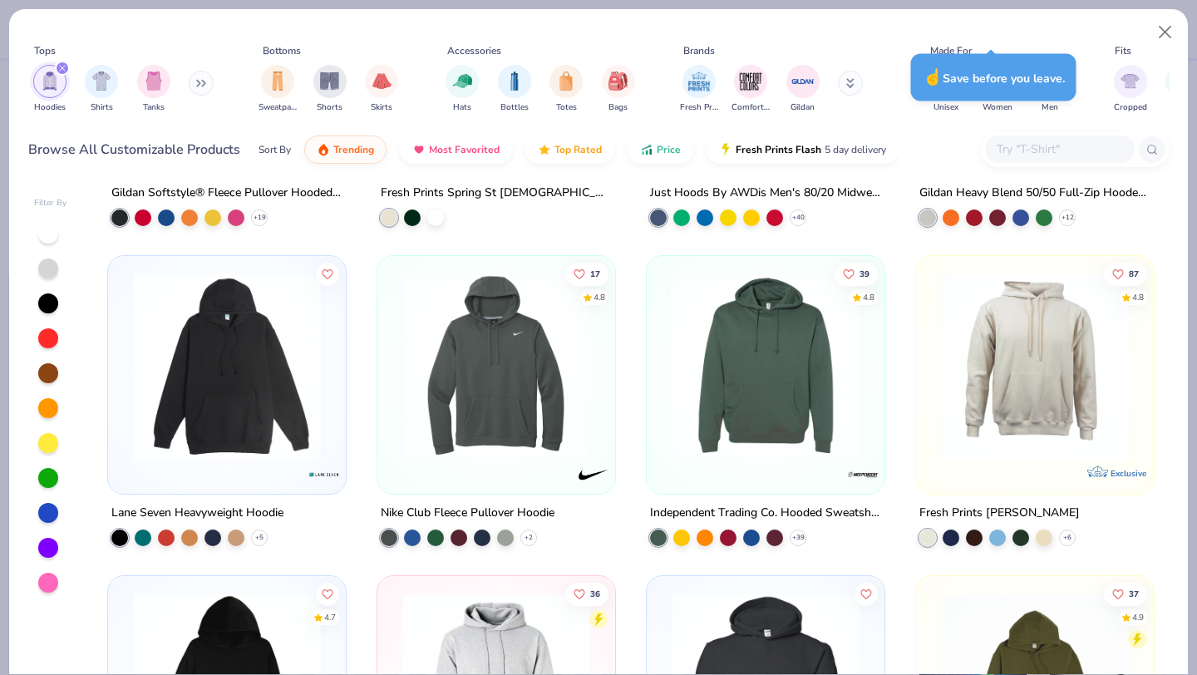
scroll to position [1257, 0]
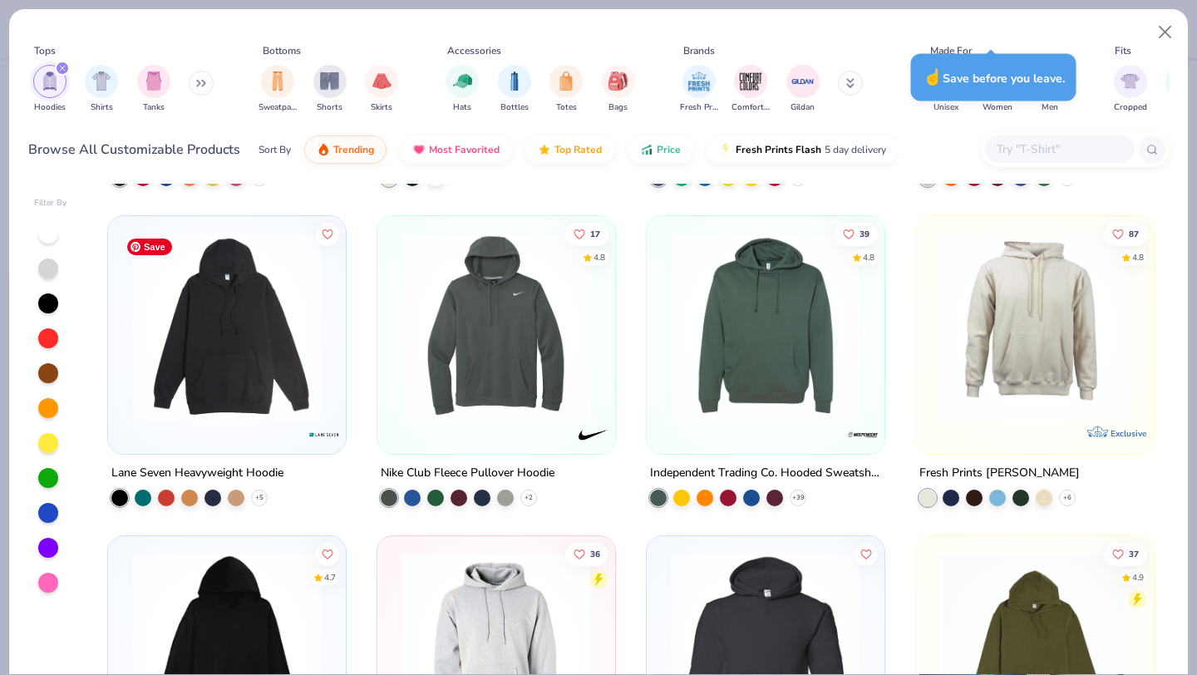
click at [322, 393] on img at bounding box center [227, 327] width 205 height 188
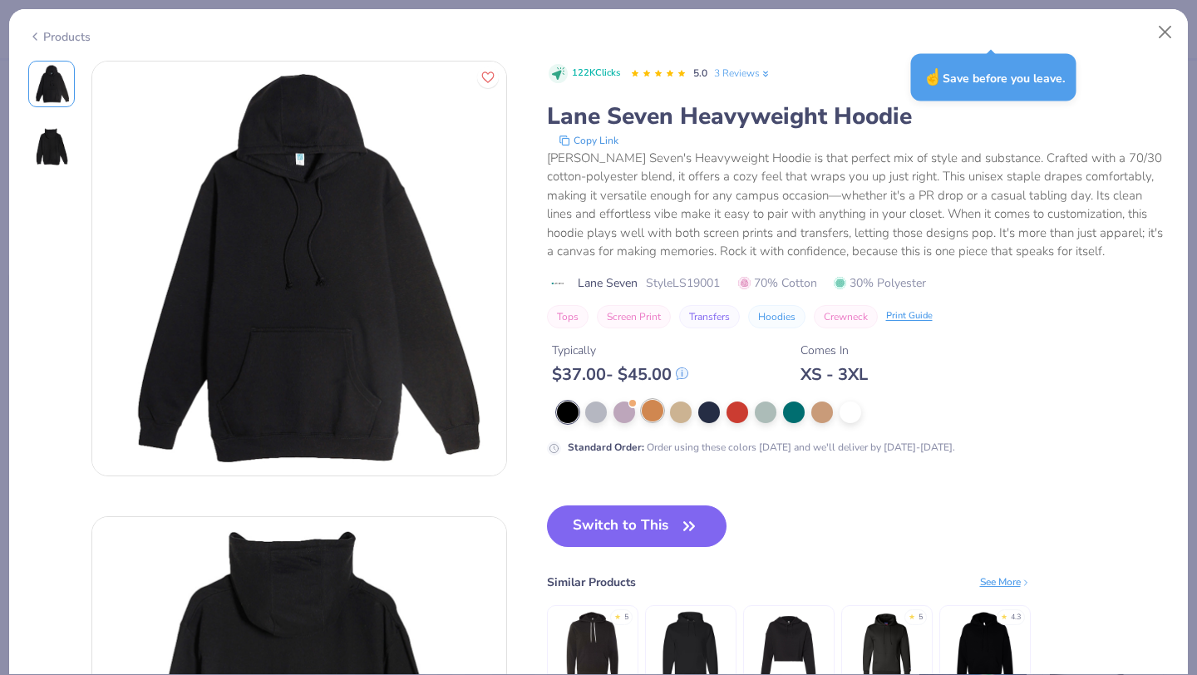
click at [659, 412] on div at bounding box center [653, 411] width 22 height 22
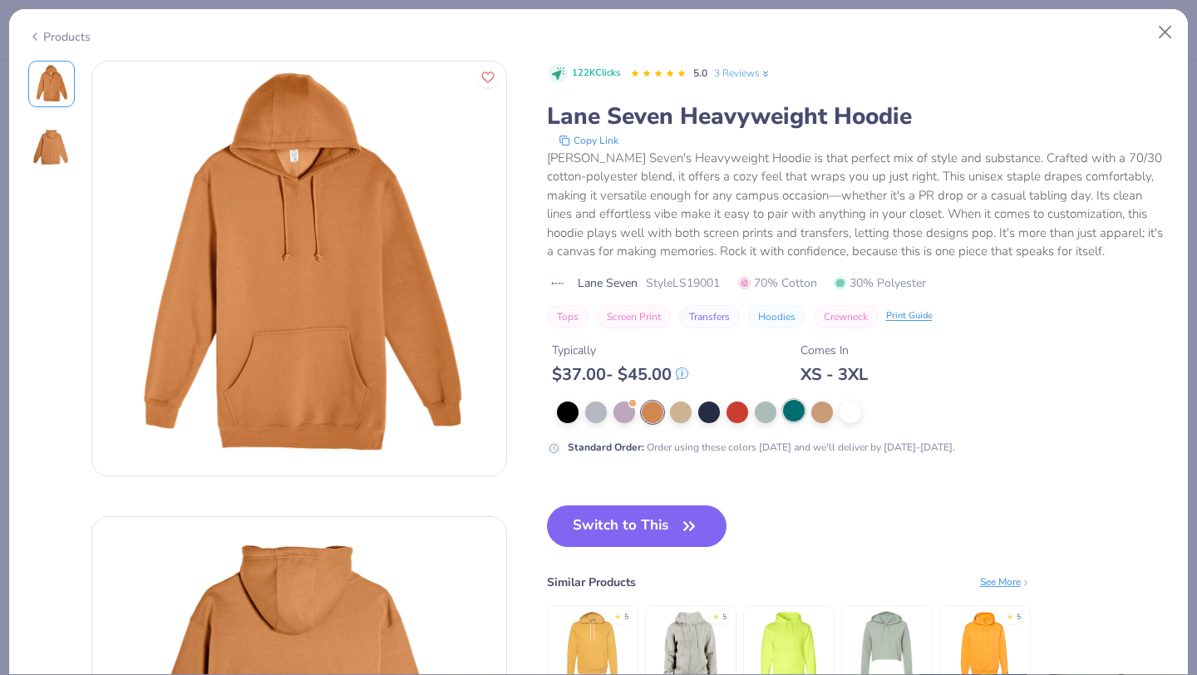
click at [797, 410] on div at bounding box center [794, 411] width 22 height 22
type textarea "x"
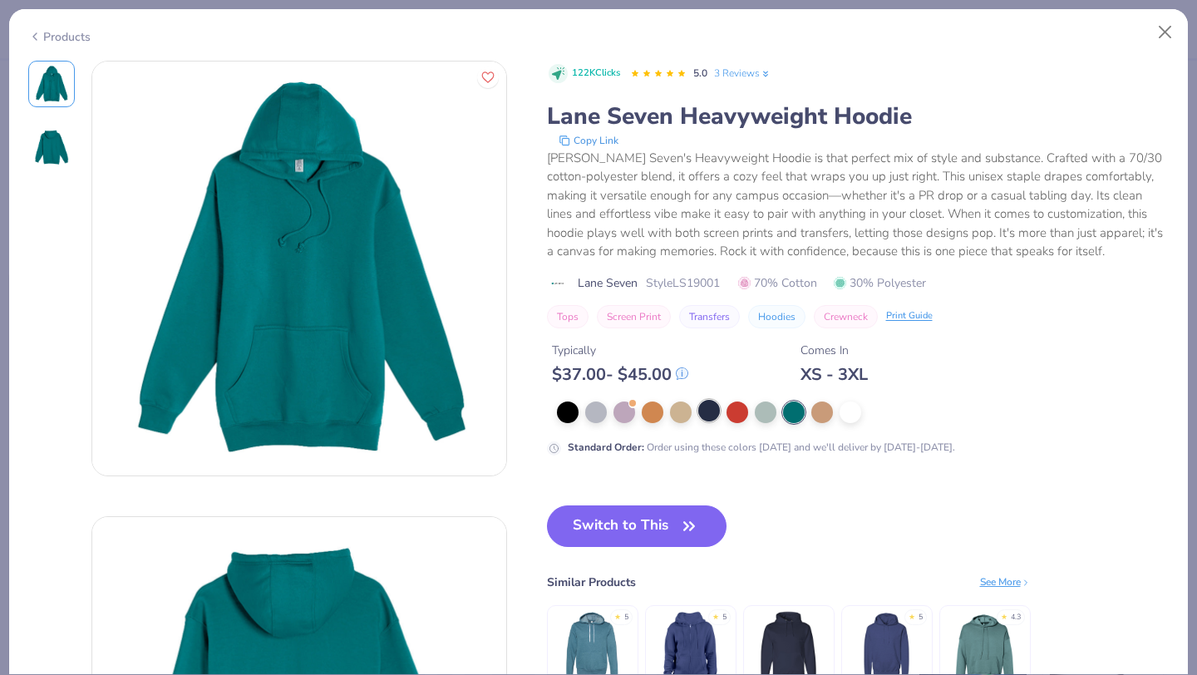
click at [705, 416] on div at bounding box center [710, 411] width 22 height 22
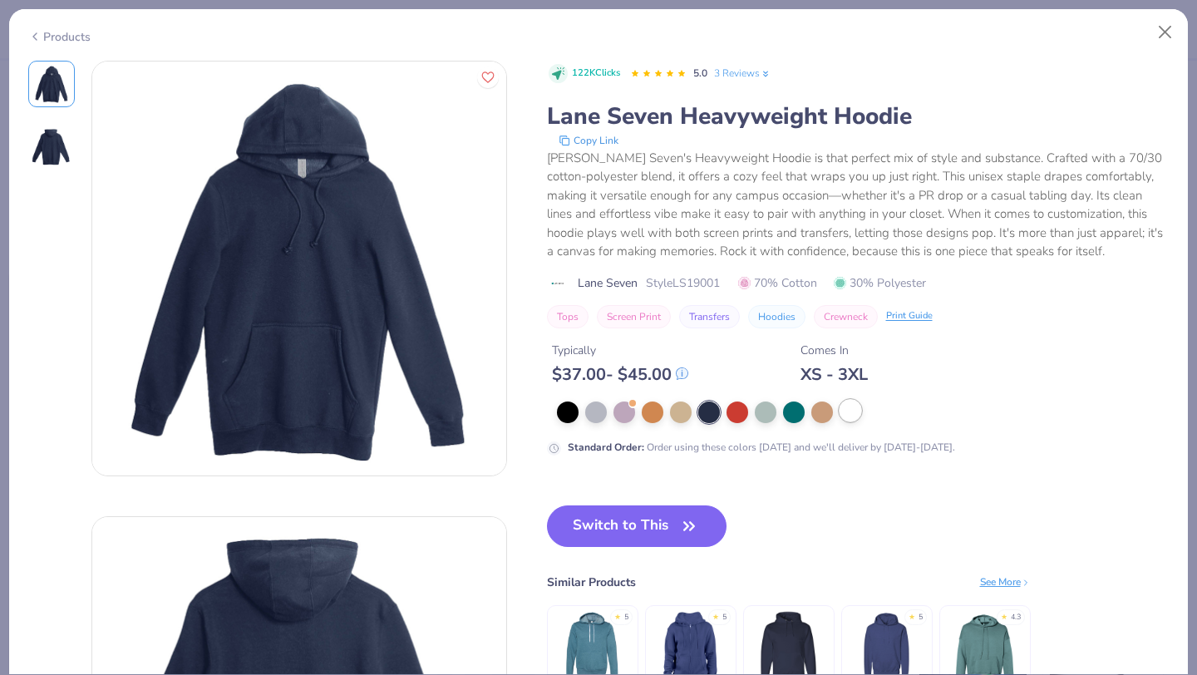
click at [847, 411] on div at bounding box center [851, 411] width 22 height 22
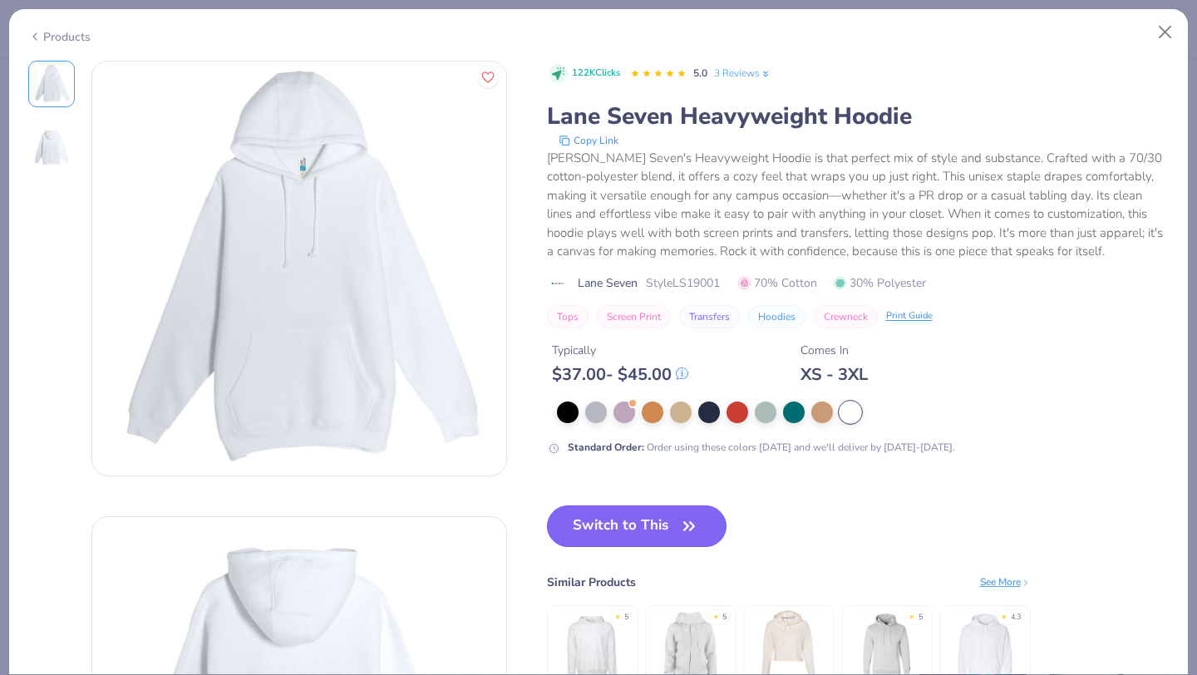
click at [660, 528] on button "Switch to This" at bounding box center [637, 527] width 180 height 42
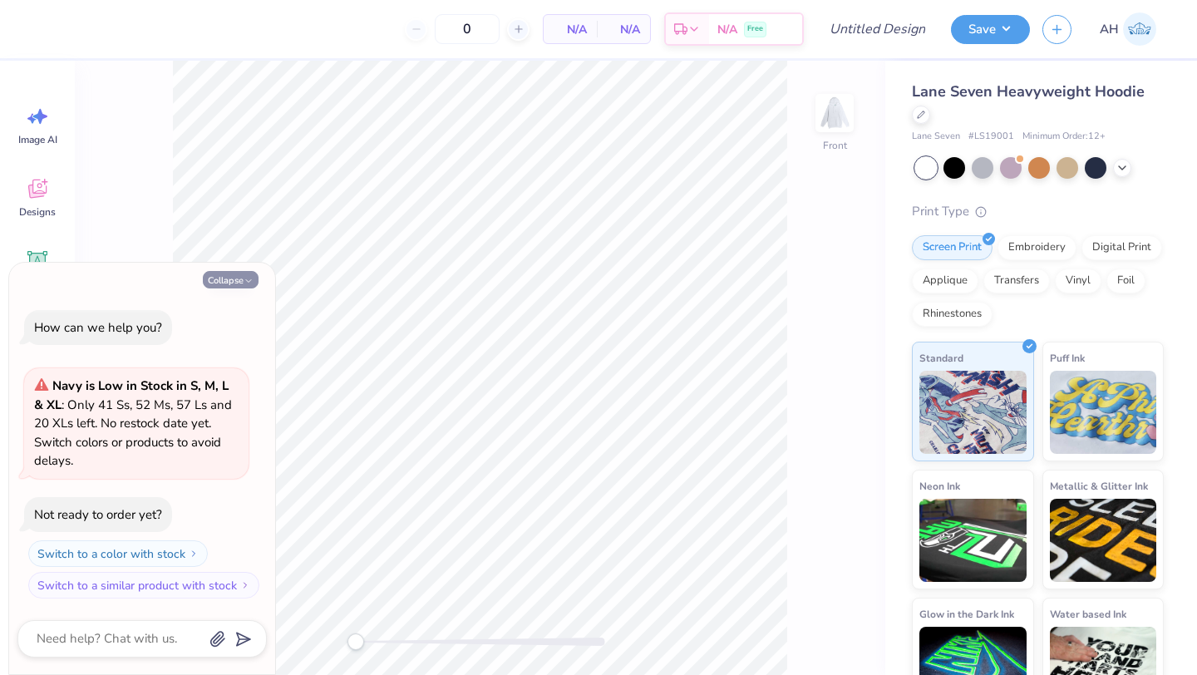
click at [245, 282] on icon "button" at bounding box center [249, 281] width 10 height 10
type textarea "x"
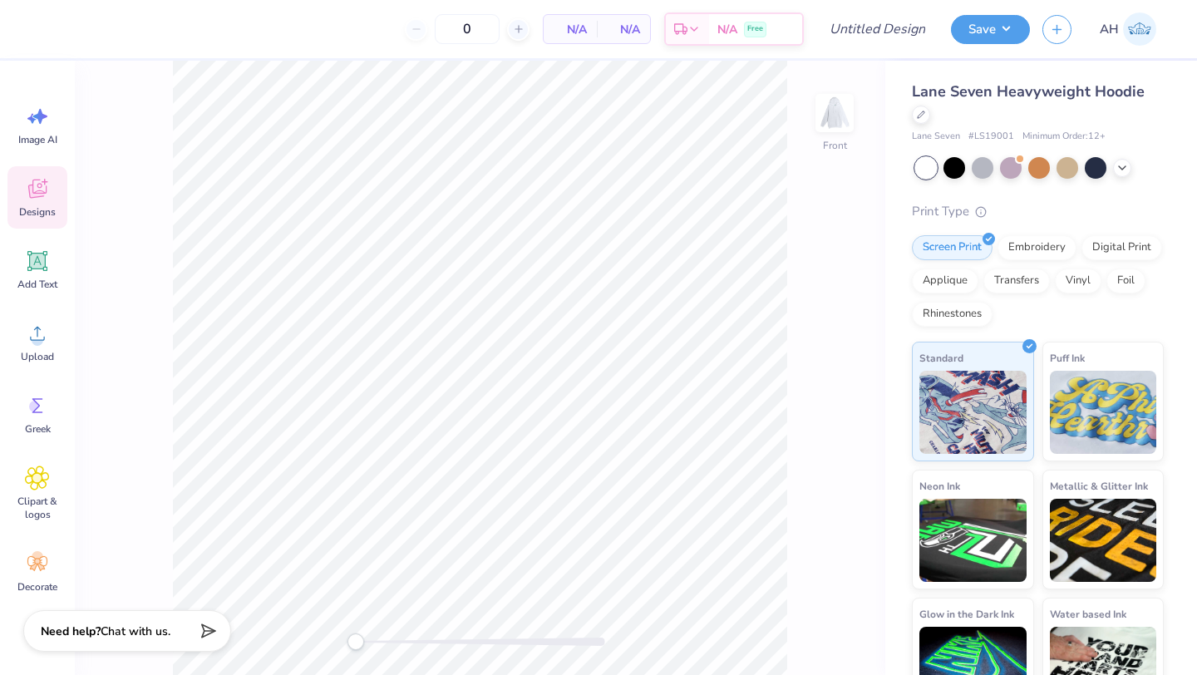
click at [45, 214] on span "Designs" at bounding box center [37, 211] width 37 height 13
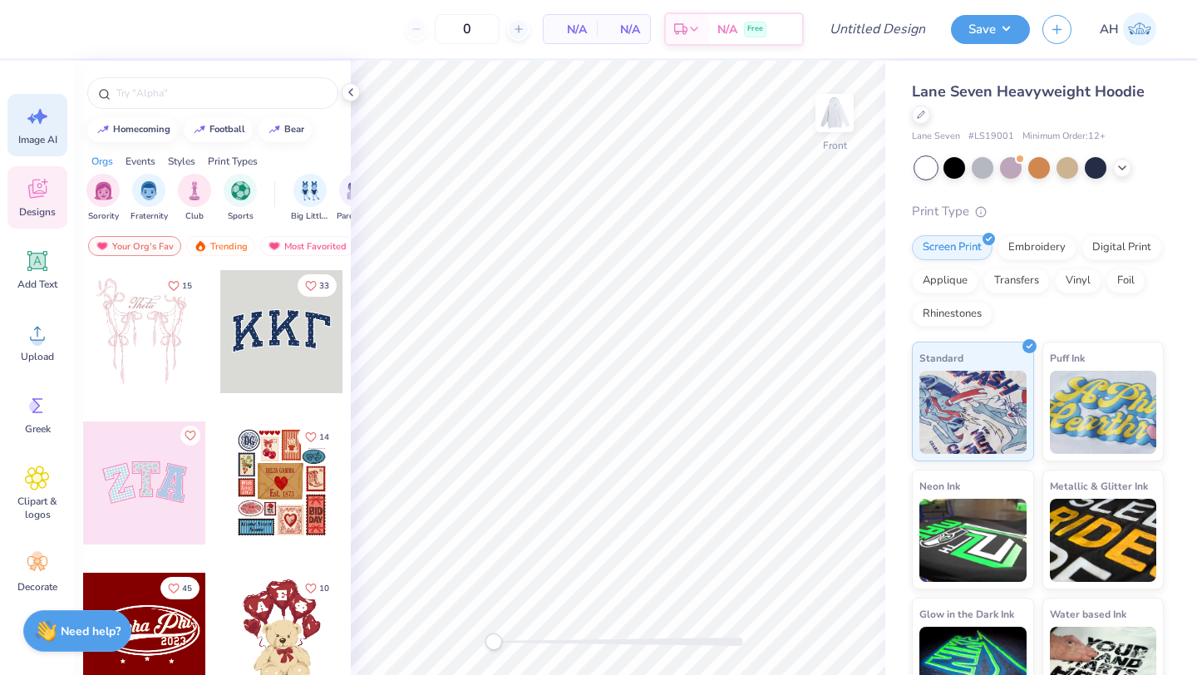
click at [52, 138] on span "Image AI" at bounding box center [37, 139] width 39 height 13
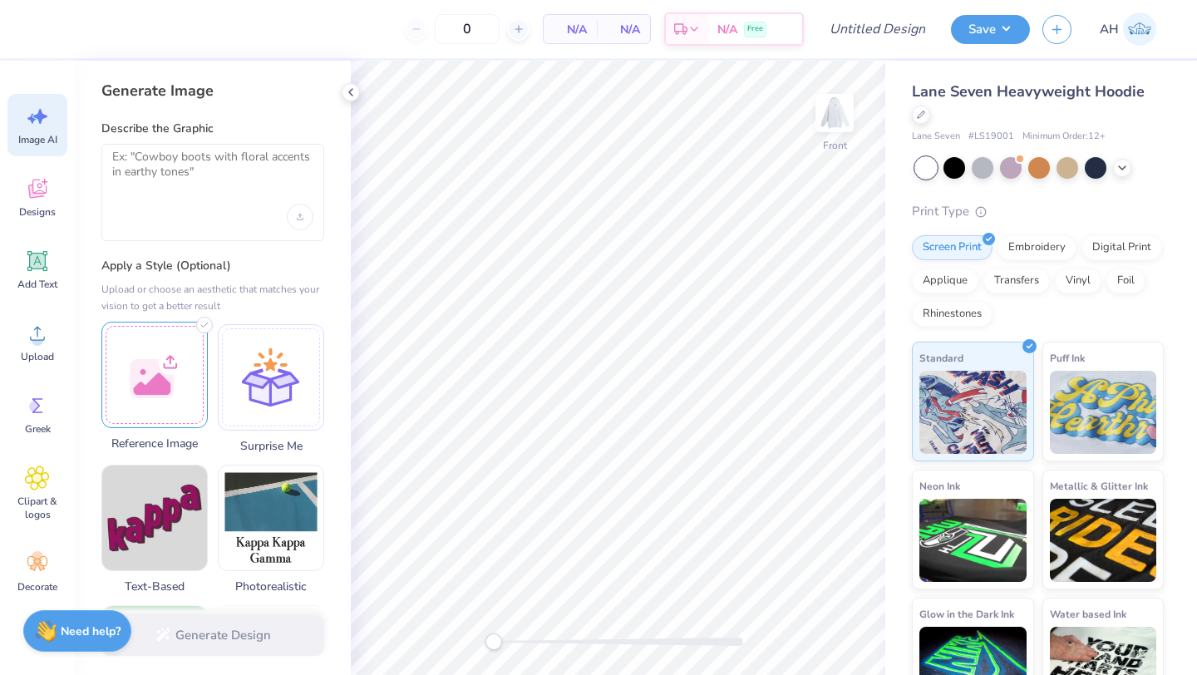
click at [148, 373] on div at bounding box center [154, 375] width 106 height 106
click at [215, 191] on div at bounding box center [212, 192] width 223 height 97
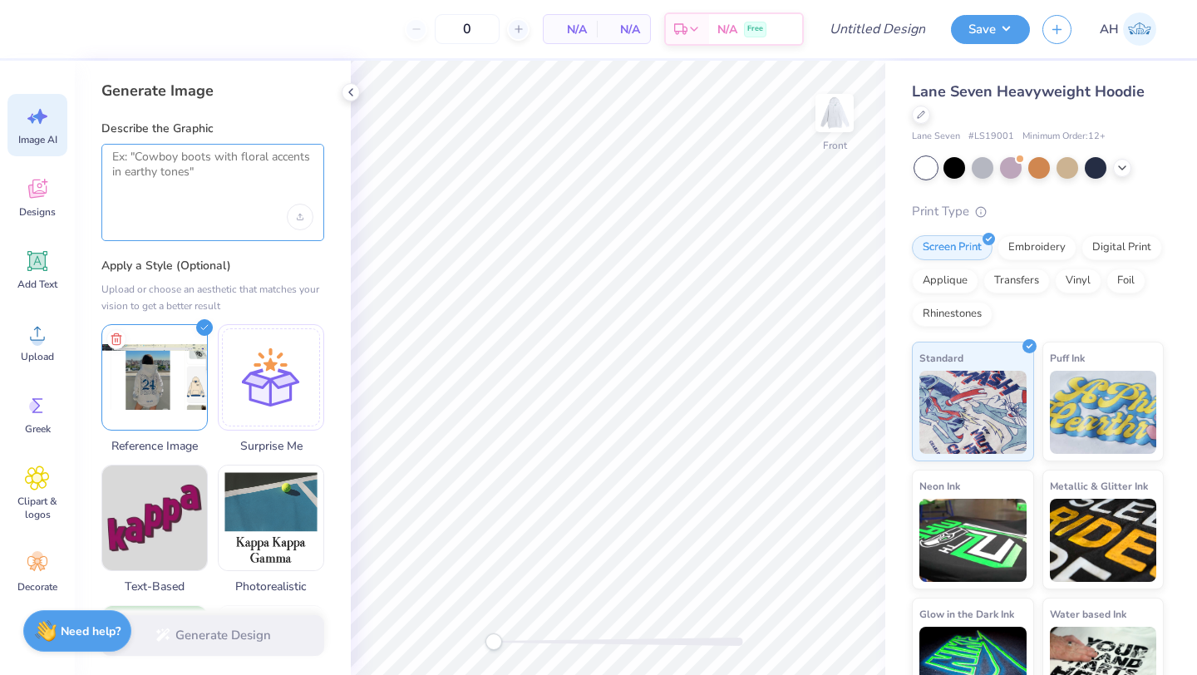
click at [195, 165] on textarea at bounding box center [212, 171] width 201 height 42
type textarea "V"
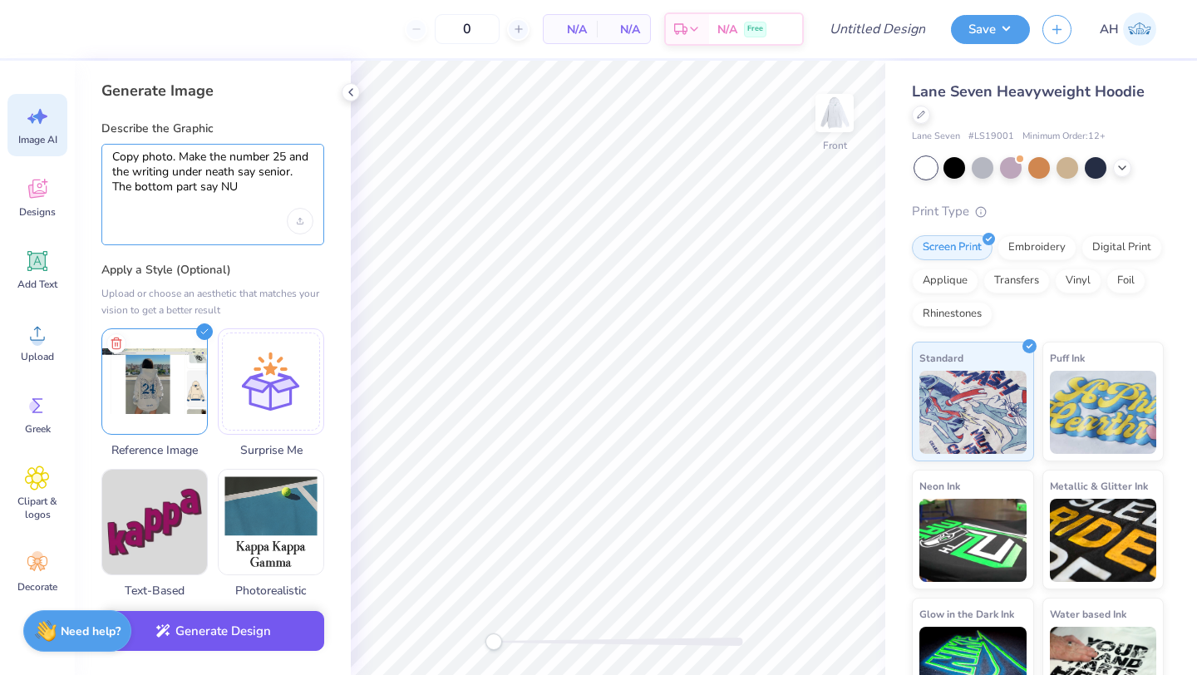
type textarea "Copy photo. Make the number 25 and the writing under neath say senior. The bott…"
click at [233, 638] on button "Generate Design" at bounding box center [212, 631] width 223 height 41
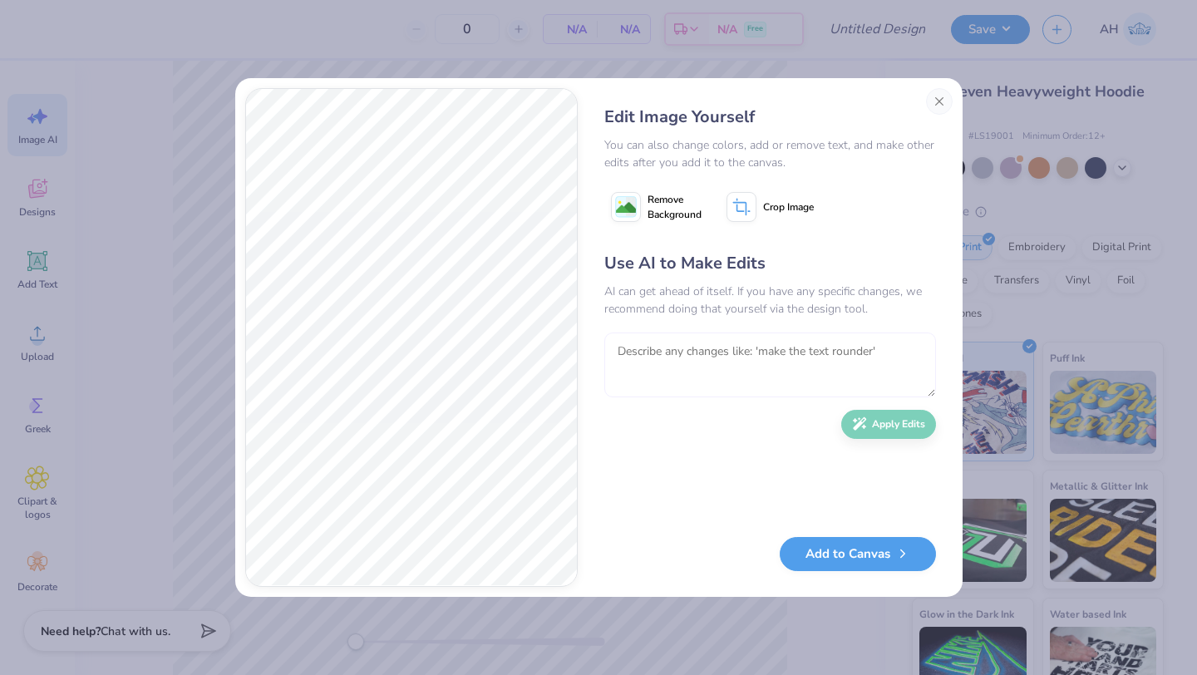
click at [664, 348] on textarea at bounding box center [771, 365] width 332 height 65
type textarea "take out NU and change the number to 26"
click at [871, 428] on button "Apply Edits" at bounding box center [889, 424] width 95 height 29
click at [778, 364] on textarea at bounding box center [771, 365] width 332 height 65
type textarea "make the 26 more trendy"
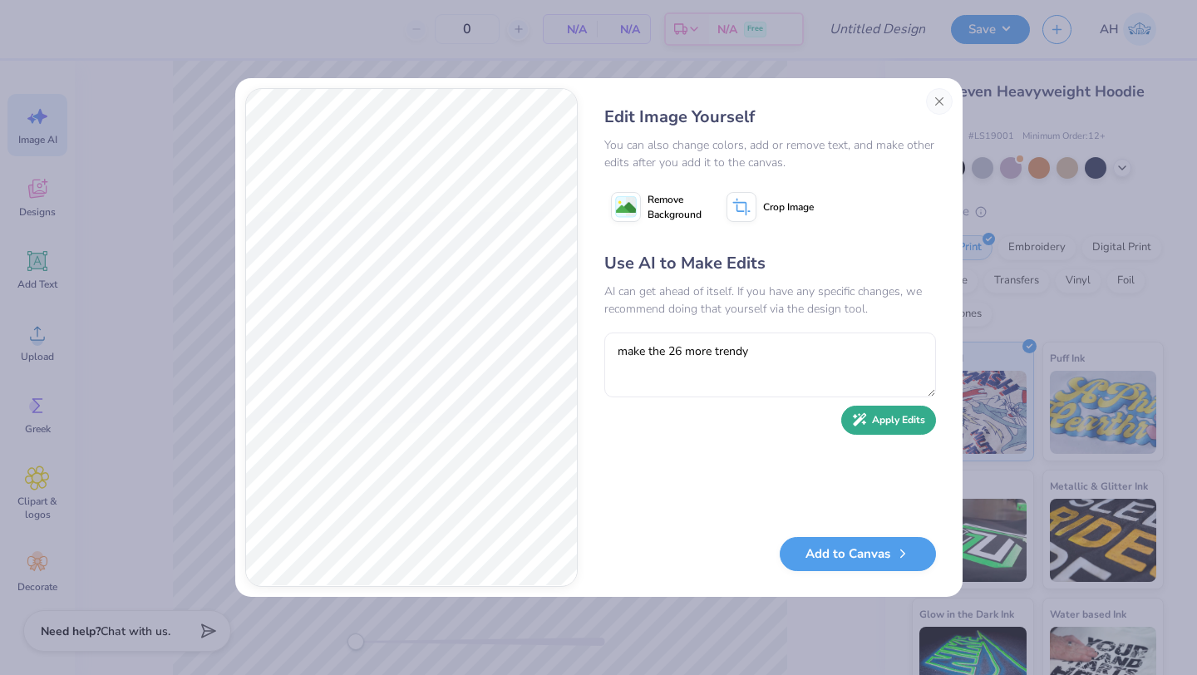
click at [870, 425] on button "Apply Edits" at bounding box center [889, 420] width 95 height 29
click at [807, 354] on textarea "make the 26 more trendy" at bounding box center [771, 365] width 332 height 65
type textarea "Replace the promo with senior"
click at [904, 422] on button "Apply Edits" at bounding box center [889, 420] width 95 height 29
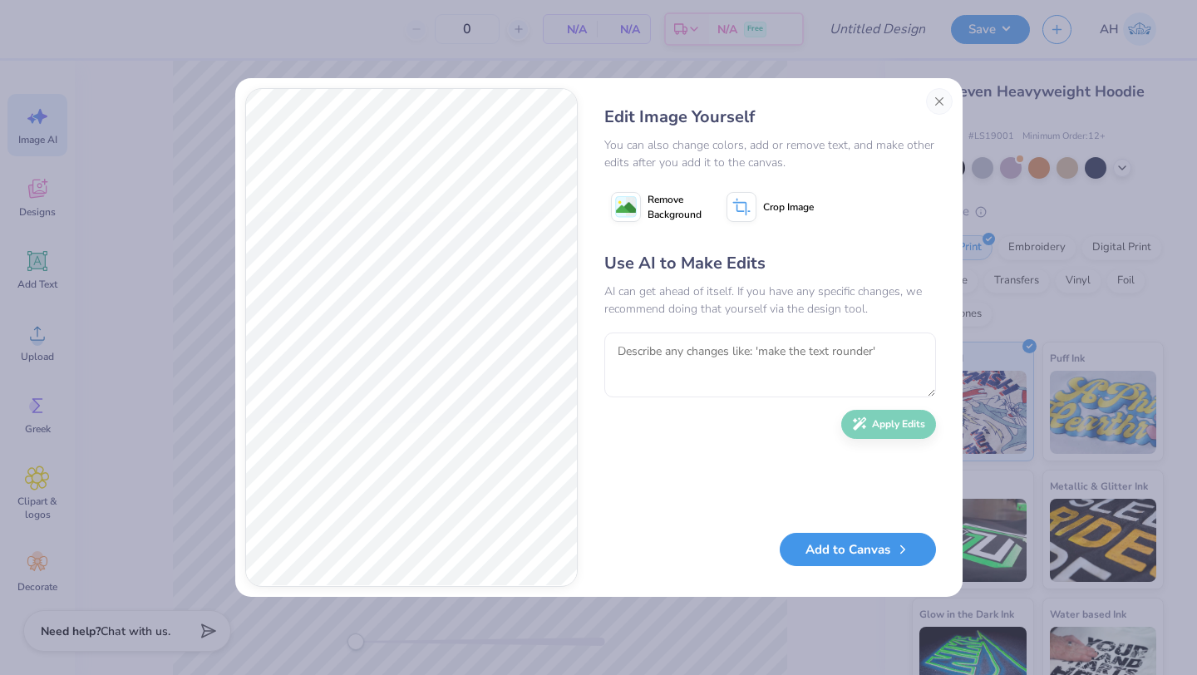
click at [878, 550] on button "Add to Canvas" at bounding box center [858, 550] width 156 height 34
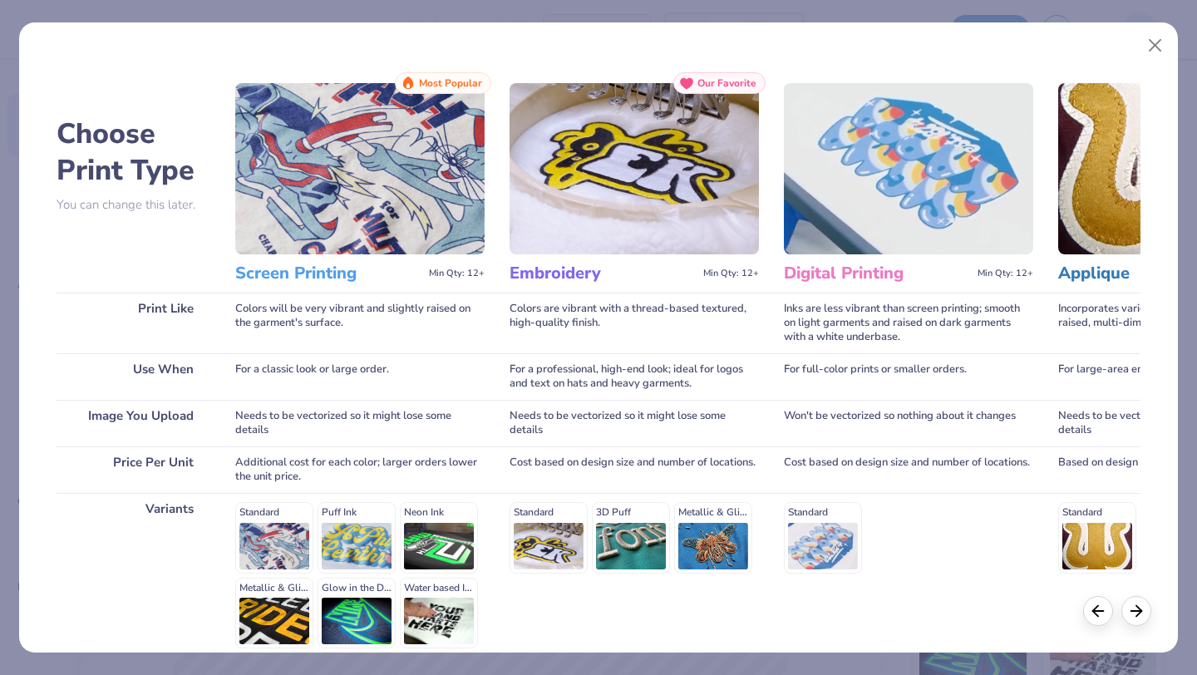
scroll to position [154, 0]
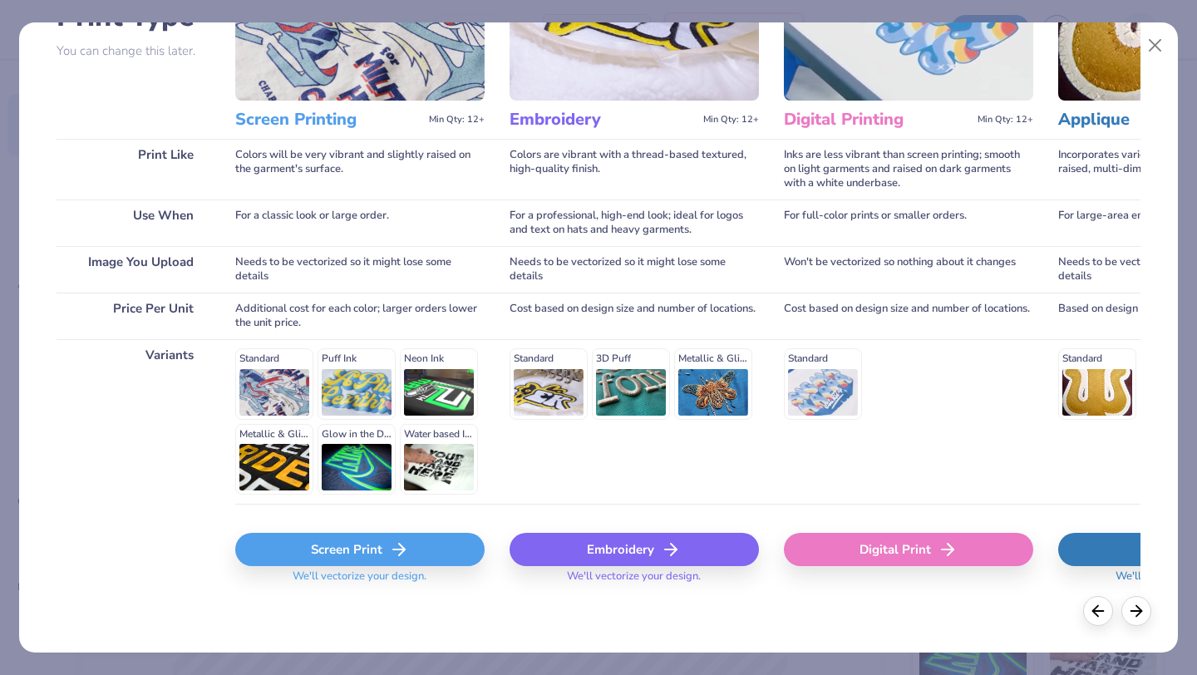
click at [333, 544] on div "Screen Print" at bounding box center [359, 549] width 249 height 33
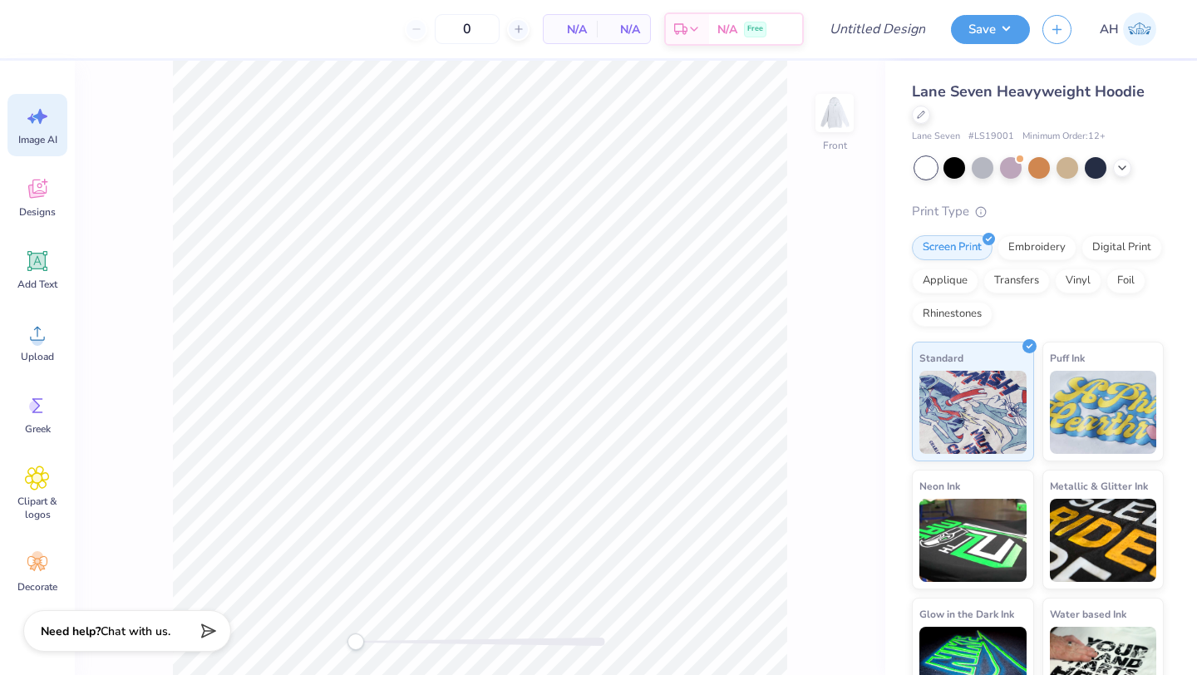
scroll to position [0, 0]
click at [56, 126] on div "Image AI" at bounding box center [37, 125] width 60 height 62
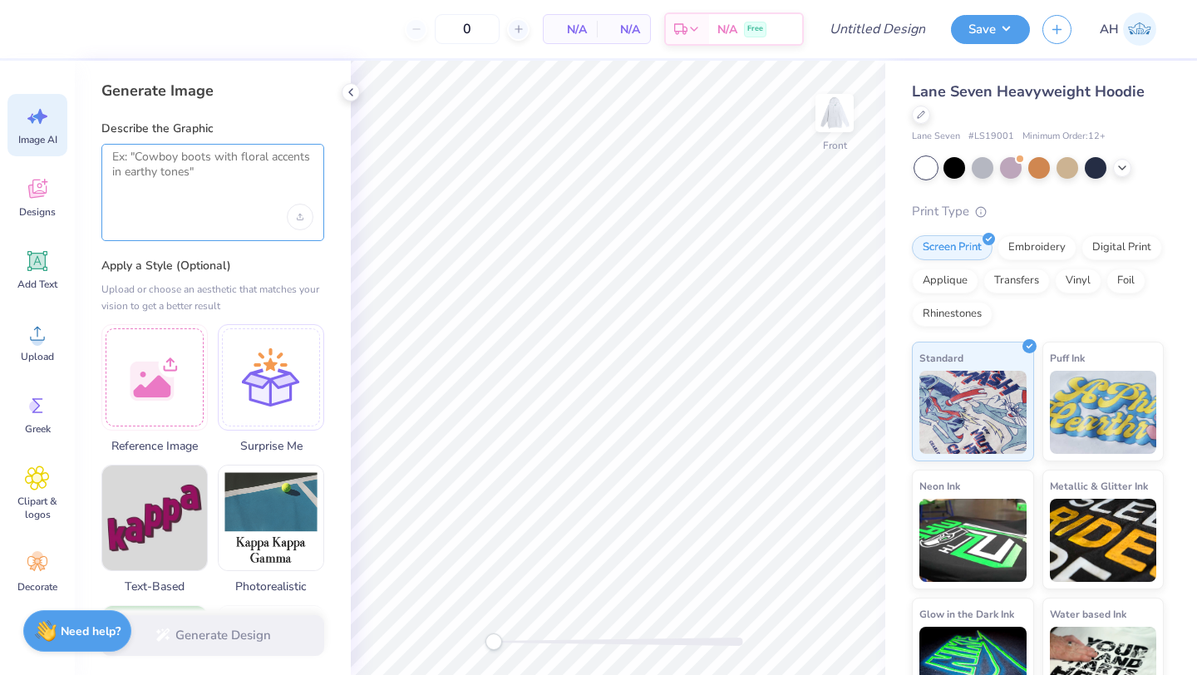
click at [184, 190] on textarea at bounding box center [212, 171] width 201 height 42
click at [159, 338] on div at bounding box center [154, 375] width 106 height 106
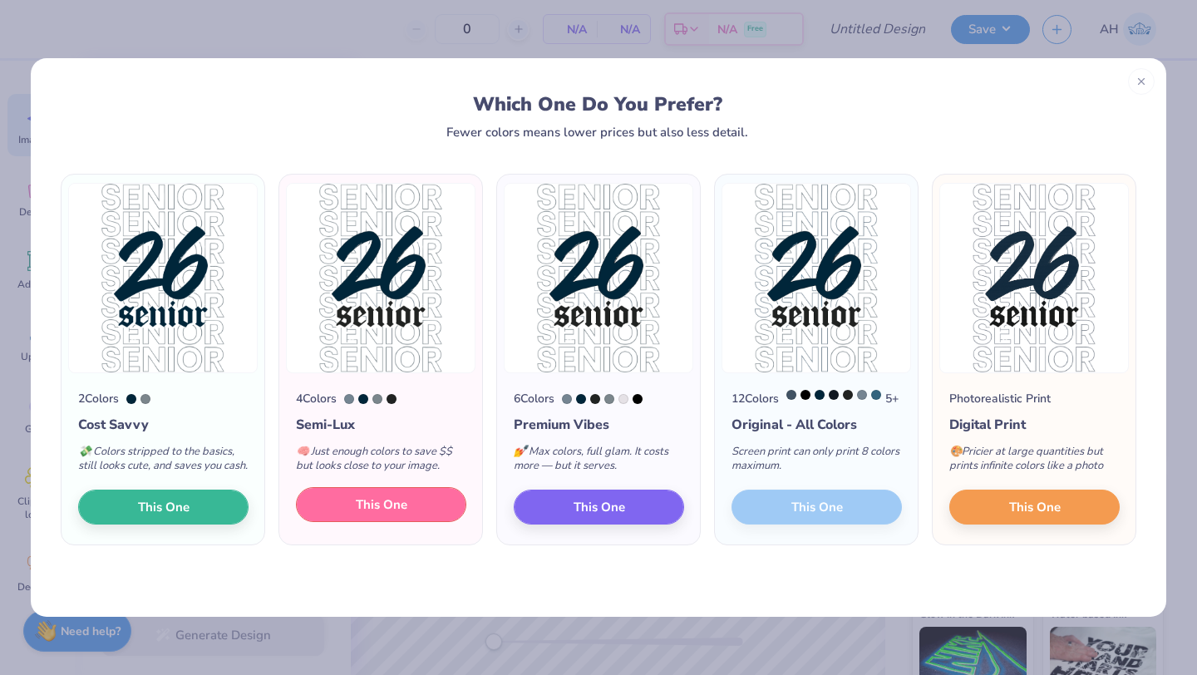
click at [348, 516] on button "This One" at bounding box center [381, 504] width 170 height 35
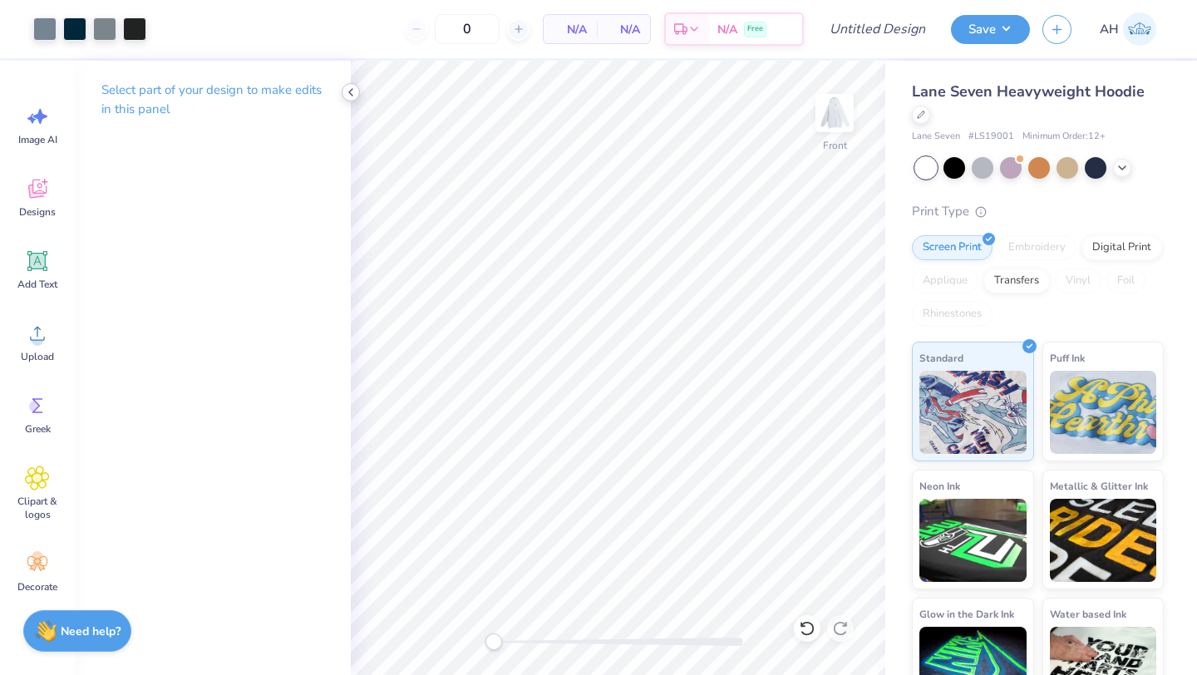
click at [353, 91] on icon at bounding box center [350, 92] width 13 height 13
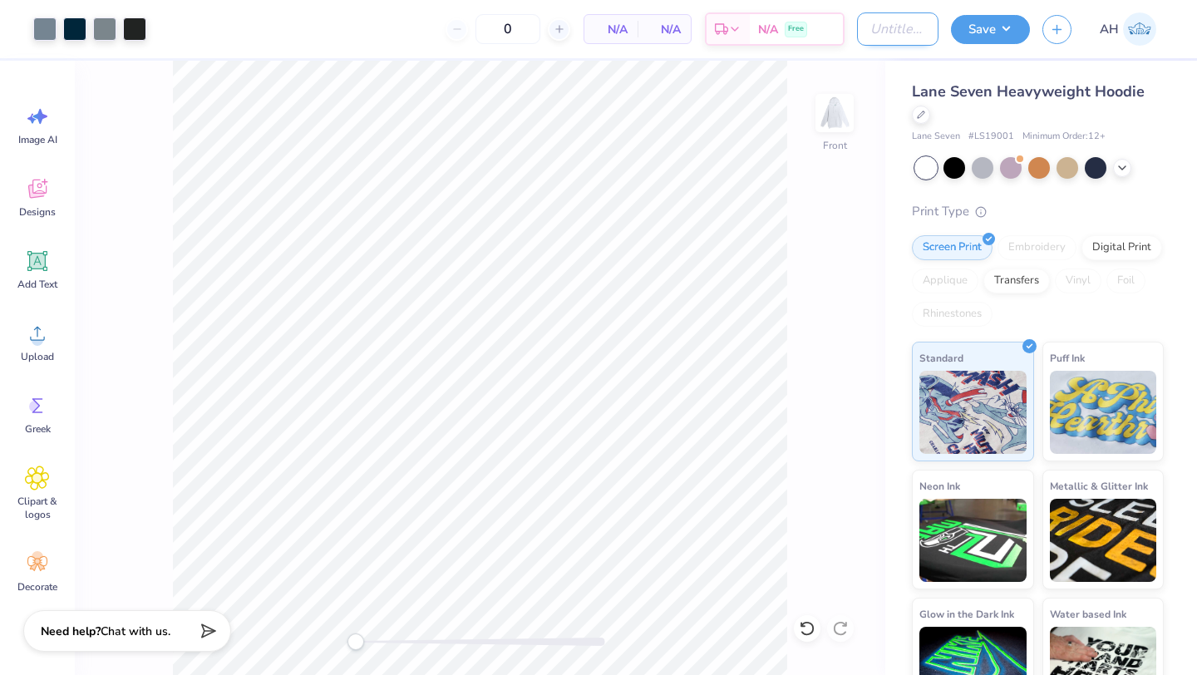
click at [868, 31] on input "Design Title" at bounding box center [897, 28] width 81 height 33
type input "Senior NU Hoodie"
click at [995, 33] on button "Save" at bounding box center [990, 26] width 79 height 29
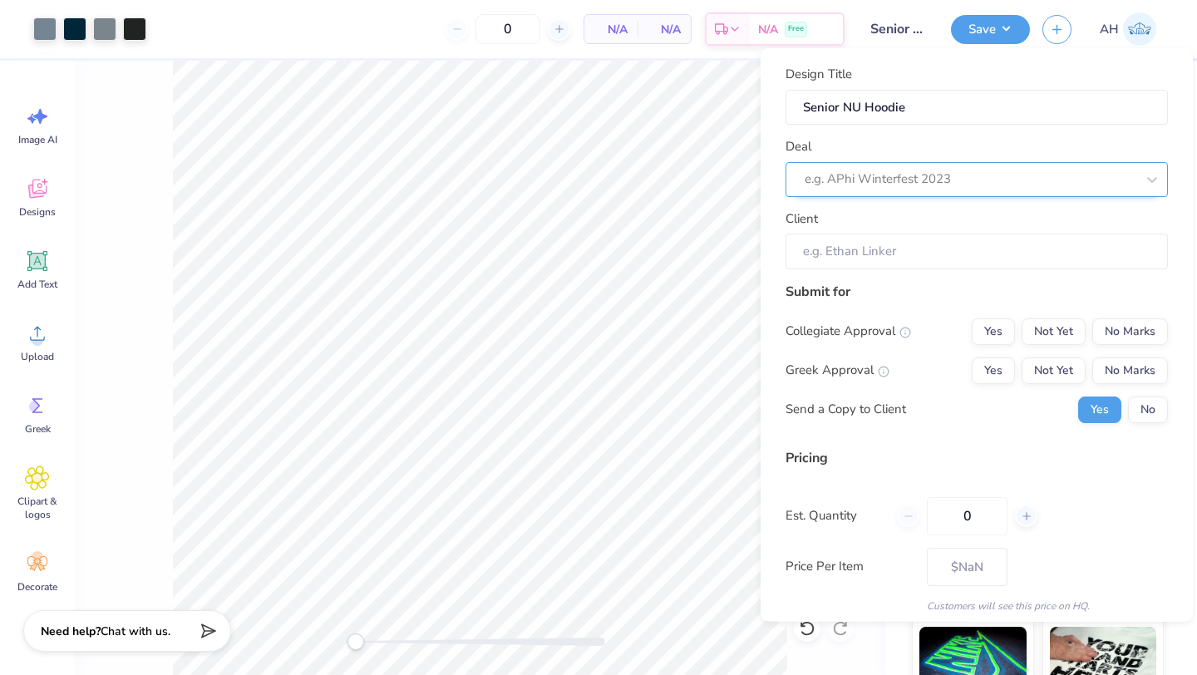
click at [991, 189] on div at bounding box center [970, 179] width 331 height 22
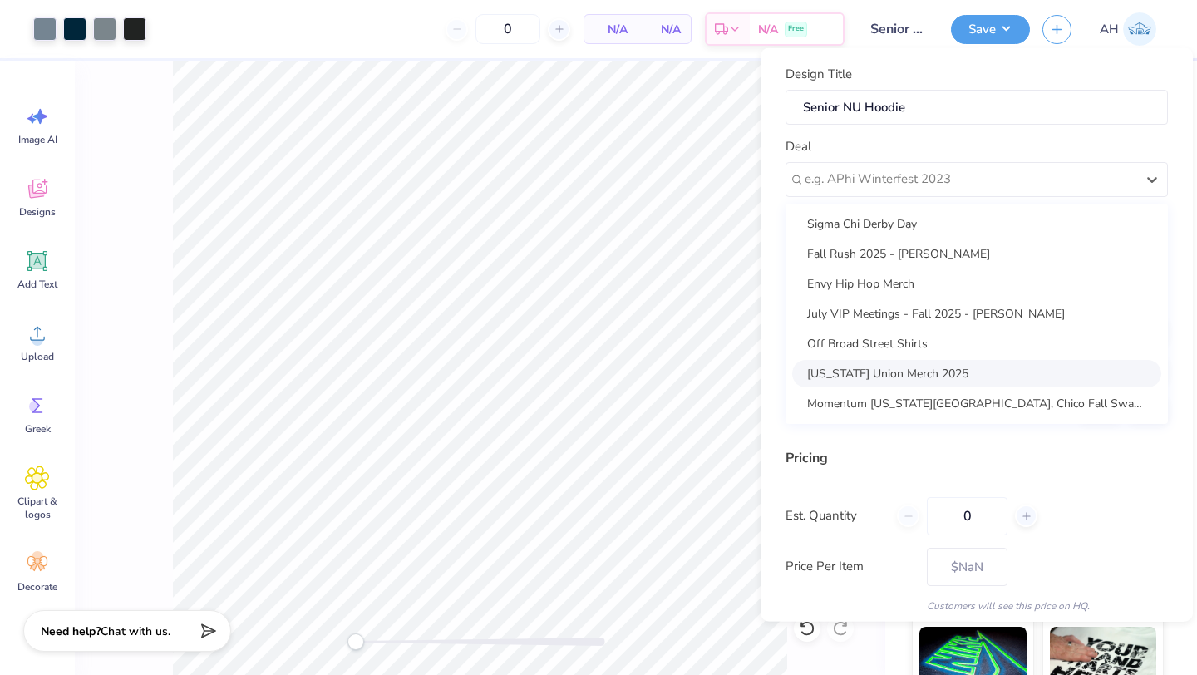
click at [847, 377] on div "[US_STATE] Union Merch 2025" at bounding box center [976, 372] width 369 height 27
type input "Acacia [PERSON_NAME]"
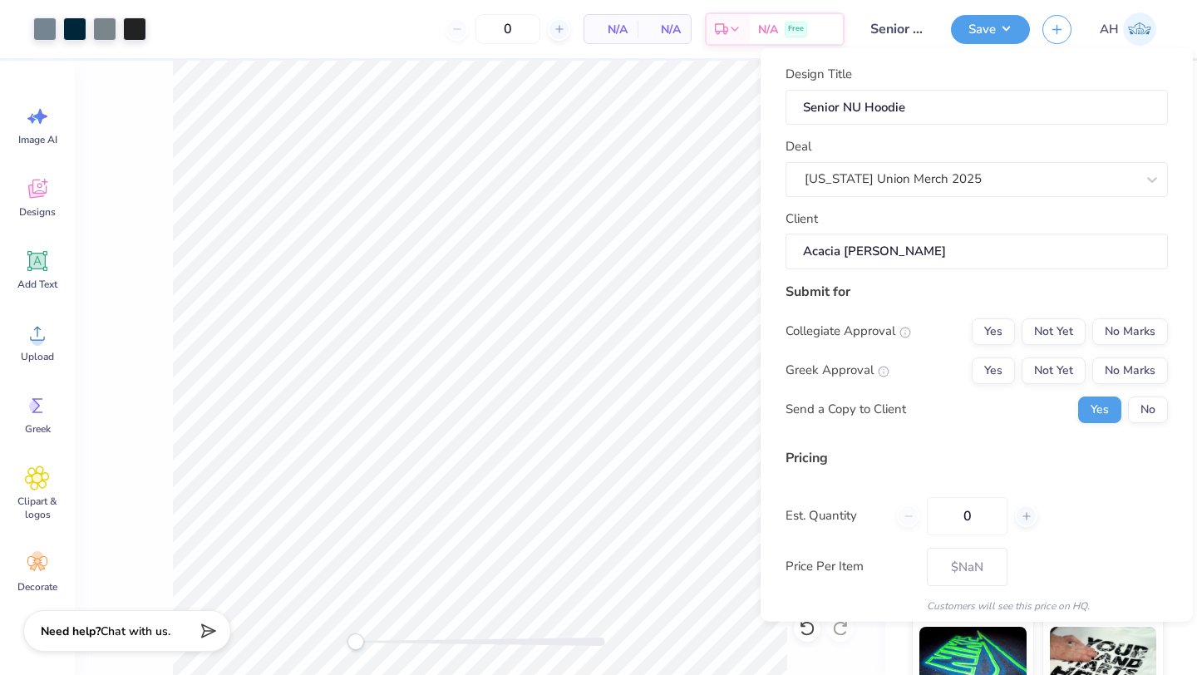
click at [924, 245] on input "Acacia [PERSON_NAME]" at bounding box center [977, 252] width 383 height 36
click at [1113, 333] on button "No Marks" at bounding box center [1131, 331] width 76 height 27
click at [1118, 360] on button "No Marks" at bounding box center [1131, 370] width 76 height 27
click at [1128, 409] on button "No" at bounding box center [1148, 409] width 40 height 27
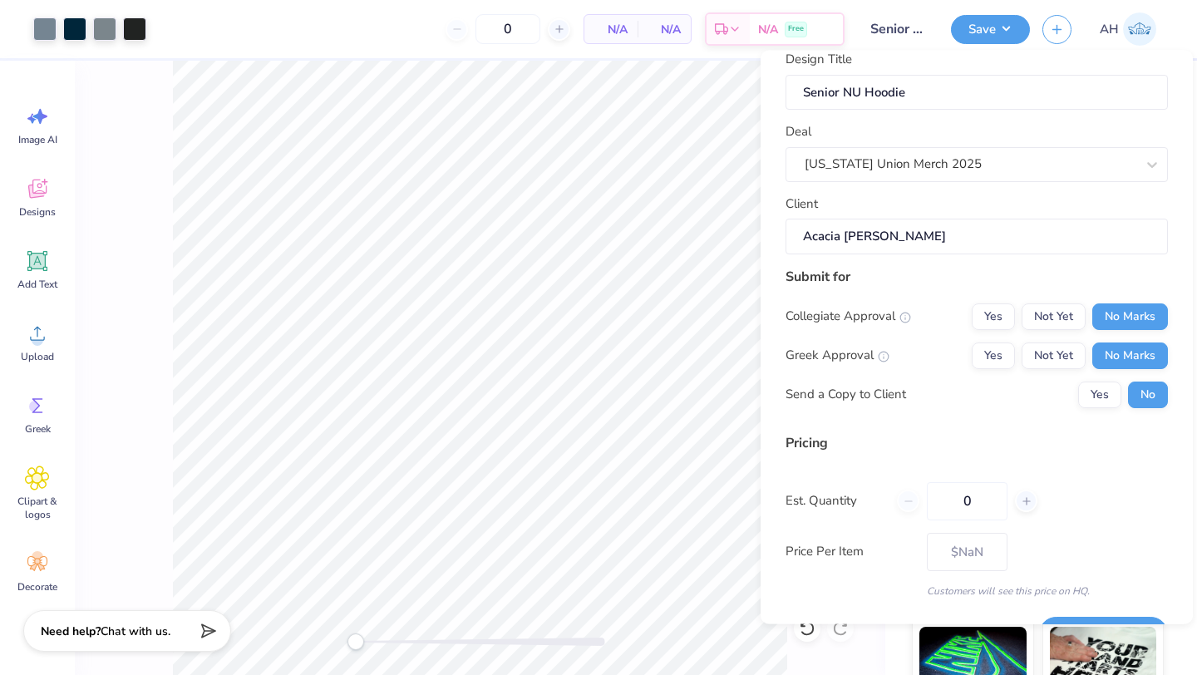
scroll to position [18, 0]
click at [520, 26] on input "0" at bounding box center [508, 29] width 65 height 30
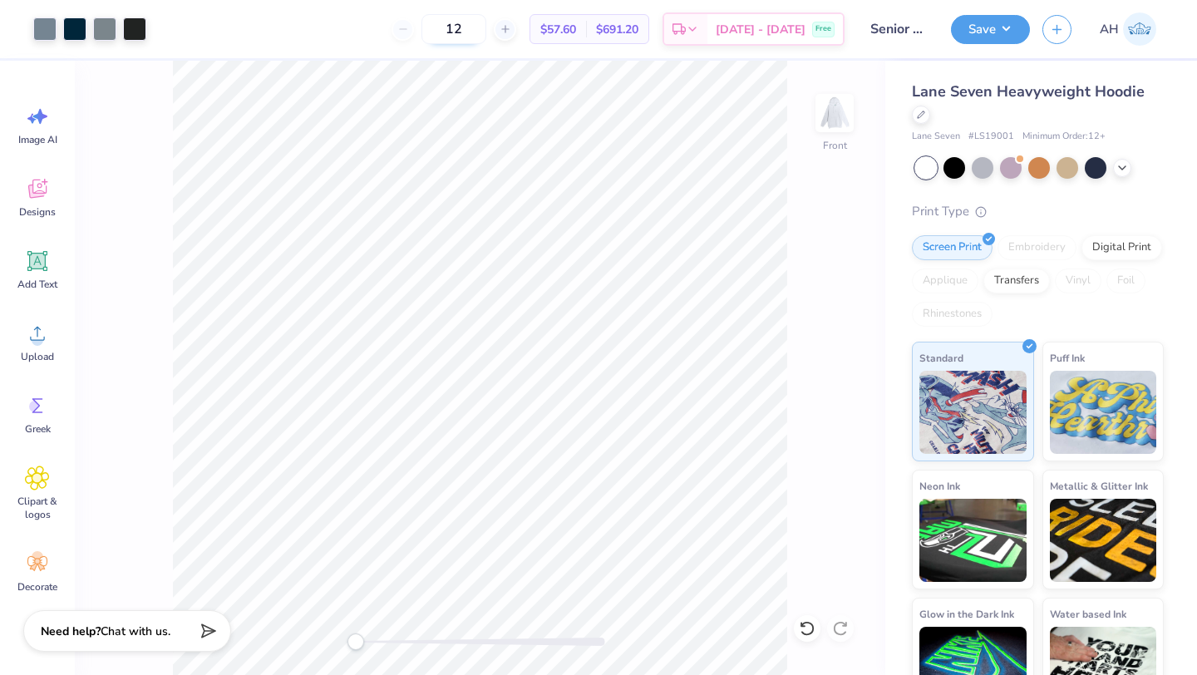
type input "1"
type input "3"
type input "1"
click at [1004, 22] on button "Save" at bounding box center [990, 26] width 79 height 29
type input "0"
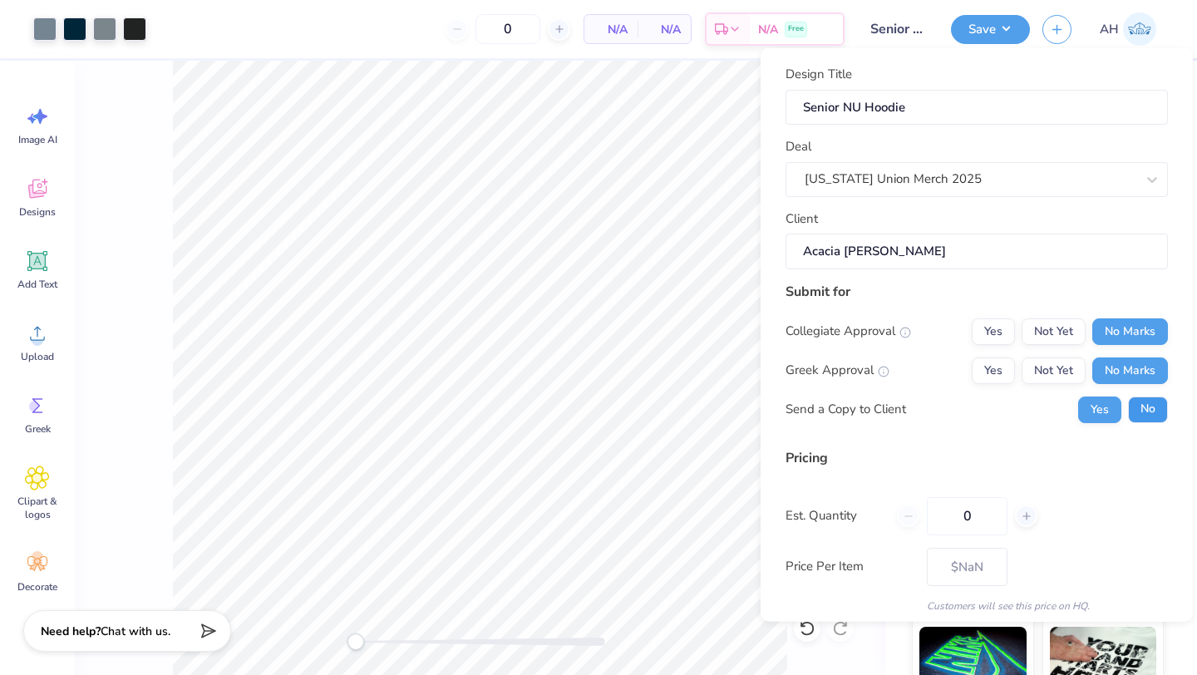
click at [1131, 410] on button "No" at bounding box center [1148, 409] width 40 height 27
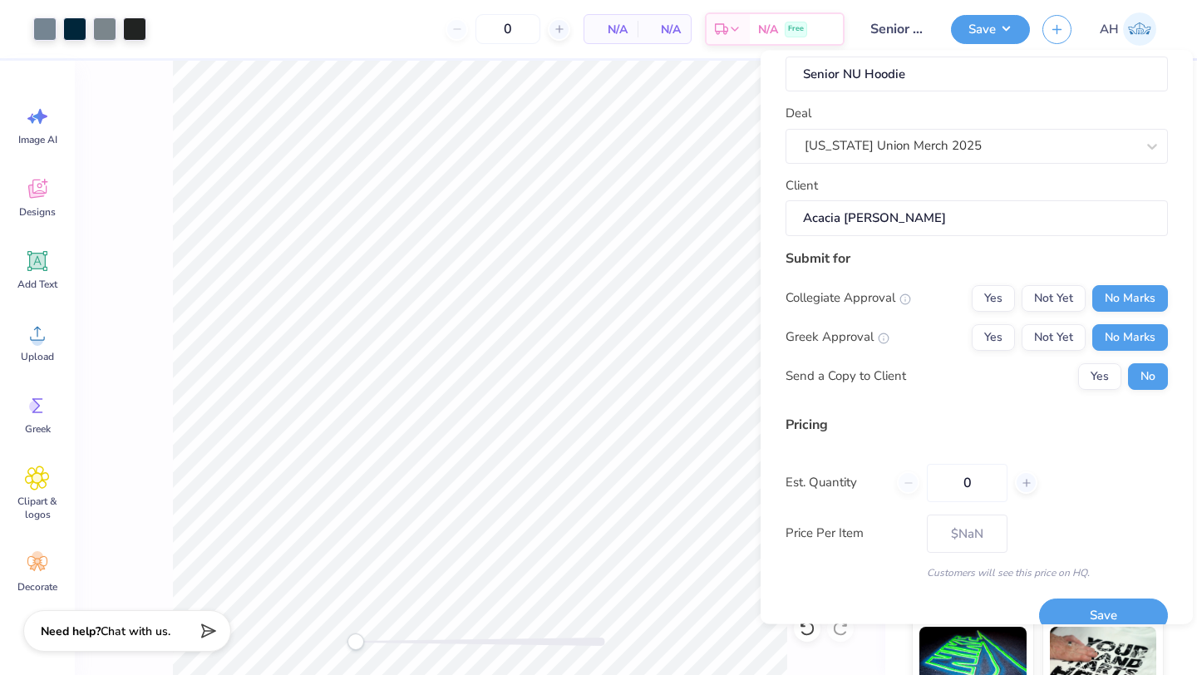
scroll to position [60, 0]
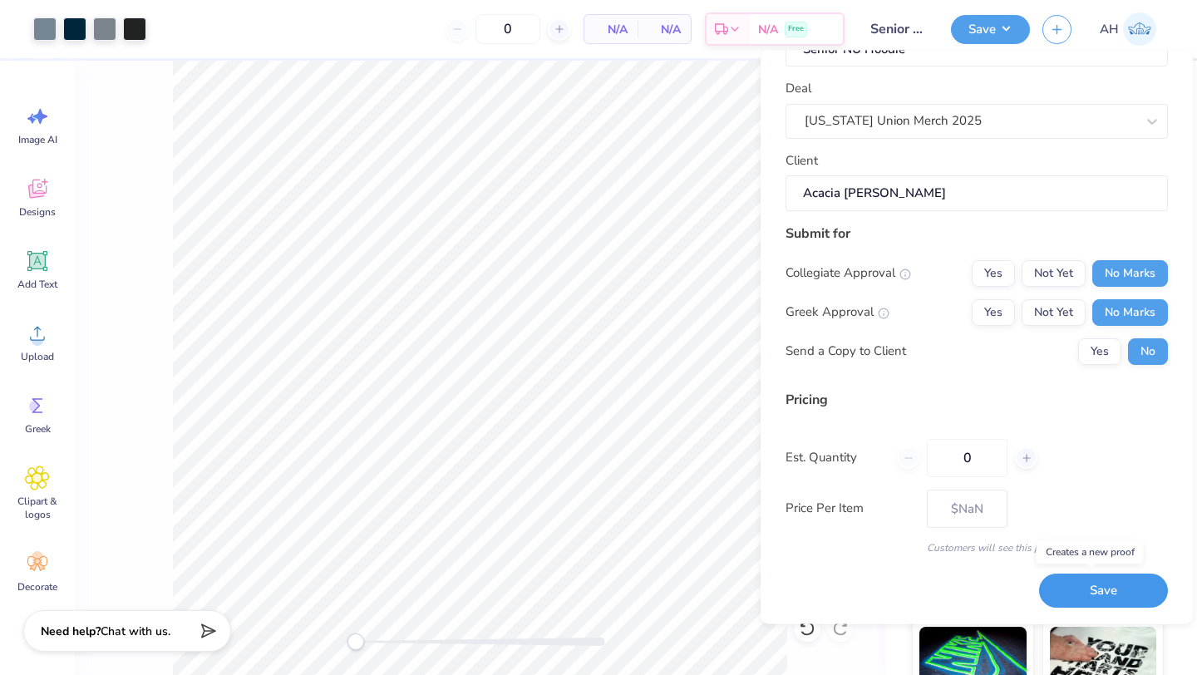
click at [1074, 594] on button "Save" at bounding box center [1103, 592] width 129 height 34
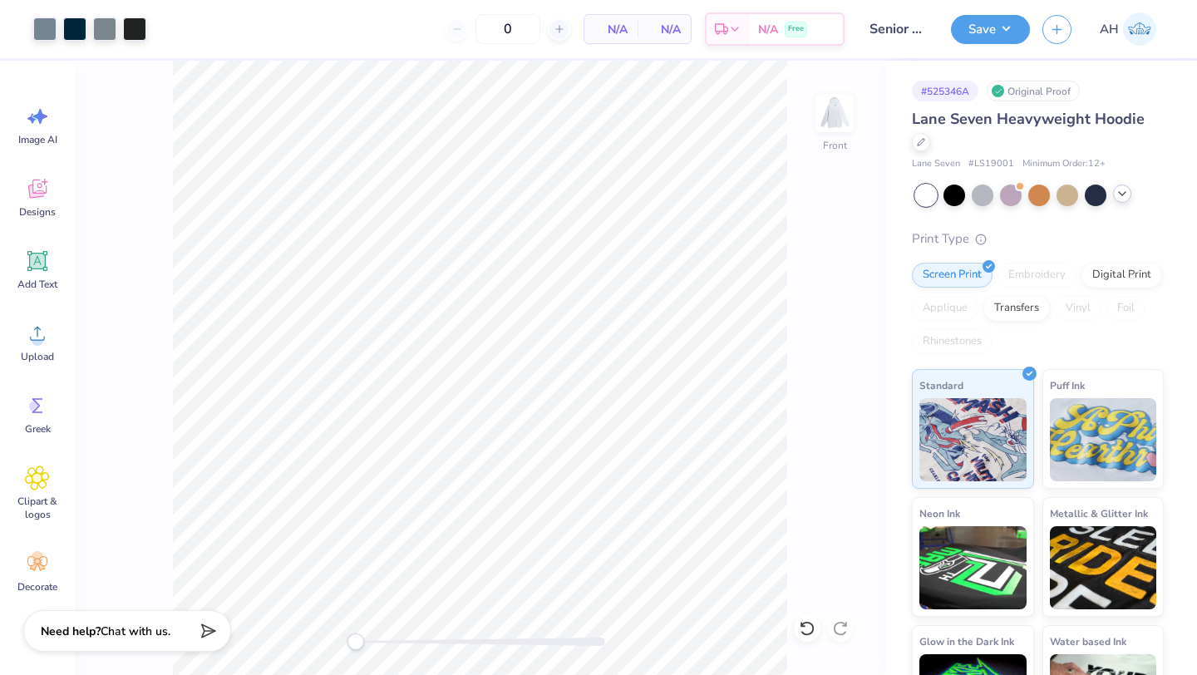
click at [1125, 196] on icon at bounding box center [1122, 193] width 13 height 13
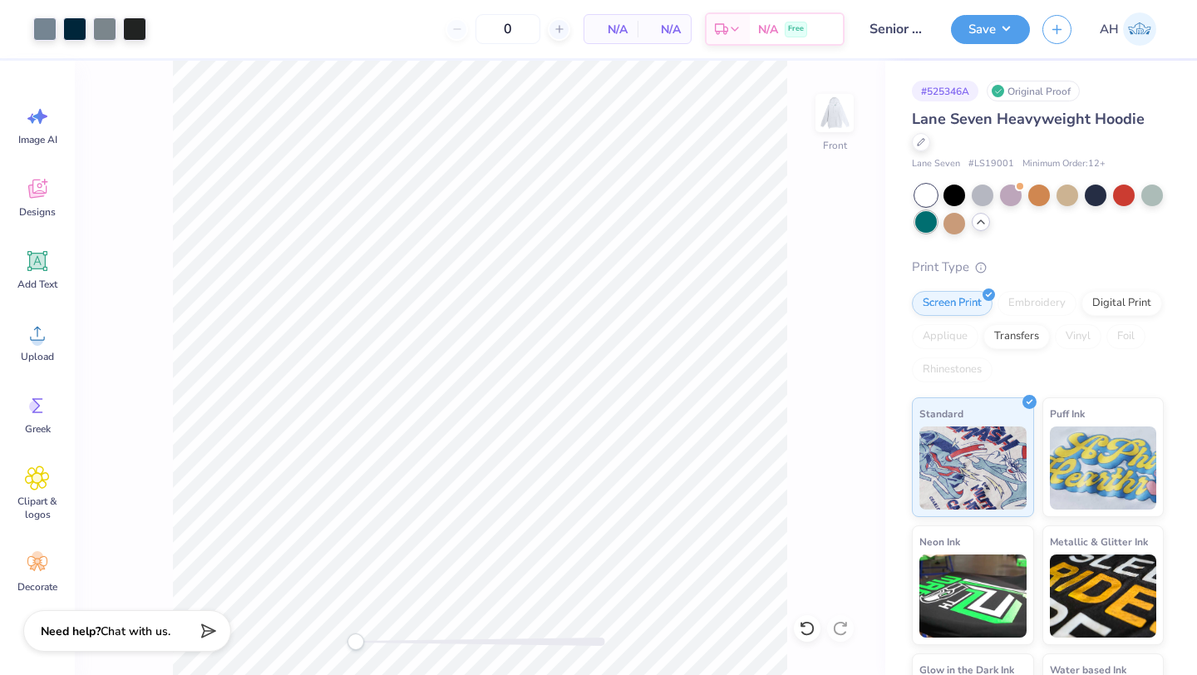
click at [937, 226] on div at bounding box center [927, 222] width 22 height 22
click at [954, 191] on div at bounding box center [955, 194] width 22 height 22
click at [1064, 191] on div at bounding box center [1068, 194] width 22 height 22
click at [965, 217] on div at bounding box center [955, 222] width 22 height 22
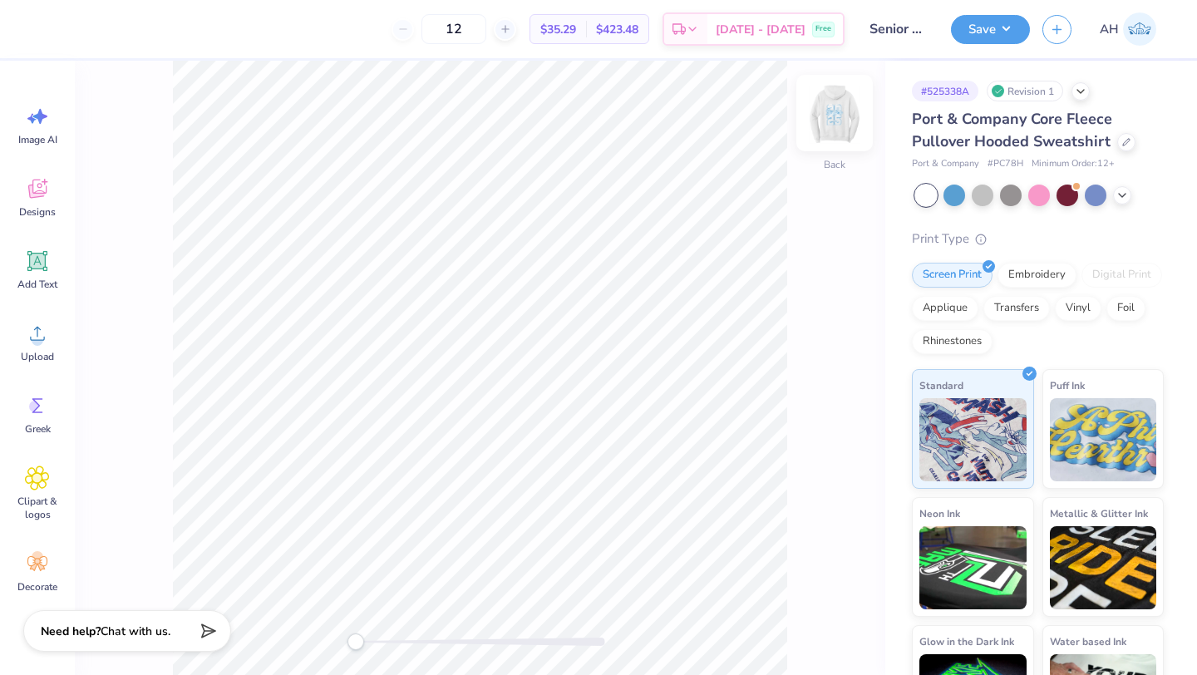
click at [822, 121] on img at bounding box center [835, 113] width 67 height 67
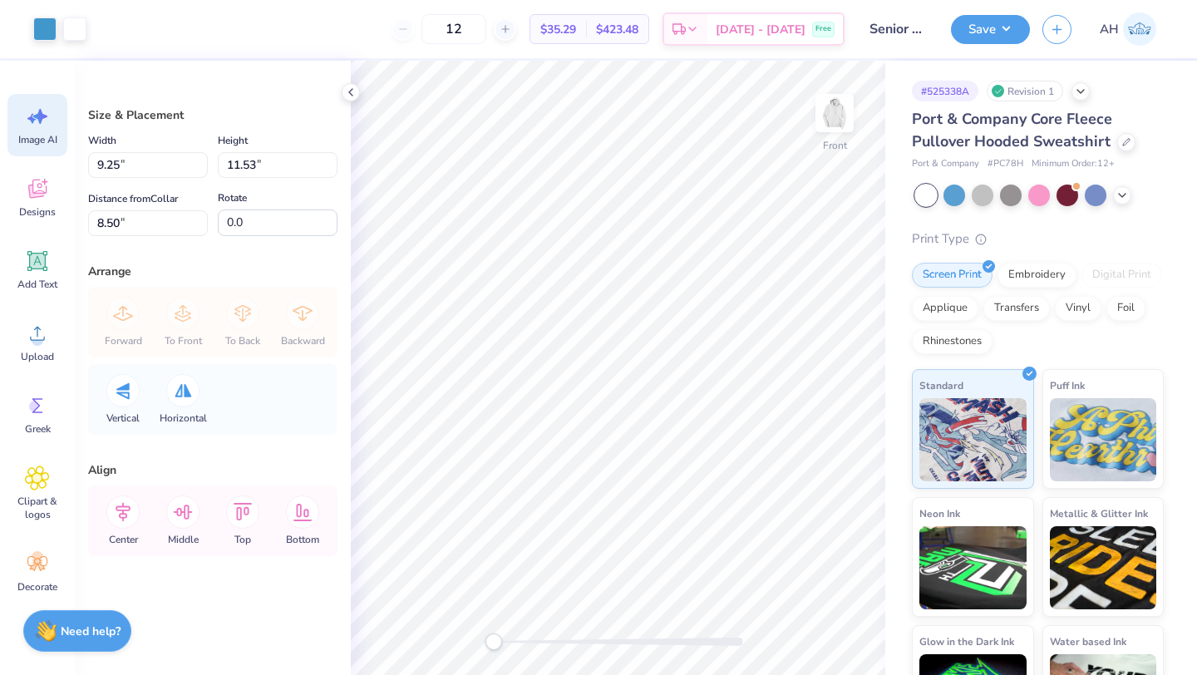
click at [46, 129] on div "Image AI" at bounding box center [37, 125] width 60 height 62
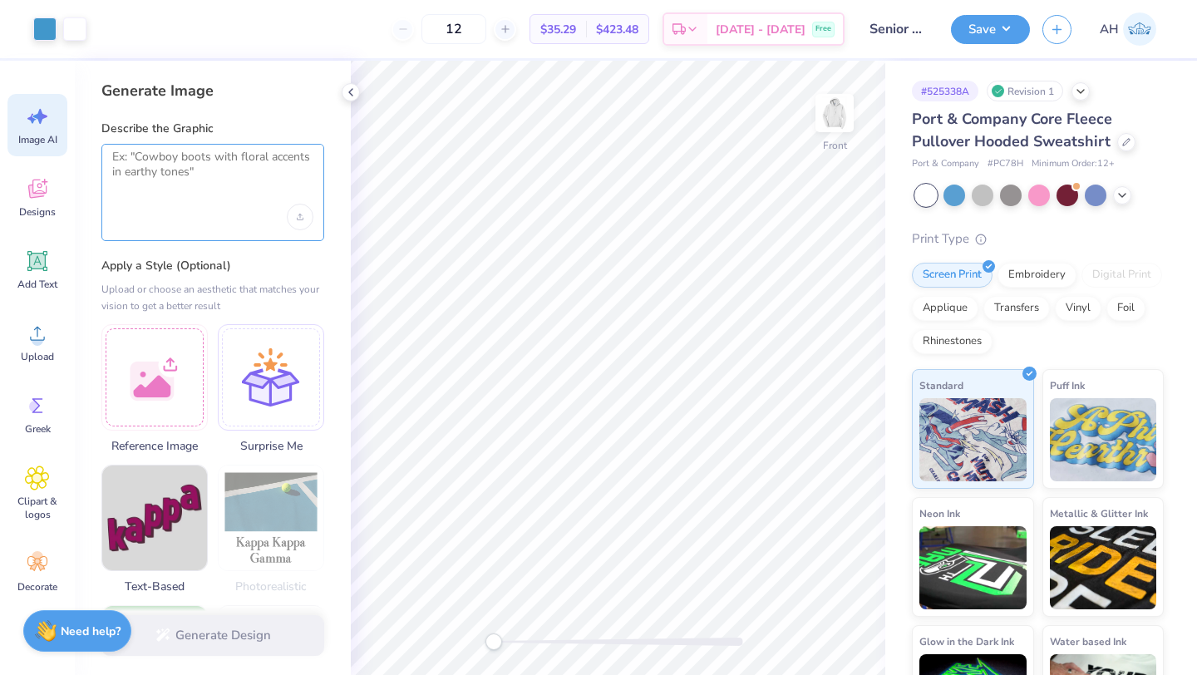
click at [164, 161] on textarea at bounding box center [212, 171] width 201 height 42
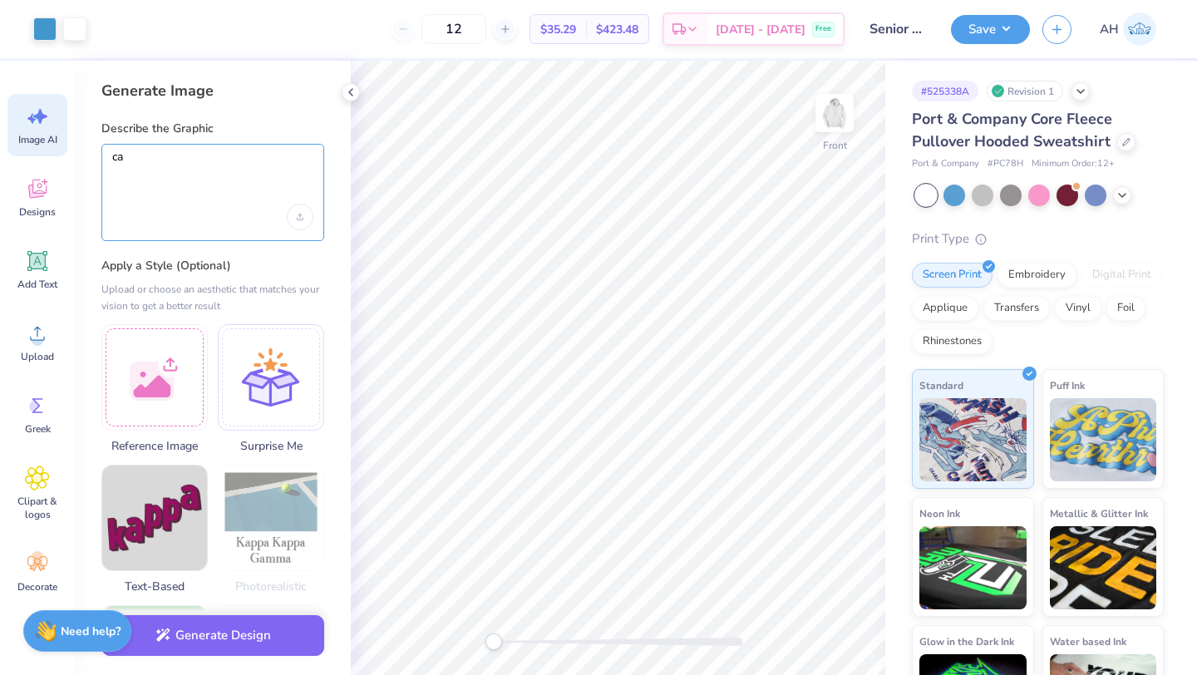
type textarea "c"
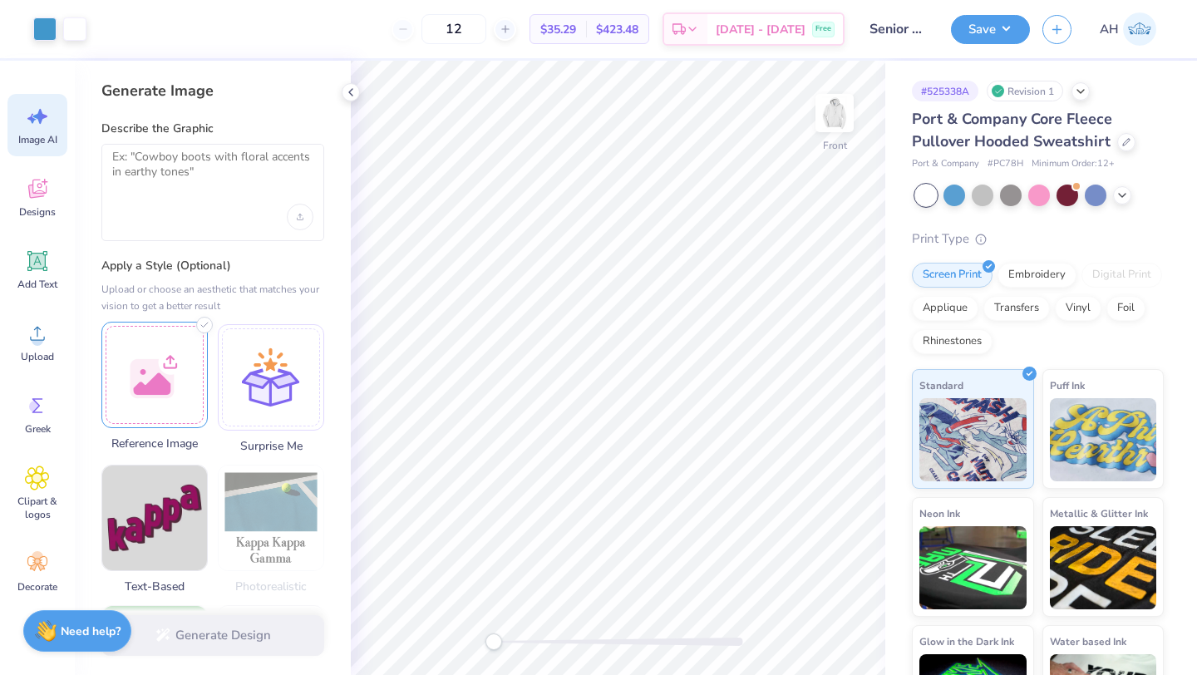
click at [159, 363] on div at bounding box center [154, 375] width 106 height 106
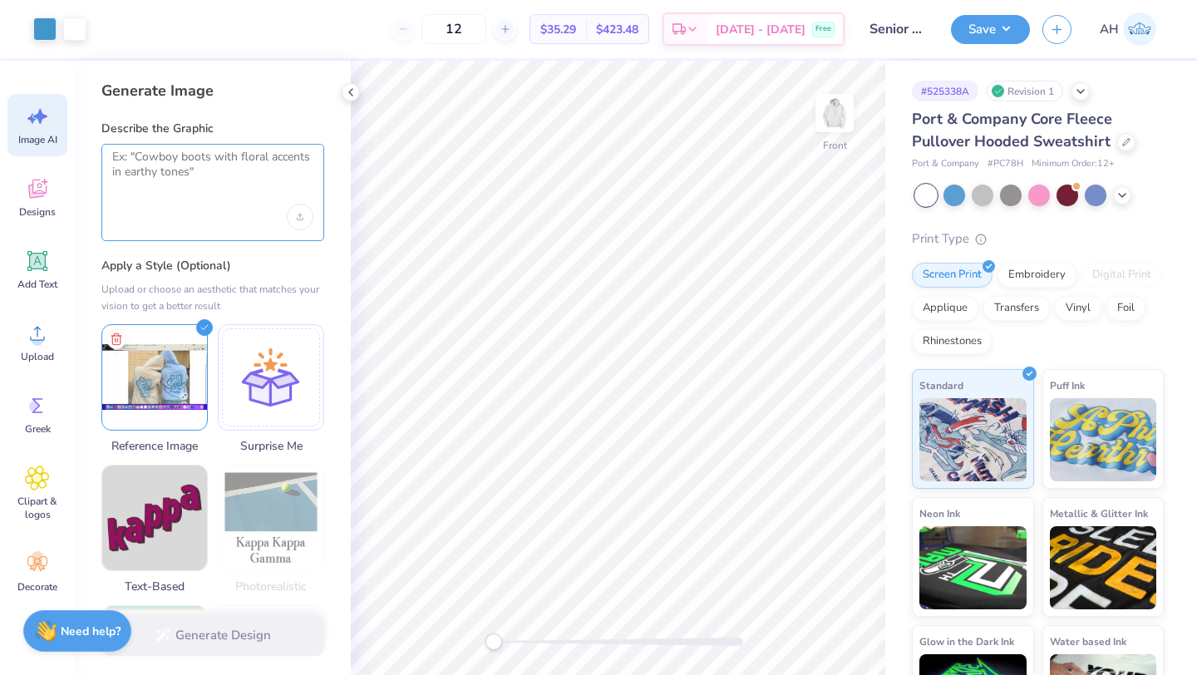
click at [199, 178] on textarea at bounding box center [212, 171] width 201 height 42
click at [48, 32] on div at bounding box center [44, 27] width 23 height 23
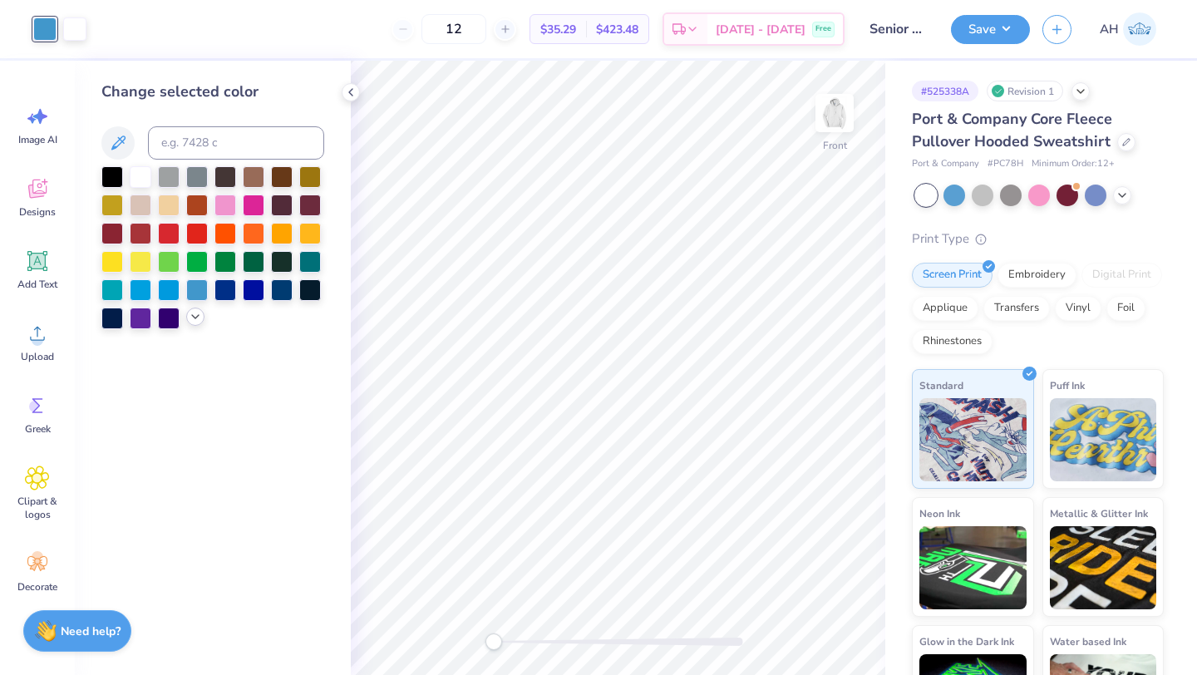
click at [192, 325] on div at bounding box center [212, 247] width 223 height 163
click at [193, 323] on div at bounding box center [195, 317] width 18 height 18
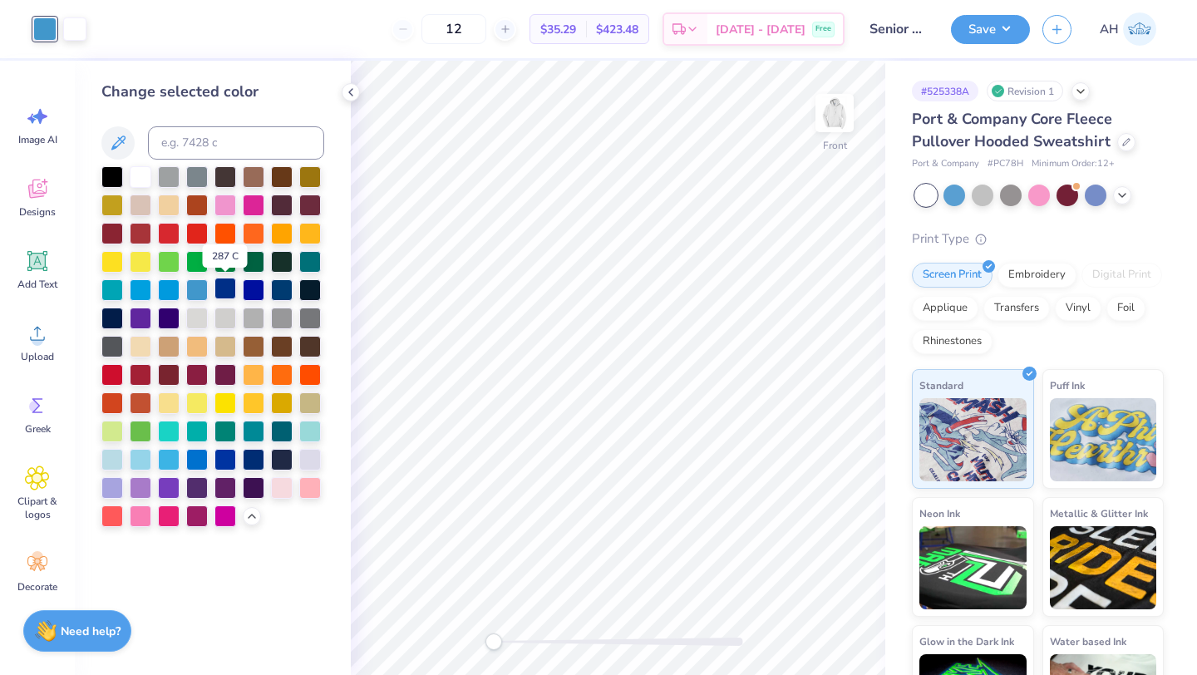
click at [228, 294] on div at bounding box center [226, 289] width 22 height 22
click at [1069, 32] on button "button" at bounding box center [1057, 26] width 29 height 29
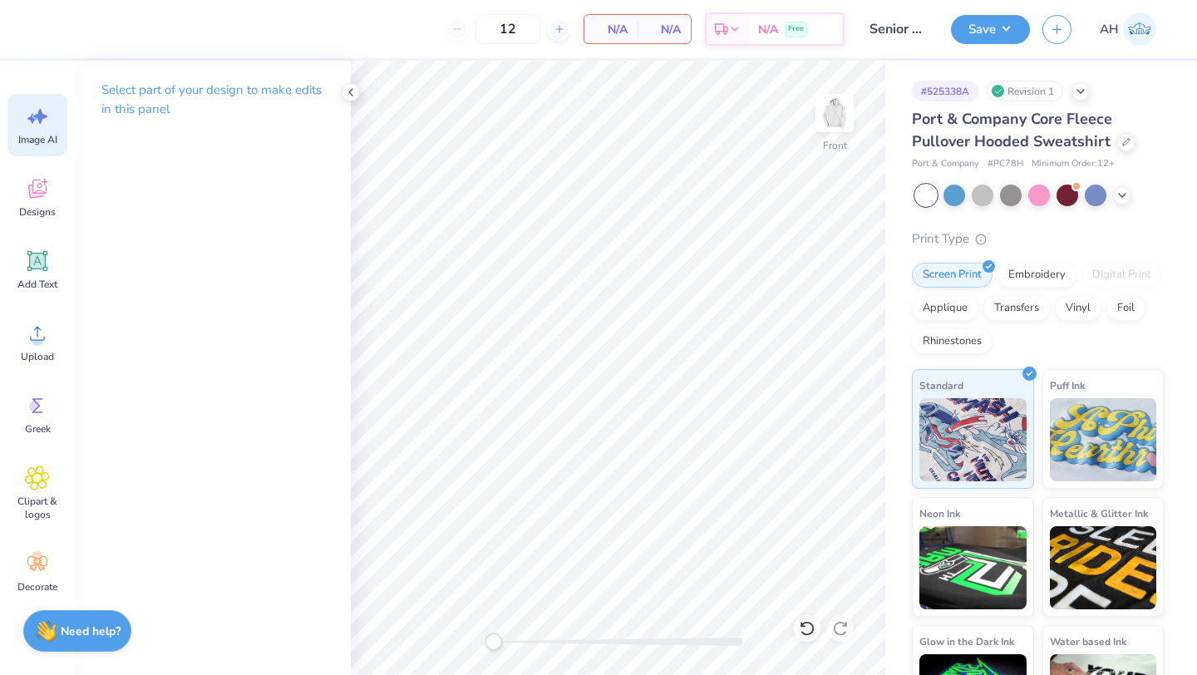
click at [46, 126] on icon at bounding box center [37, 116] width 25 height 25
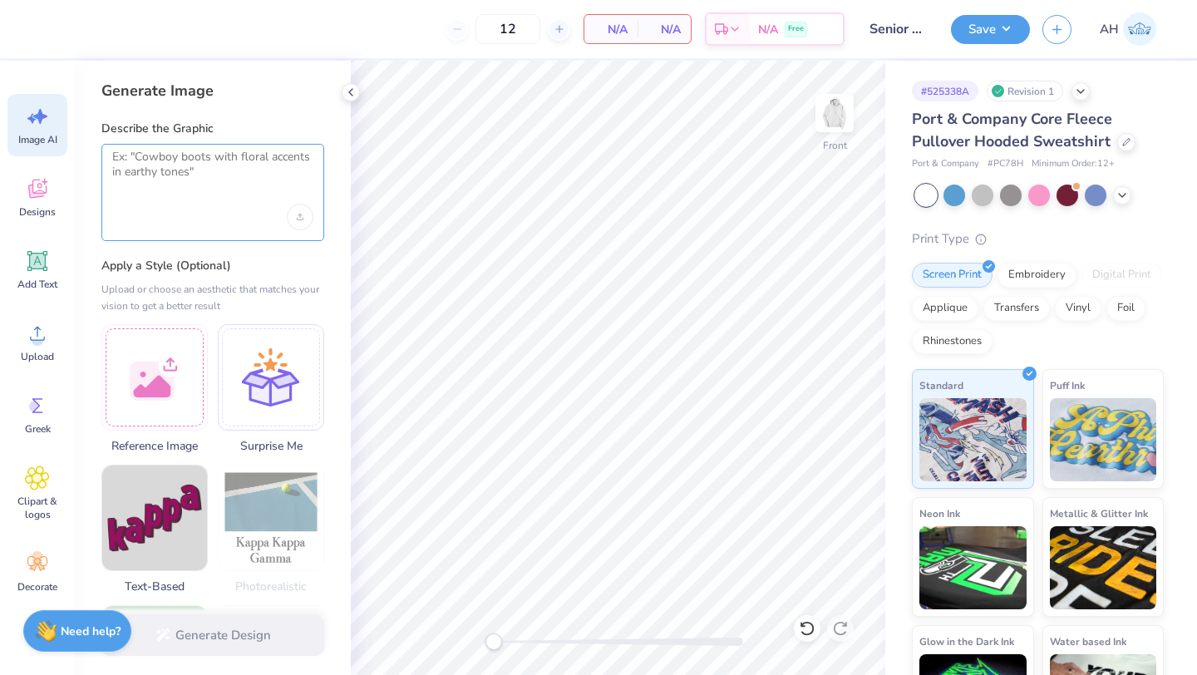
click at [149, 164] on textarea at bounding box center [212, 171] width 201 height 42
click at [134, 373] on div at bounding box center [154, 375] width 106 height 106
click at [199, 165] on textarea at bounding box center [212, 171] width 201 height 42
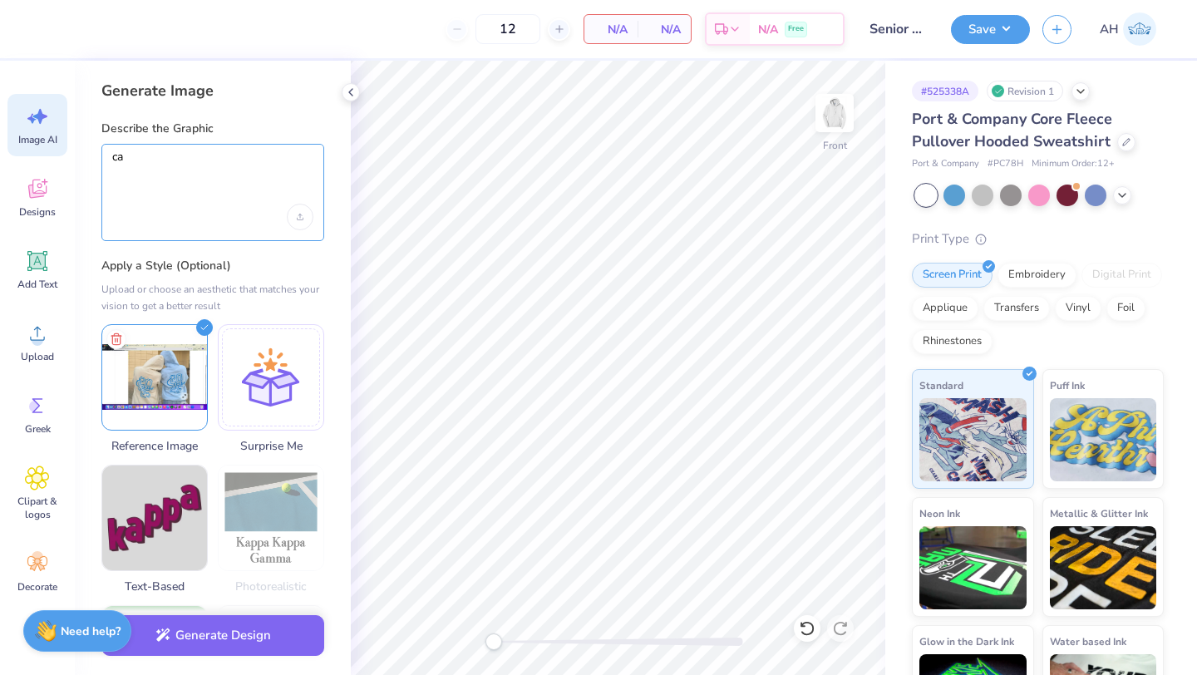
type textarea "c"
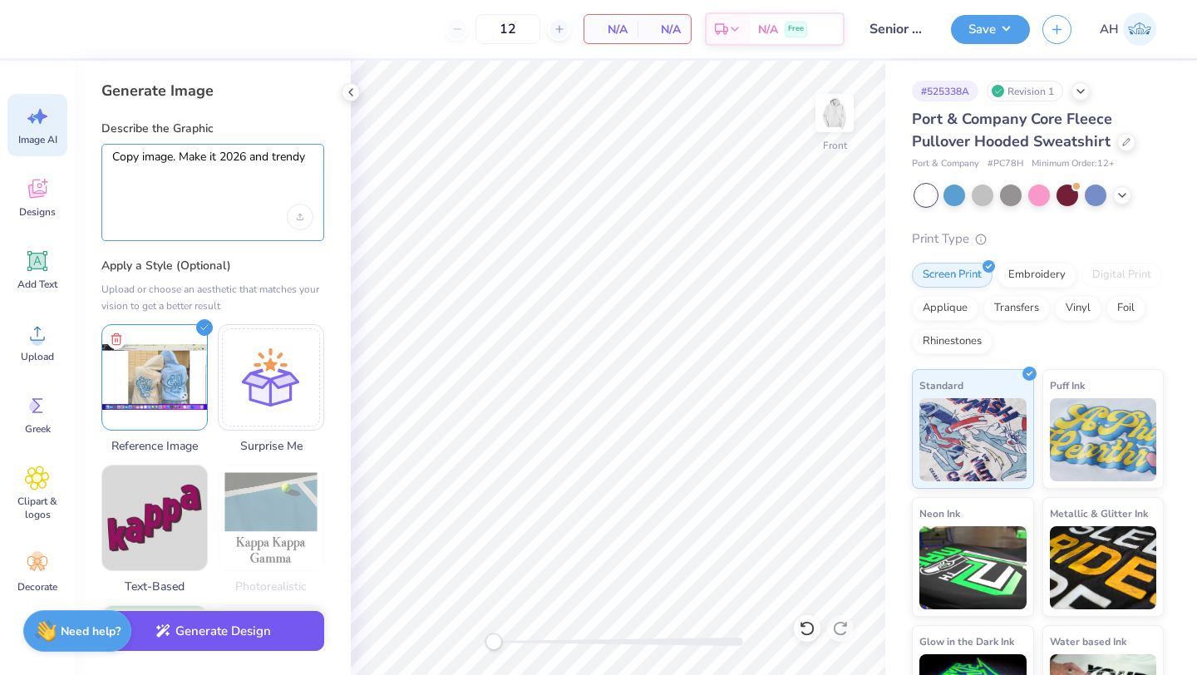
type textarea "Copy image. Make it 2026 and trendy"
click at [165, 628] on icon "button" at bounding box center [163, 631] width 15 height 15
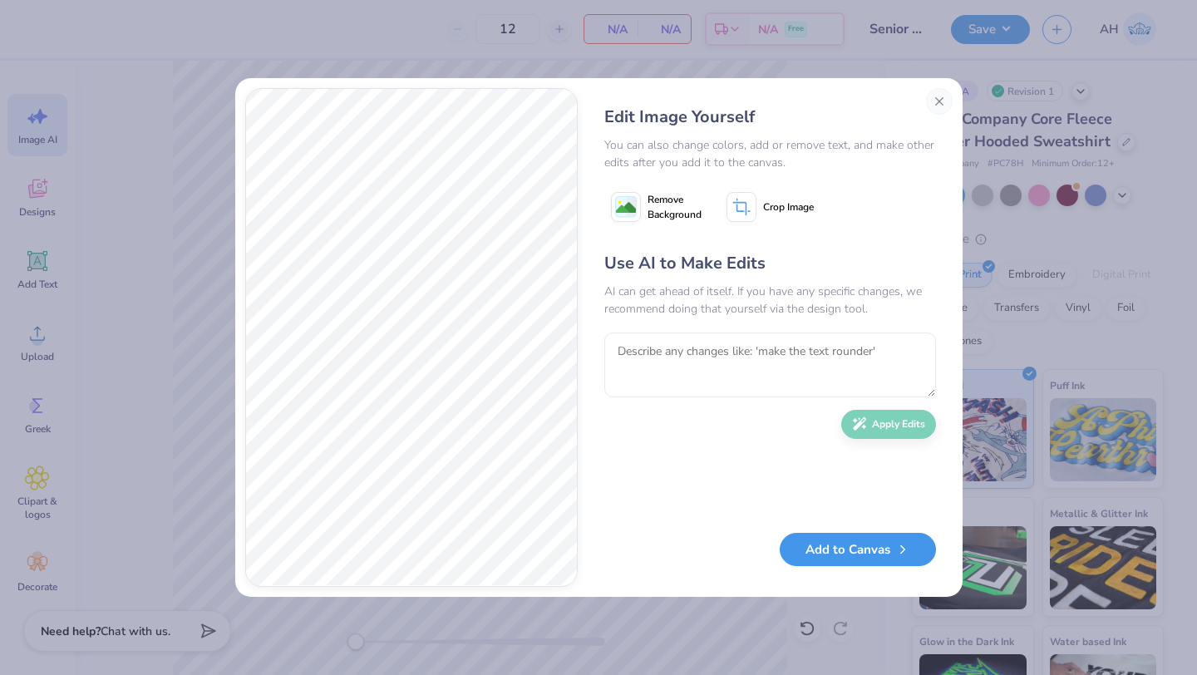
click at [826, 561] on button "Add to Canvas" at bounding box center [858, 550] width 156 height 34
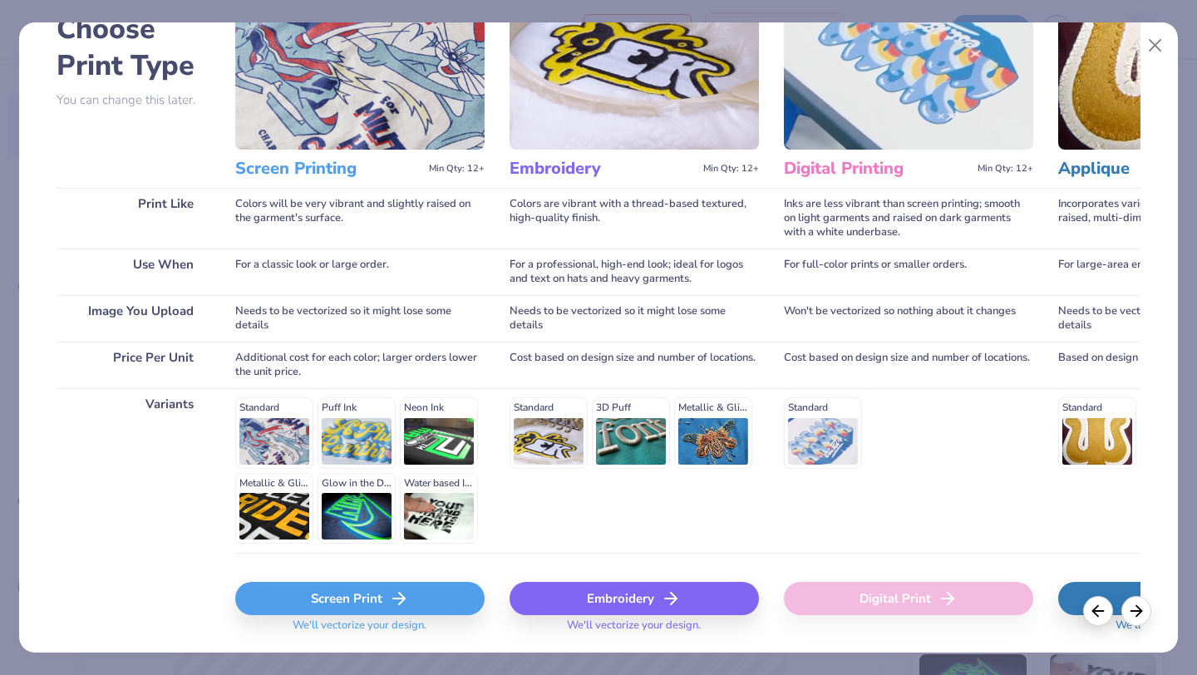
scroll to position [154, 0]
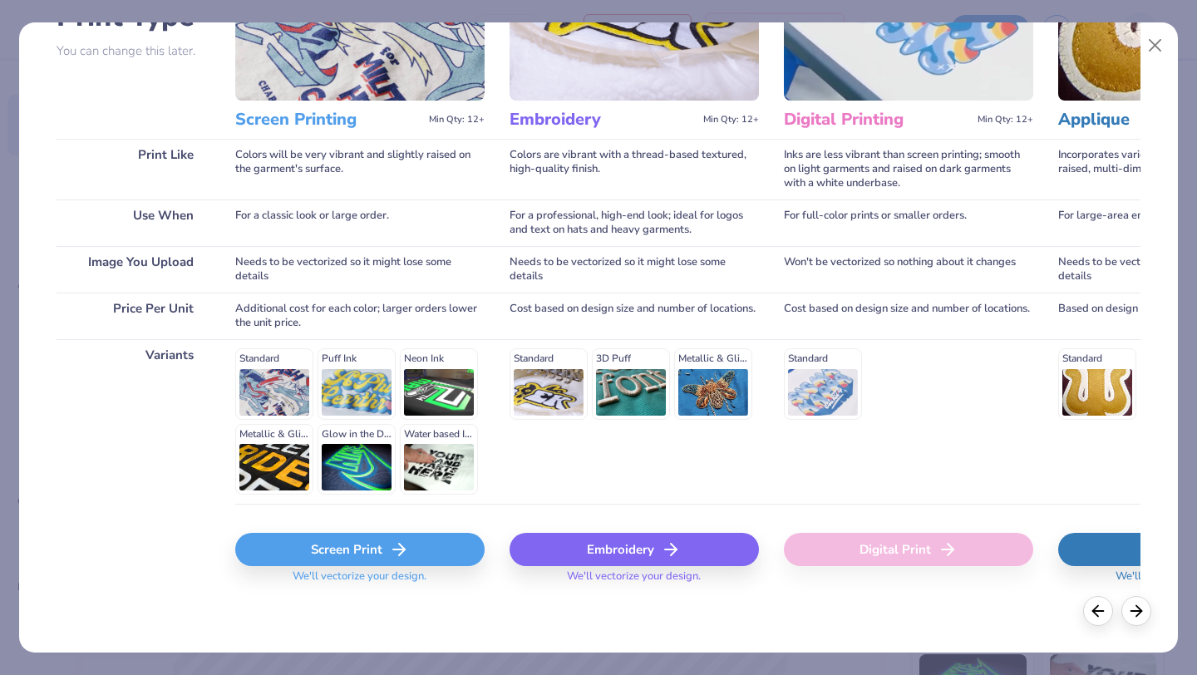
click at [415, 546] on div "Screen Print" at bounding box center [359, 549] width 249 height 33
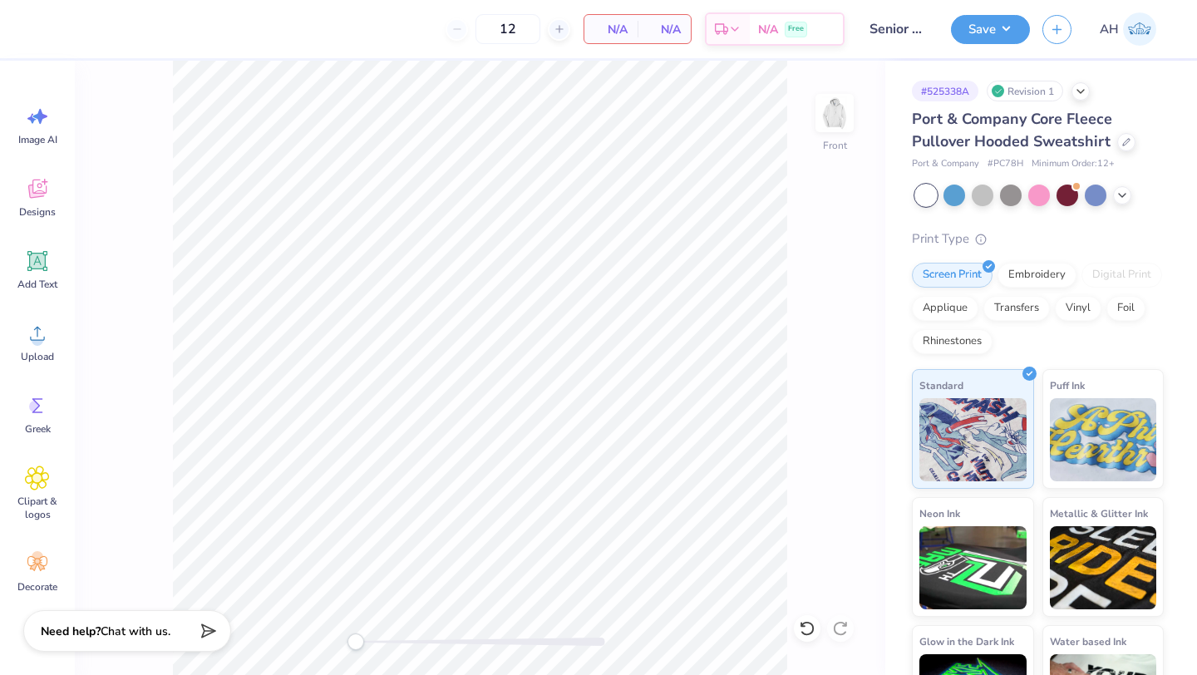
scroll to position [0, 0]
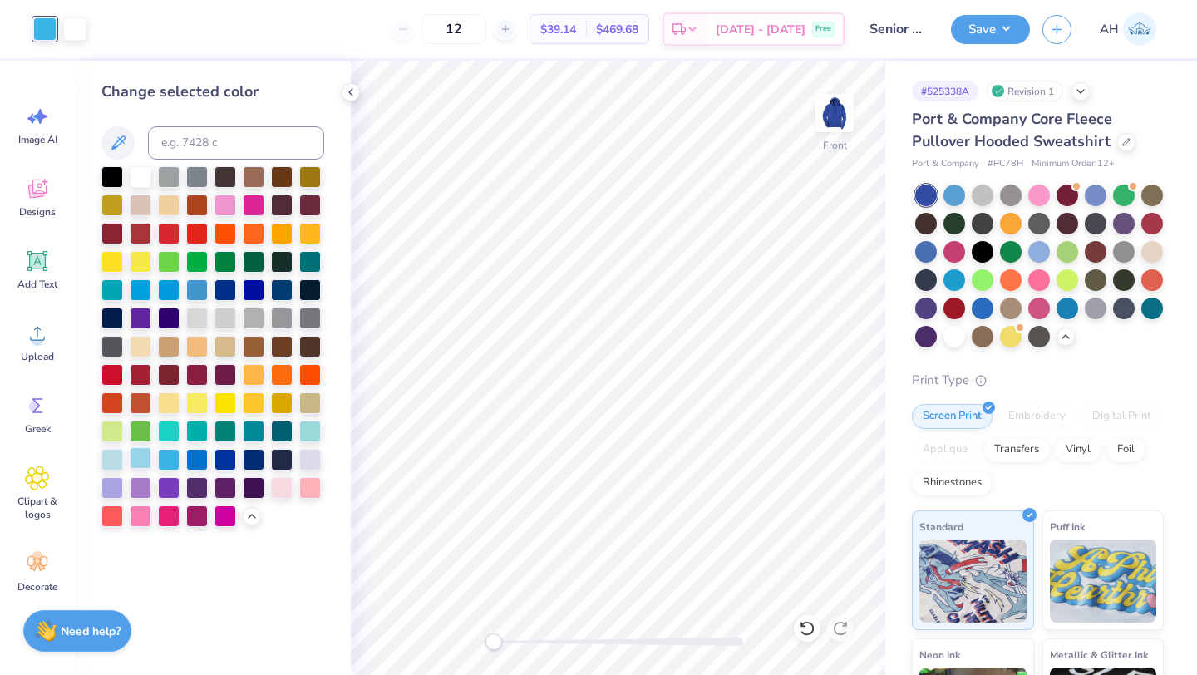
click at [145, 457] on div at bounding box center [141, 458] width 22 height 22
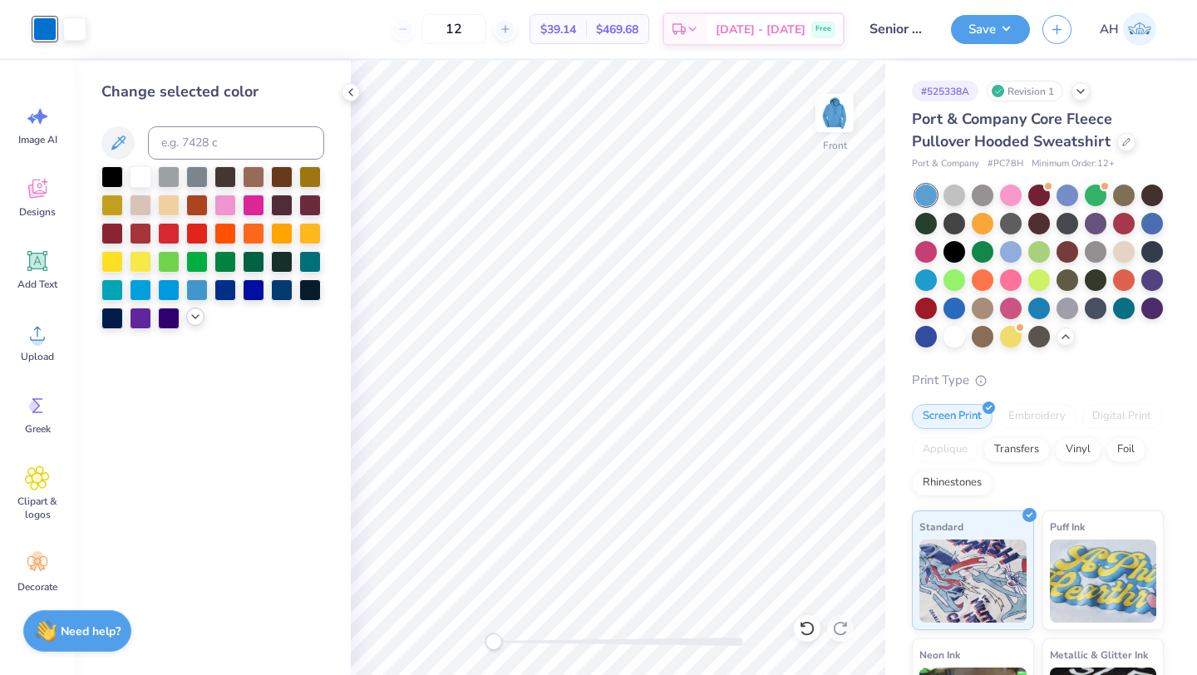
click at [195, 321] on icon at bounding box center [195, 316] width 13 height 13
